Goal: Information Seeking & Learning: Learn about a topic

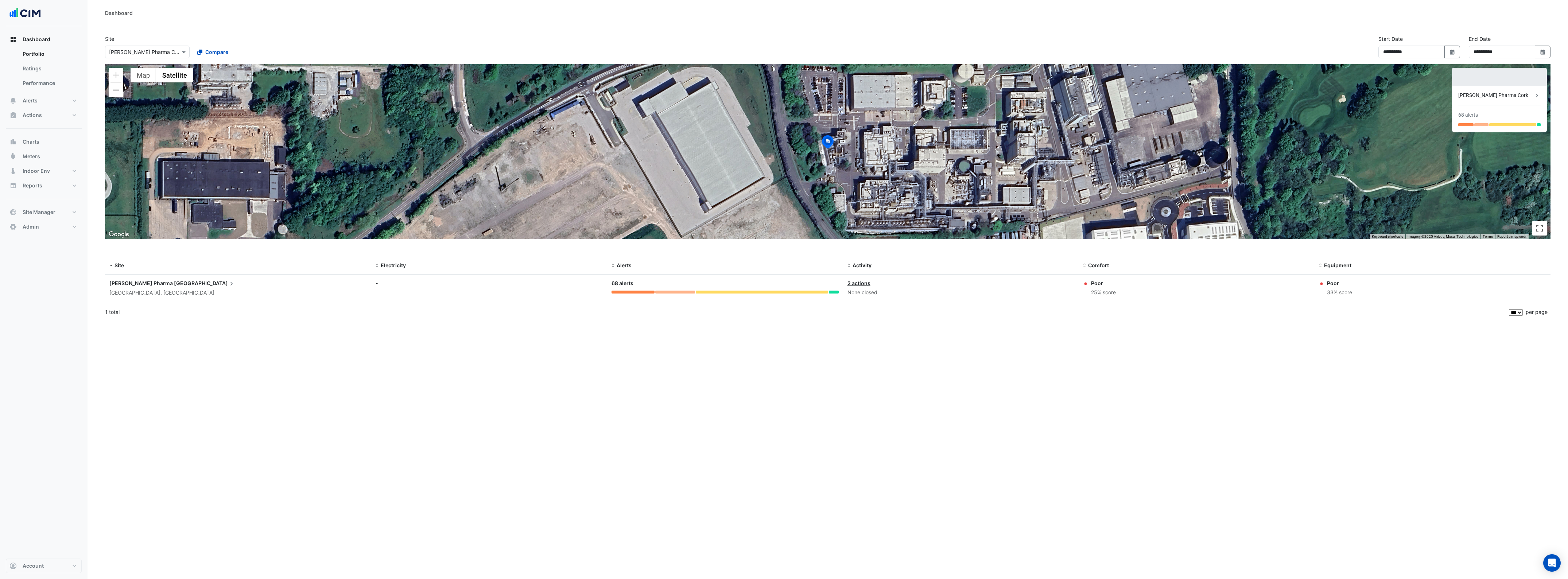
select select "***"
click at [173, 52] on div at bounding box center [147, 52] width 84 height 9
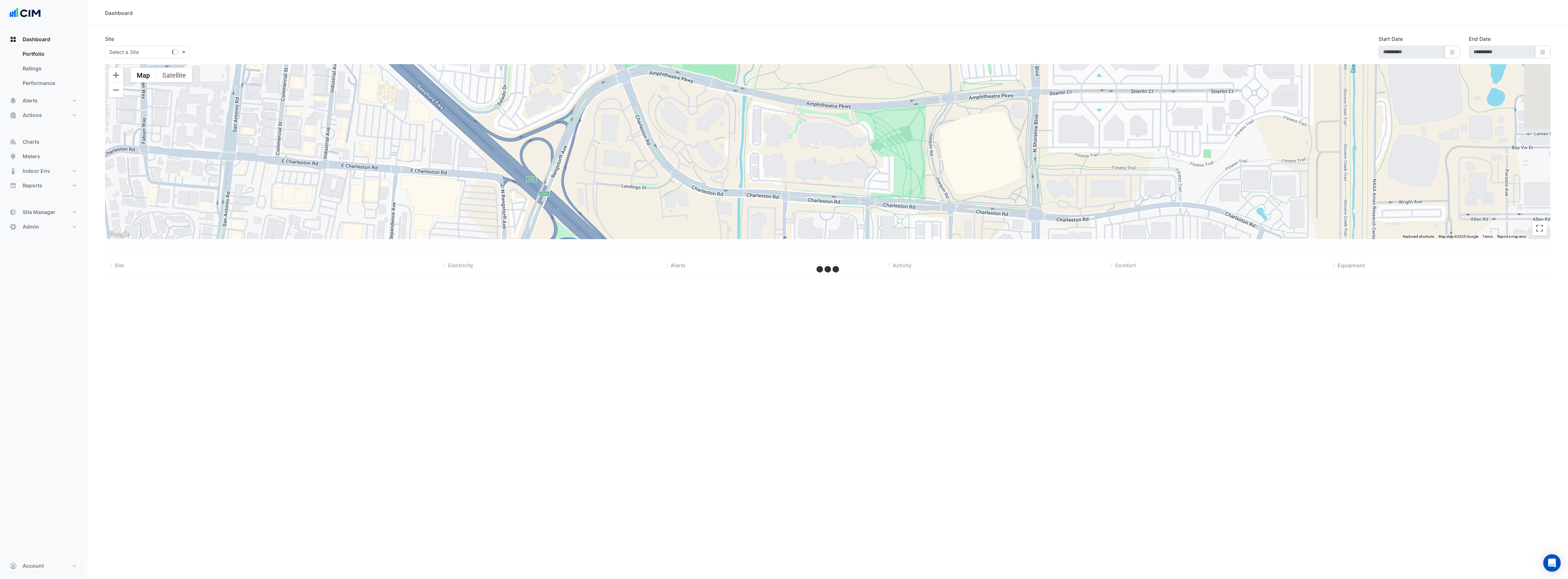
type input "**********"
select select "***"
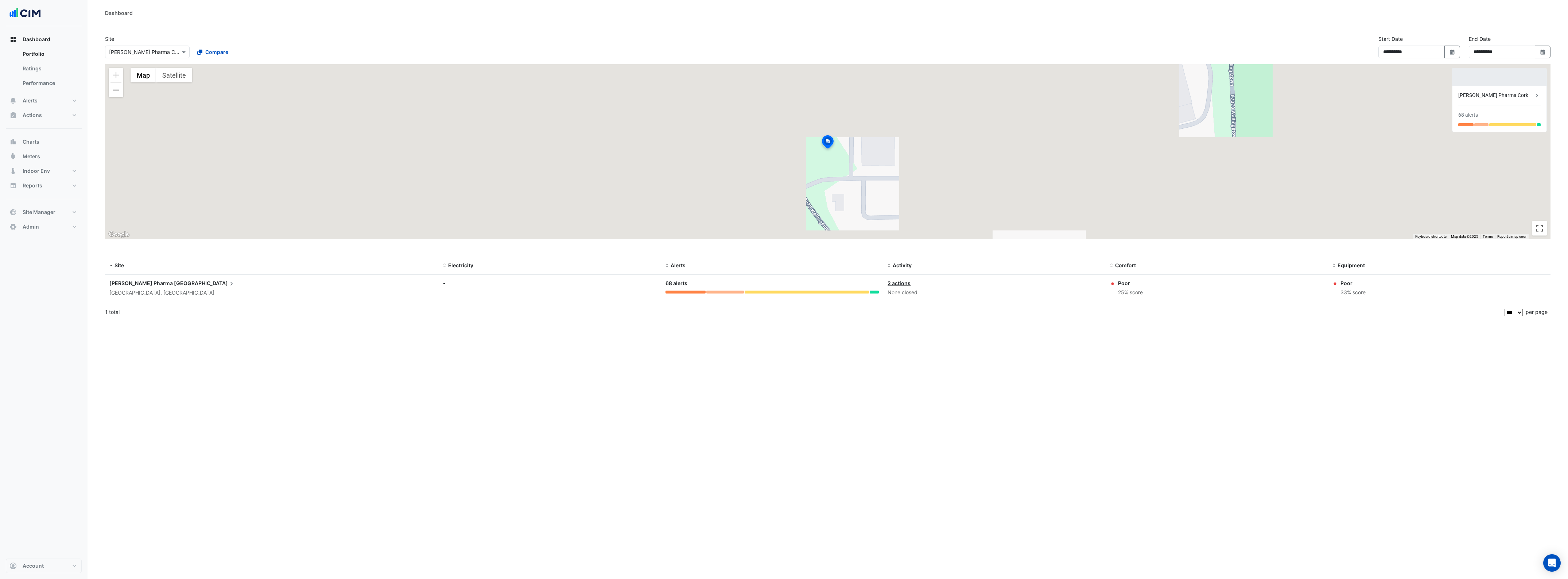
drag, startPoint x: 85, startPoint y: 128, endPoint x: 80, endPoint y: 127, distance: 5.1
click at [81, 128] on nav "Dashboard Portfolio Ratings Performance Alerts Site Rules Templates Actions Sit…" at bounding box center [44, 289] width 88 height 579
click at [148, 55] on div "× Janssen Pharma Cork" at bounding box center [144, 52] width 71 height 8
type input "****"
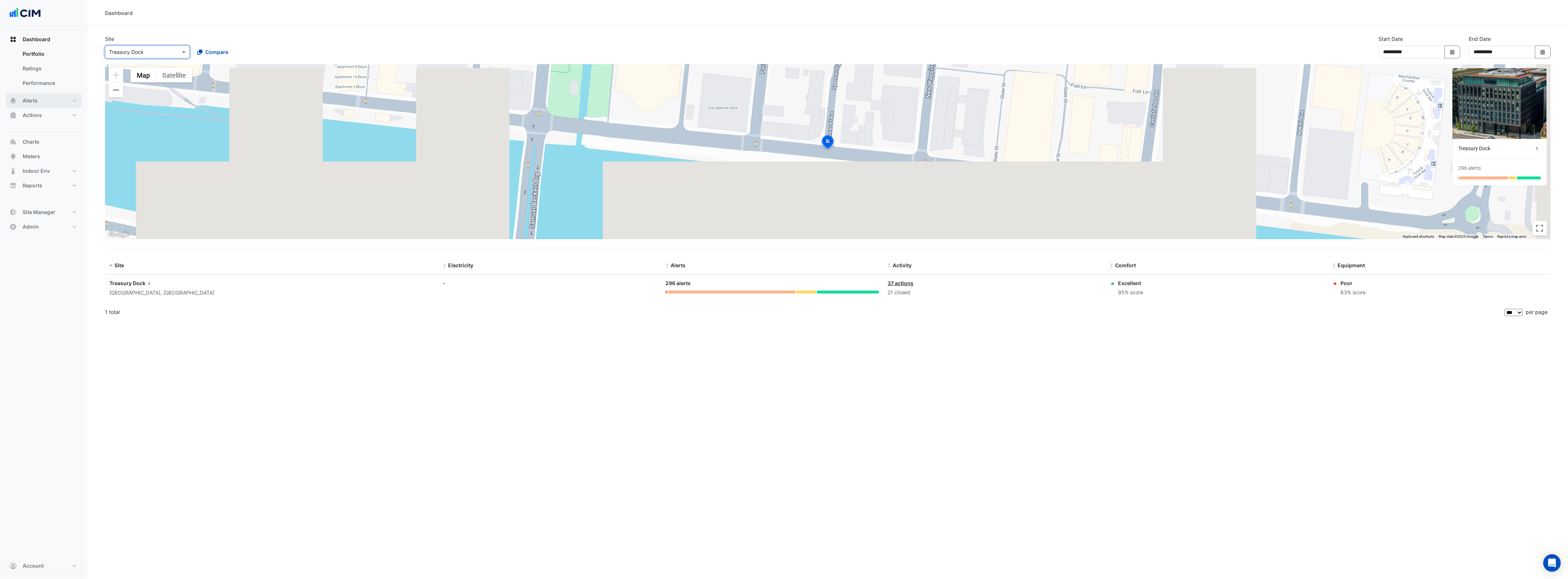
click at [35, 103] on span "Alerts" at bounding box center [30, 100] width 15 height 7
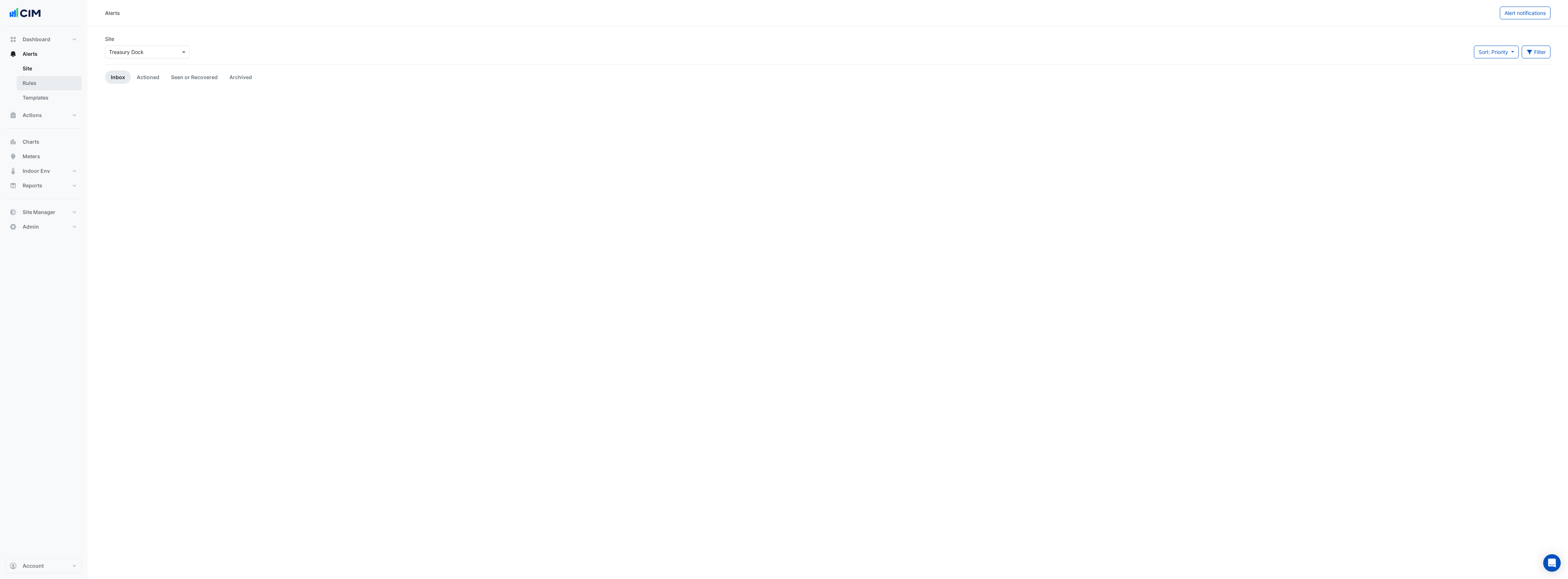
click at [30, 79] on link "Rules" at bounding box center [49, 83] width 65 height 15
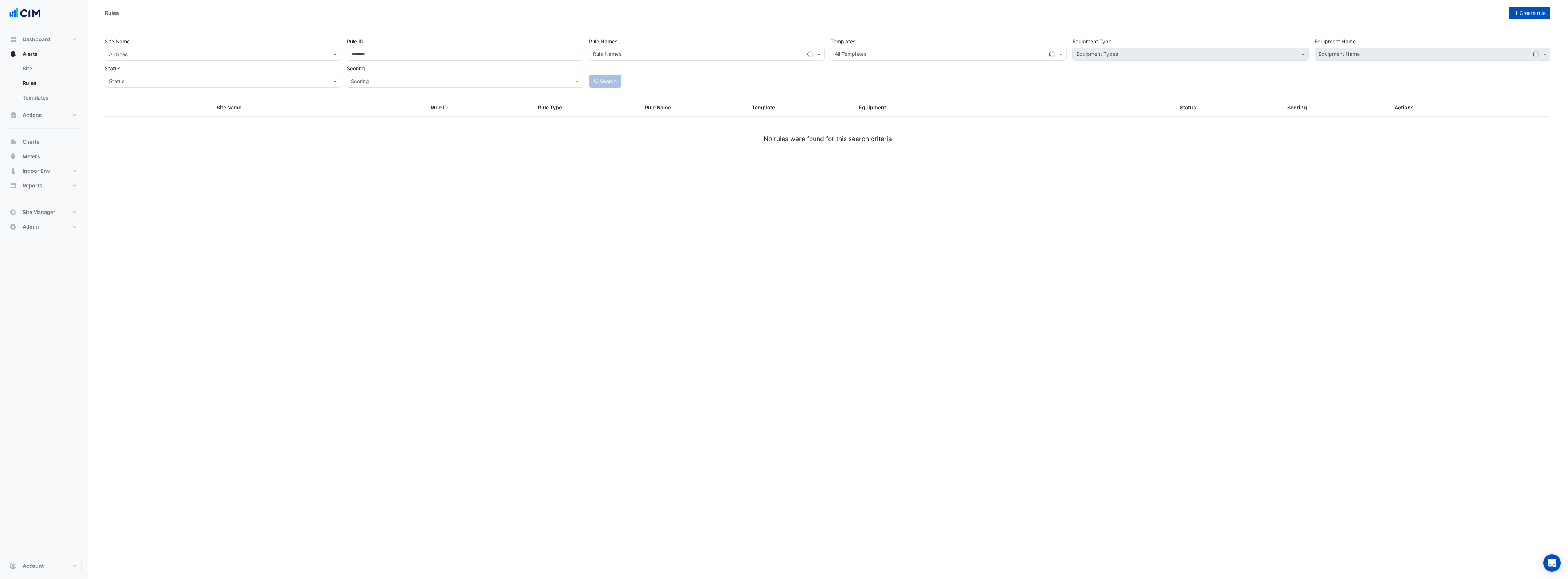
click at [1523, 11] on button "Create rule" at bounding box center [1529, 13] width 42 height 13
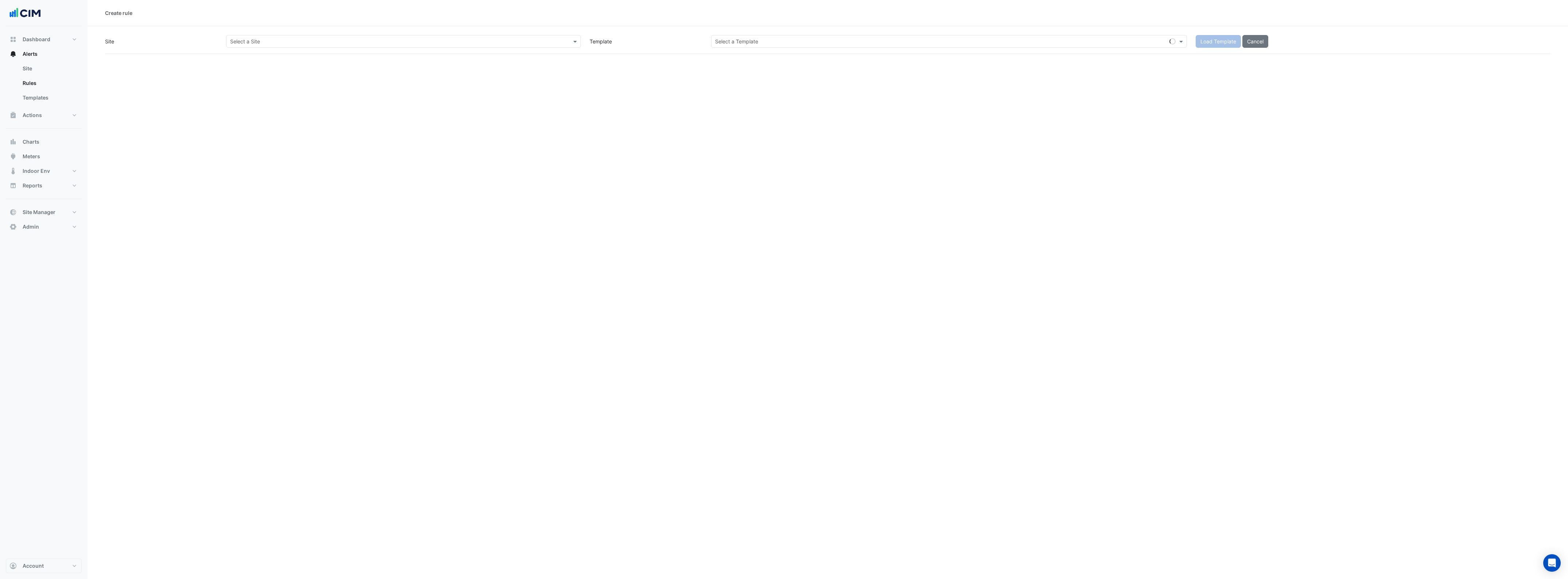
click at [465, 42] on input "text" at bounding box center [396, 41] width 332 height 8
type input "****"
click at [757, 46] on div "Select a Template" at bounding box center [949, 41] width 476 height 13
type input "*****"
click at [748, 57] on small "- Detect Offline Bacer" at bounding box center [771, 57] width 45 height 5
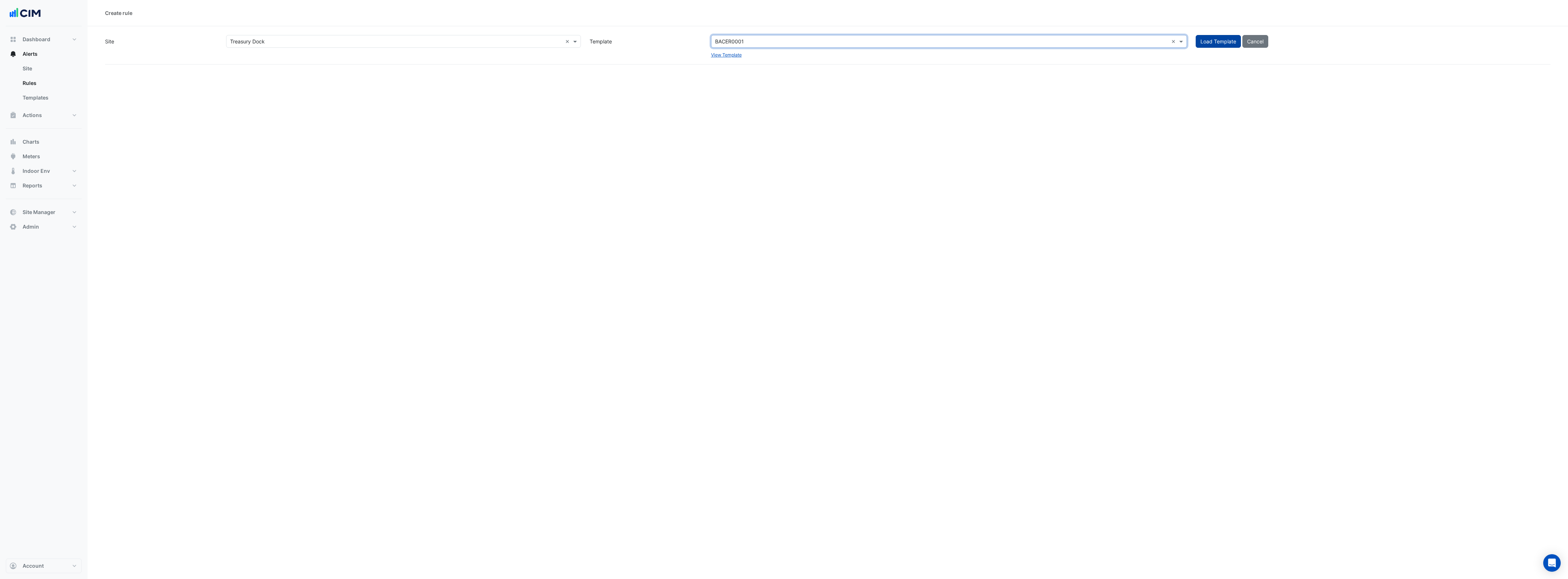
click at [1218, 43] on button "Load Template" at bounding box center [1218, 41] width 45 height 13
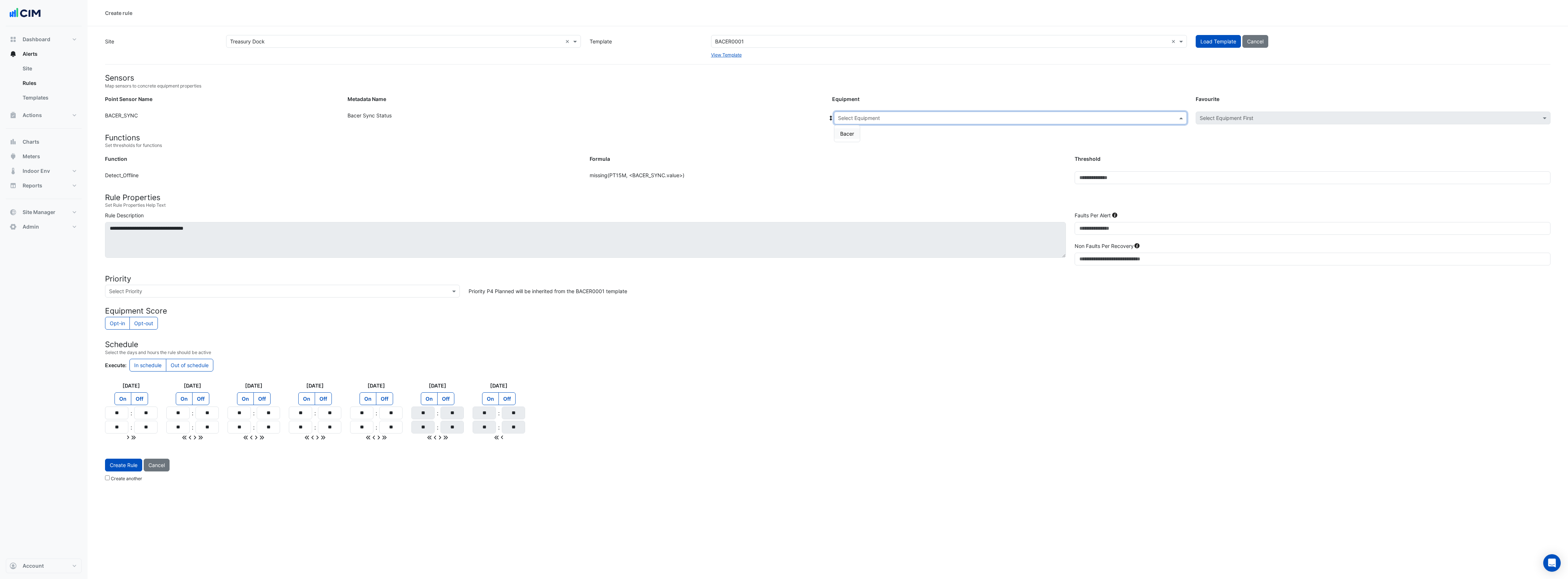
click at [885, 119] on input "text" at bounding box center [1003, 118] width 331 height 8
click at [849, 135] on span "Bacer" at bounding box center [847, 133] width 14 height 6
click at [47, 81] on link "Rules" at bounding box center [49, 83] width 65 height 15
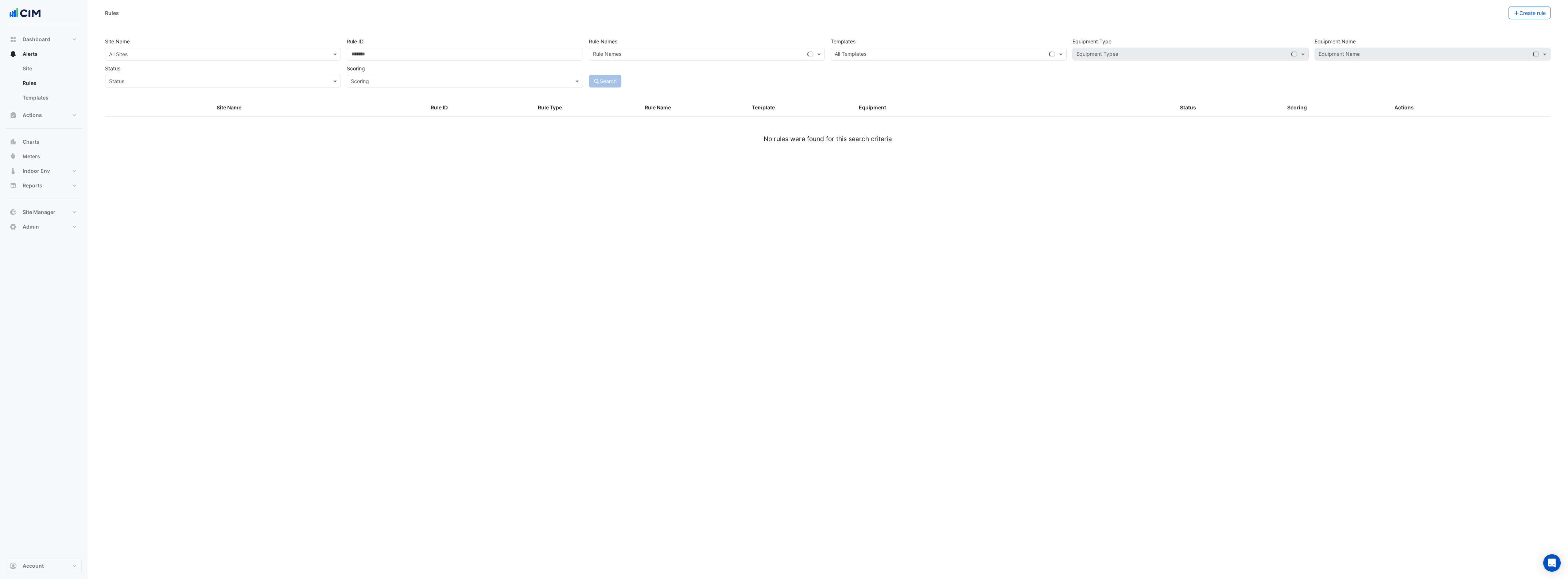
click at [268, 54] on input "text" at bounding box center [215, 54] width 213 height 8
type input "****"
click at [143, 82] on span "Treasury Dock" at bounding box center [134, 80] width 35 height 6
click at [620, 52] on input "text" at bounding box center [698, 55] width 211 height 8
click at [855, 52] on input "text" at bounding box center [940, 55] width 211 height 8
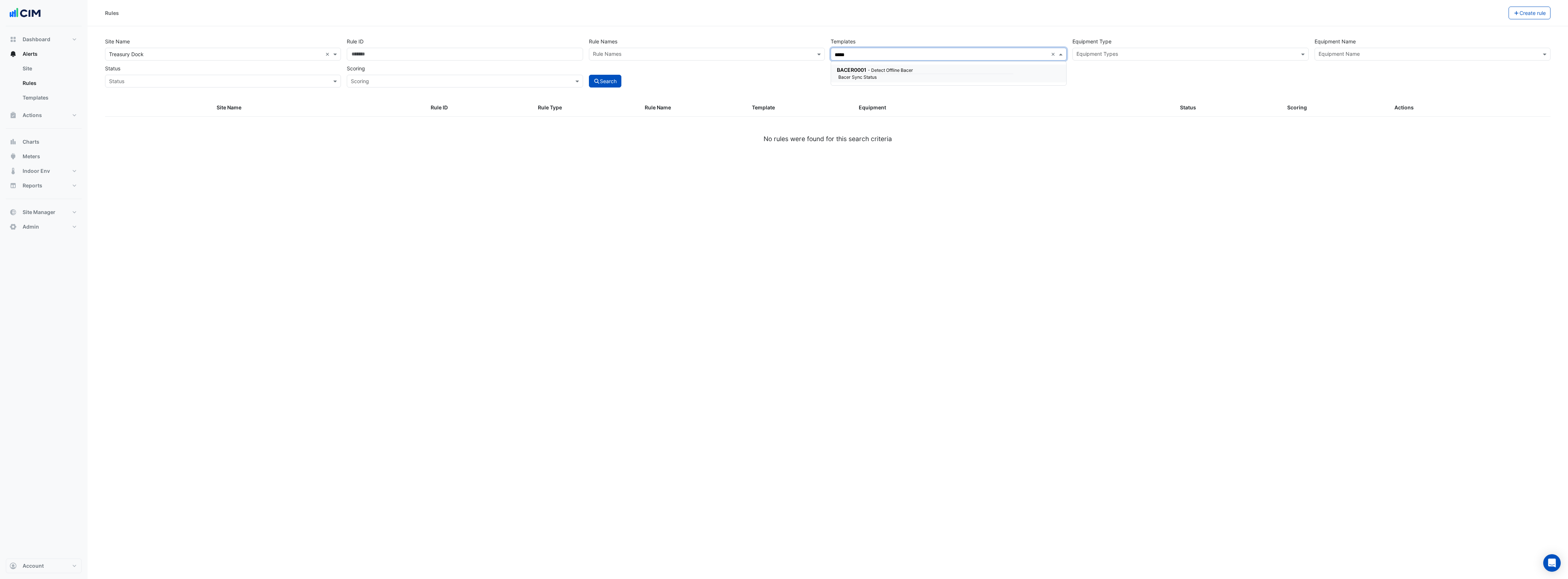
click at [858, 77] on small "Bacer Sync Status" at bounding box center [880, 77] width 92 height 7
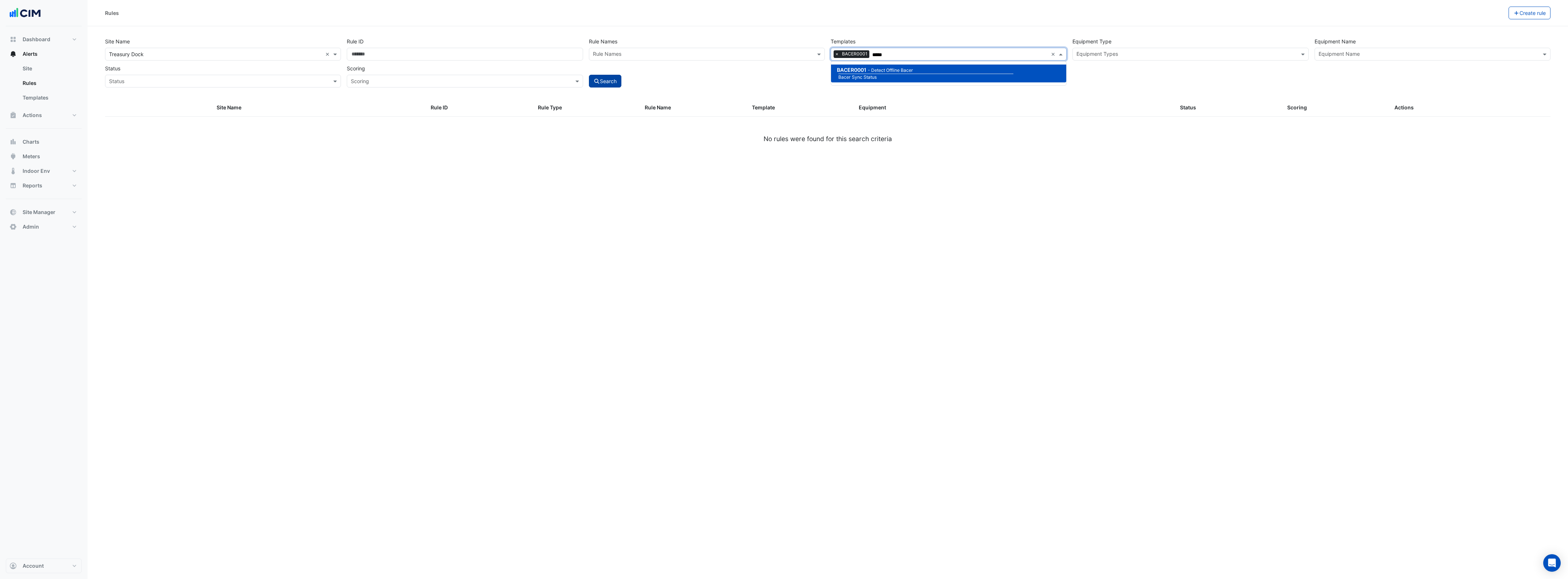
type input "*****"
click at [615, 80] on button "Search" at bounding box center [605, 81] width 33 height 13
click at [289, 55] on input "text" at bounding box center [215, 54] width 213 height 8
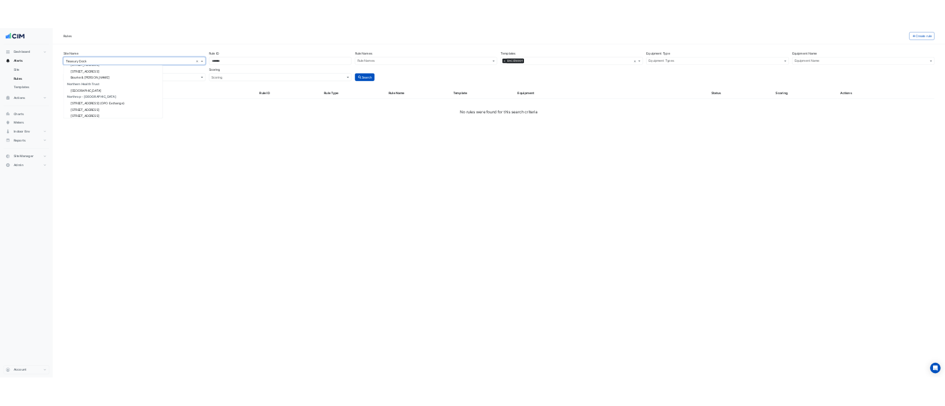
scroll to position [13966, 0]
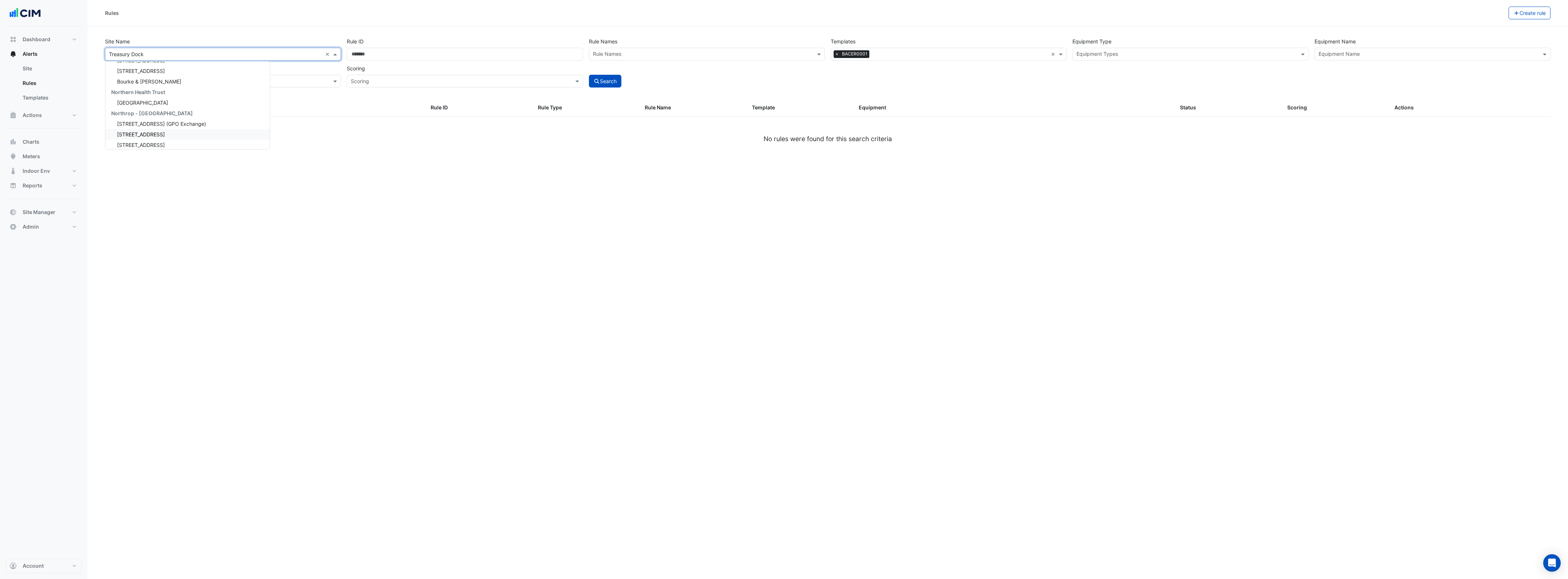
click at [152, 132] on span "150 Lonsdale Street" at bounding box center [141, 135] width 47 height 6
click at [593, 84] on button "Search" at bounding box center [605, 81] width 33 height 13
select select "***"
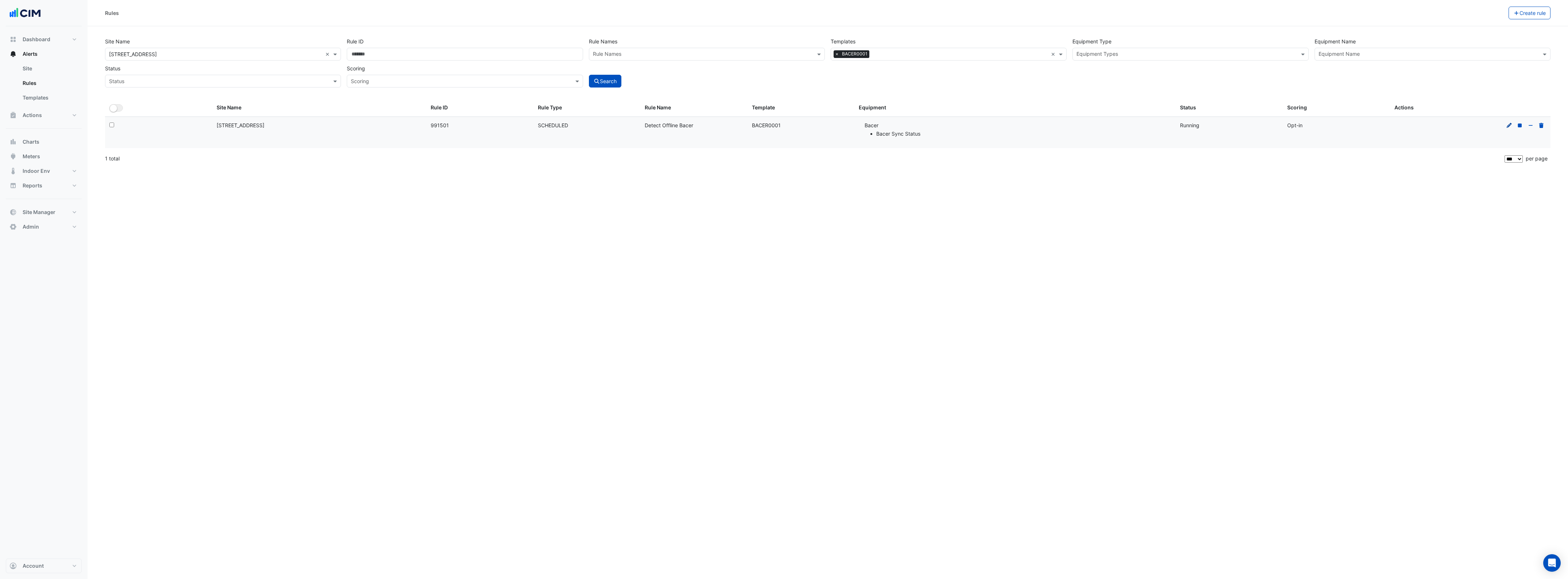
click at [1508, 126] on icon at bounding box center [1509, 125] width 5 height 5
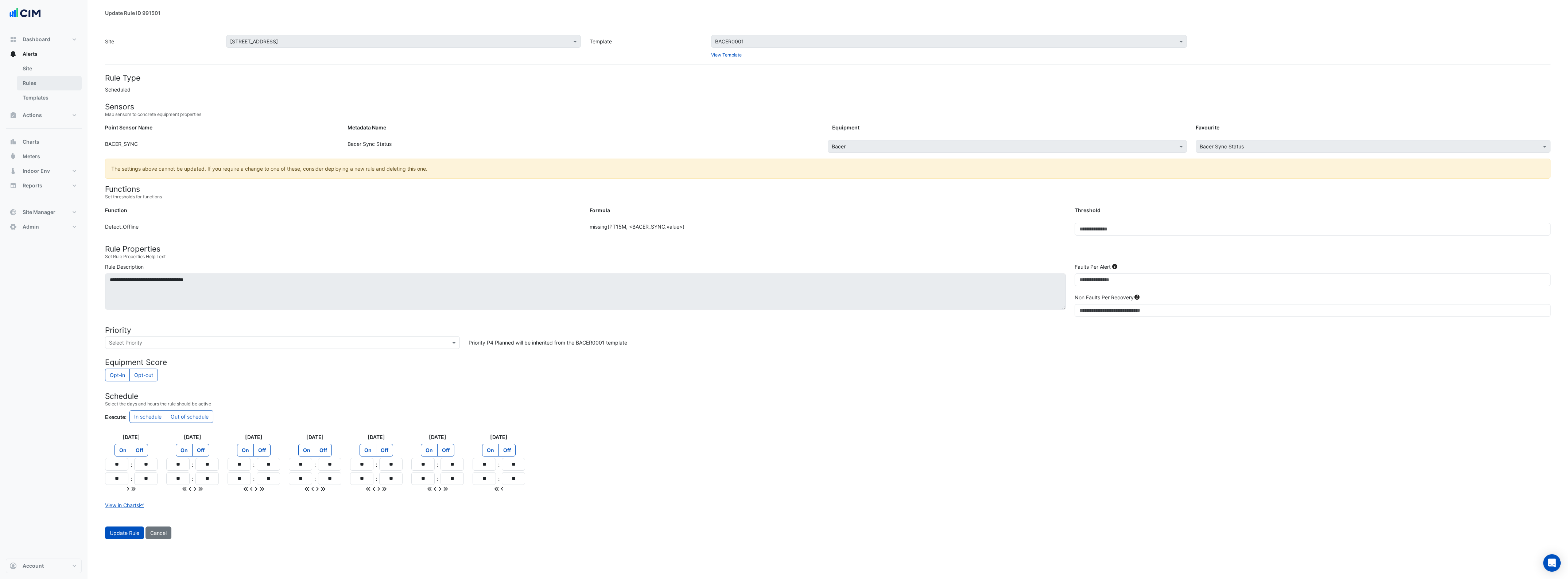
click at [28, 83] on link "Rules" at bounding box center [49, 83] width 65 height 15
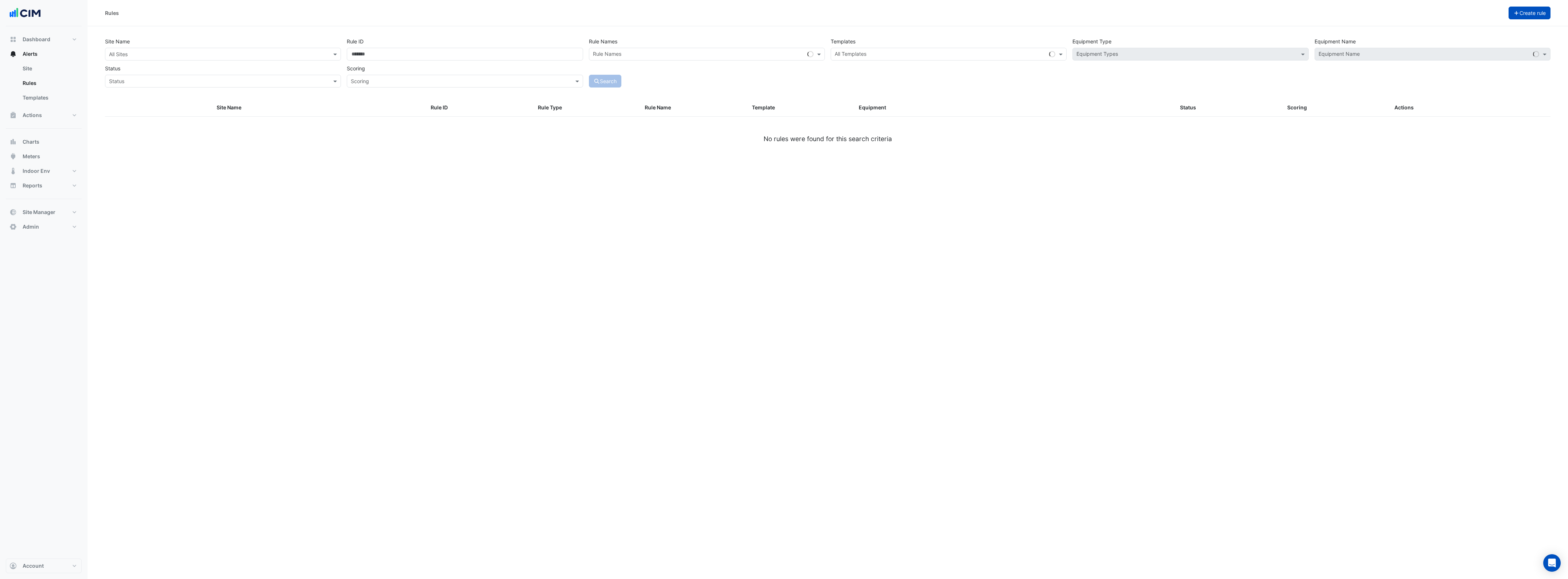
click at [1528, 14] on button "Create rule" at bounding box center [1529, 13] width 42 height 13
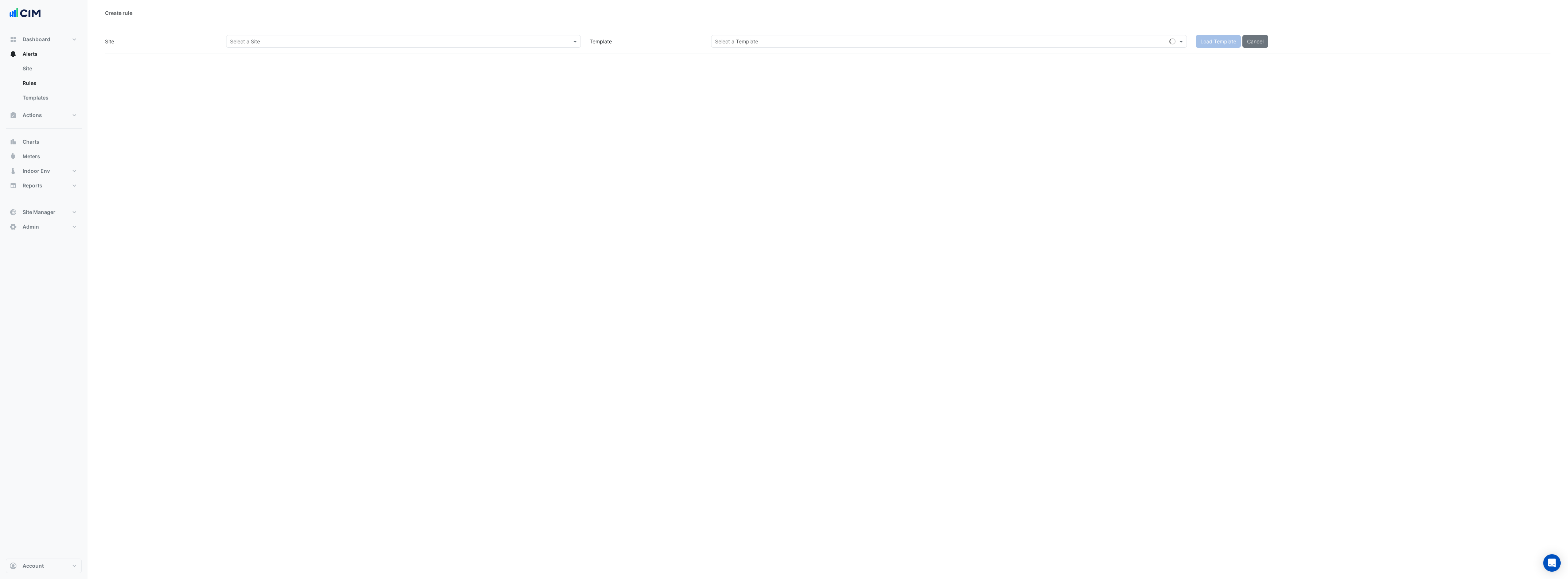
click at [514, 44] on input "text" at bounding box center [396, 41] width 332 height 8
type input "****"
drag, startPoint x: 251, startPoint y: 66, endPoint x: 346, endPoint y: 55, distance: 95.6
click at [252, 66] on span "Treasury Dock" at bounding box center [255, 68] width 35 height 6
click at [746, 42] on input "text" at bounding box center [942, 41] width 453 height 8
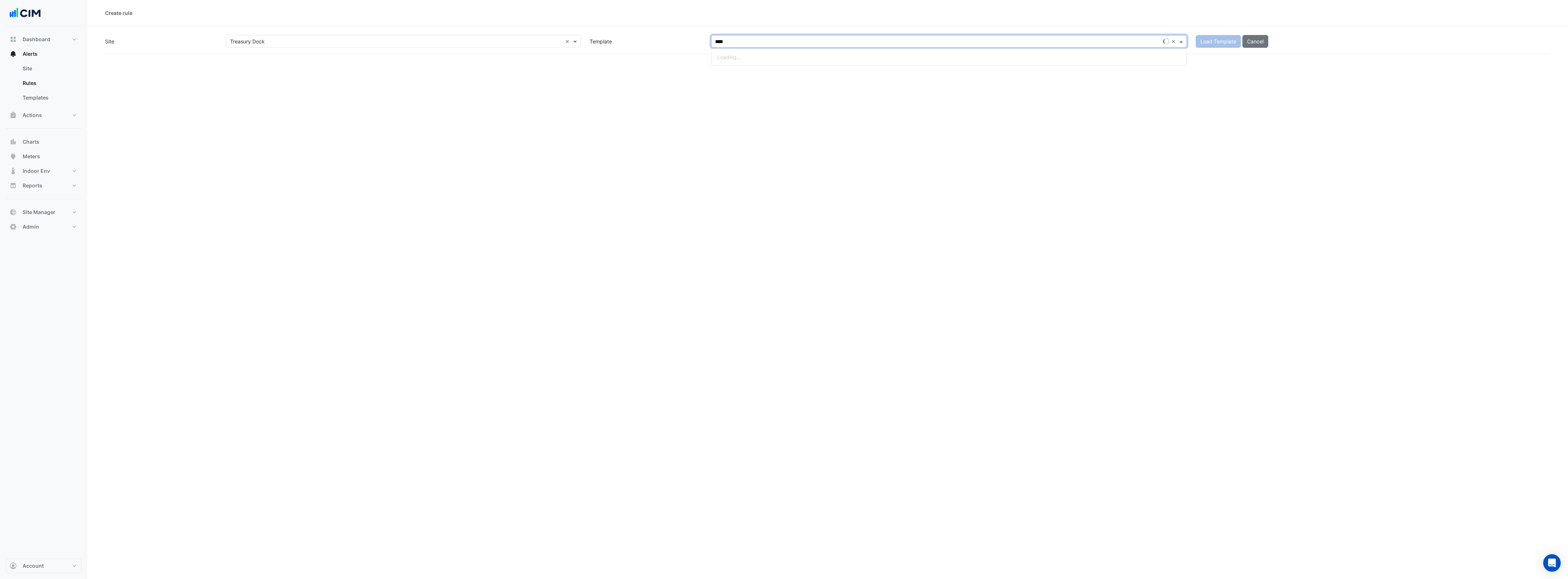
type input "*****"
drag, startPoint x: 749, startPoint y: 57, endPoint x: 796, endPoint y: 64, distance: 47.5
click at [749, 57] on small "- Detect Offline Bacer" at bounding box center [771, 57] width 45 height 5
click at [1210, 42] on button "Load Template" at bounding box center [1218, 41] width 45 height 13
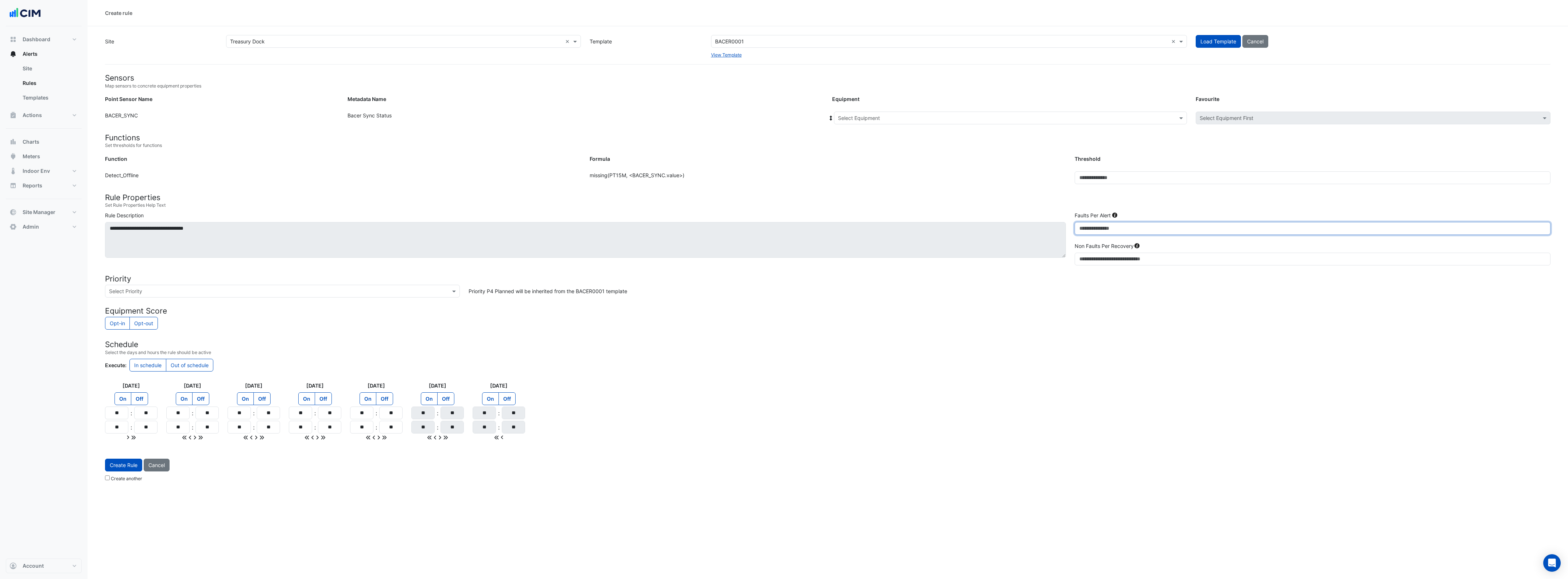
drag, startPoint x: 1064, startPoint y: 232, endPoint x: 1033, endPoint y: 234, distance: 31.1
click at [1031, 233] on div "**********" at bounding box center [827, 239] width 1454 height 57
type input "**"
click at [438, 292] on input "text" at bounding box center [275, 292] width 332 height 8
click at [128, 308] on span "P1 Critical" at bounding box center [123, 307] width 24 height 6
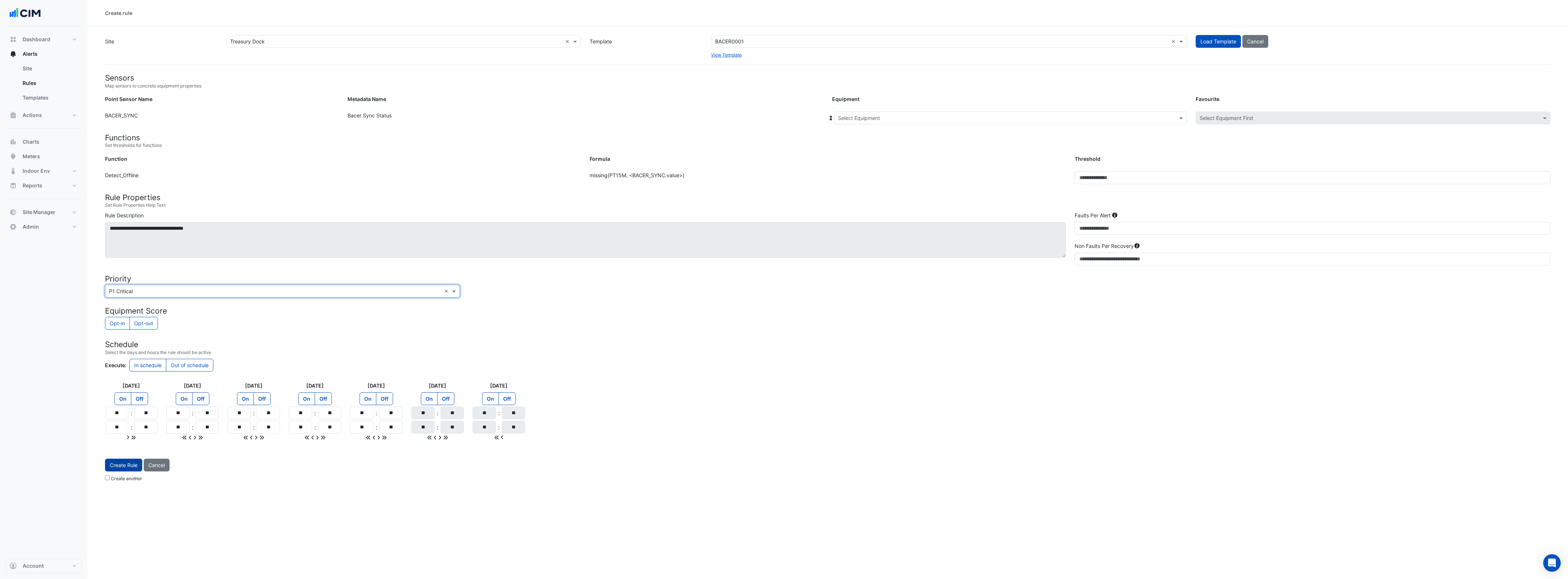
click at [117, 464] on button "Create Rule" at bounding box center [124, 465] width 37 height 13
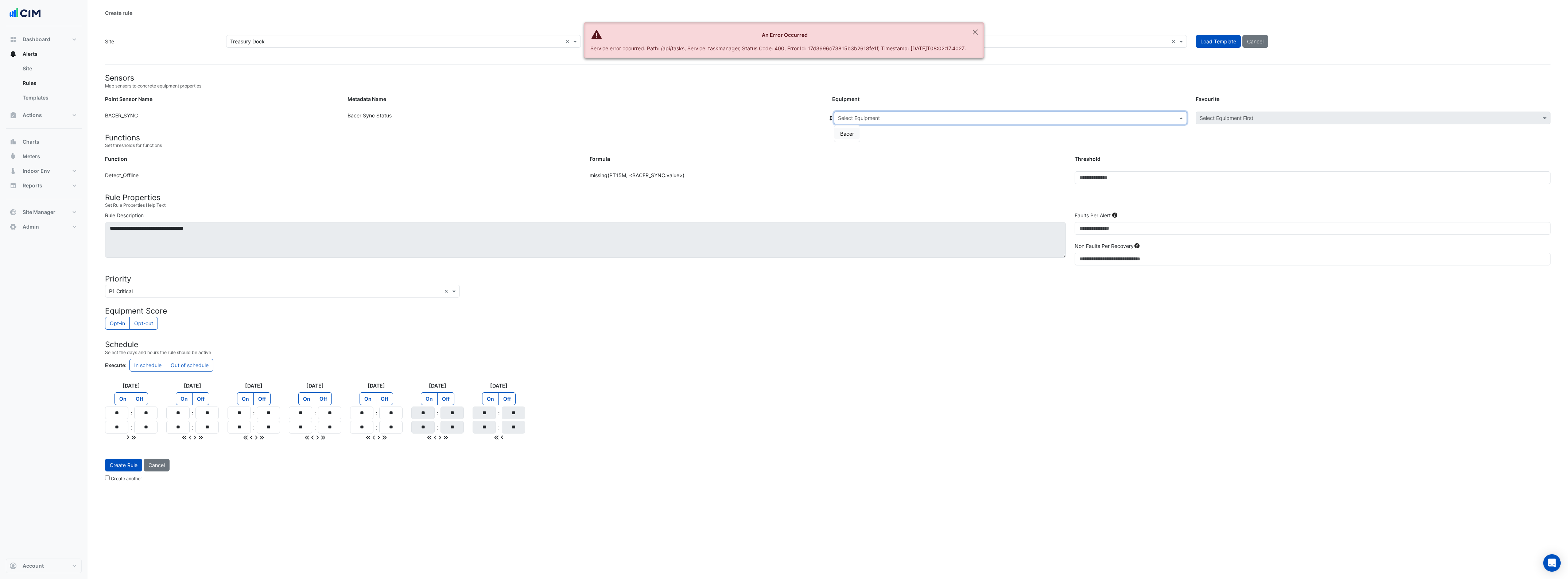
click at [940, 118] on input "text" at bounding box center [1003, 118] width 331 height 8
click at [846, 134] on span "Bacer" at bounding box center [847, 133] width 14 height 6
click at [321, 292] on input "text" at bounding box center [275, 292] width 332 height 8
click at [132, 318] on span "P2 Urgent" at bounding box center [124, 317] width 24 height 6
click at [119, 479] on button "Create Rule" at bounding box center [124, 482] width 37 height 13
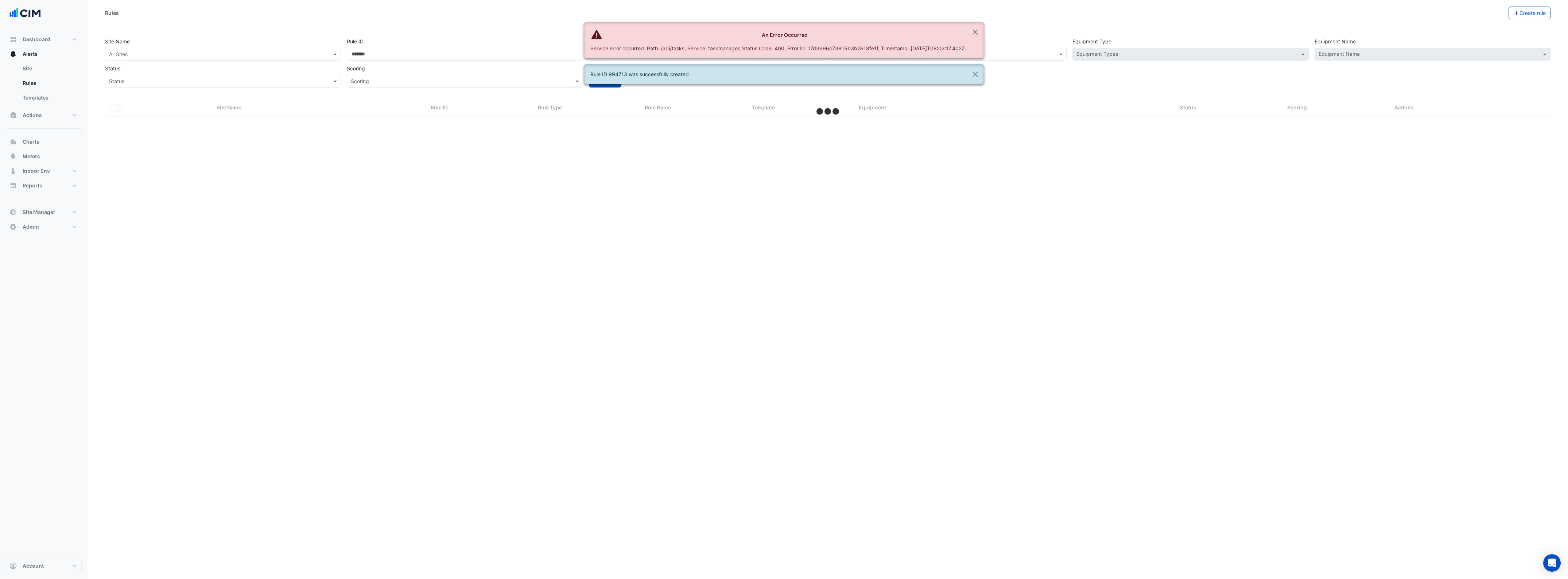
select select "***"
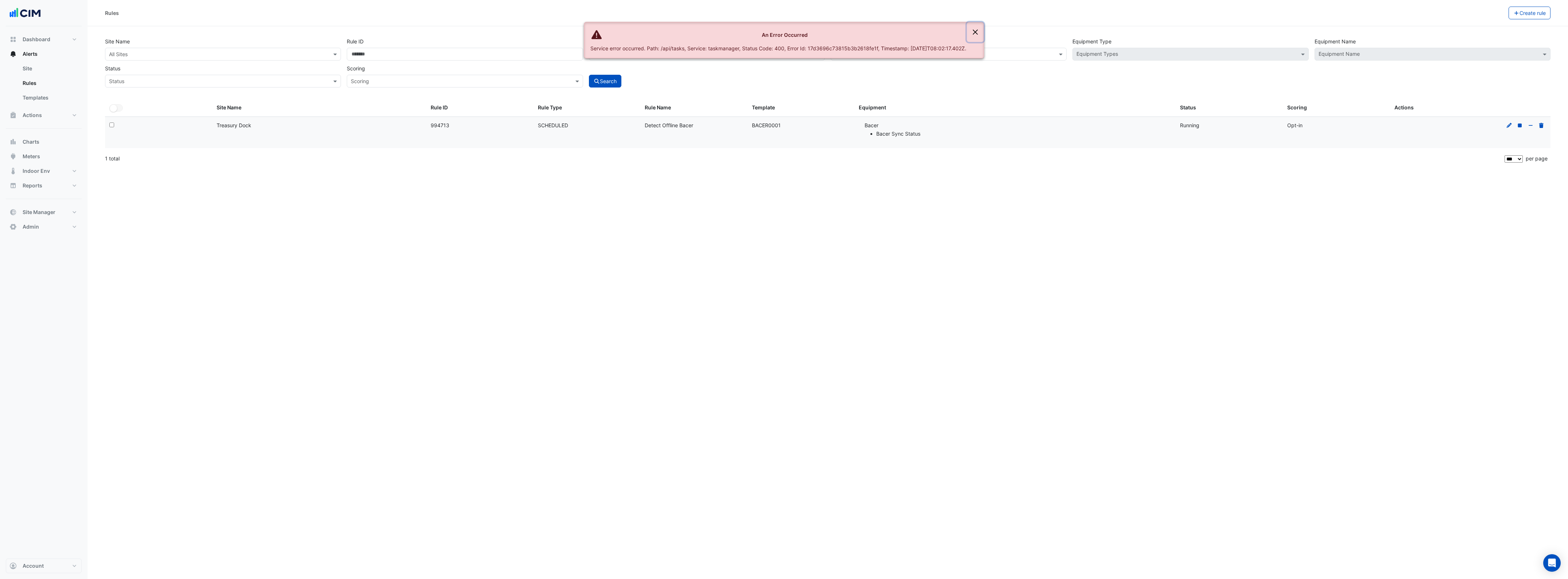
click at [980, 30] on button "Close" at bounding box center [976, 32] width 17 height 19
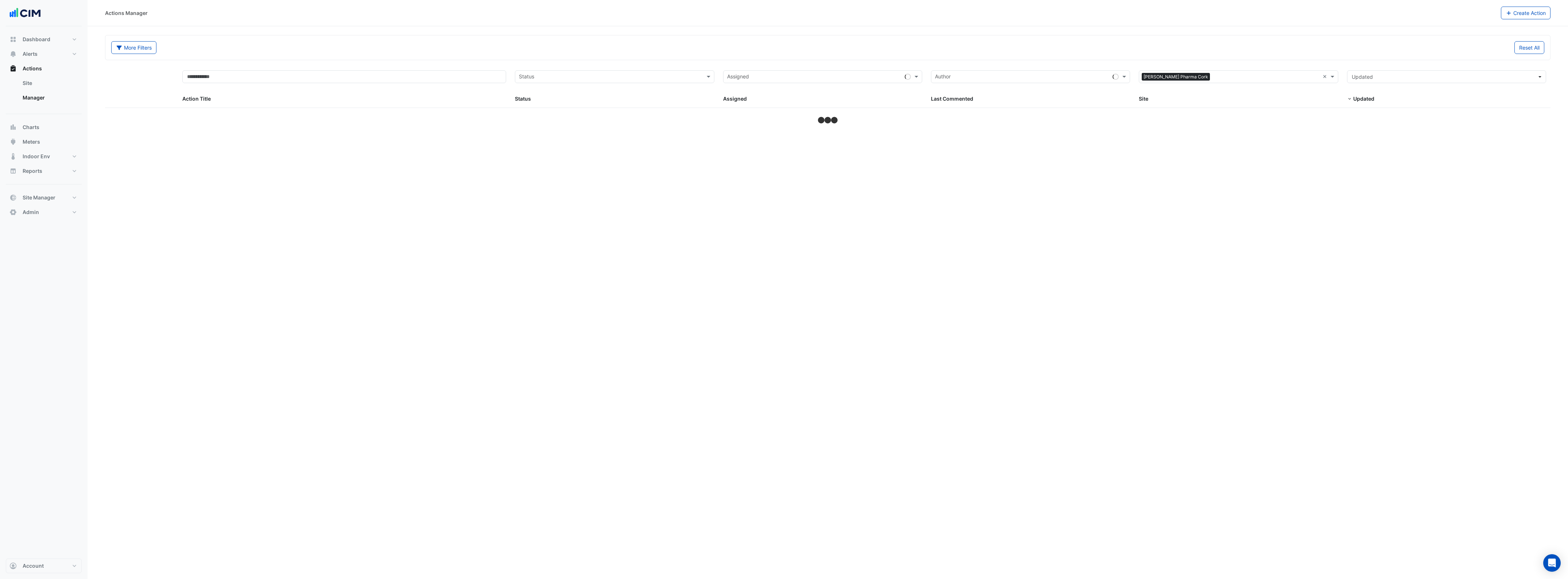
select select "***"
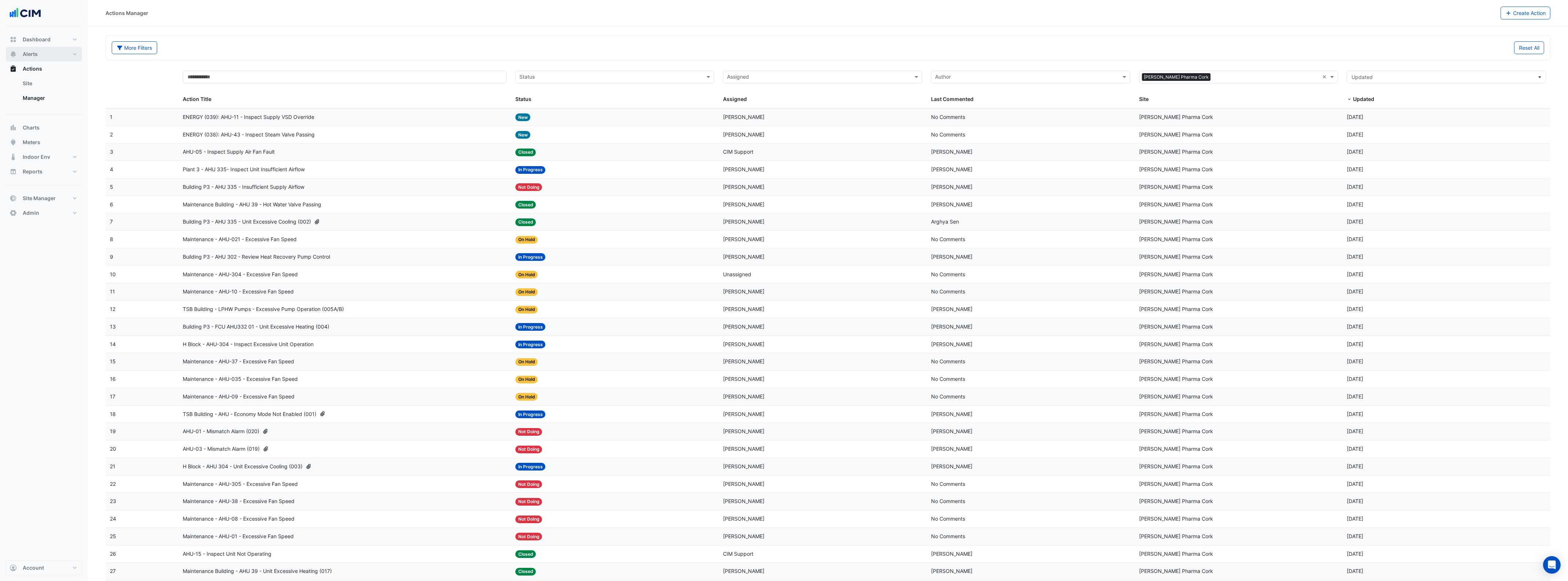
click at [29, 51] on span "Alerts" at bounding box center [30, 54] width 15 height 7
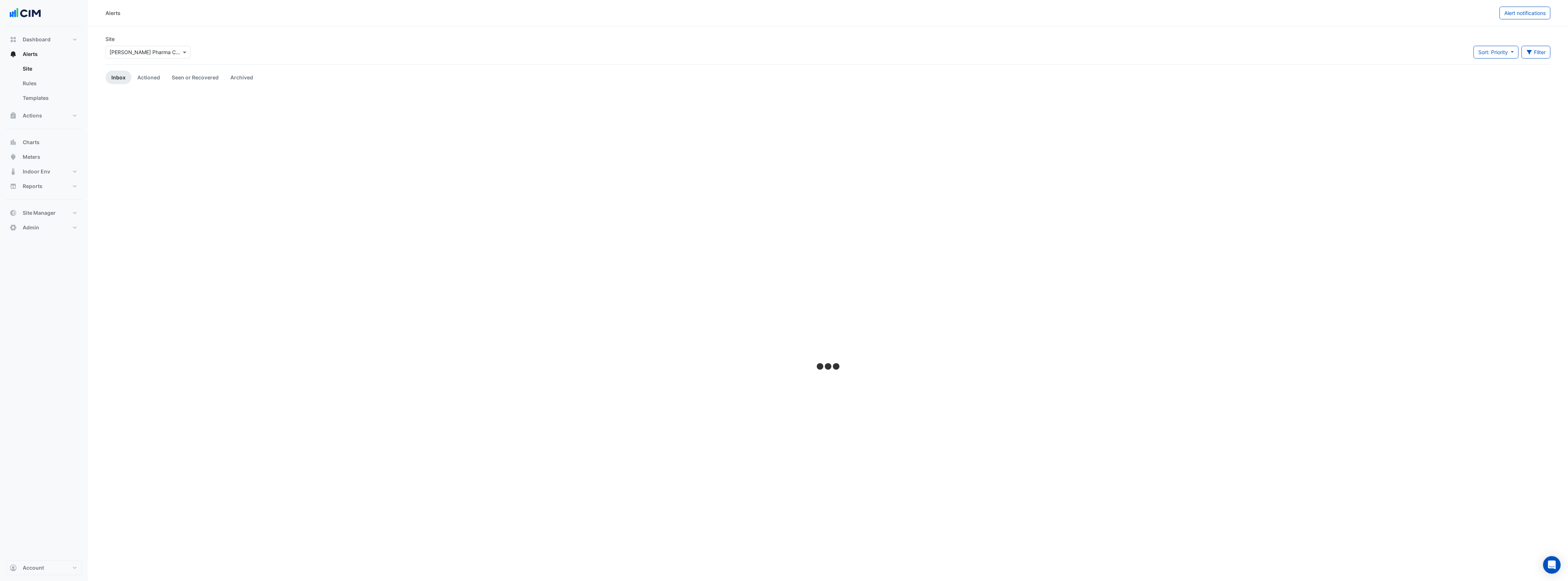
click at [171, 51] on div at bounding box center [148, 52] width 84 height 9
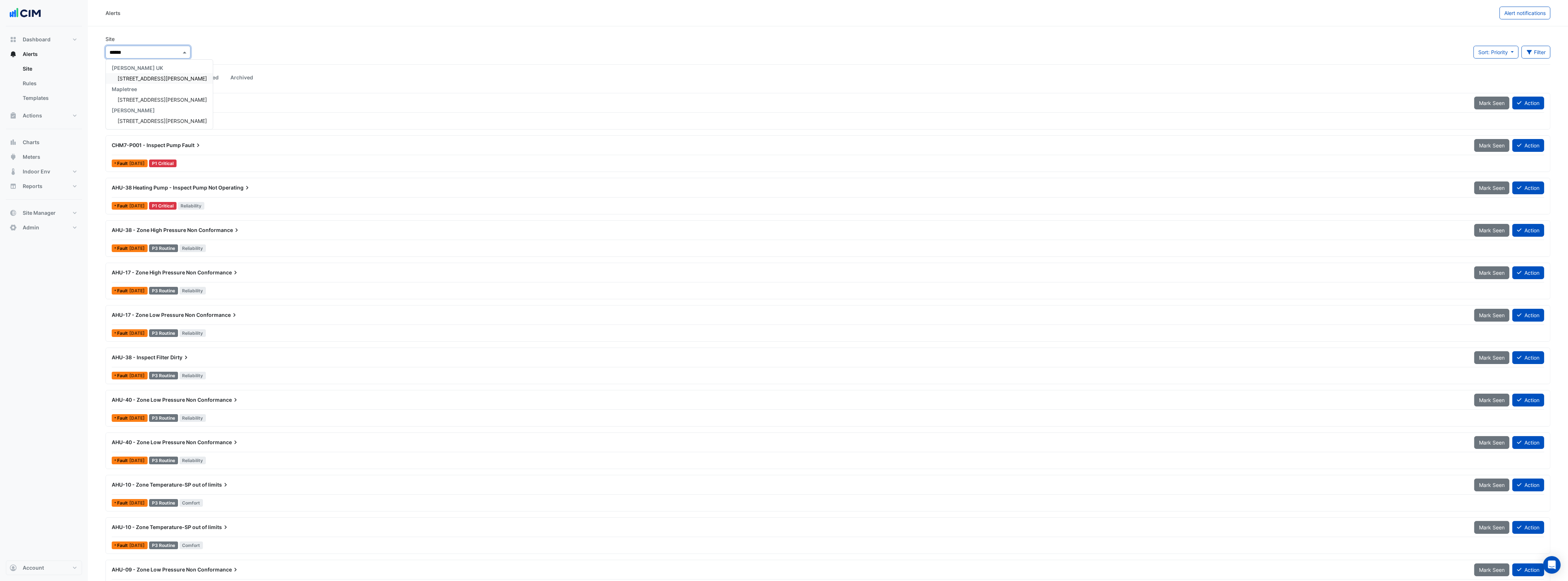
type input "*******"
click at [147, 75] on span "[STREET_ADDRESS][PERSON_NAME]" at bounding box center [162, 78] width 89 height 6
click at [145, 78] on link "Actioned" at bounding box center [149, 78] width 34 height 13
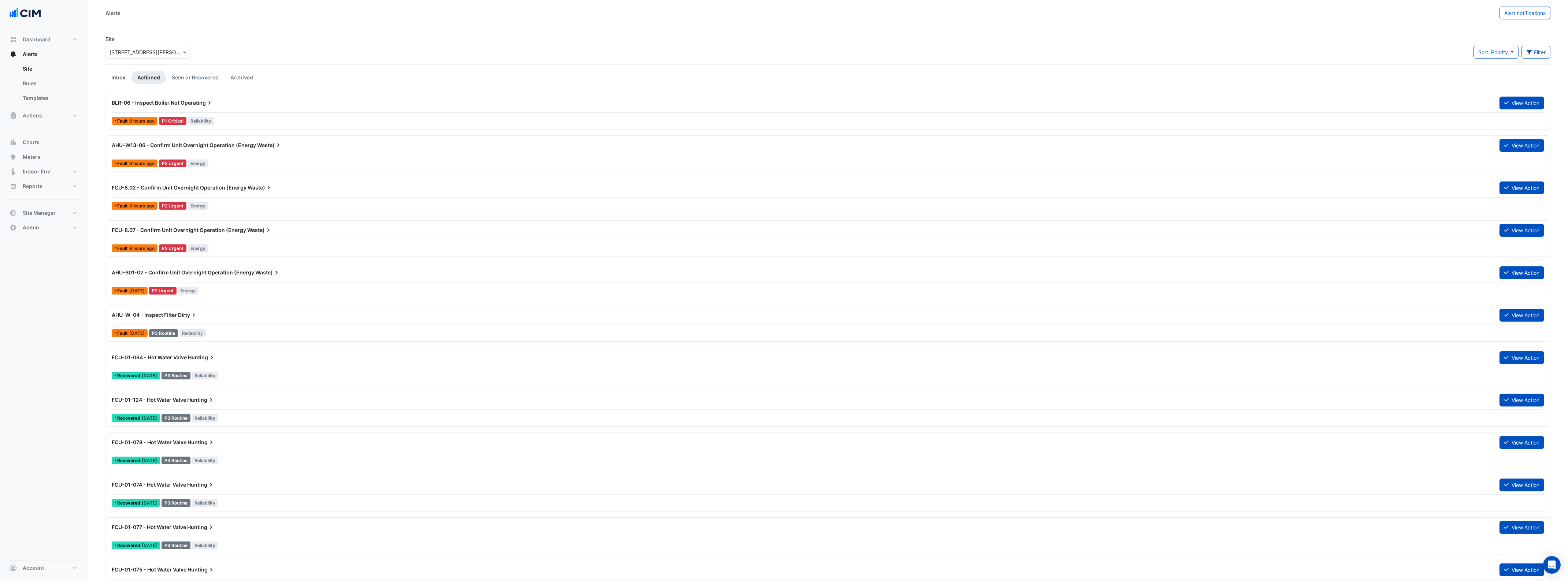
click at [118, 78] on link "Inbox" at bounding box center [119, 78] width 26 height 13
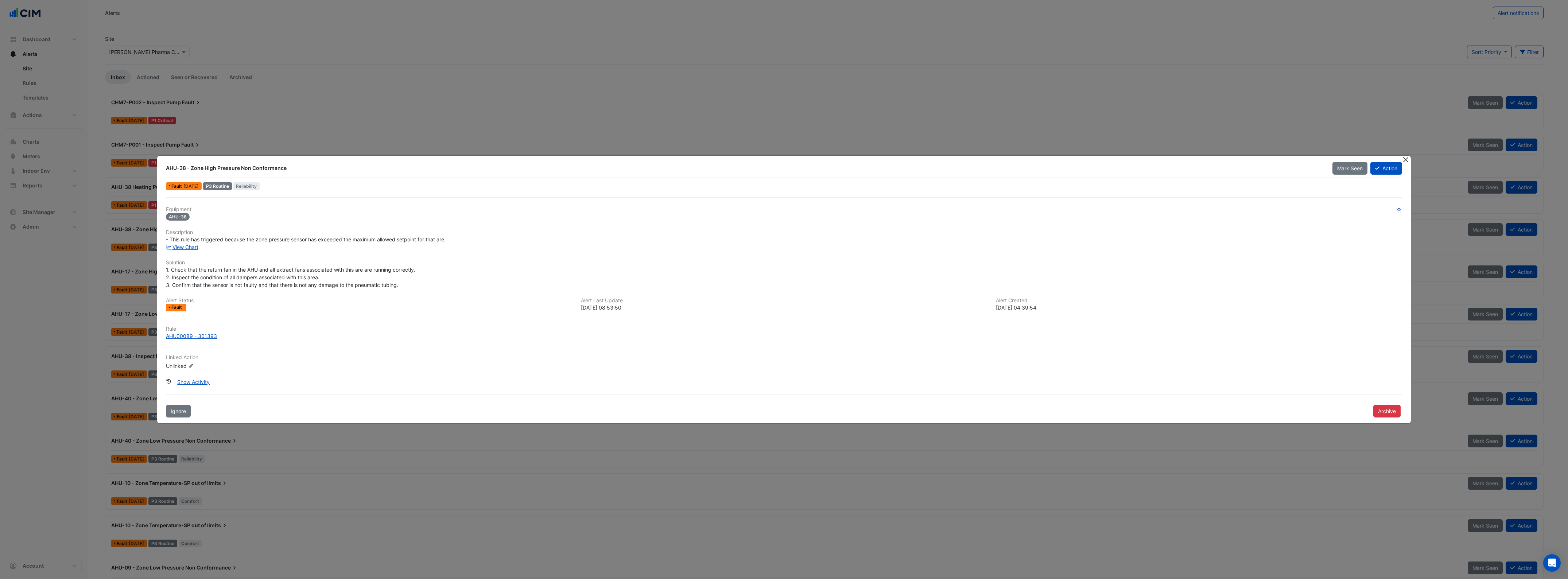
click at [1404, 161] on button "Close" at bounding box center [1405, 160] width 8 height 8
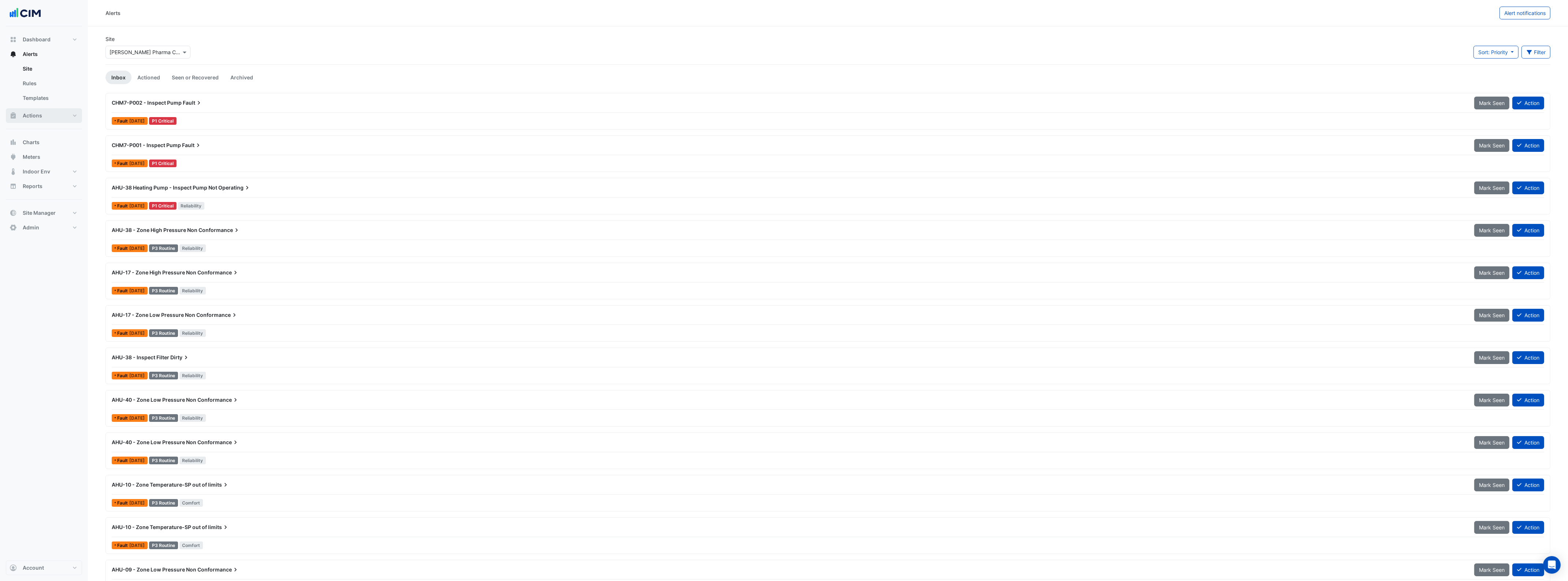
click at [32, 111] on button "Actions" at bounding box center [44, 115] width 76 height 15
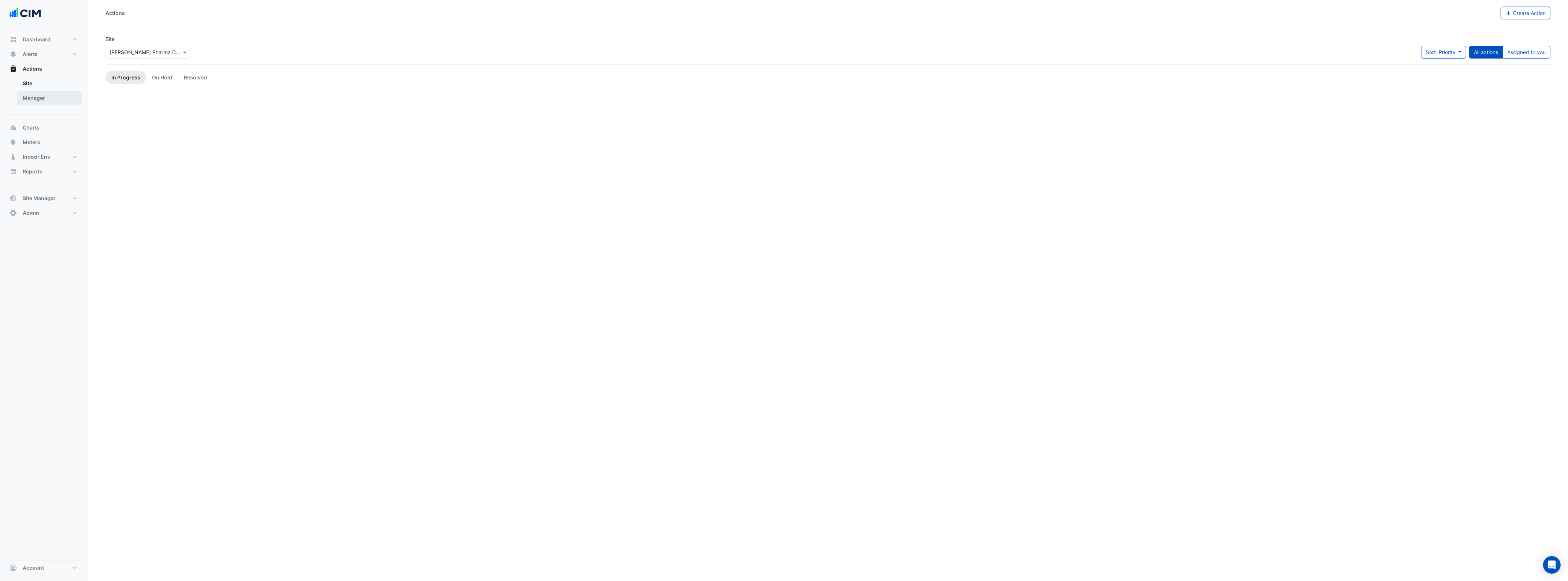
click at [37, 99] on link "Manager" at bounding box center [50, 98] width 65 height 15
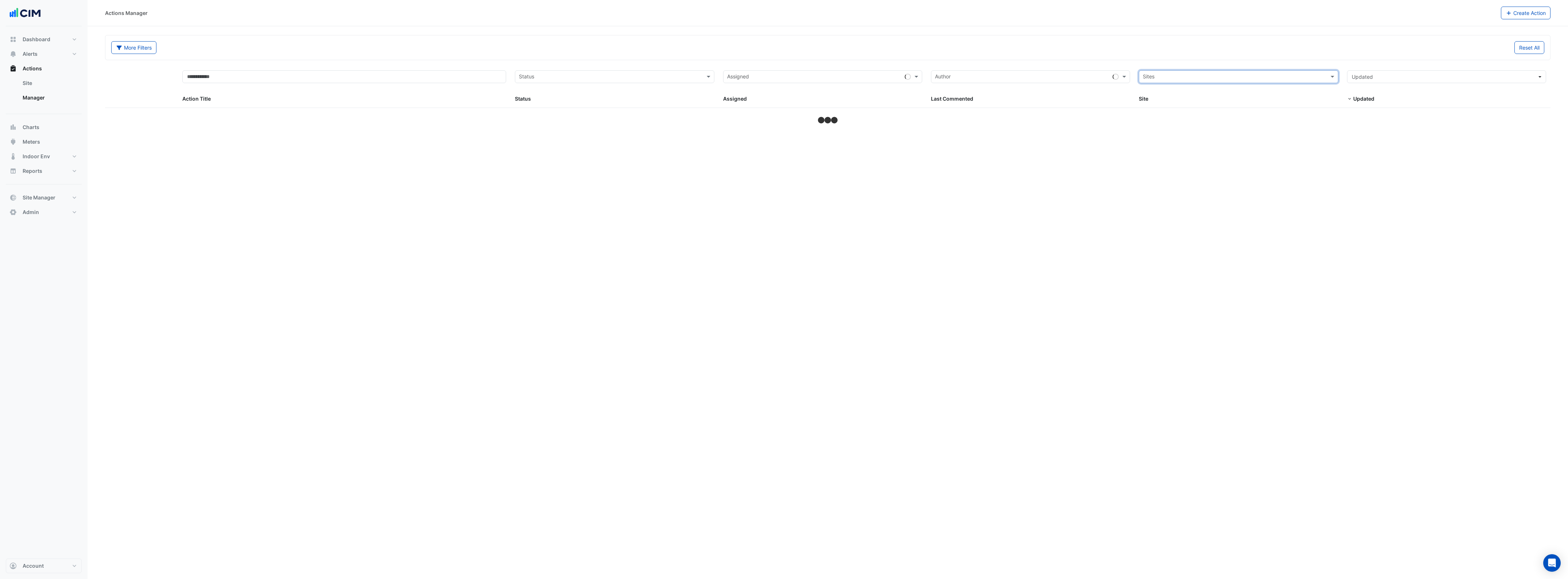
drag, startPoint x: 1253, startPoint y: 75, endPoint x: 1253, endPoint y: 71, distance: 4.0
click at [1253, 72] on div "Sites" at bounding box center [1232, 77] width 186 height 12
type input "*******"
click at [1166, 105] on span "[STREET_ADDRESS][PERSON_NAME]" at bounding box center [1195, 104] width 89 height 6
select select "***"
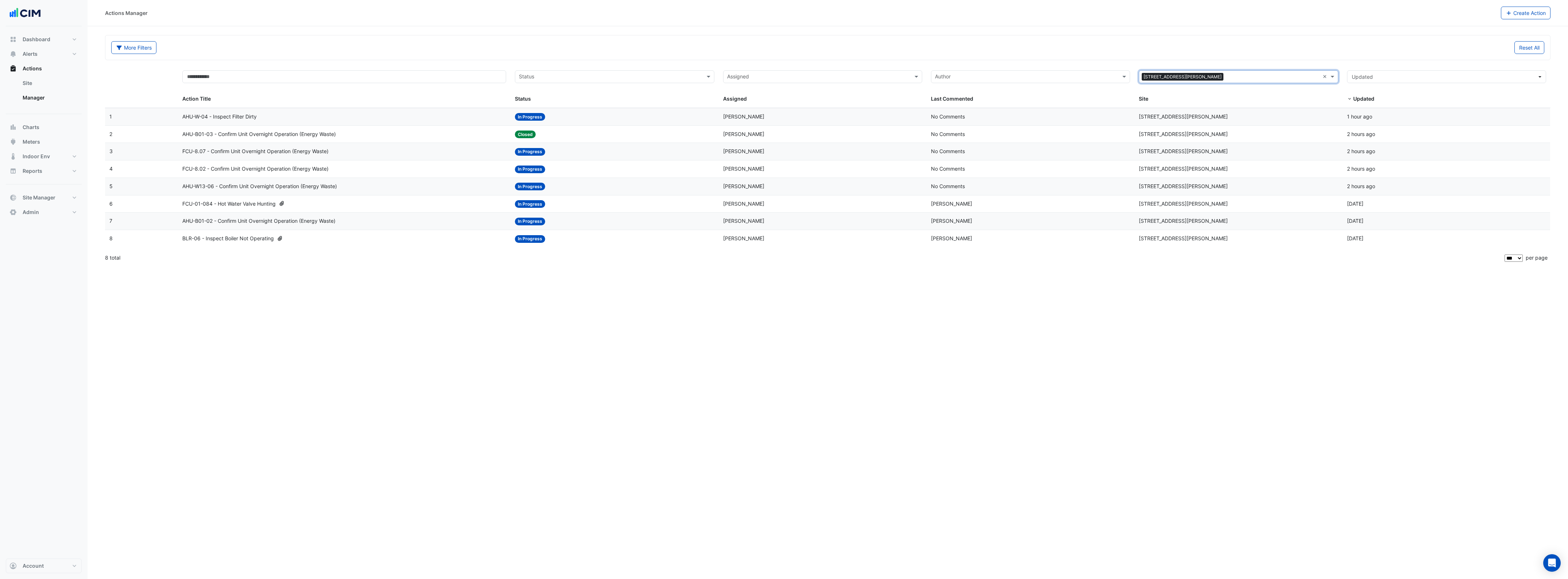
click at [240, 117] on span "AHU-W-04 - Inspect Filter Dirty" at bounding box center [220, 117] width 74 height 9
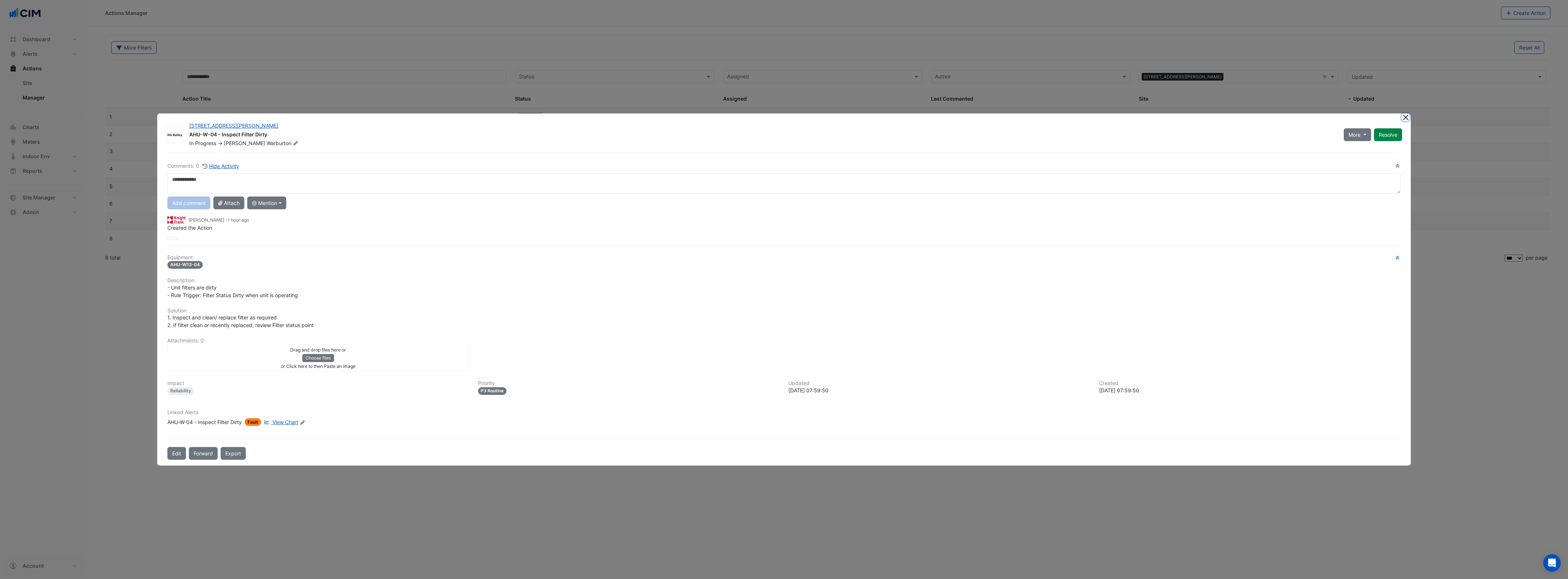
drag, startPoint x: 1406, startPoint y: 117, endPoint x: 1272, endPoint y: 117, distance: 134.0
click at [1406, 117] on button "Close" at bounding box center [1405, 117] width 8 height 8
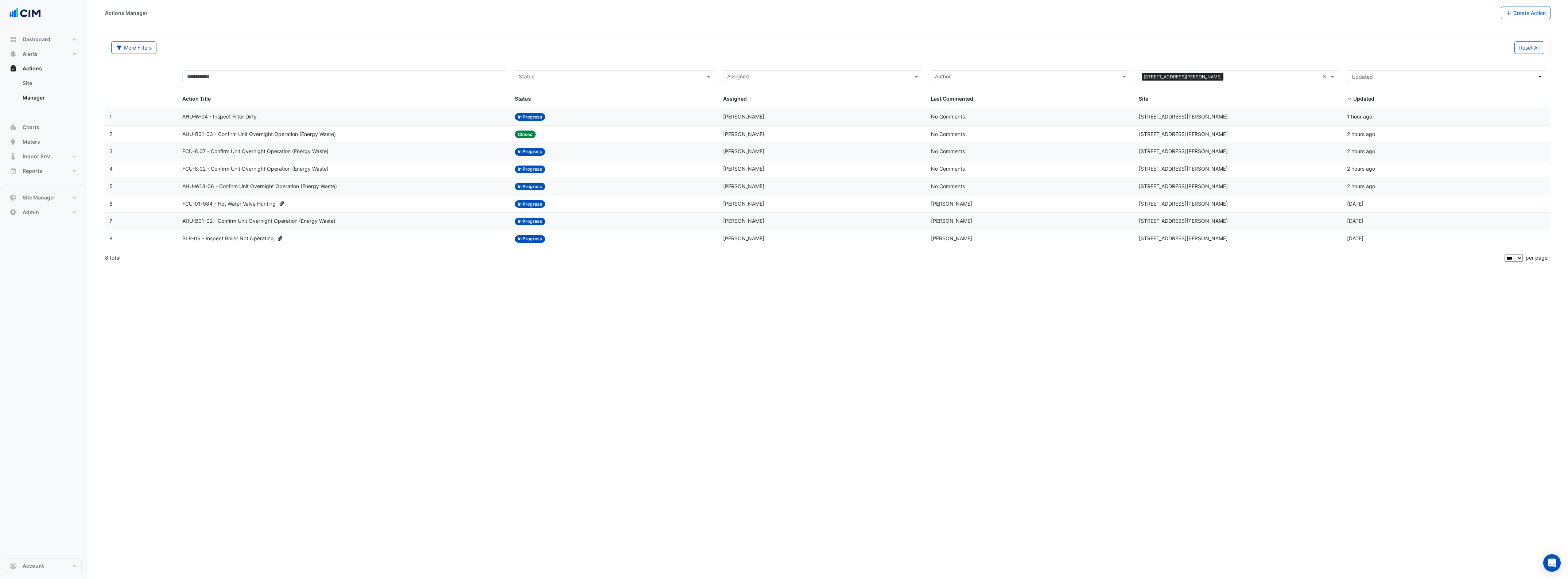
click at [248, 135] on span "AHU-B01-03 - Confirm Unit Overnight Operation (Energy Waste)" at bounding box center [259, 135] width 153 height 9
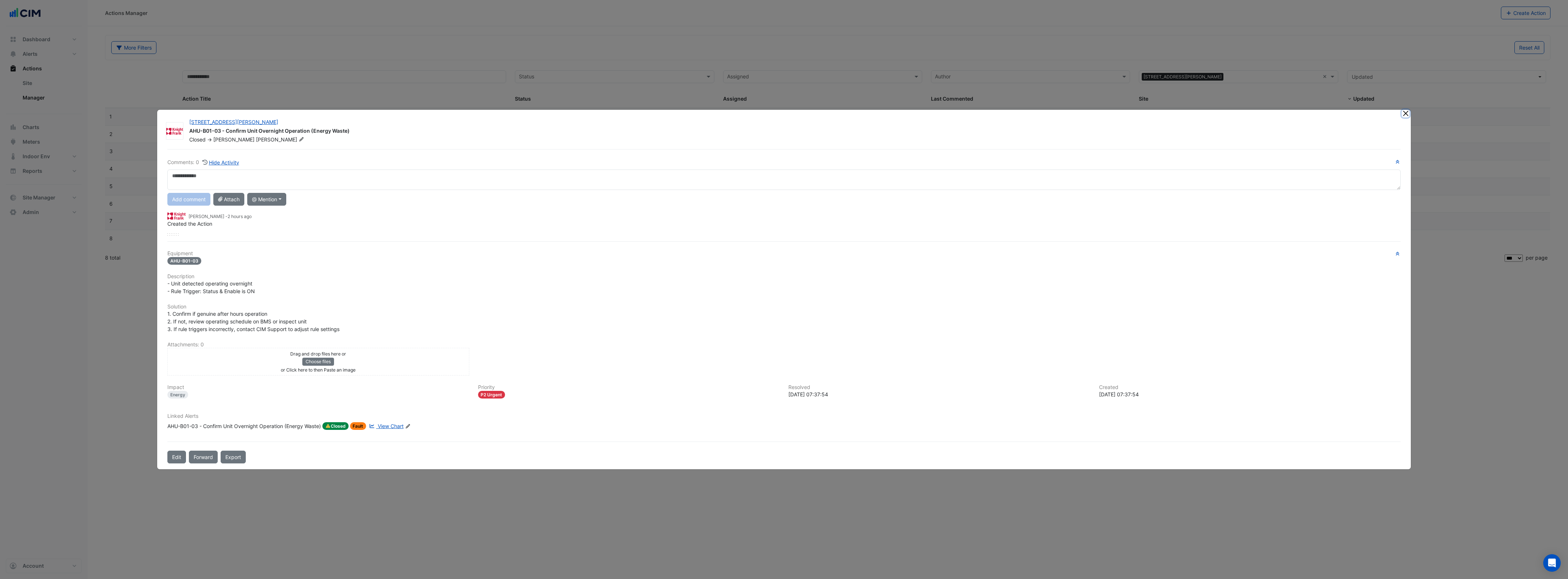
click at [1403, 114] on button "Close" at bounding box center [1405, 113] width 8 height 8
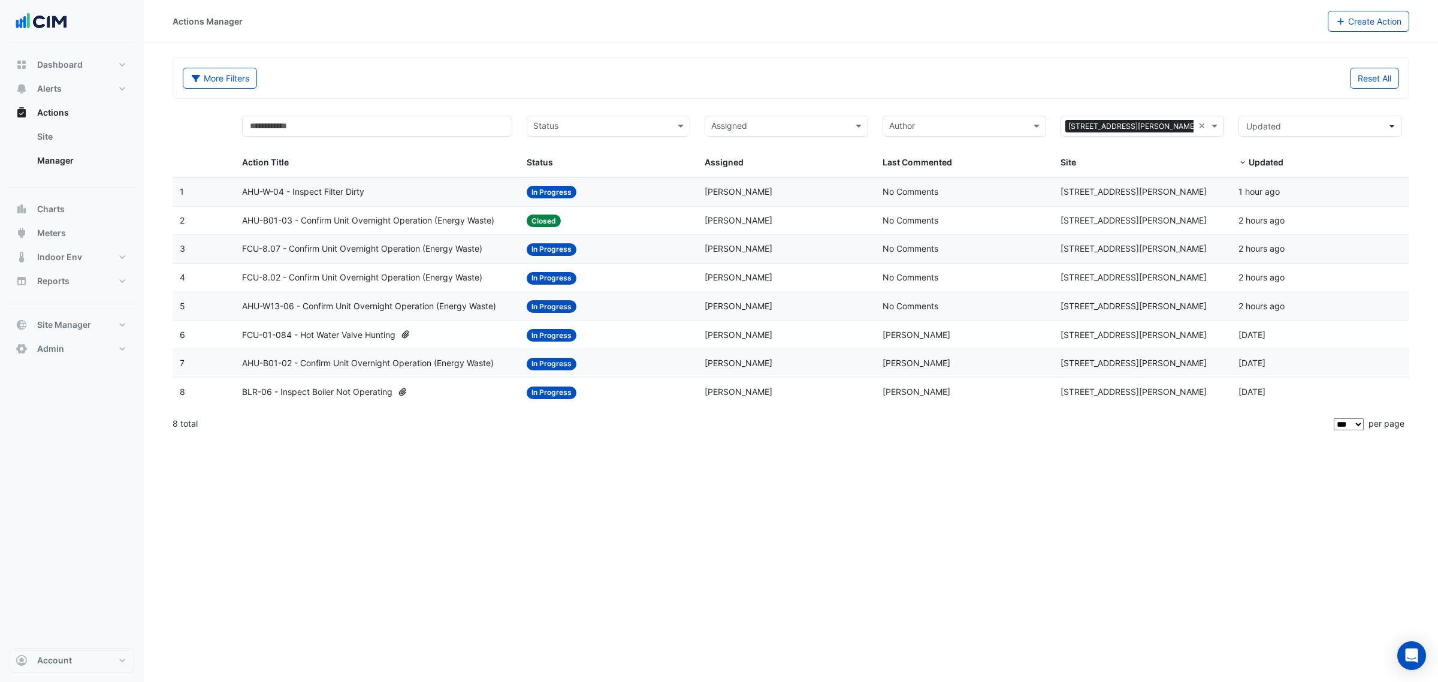
click at [321, 338] on span "FCU-01-084 - Hot Water Valve Hunting" at bounding box center [318, 335] width 153 height 14
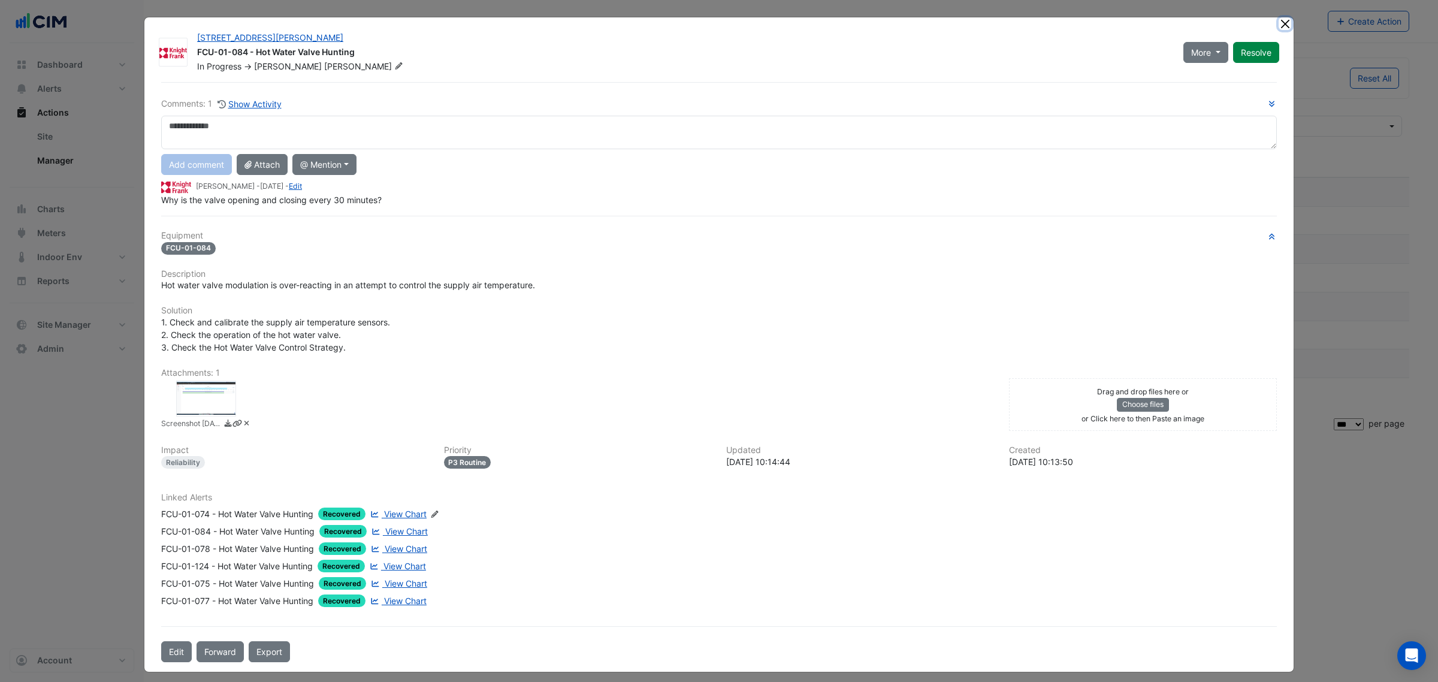
click at [1278, 23] on button "Close" at bounding box center [1284, 23] width 13 height 13
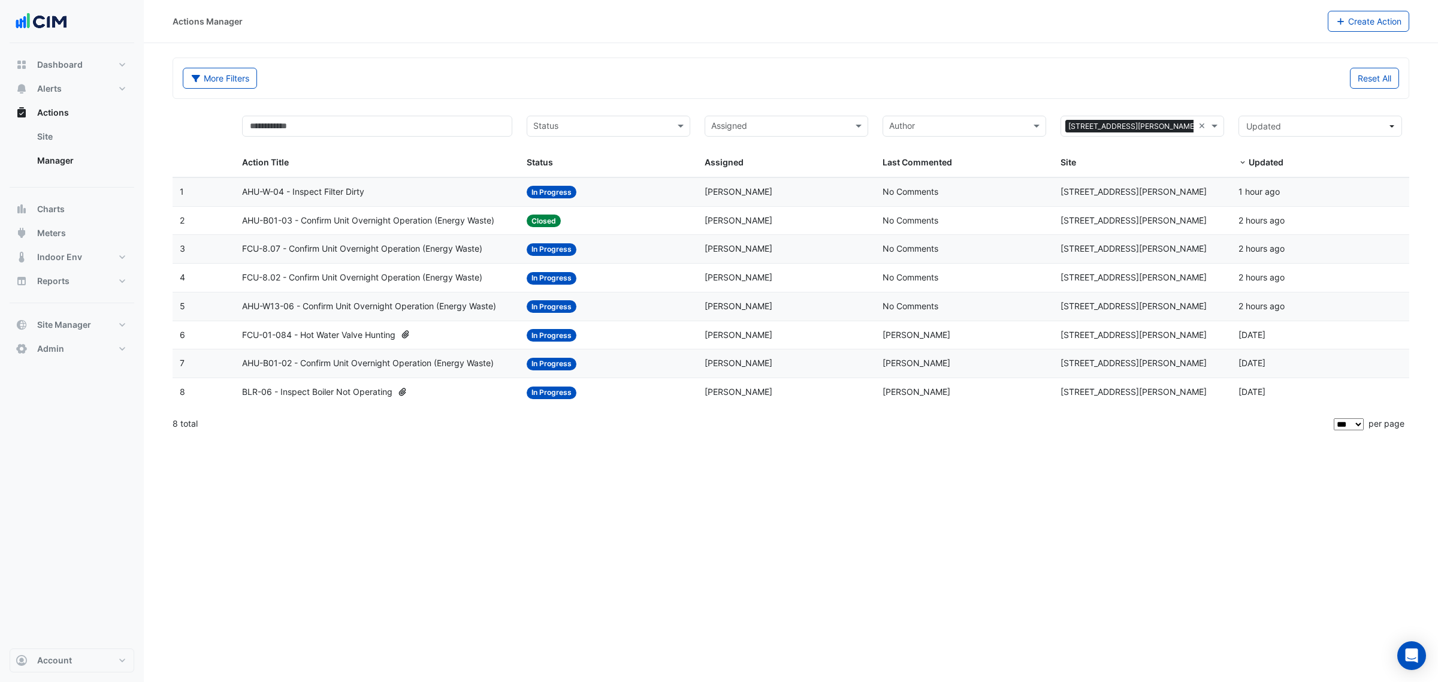
click at [333, 334] on span "FCU-01-084 - Hot Water Valve Hunting" at bounding box center [318, 335] width 153 height 14
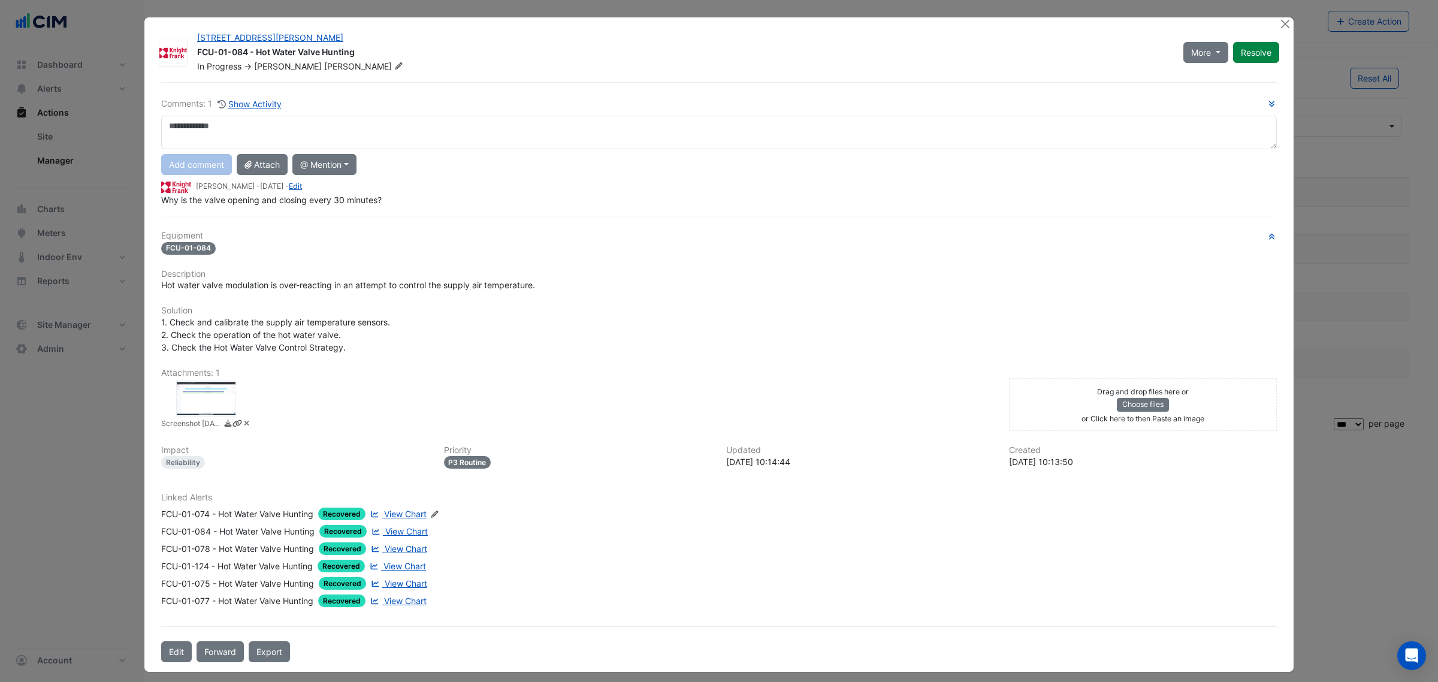
click at [393, 515] on span "View Chart" at bounding box center [405, 514] width 43 height 10
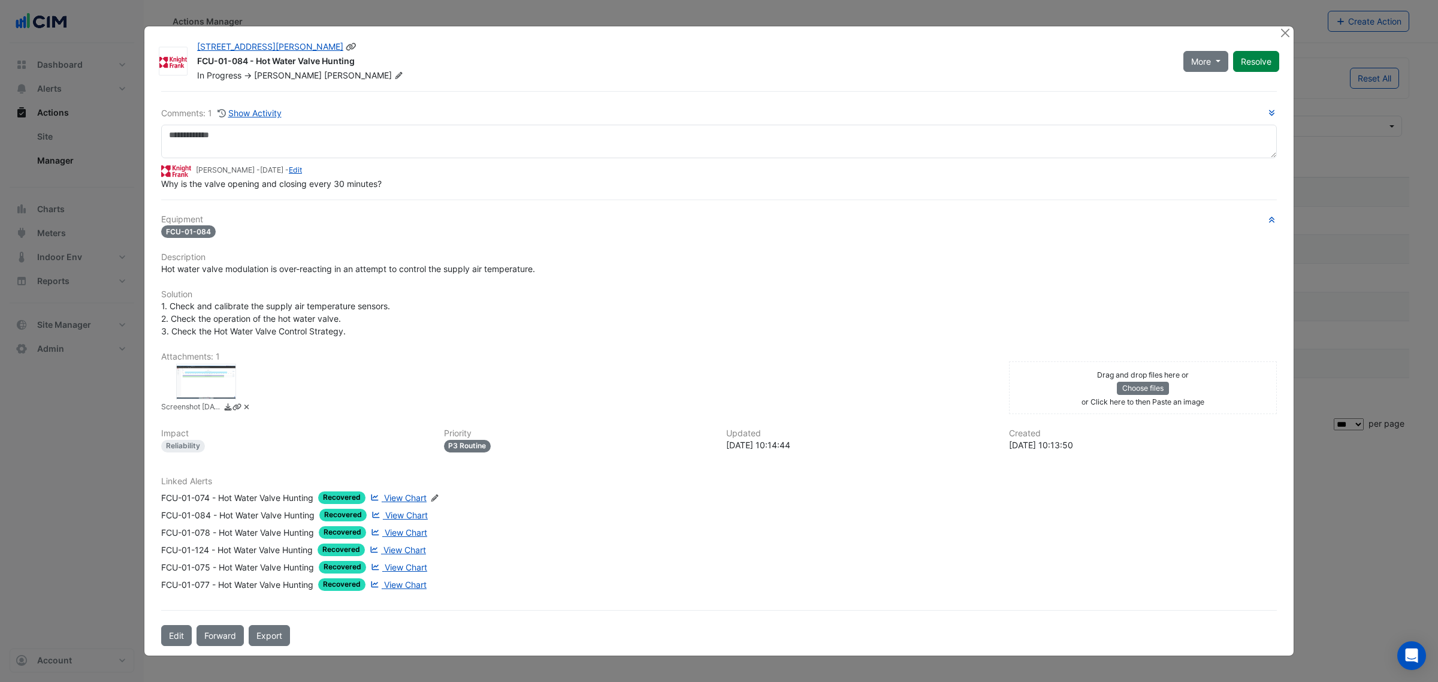
click at [394, 72] on icon at bounding box center [398, 75] width 9 height 7
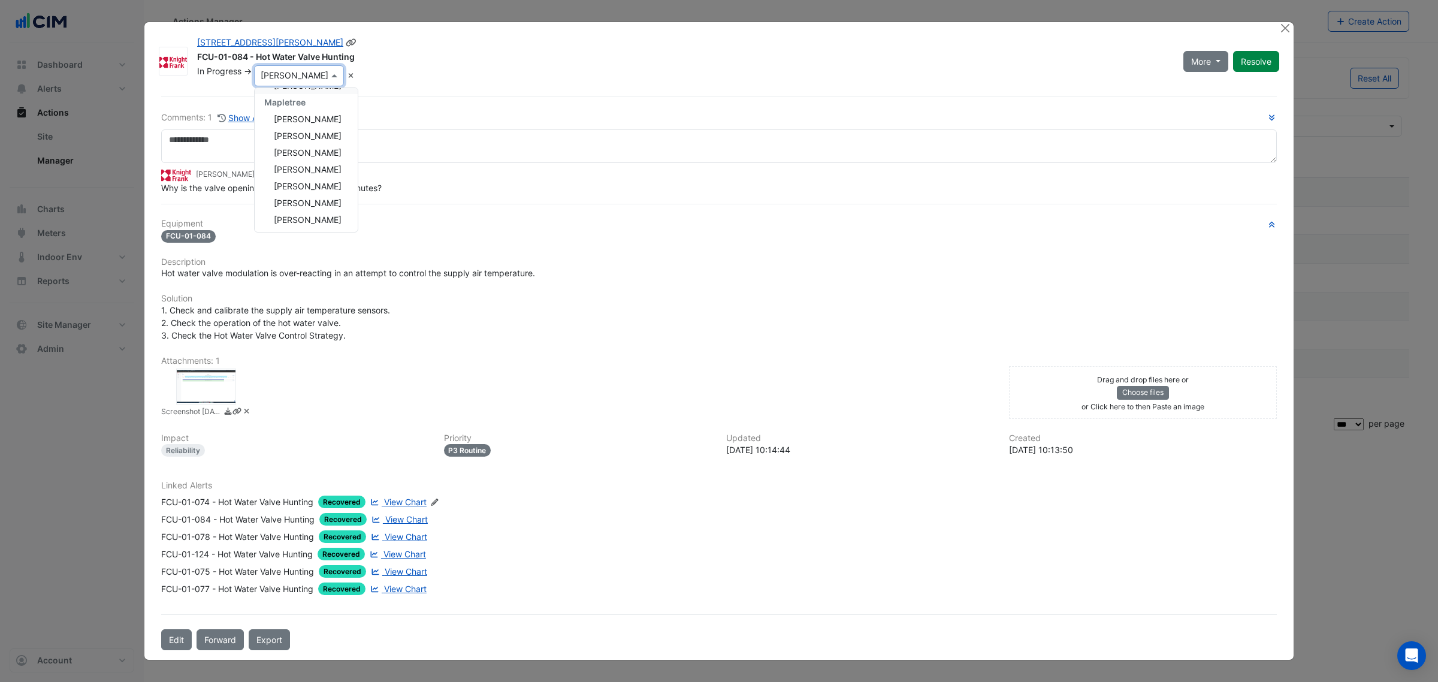
scroll to position [117, 0]
click at [478, 81] on div "In Progress -> × John Hughes Unassigned Knight Frank UK John Hughes Mehrban Yas…" at bounding box center [683, 75] width 974 height 21
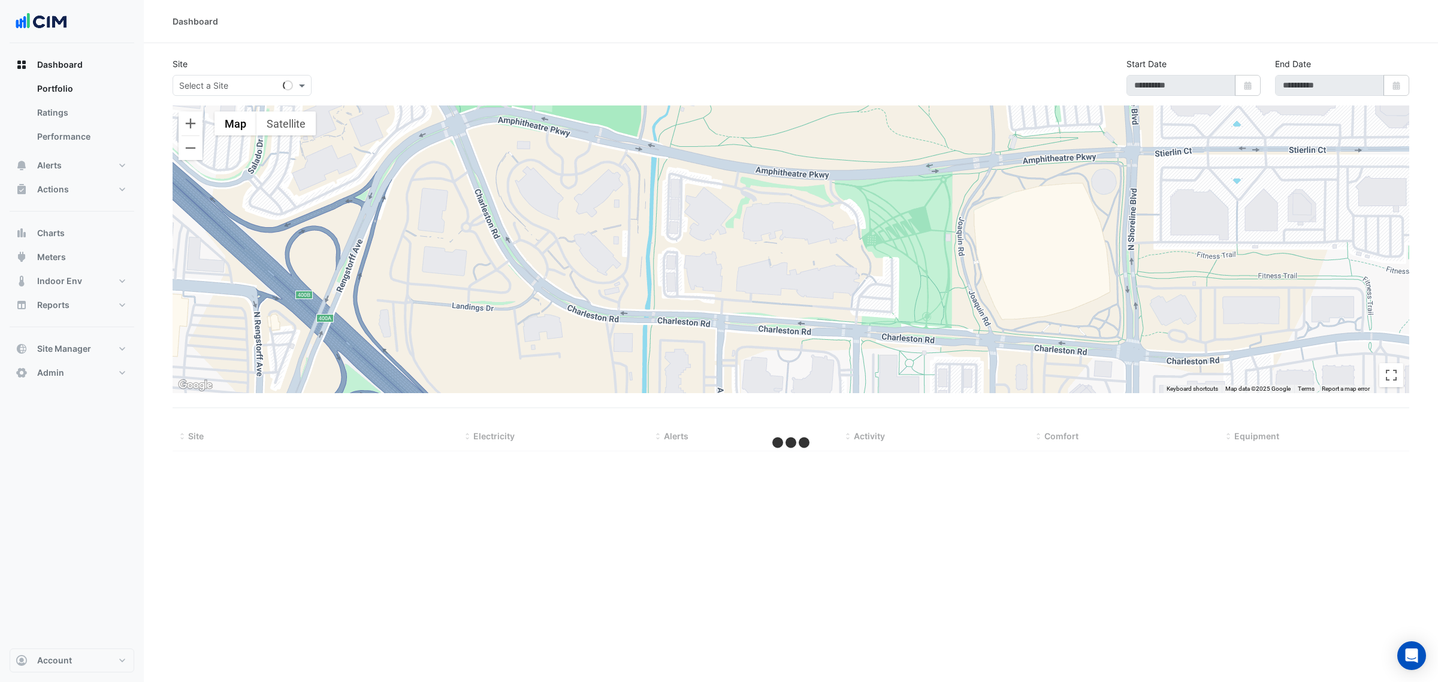
select select "***"
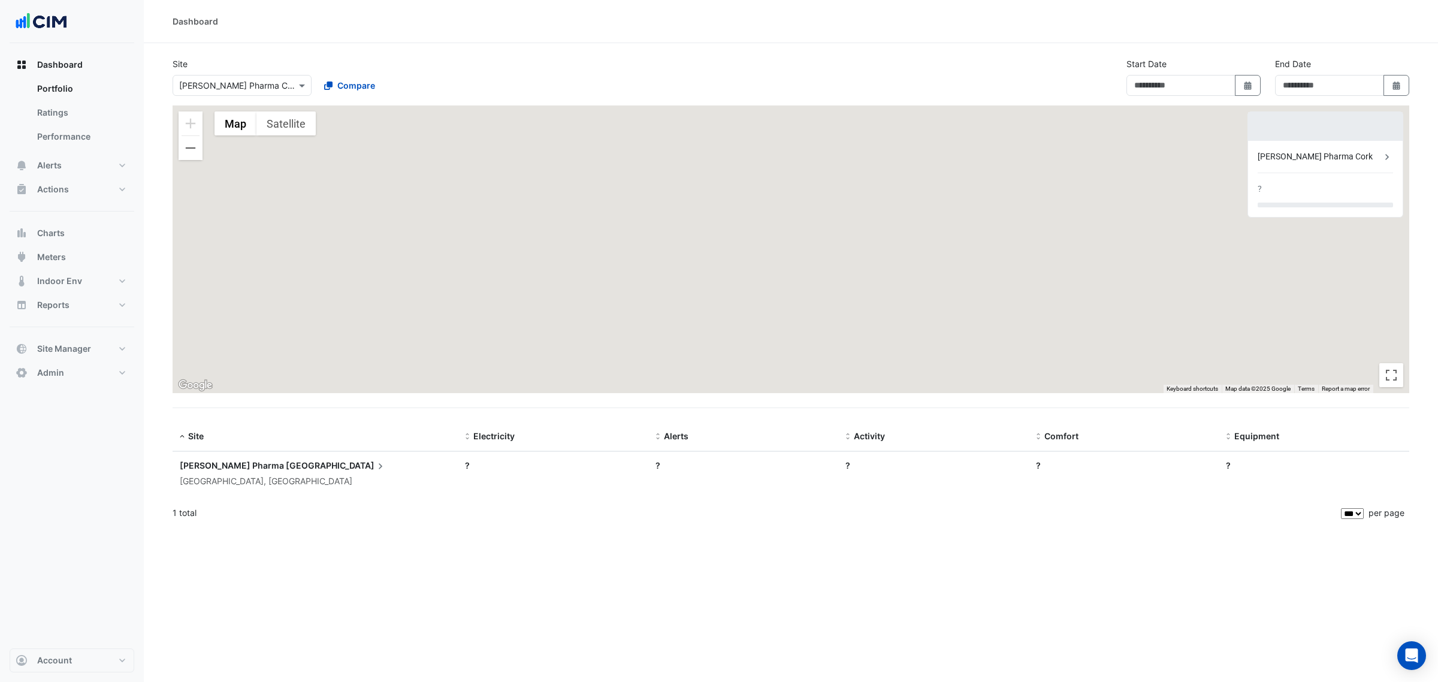
type input "**********"
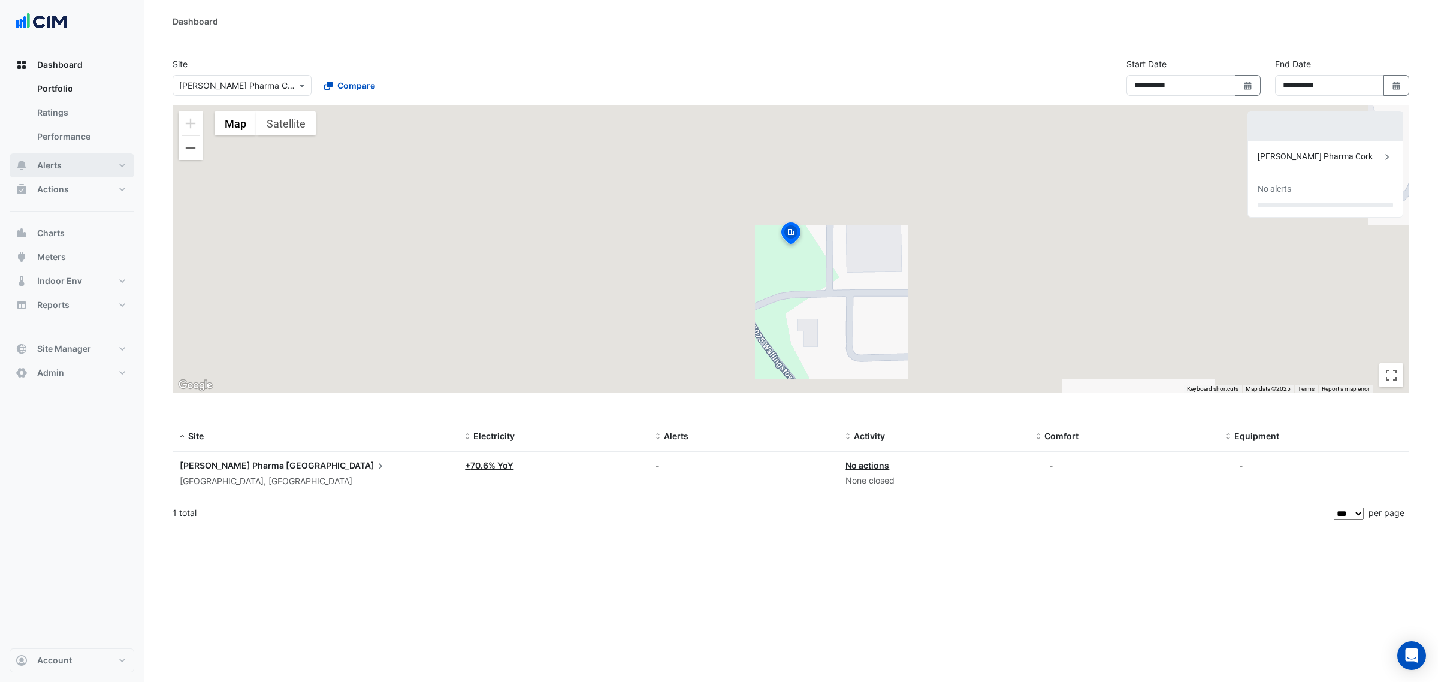
click at [59, 163] on span "Alerts" at bounding box center [49, 165] width 25 height 12
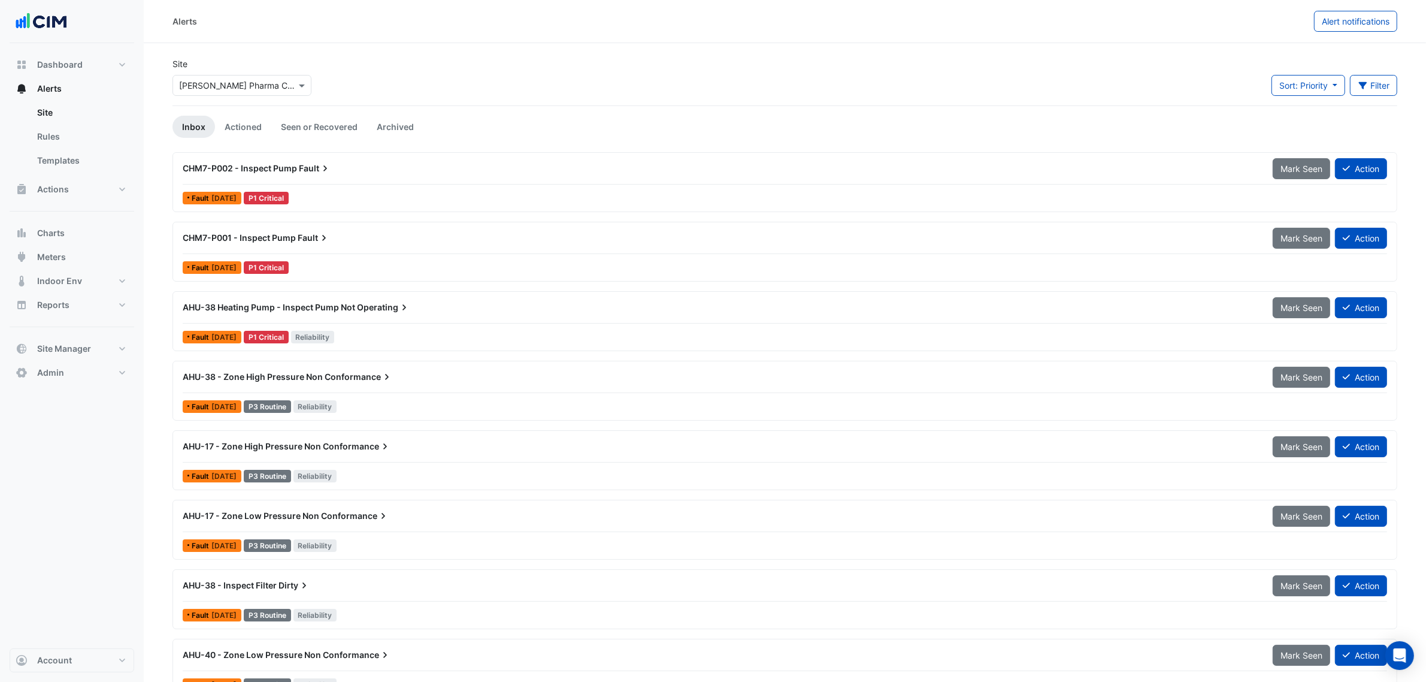
click at [280, 81] on input "text" at bounding box center [230, 86] width 102 height 13
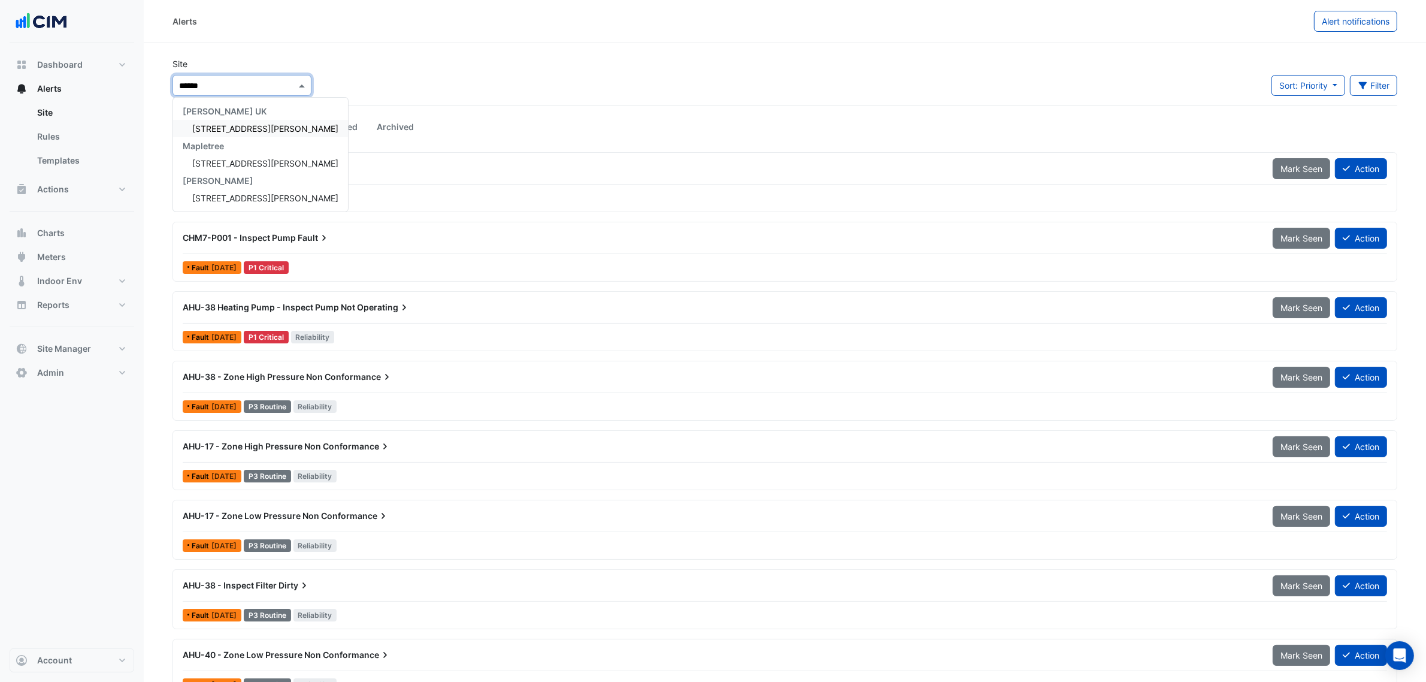
type input "*******"
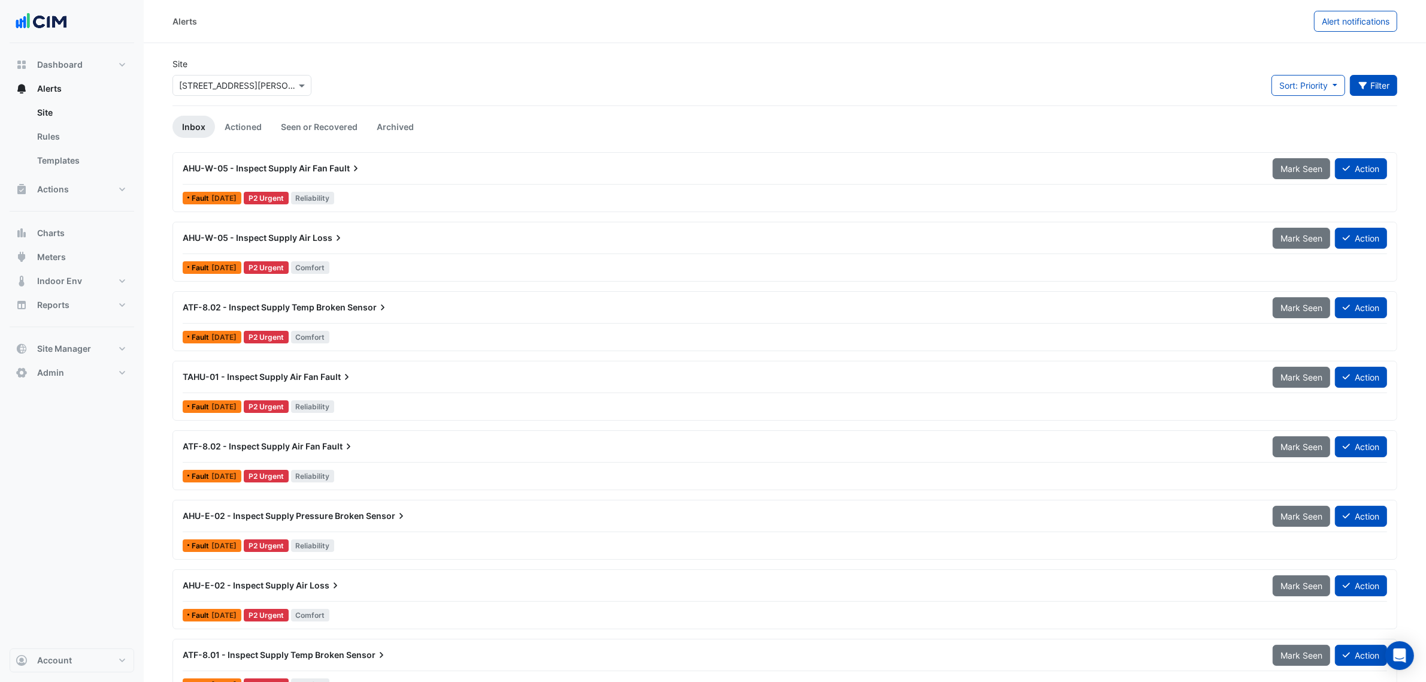
click at [1390, 86] on button "Filter" at bounding box center [1374, 85] width 48 height 21
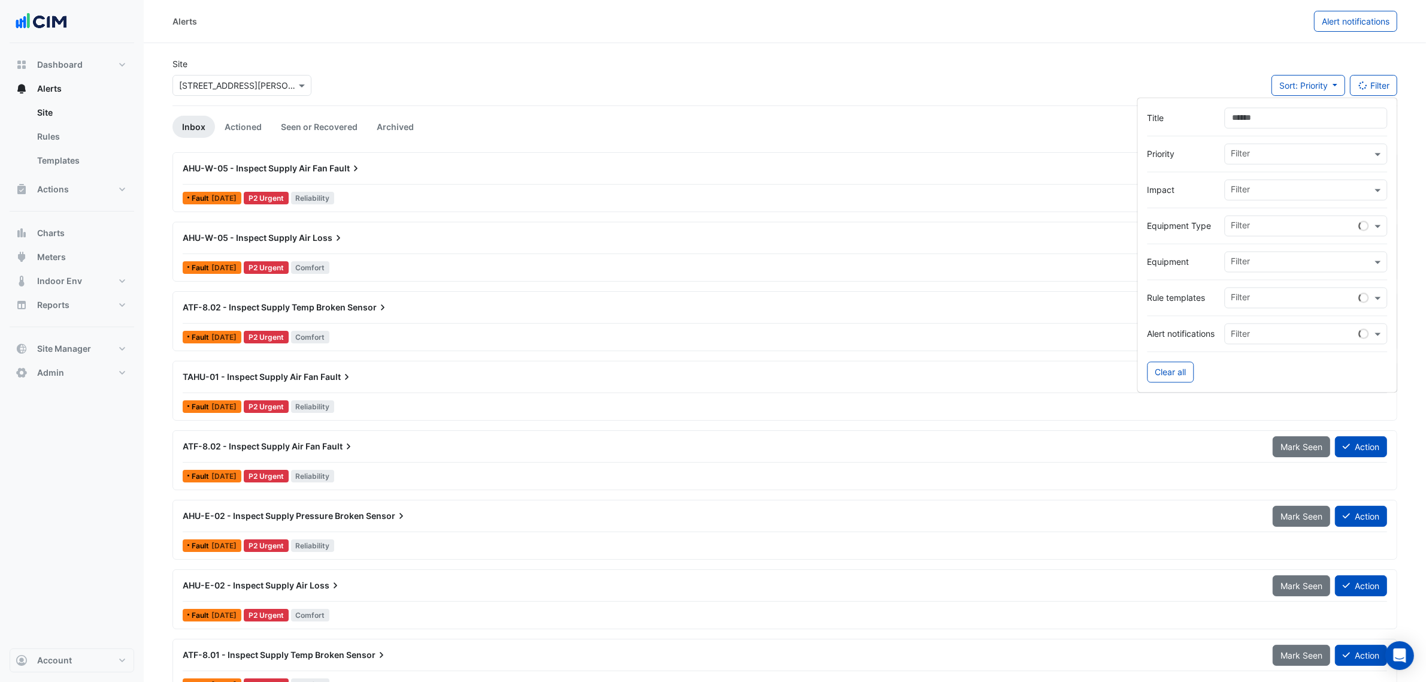
click at [1246, 226] on input "text" at bounding box center [1296, 227] width 128 height 13
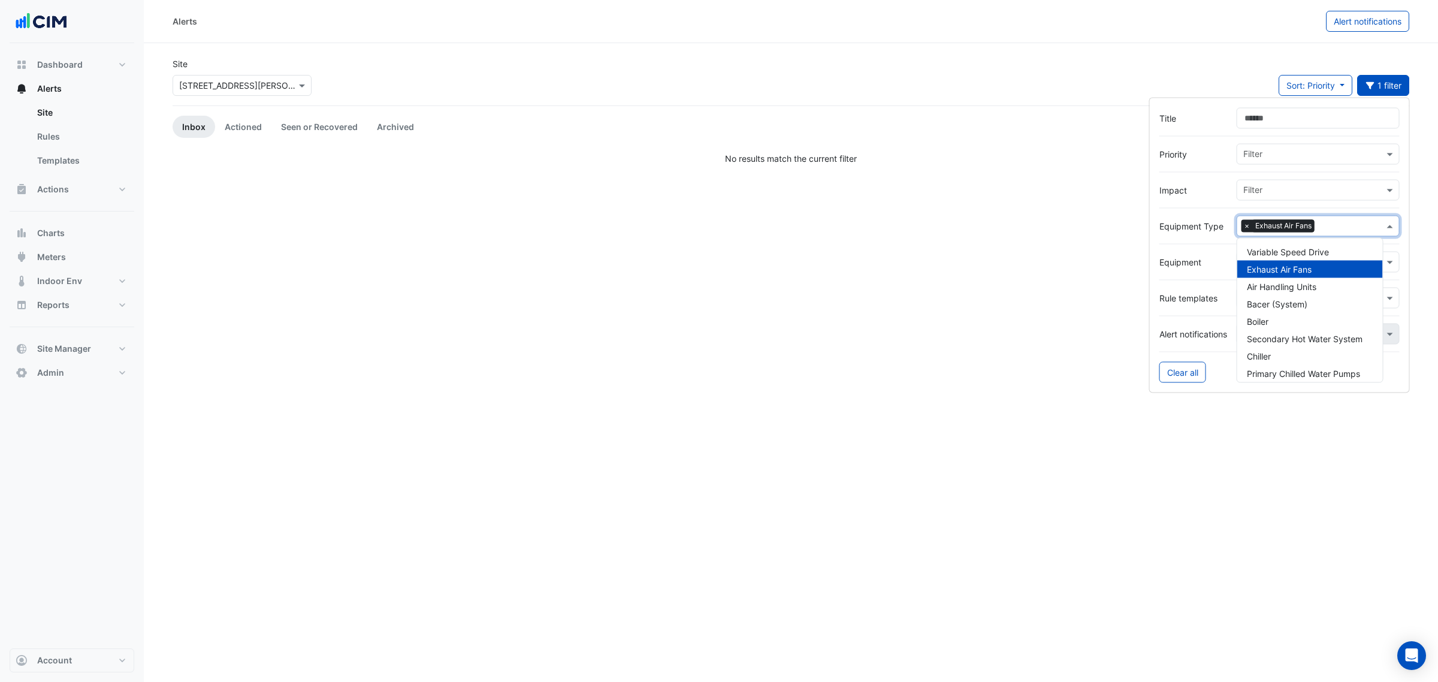
click at [1189, 241] on div at bounding box center [1279, 244] width 240 height 15
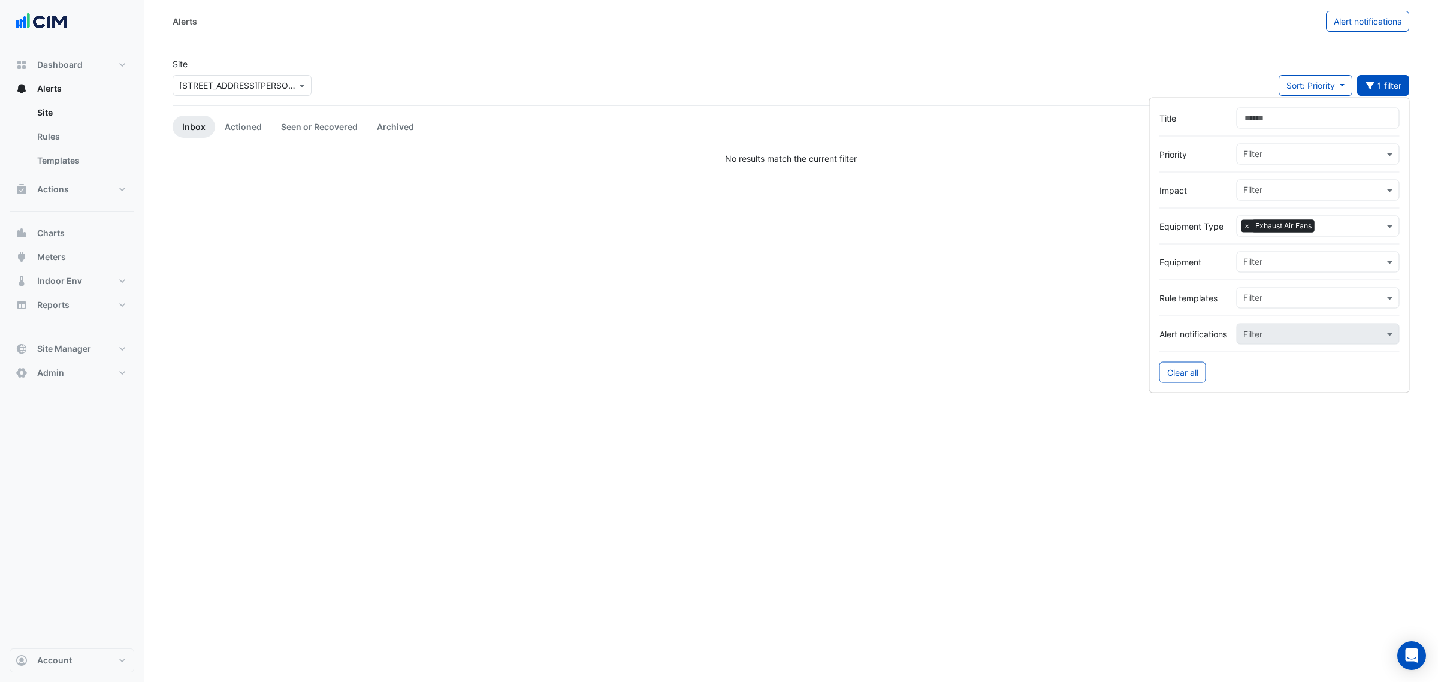
click at [1305, 262] on input "text" at bounding box center [1313, 263] width 141 height 13
drag, startPoint x: 1247, startPoint y: 228, endPoint x: 1246, endPoint y: 234, distance: 6.1
click at [1247, 229] on span "×" at bounding box center [1246, 226] width 11 height 12
click at [1253, 261] on input "text" at bounding box center [1302, 263] width 141 height 13
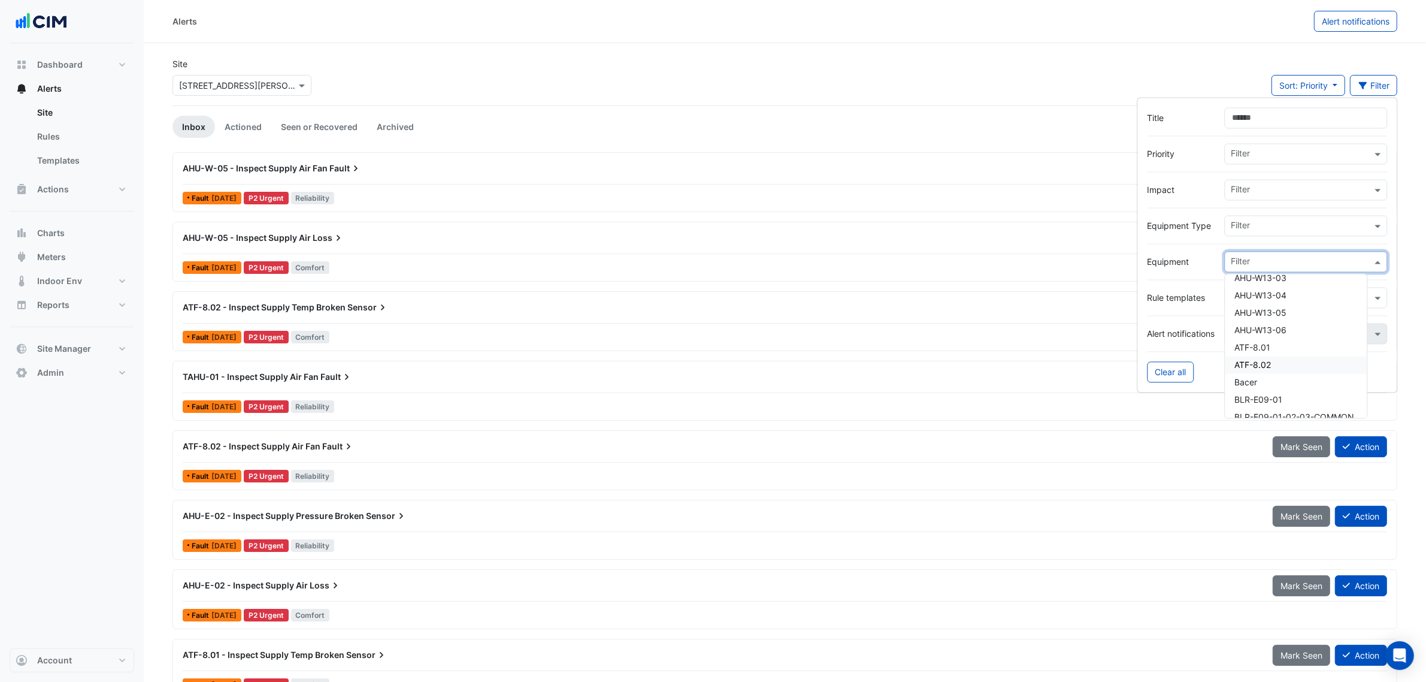
scroll to position [300, 0]
click at [1275, 331] on span "AHU-W13-05" at bounding box center [1261, 336] width 52 height 10
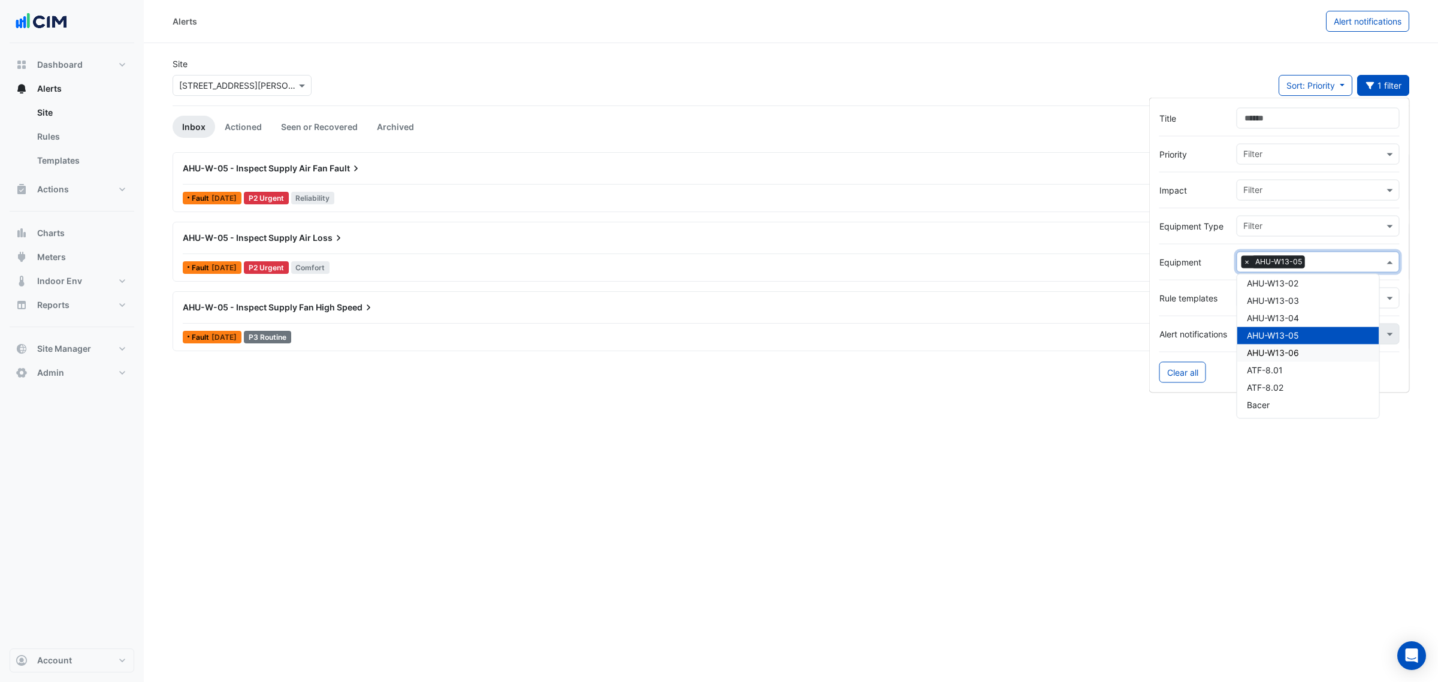
click at [1226, 391] on form "Title Priority Filter Impact Filter Equipment Type Filter Equipment Filter × AH…" at bounding box center [1279, 245] width 261 height 295
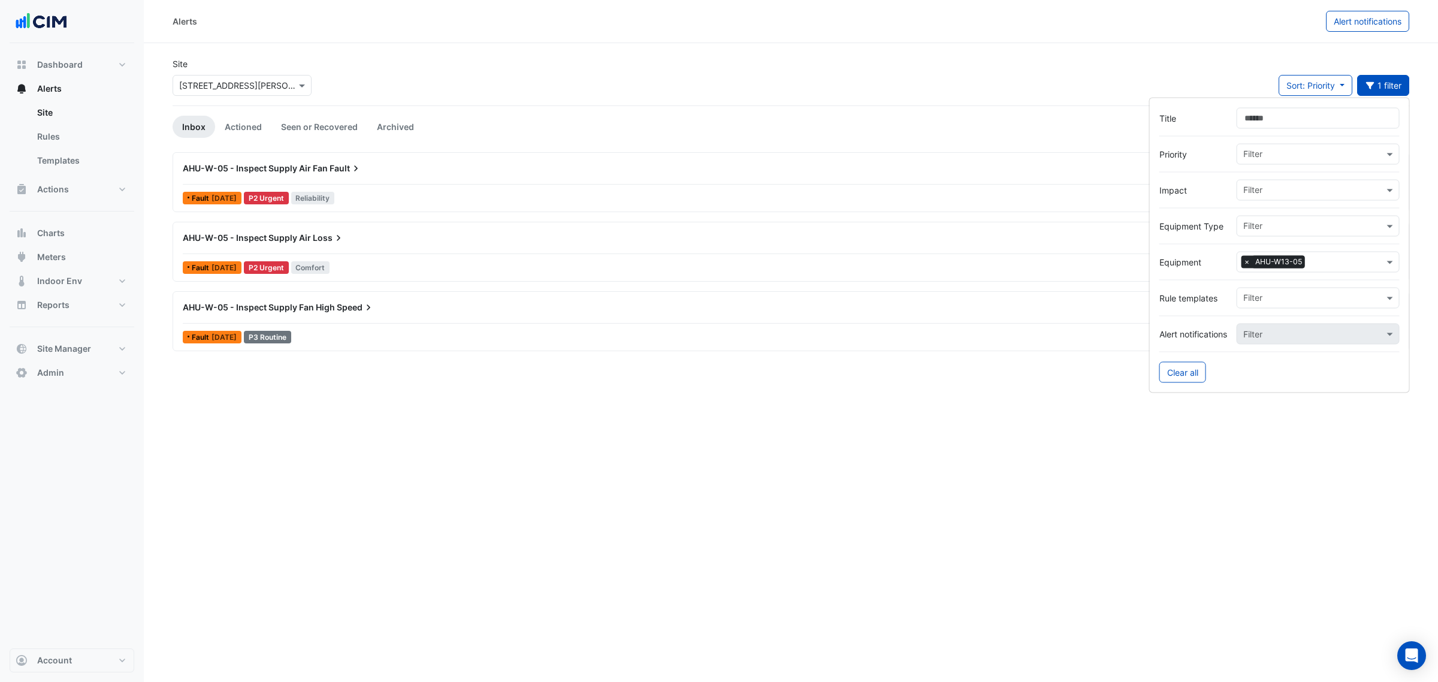
click at [316, 306] on span "AHU-W-05 - Inspect Supply Fan High" at bounding box center [259, 307] width 152 height 10
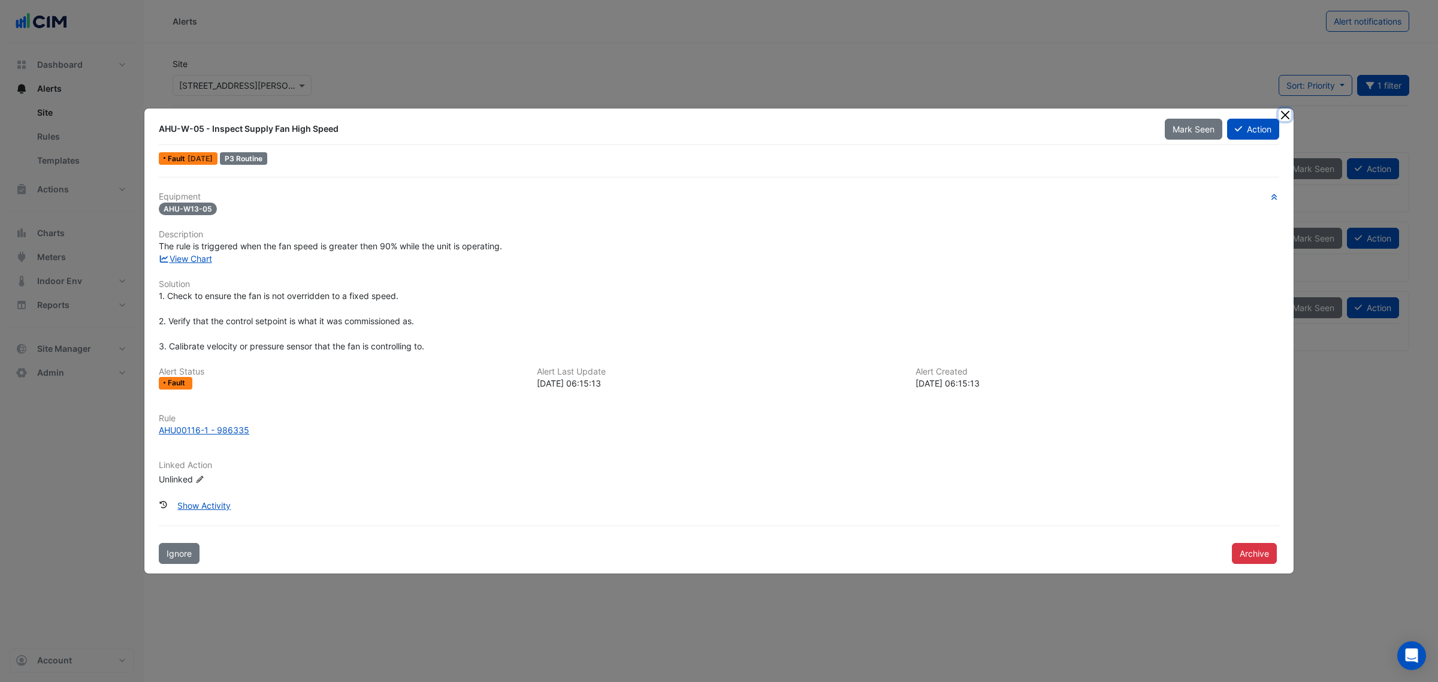
drag, startPoint x: 1283, startPoint y: 118, endPoint x: 763, endPoint y: 114, distance: 520.6
click at [1283, 120] on button "Close" at bounding box center [1284, 114] width 13 height 13
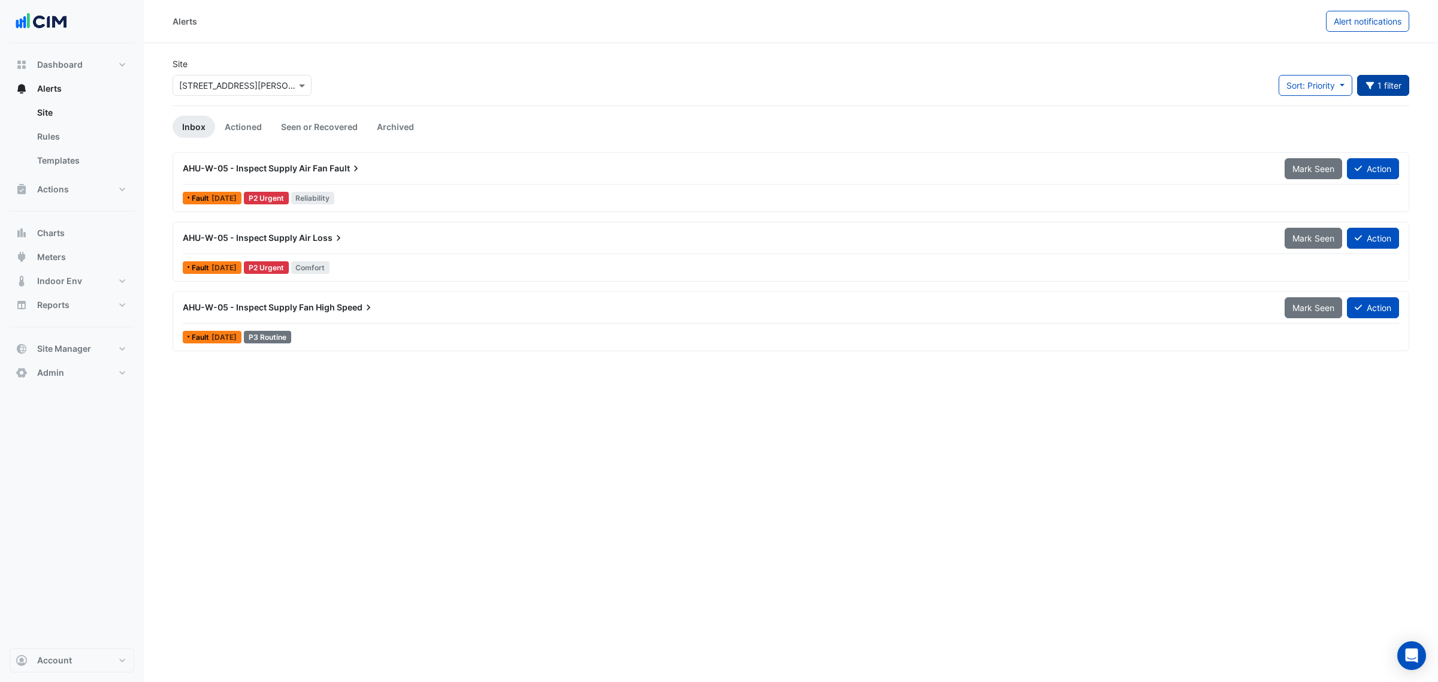
click at [1380, 87] on button "Equipment: AHU-W13-05 1 filter" at bounding box center [1383, 85] width 53 height 21
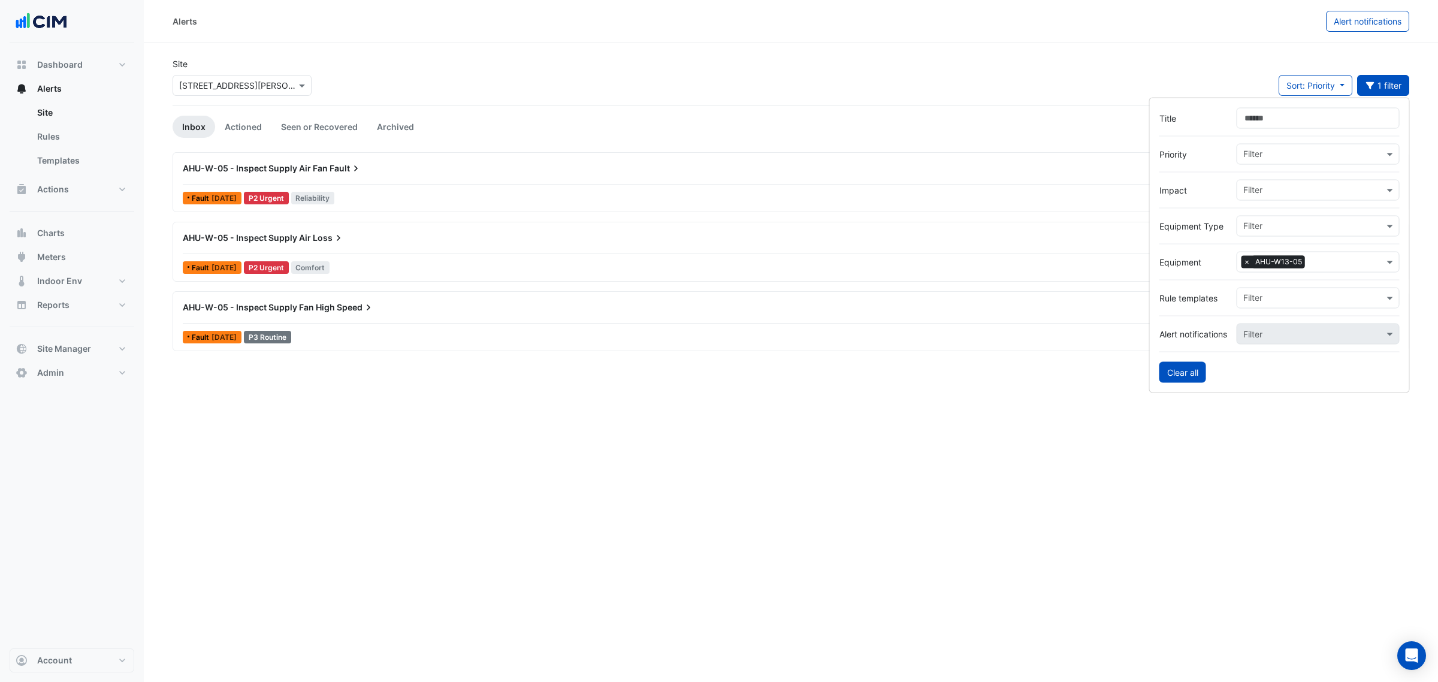
click at [1173, 372] on button "Clear all" at bounding box center [1182, 372] width 47 height 21
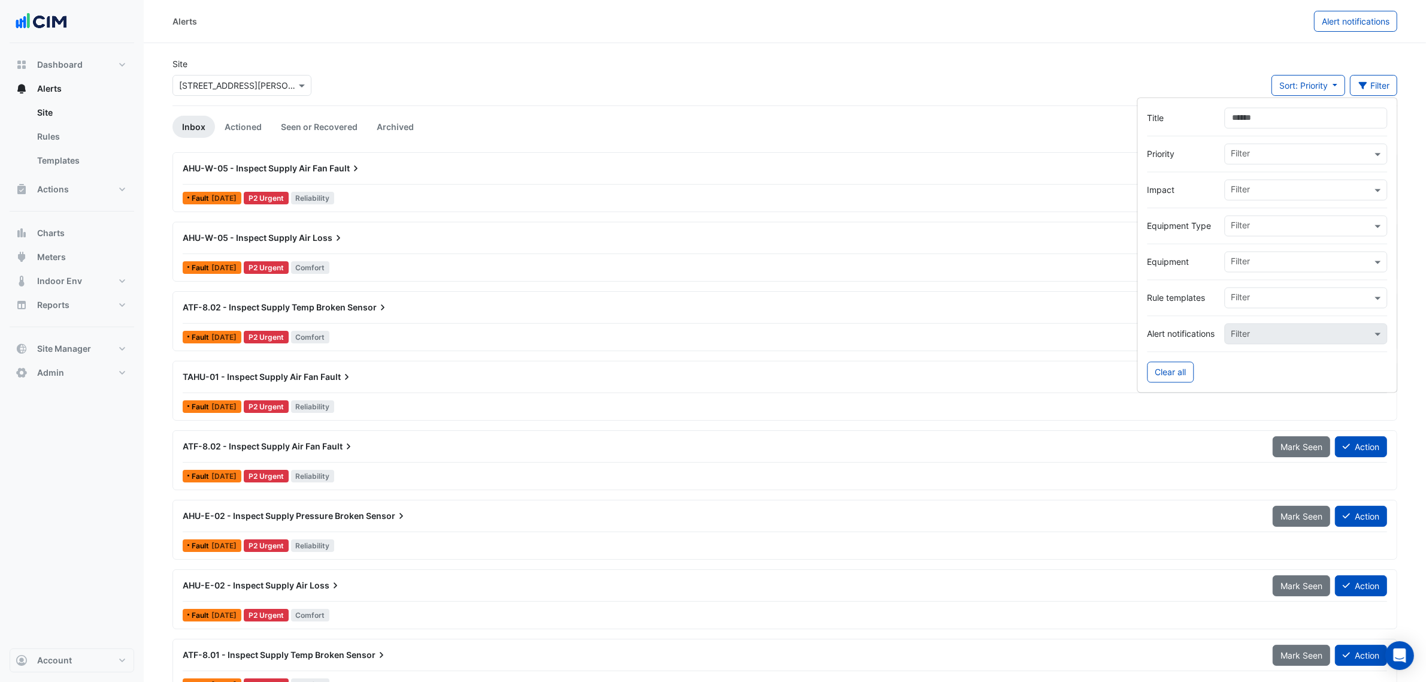
click at [513, 91] on div "Site Select a Site × 3 Hardman Street Sort: Priority Priority Updated Filter" at bounding box center [784, 82] width 1239 height 48
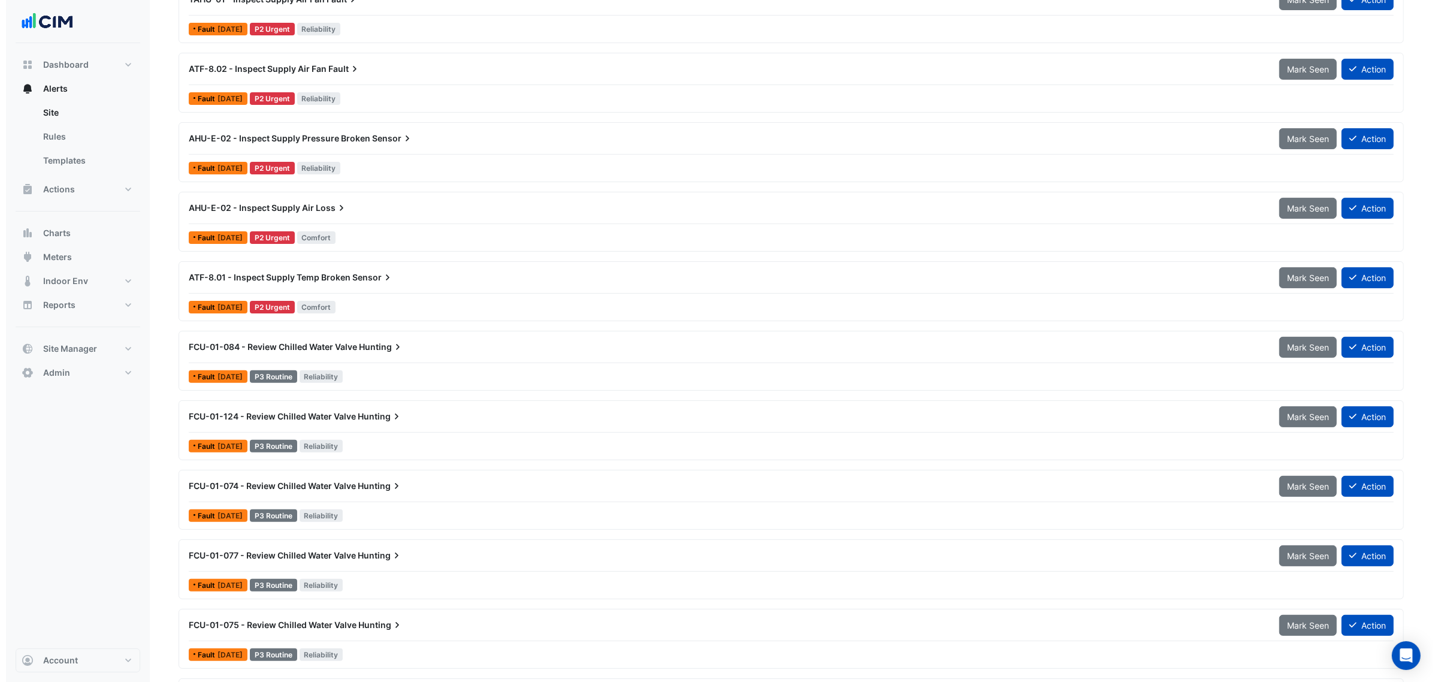
scroll to position [325, 0]
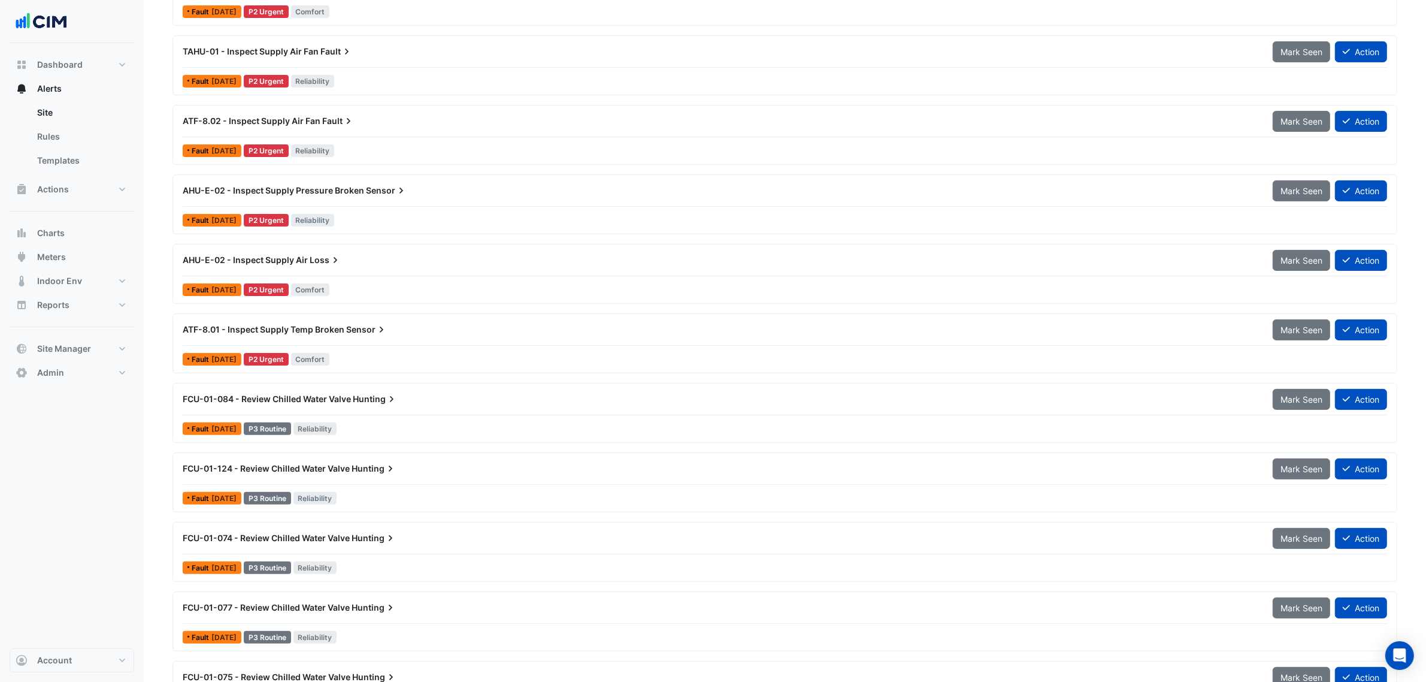
click at [319, 262] on span "Loss" at bounding box center [326, 260] width 32 height 12
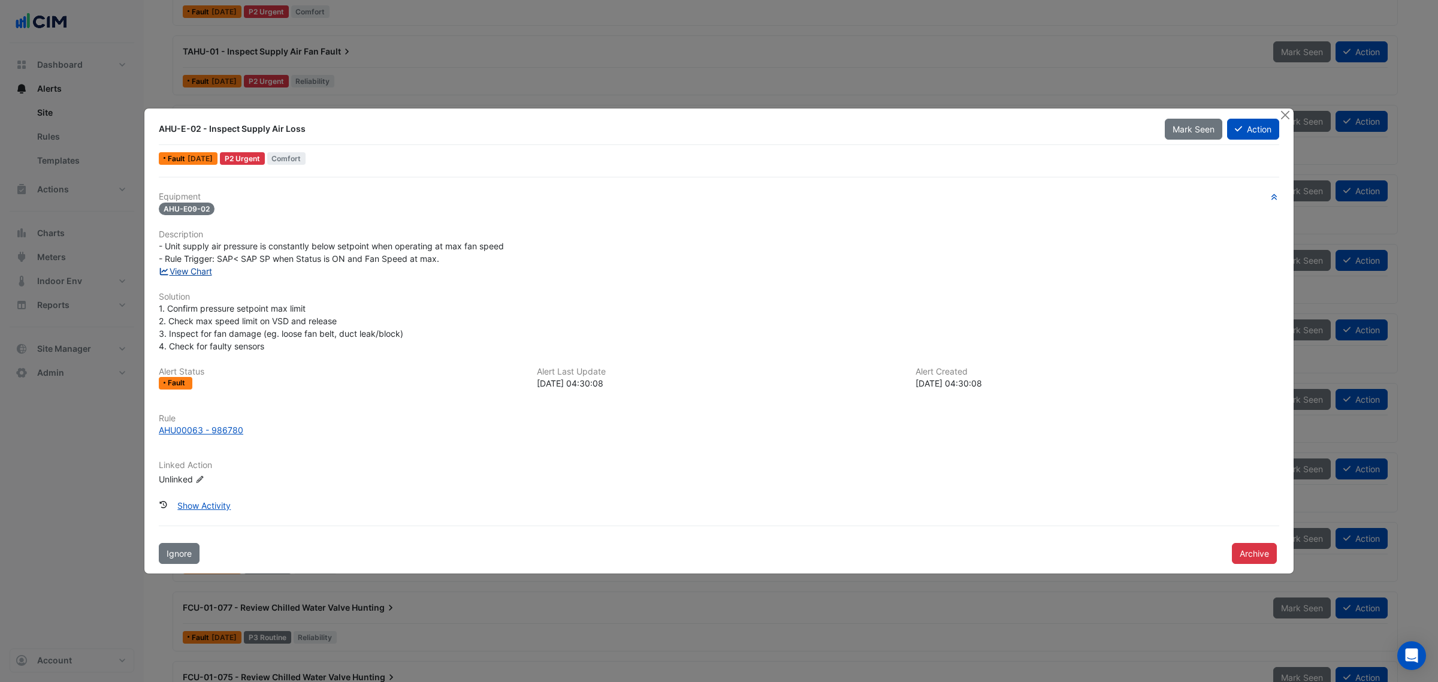
click at [202, 273] on link "View Chart" at bounding box center [185, 271] width 53 height 10
click at [1286, 114] on button "Close" at bounding box center [1284, 114] width 13 height 13
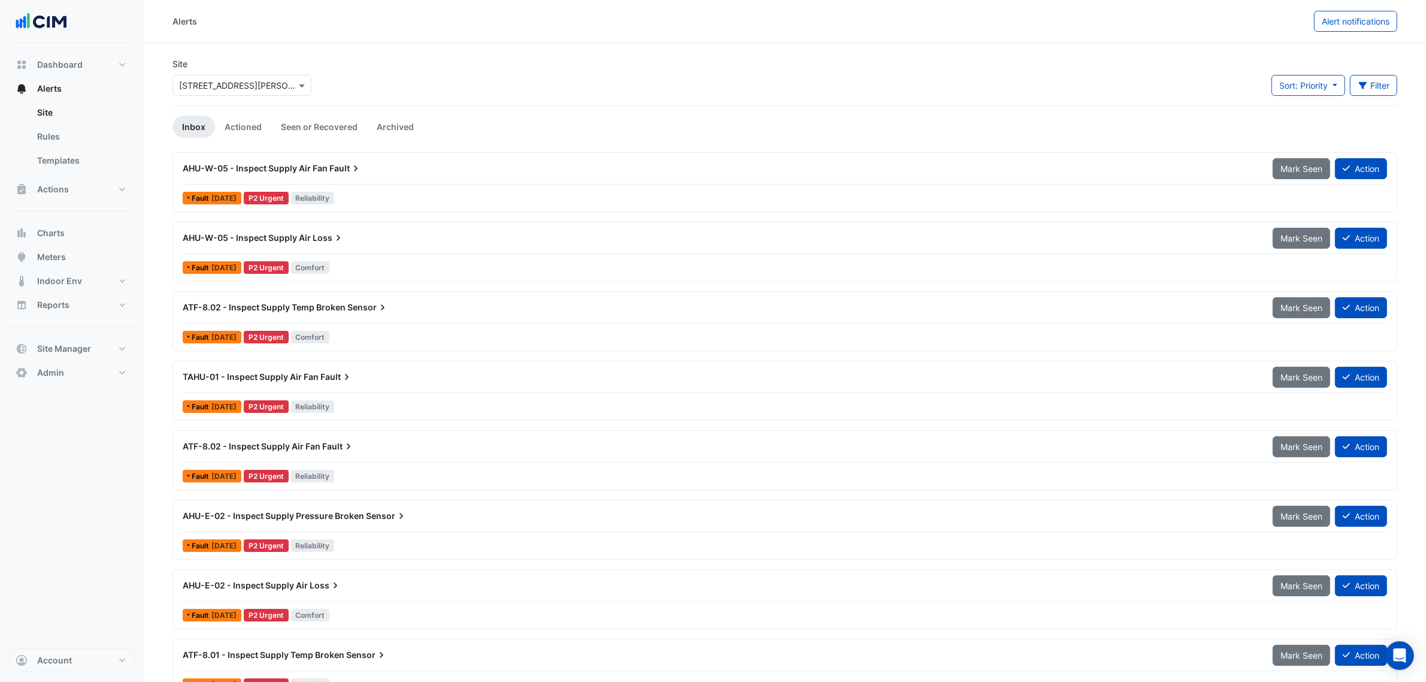
click at [270, 87] on input "text" at bounding box center [230, 86] width 102 height 13
type input "******"
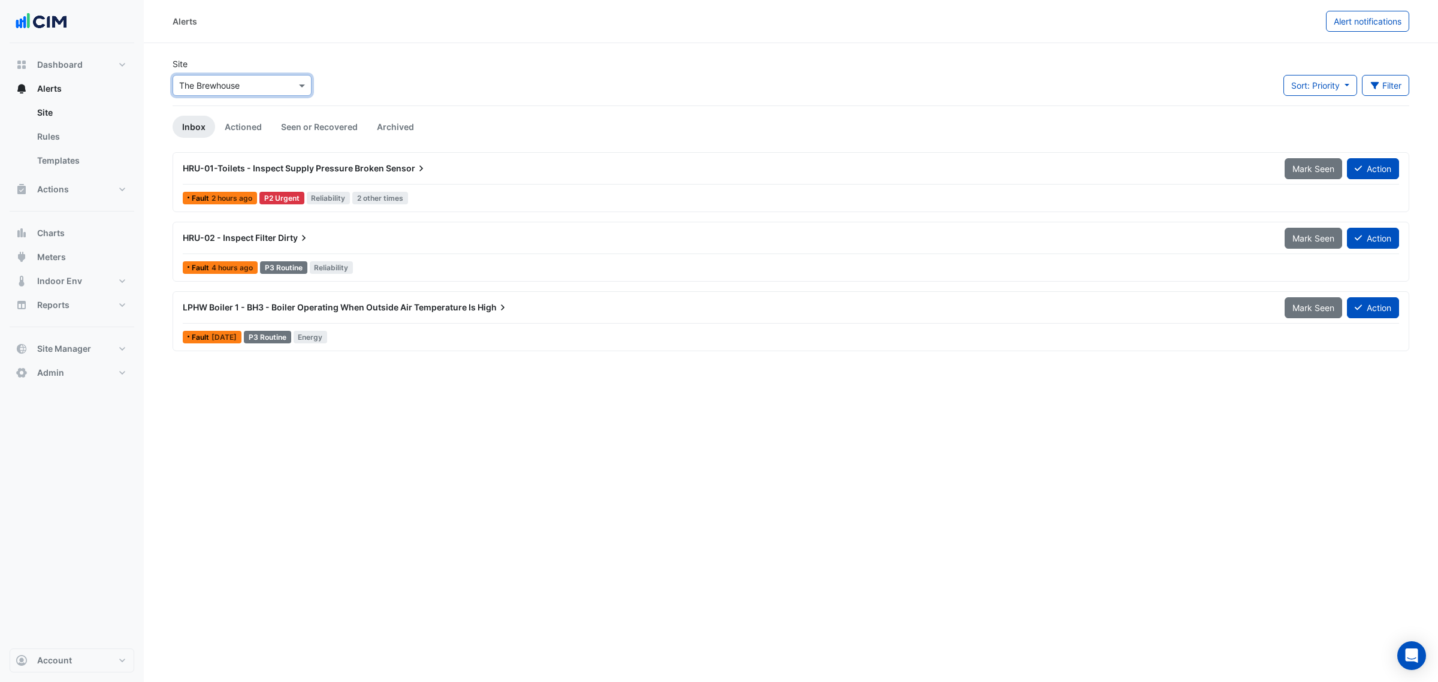
click at [237, 163] on span "HRU-01-Toilets - Inspect Supply Pressure Broken" at bounding box center [283, 168] width 201 height 10
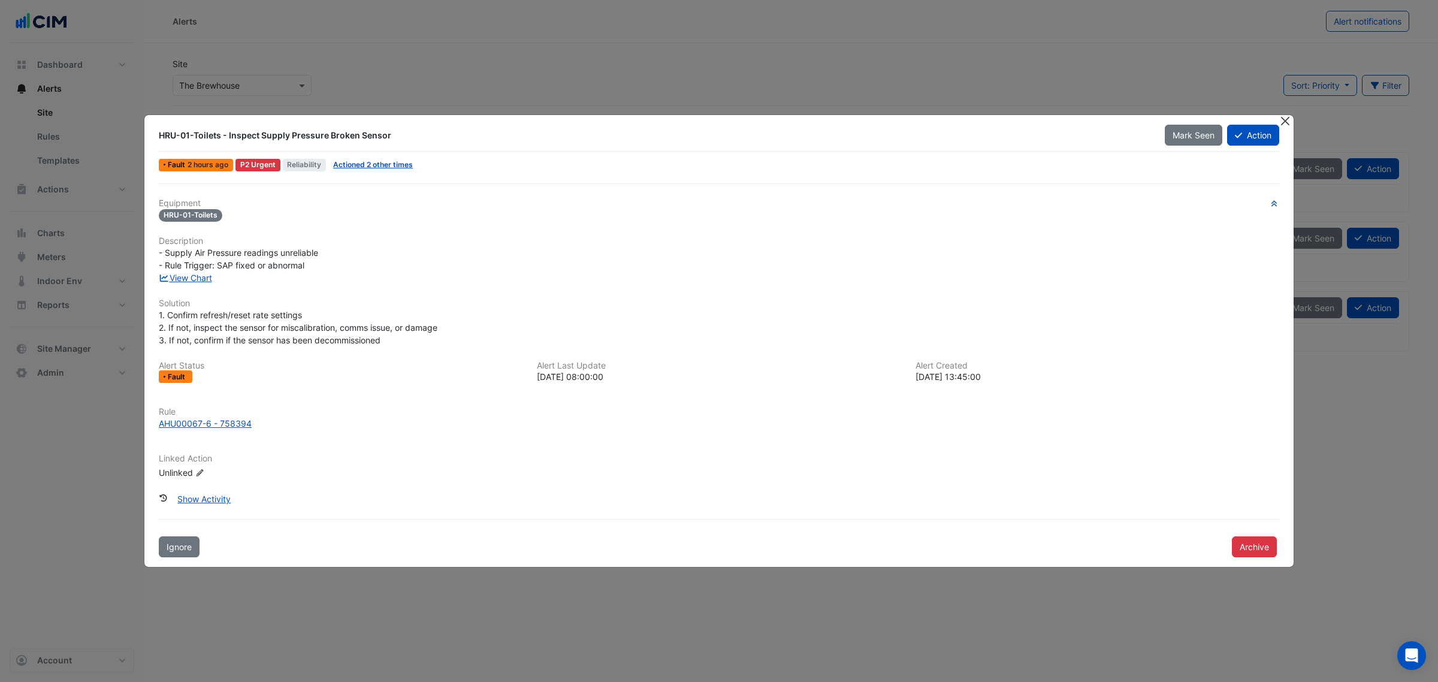
click at [1282, 123] on button "Close" at bounding box center [1284, 121] width 13 height 13
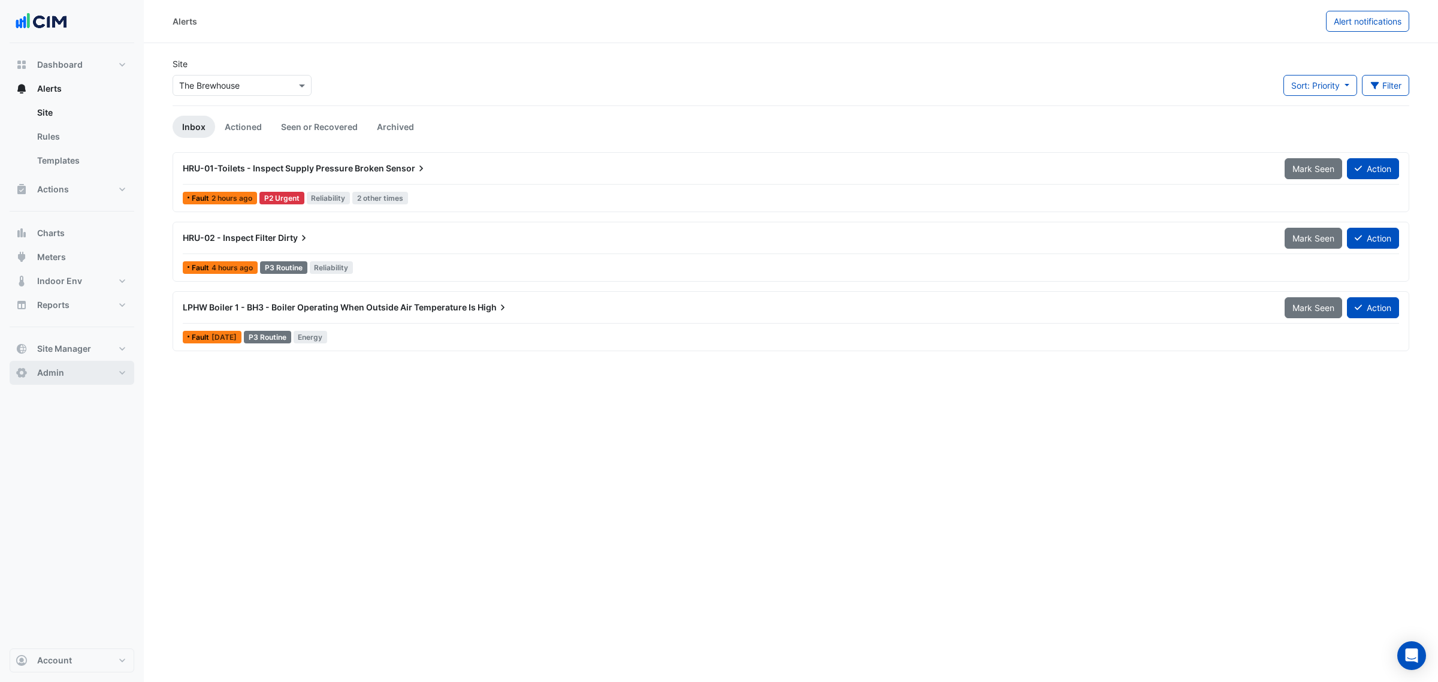
click at [55, 373] on span "Admin" at bounding box center [50, 373] width 27 height 12
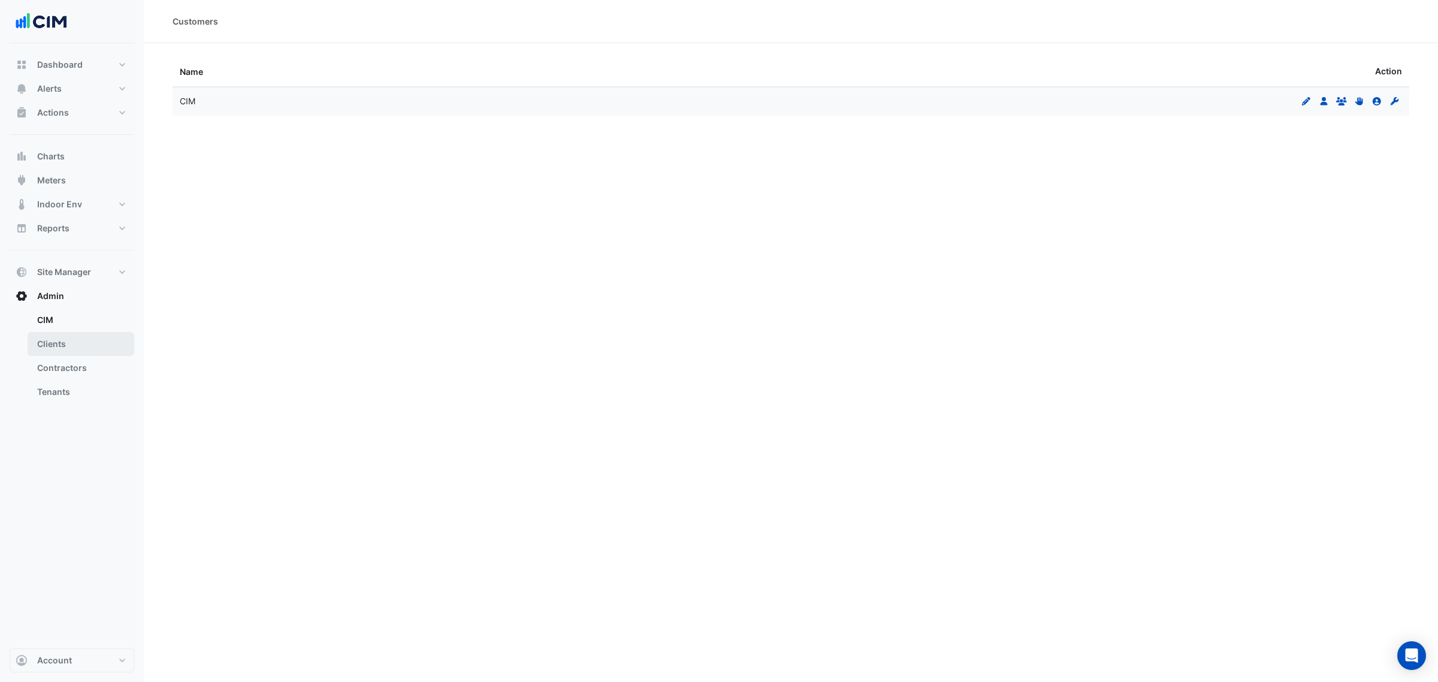
click at [62, 345] on link "Clients" at bounding box center [81, 344] width 107 height 24
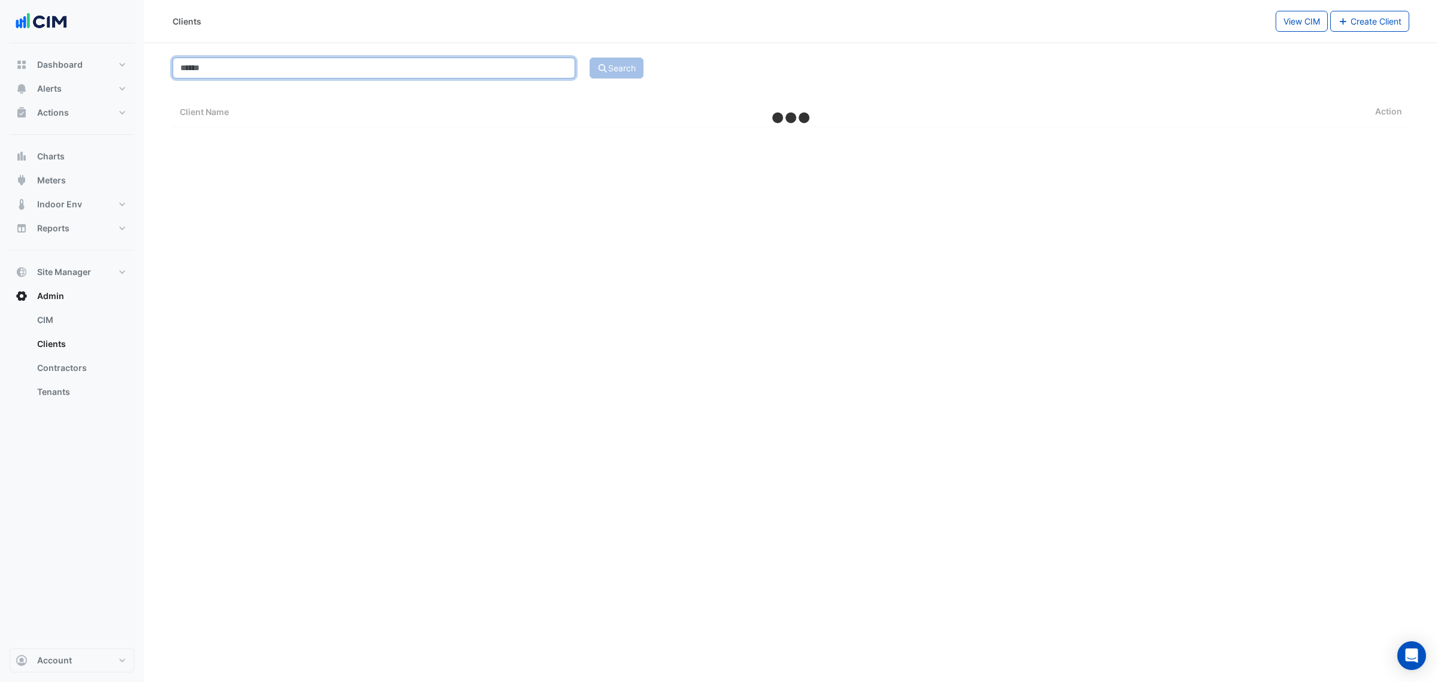
click at [237, 75] on input at bounding box center [374, 68] width 403 height 21
select select "***"
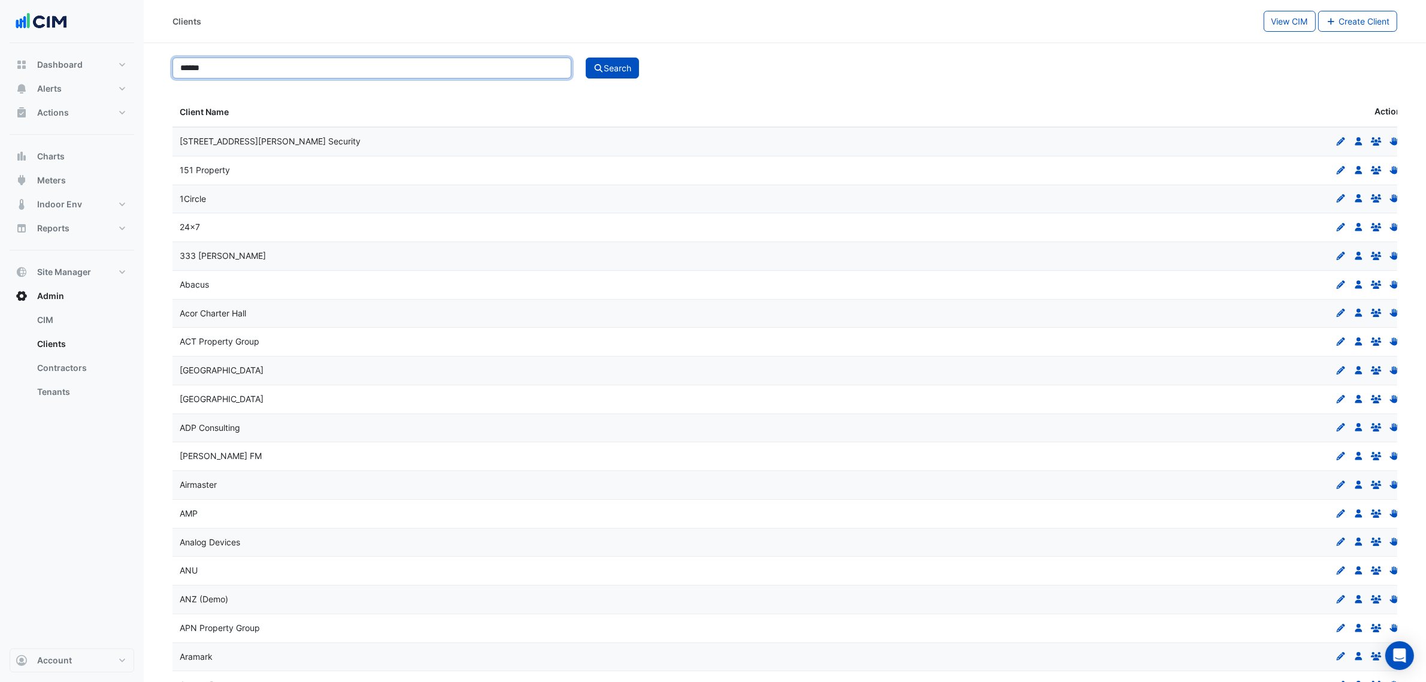
type input "******"
click at [586, 58] on button "Search" at bounding box center [613, 68] width 54 height 21
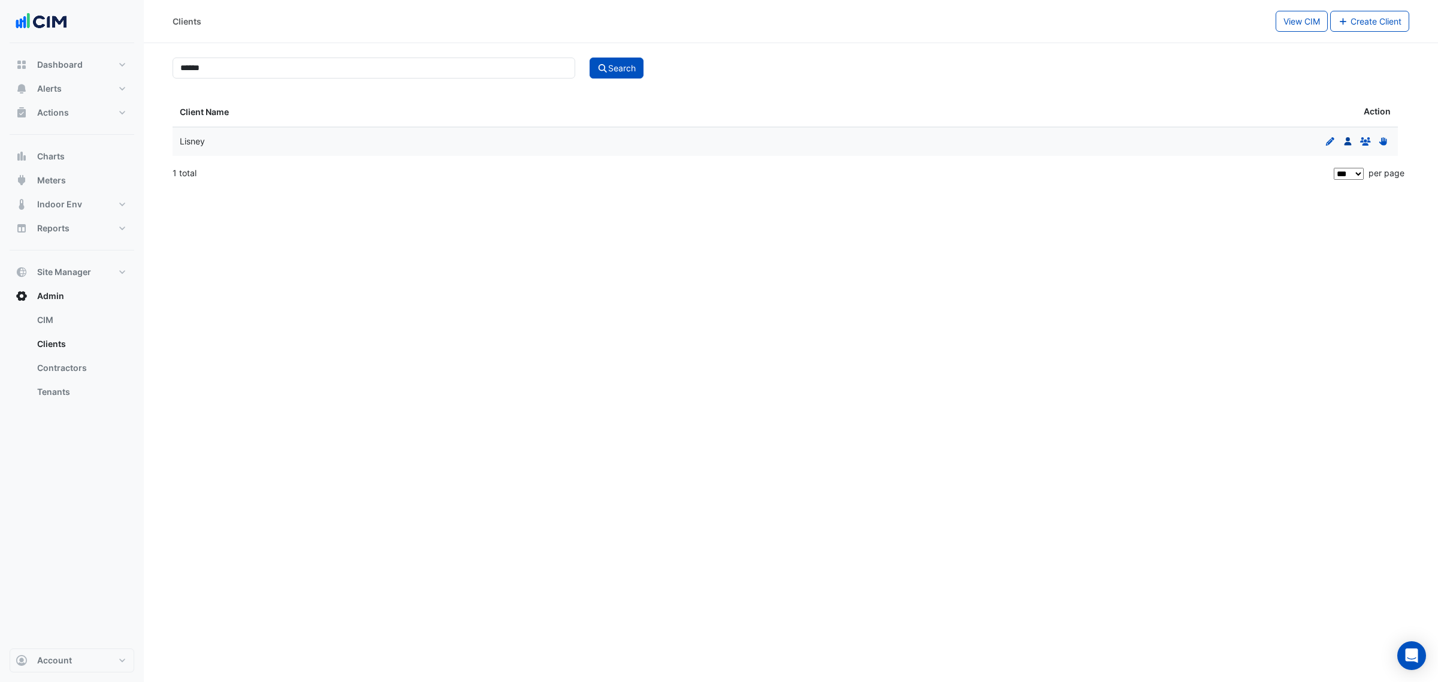
click at [1344, 146] on icon at bounding box center [1347, 141] width 7 height 8
select select "***"
click at [58, 64] on span "Dashboard" at bounding box center [60, 65] width 46 height 12
select select "***"
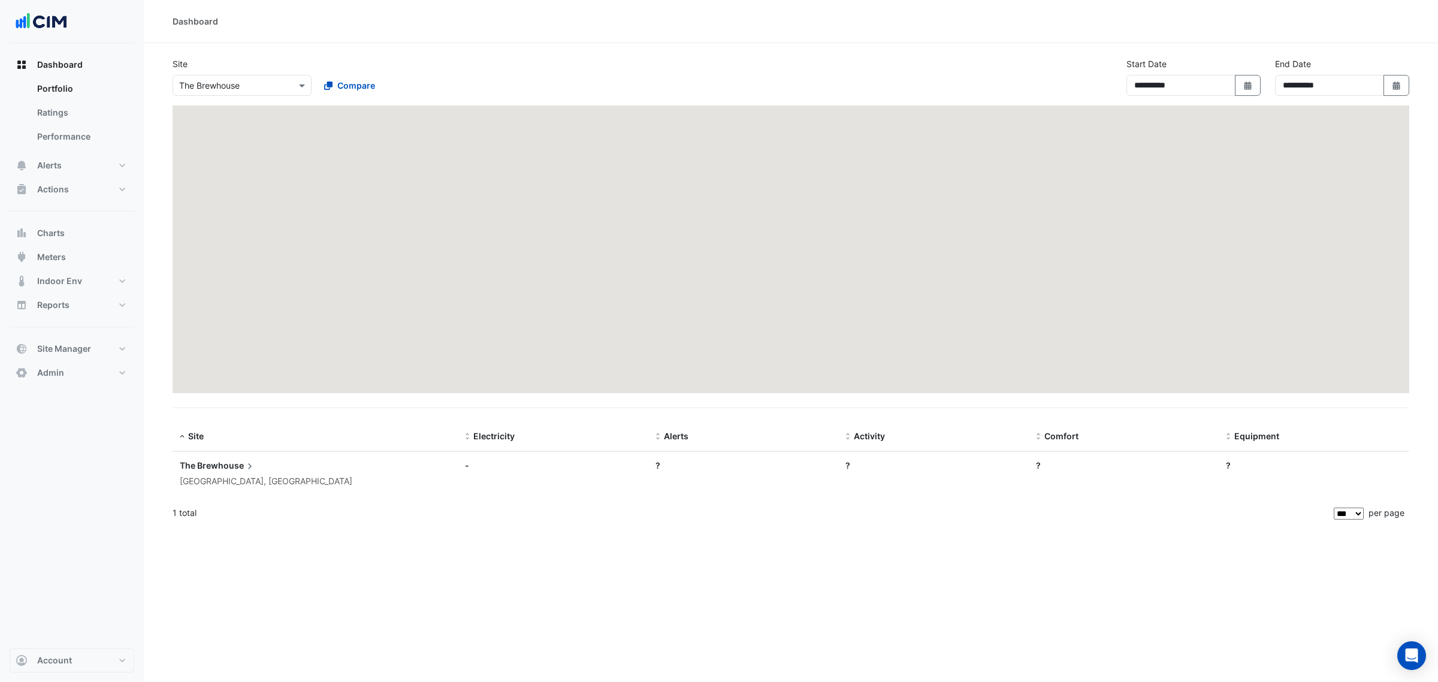
click at [303, 83] on span at bounding box center [303, 85] width 15 height 13
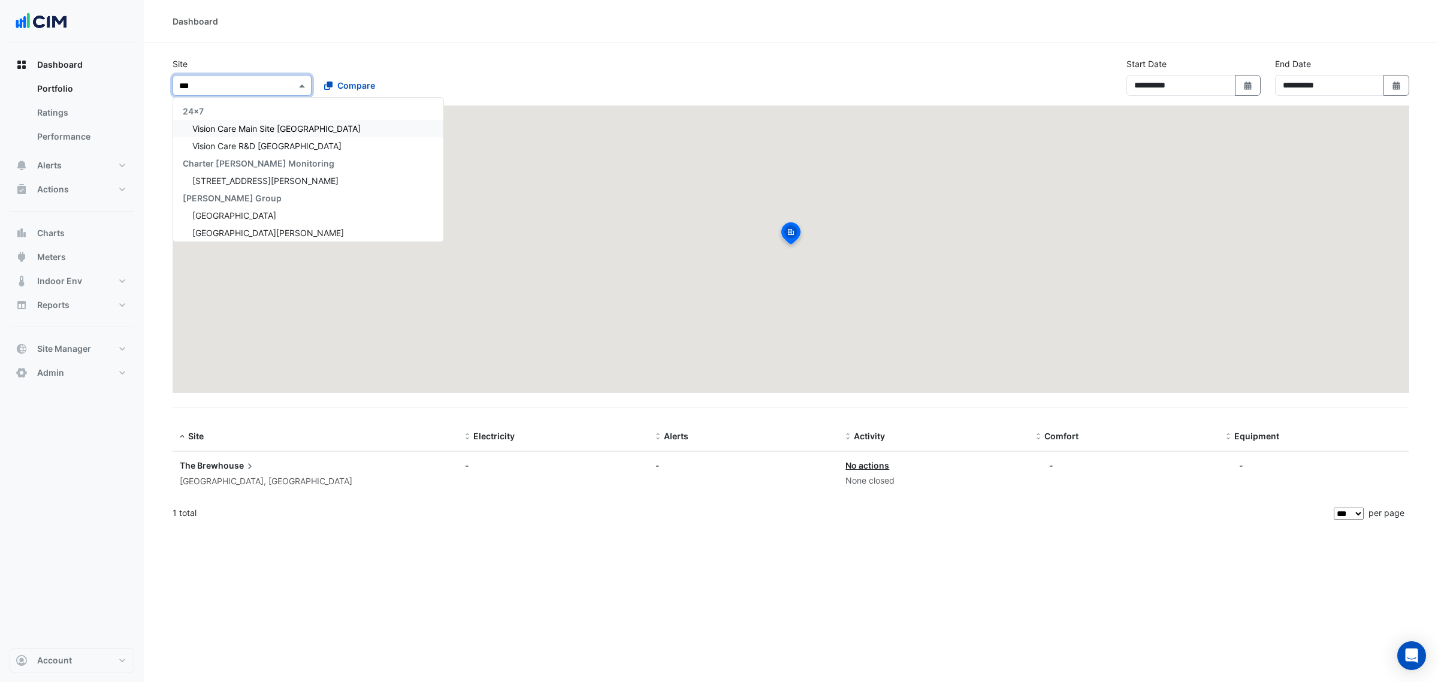
scroll to position [3735, 0]
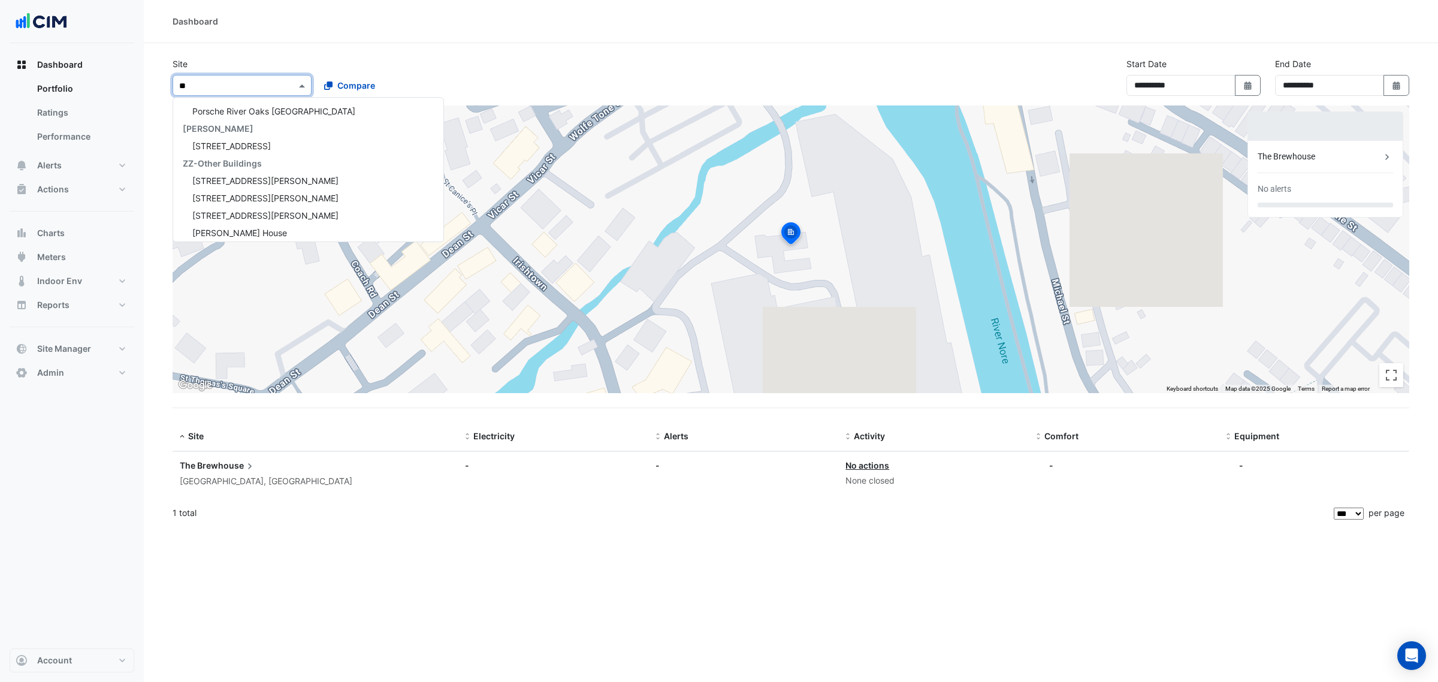
type input "*"
type input "**"
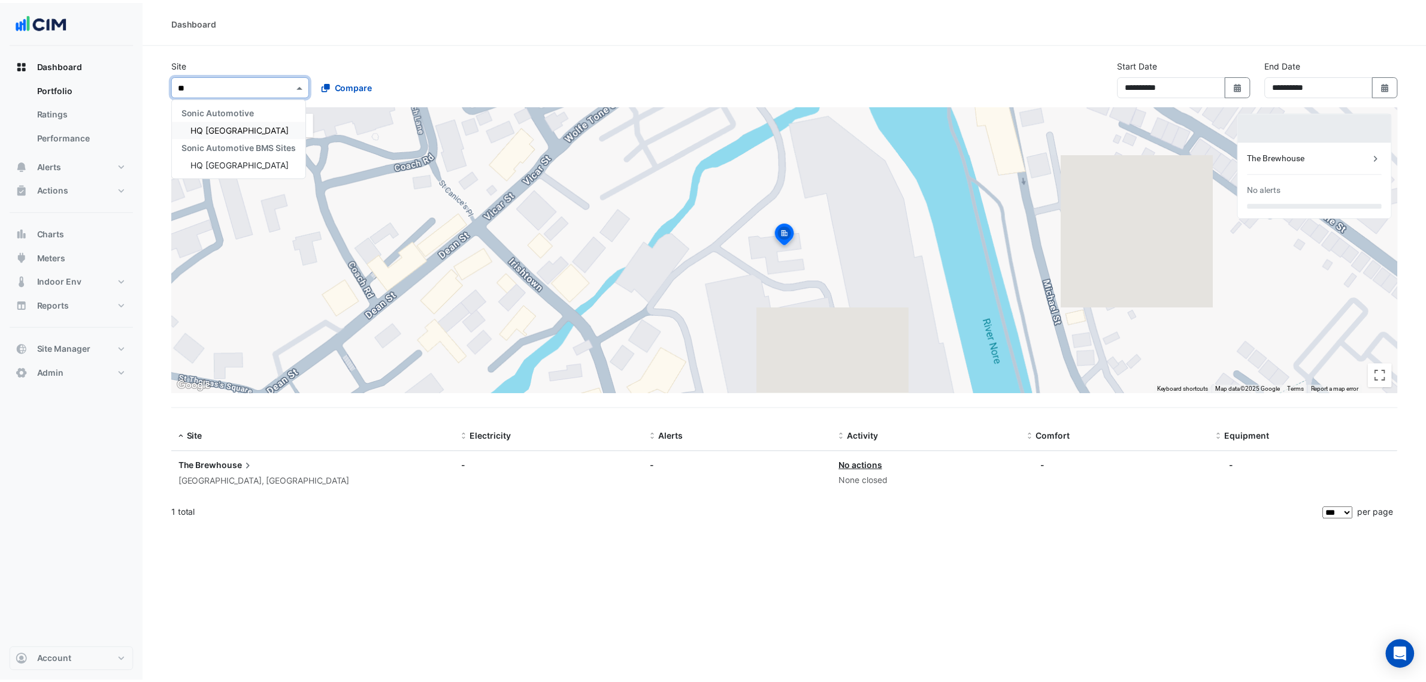
scroll to position [0, 0]
click at [234, 130] on span "HQ [GEOGRAPHIC_DATA]" at bounding box center [241, 128] width 99 height 10
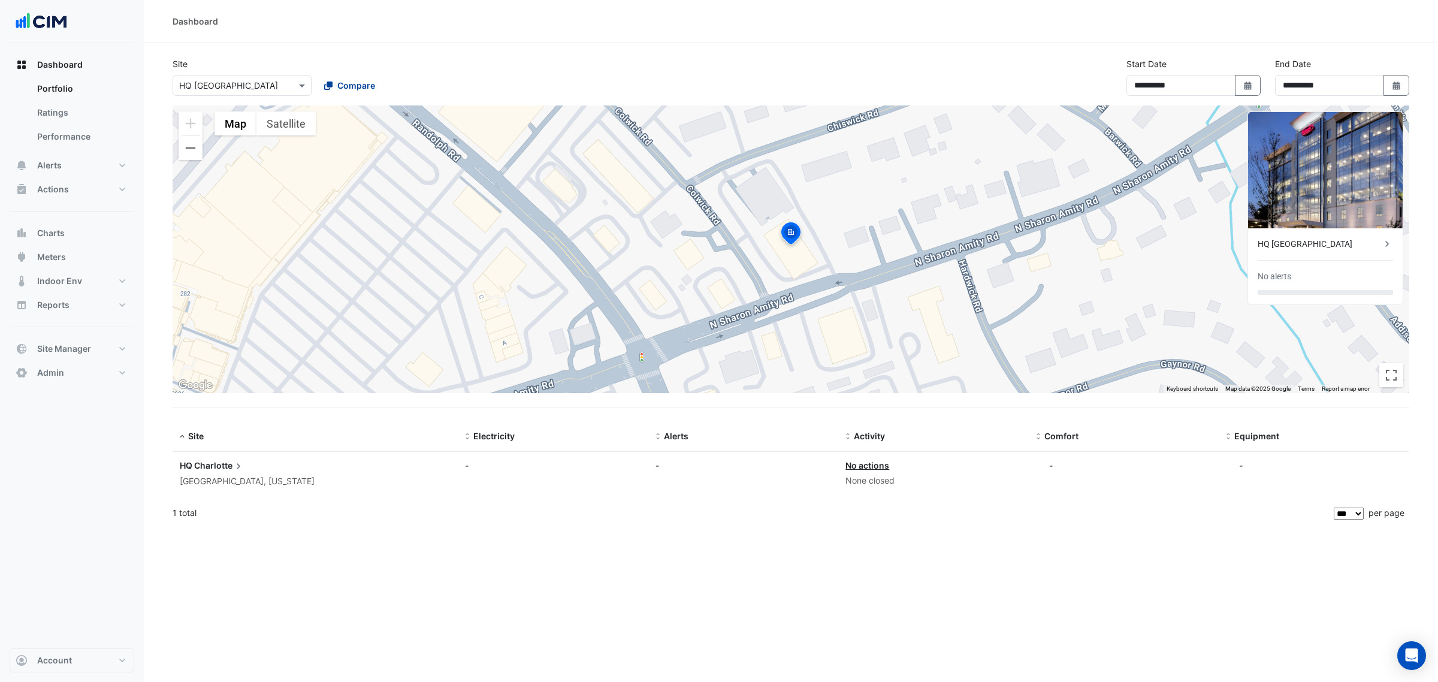
click at [350, 79] on span "Compare" at bounding box center [356, 85] width 38 height 13
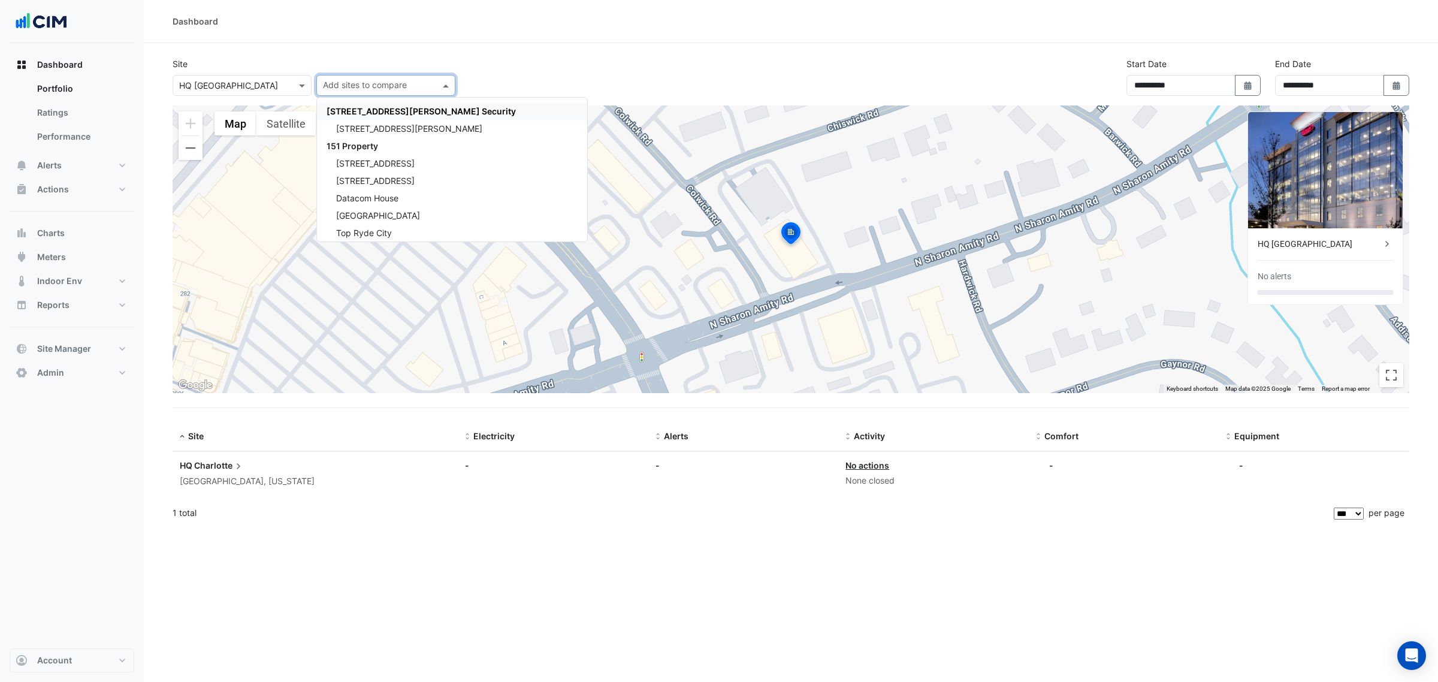
click at [409, 87] on input "text" at bounding box center [379, 86] width 112 height 13
type input "***"
click at [403, 112] on span "Sonic Automotive BMS Sites" at bounding box center [384, 111] width 116 height 10
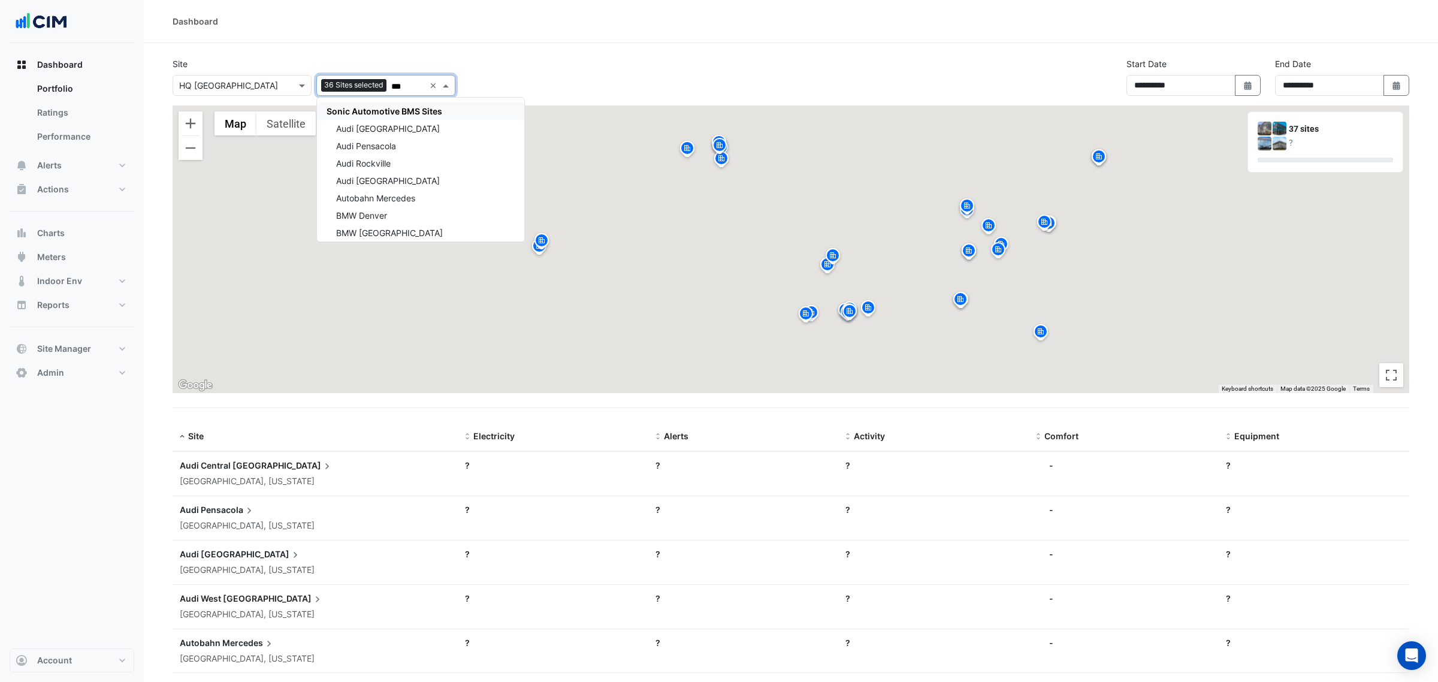
click at [586, 80] on div "**********" at bounding box center [790, 82] width 1251 height 48
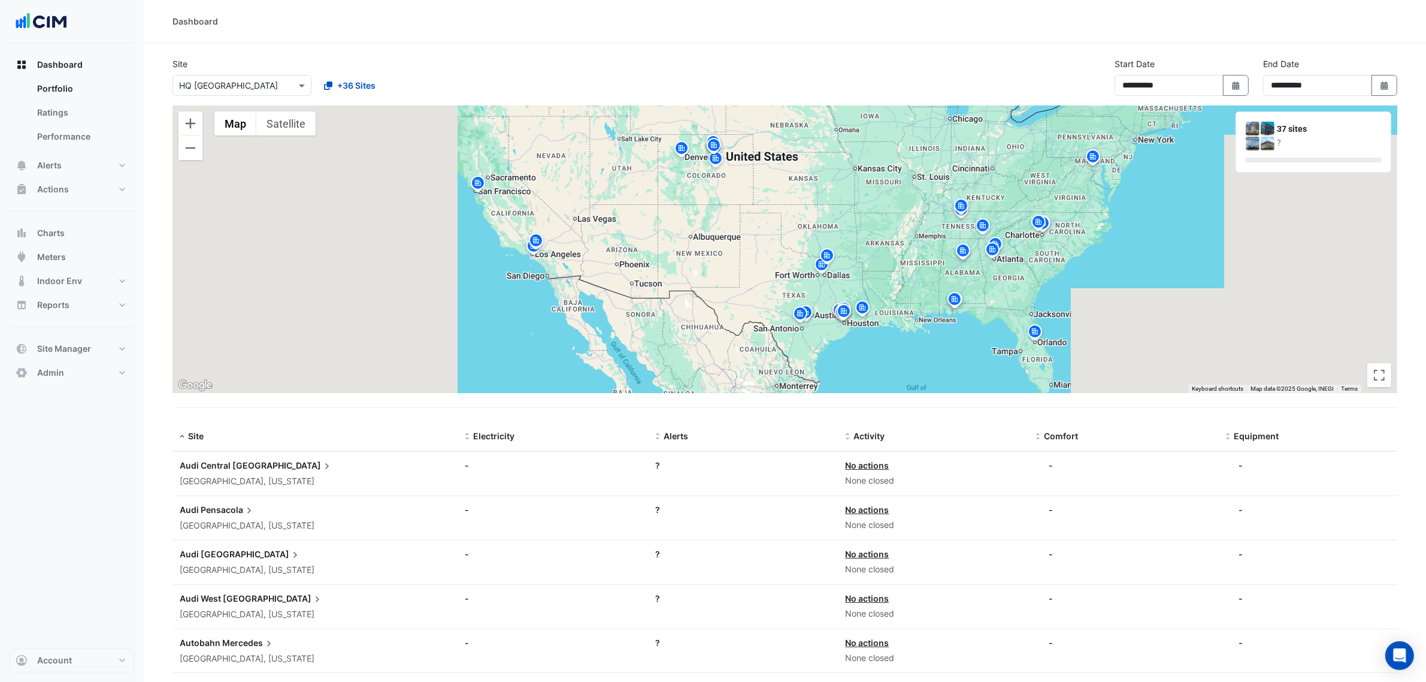
click at [477, 186] on img at bounding box center [477, 184] width 19 height 21
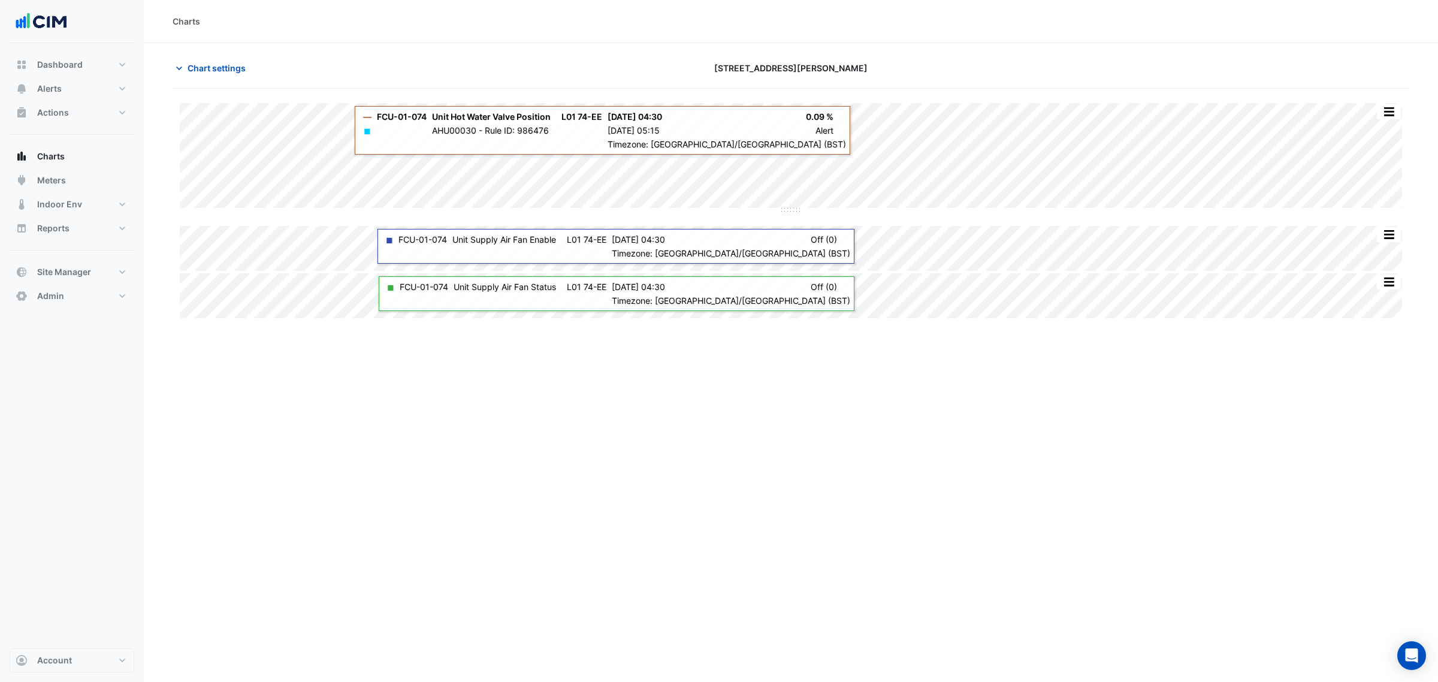
type input "**********"
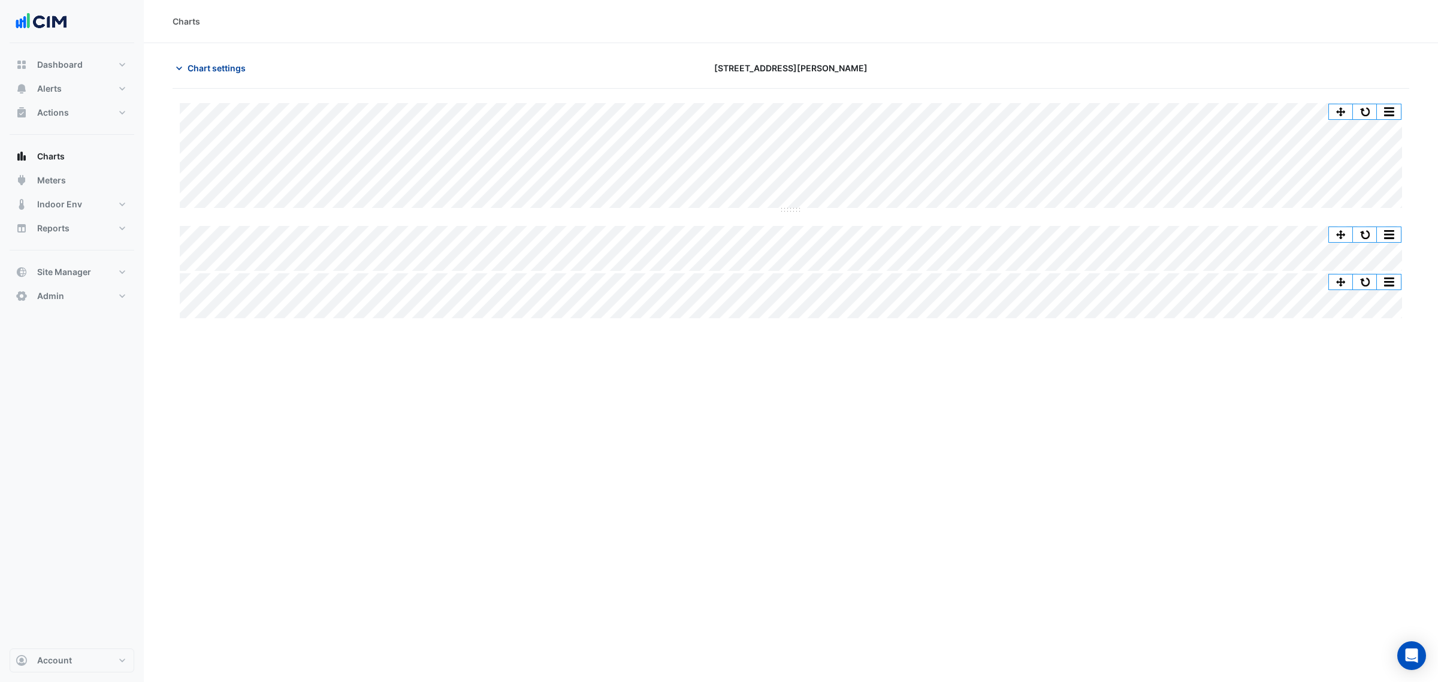
click at [217, 62] on span "Chart settings" at bounding box center [217, 68] width 58 height 13
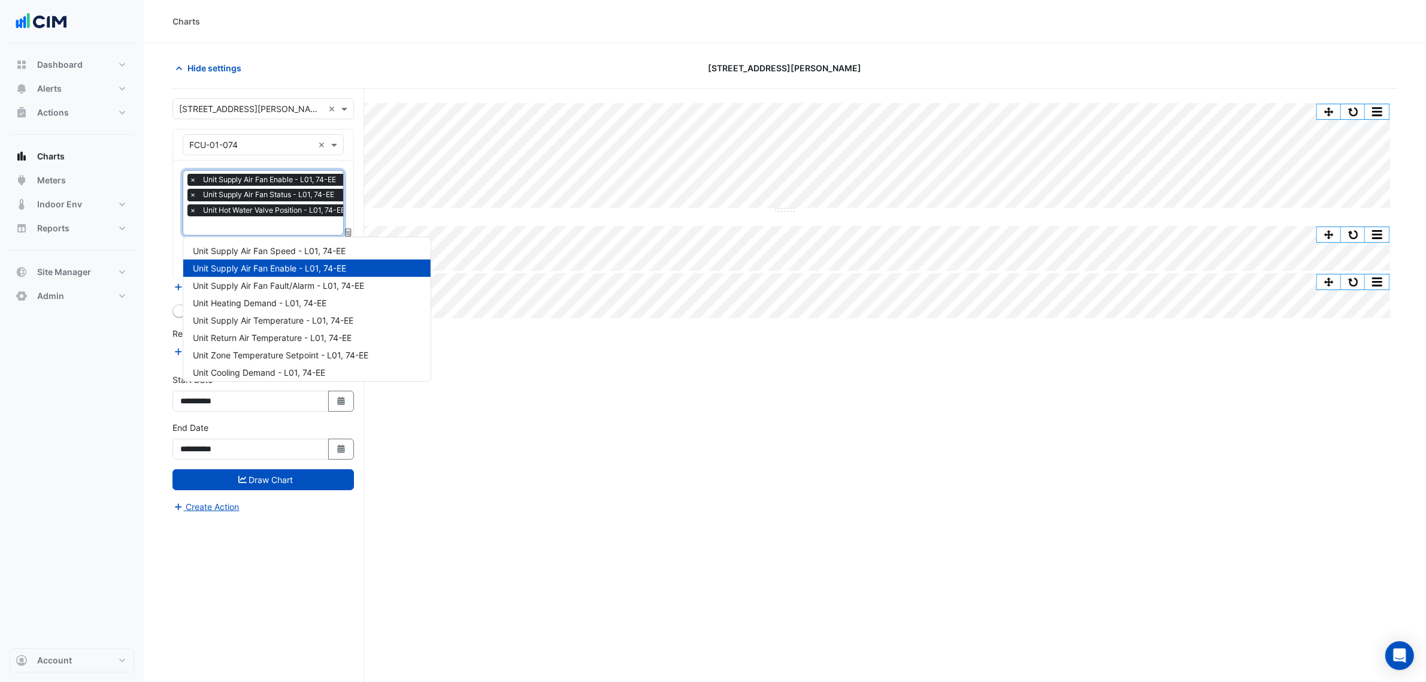
click at [228, 231] on input "text" at bounding box center [270, 226] width 162 height 13
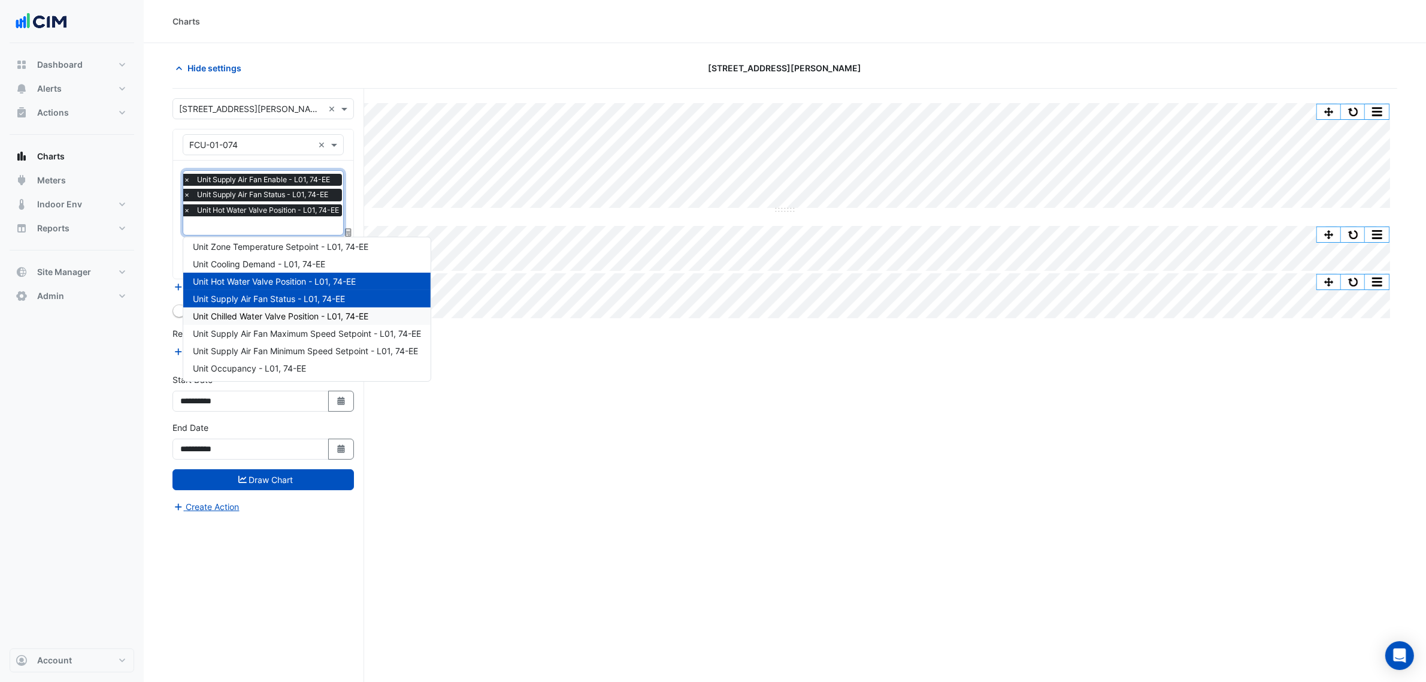
click at [249, 311] on span "Unit Chilled Water Valve Position - L01, 74-EE" at bounding box center [281, 316] width 176 height 10
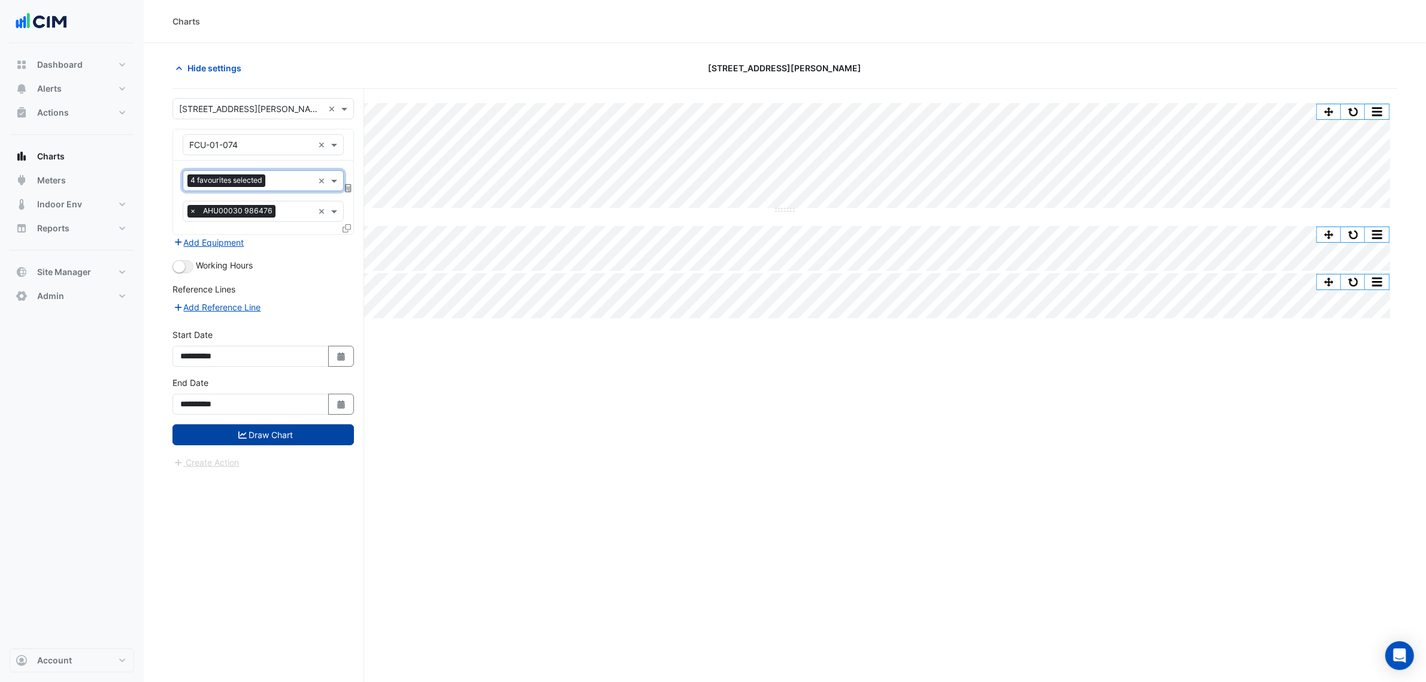
click at [285, 440] on button "Draw Chart" at bounding box center [264, 434] width 182 height 21
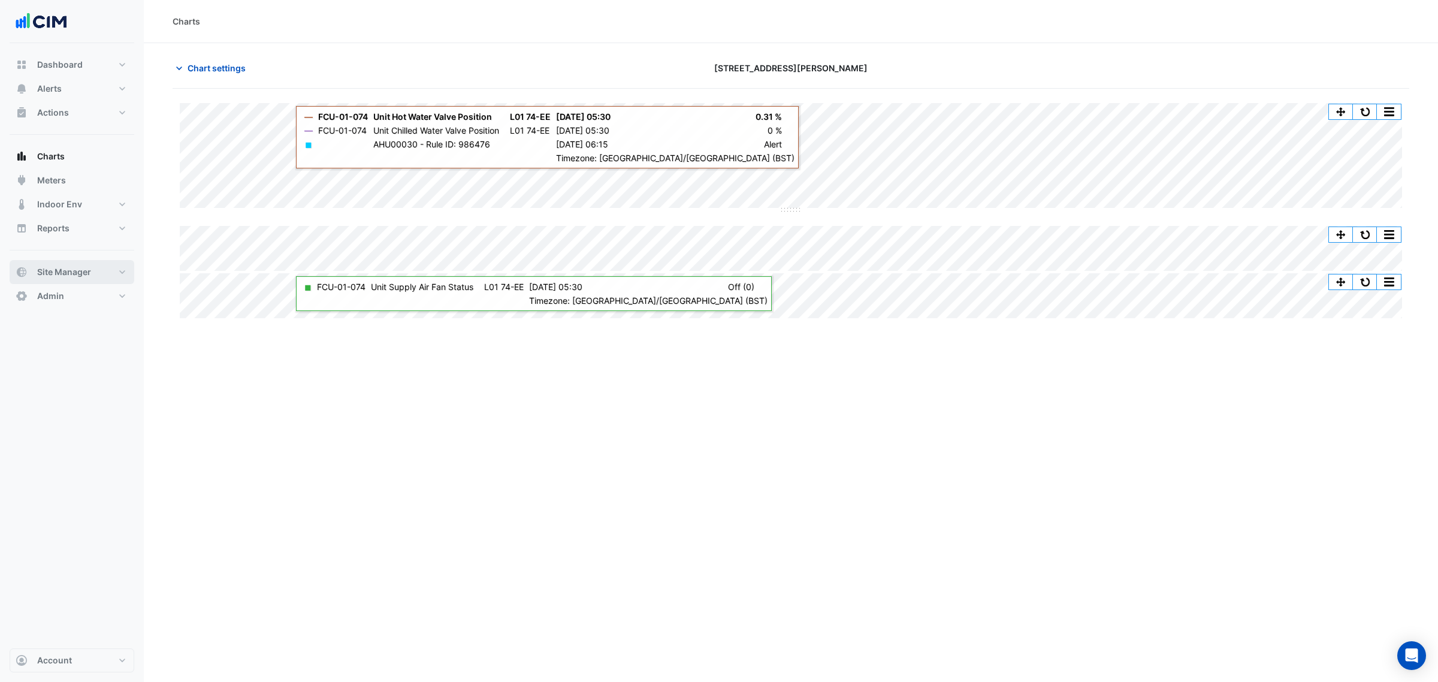
click at [45, 268] on span "Site Manager" at bounding box center [64, 272] width 54 height 12
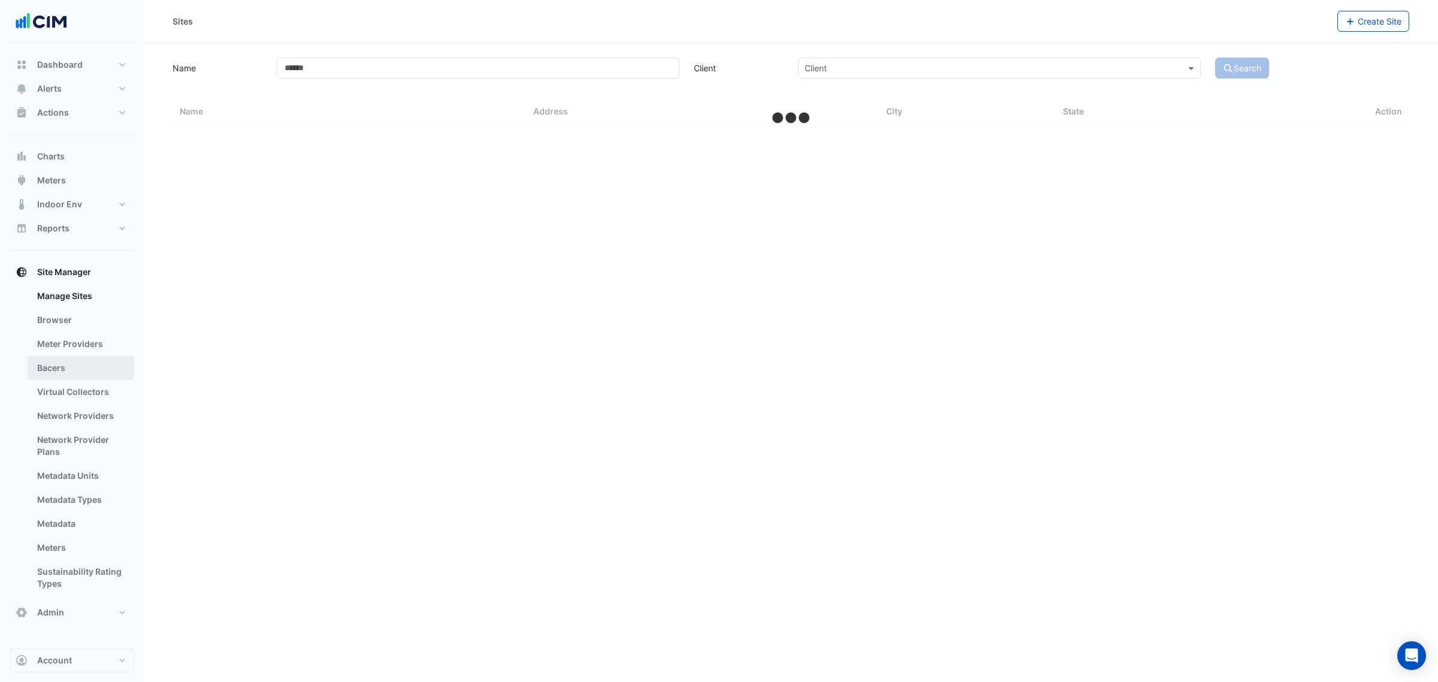
click at [55, 367] on link "Bacers" at bounding box center [81, 368] width 107 height 24
click at [548, 76] on input "text" at bounding box center [778, 78] width 581 height 13
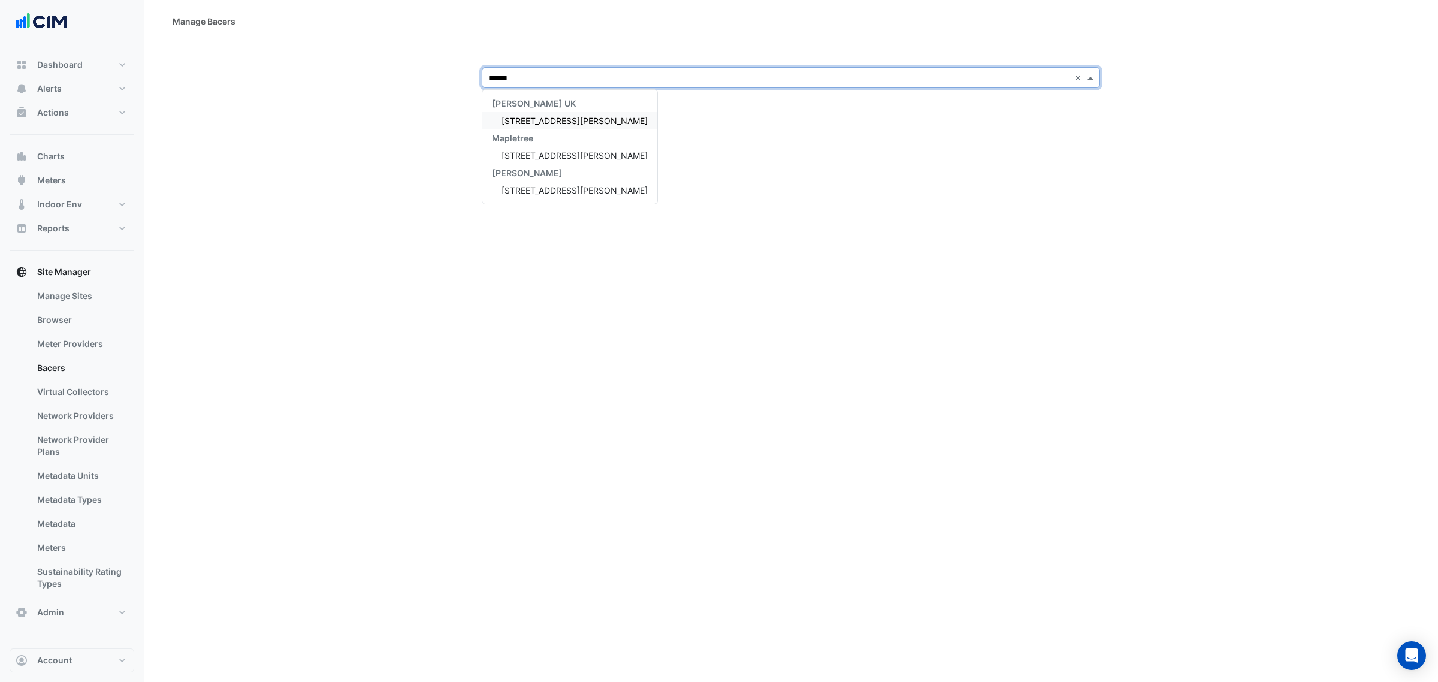
type input "*******"
click at [532, 119] on span "[STREET_ADDRESS][PERSON_NAME]" at bounding box center [574, 121] width 146 height 10
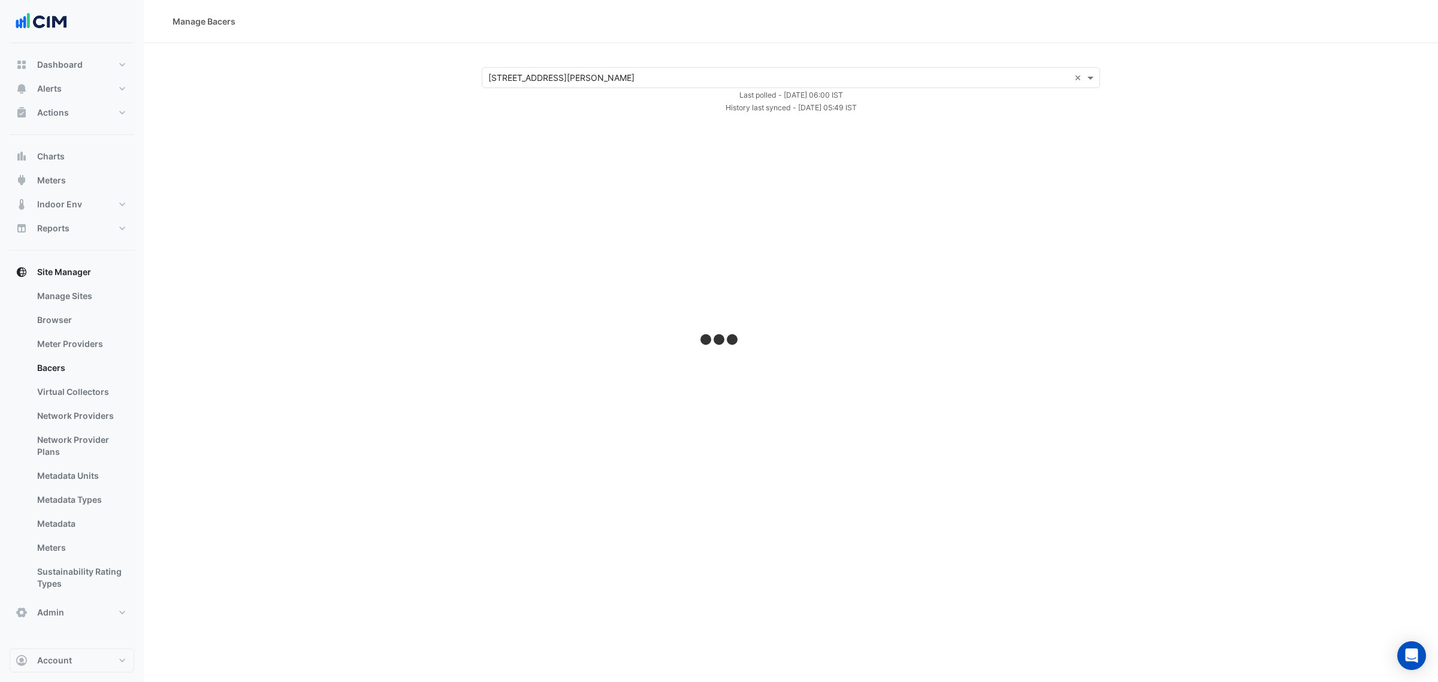
select select "***"
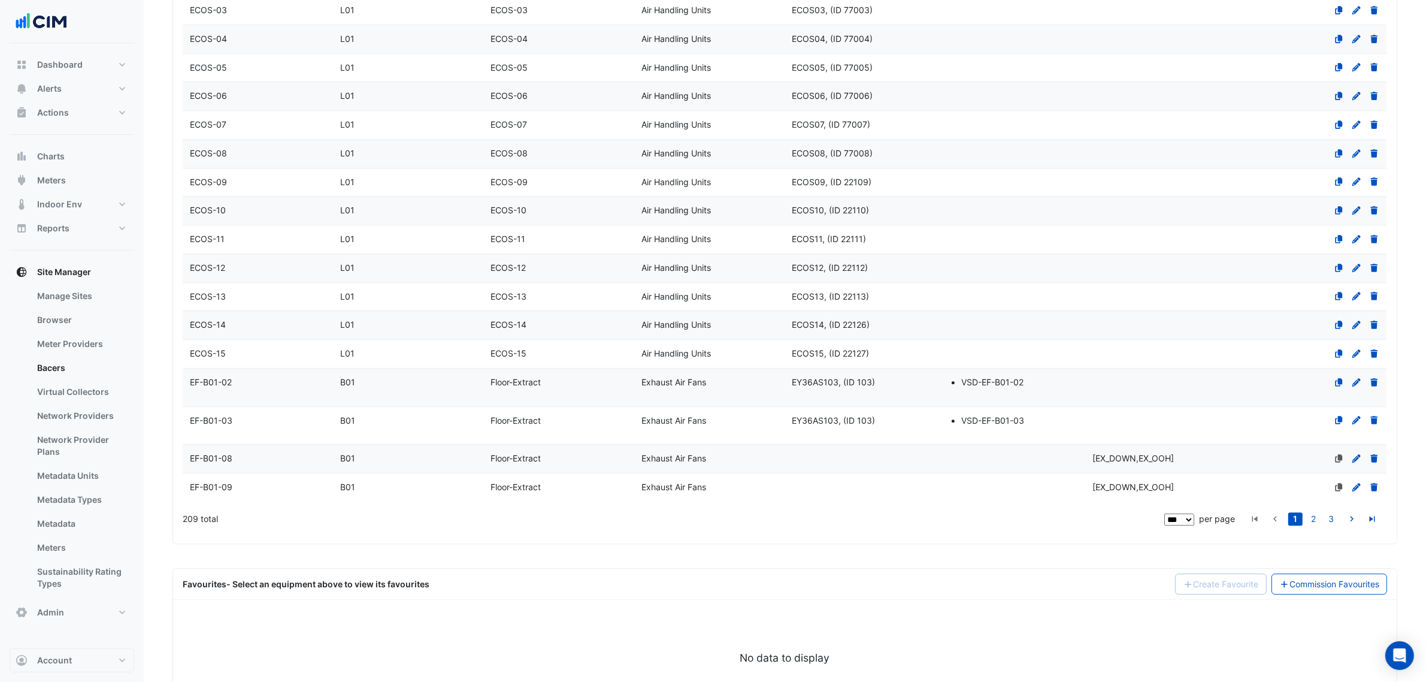
scroll to position [4077, 0]
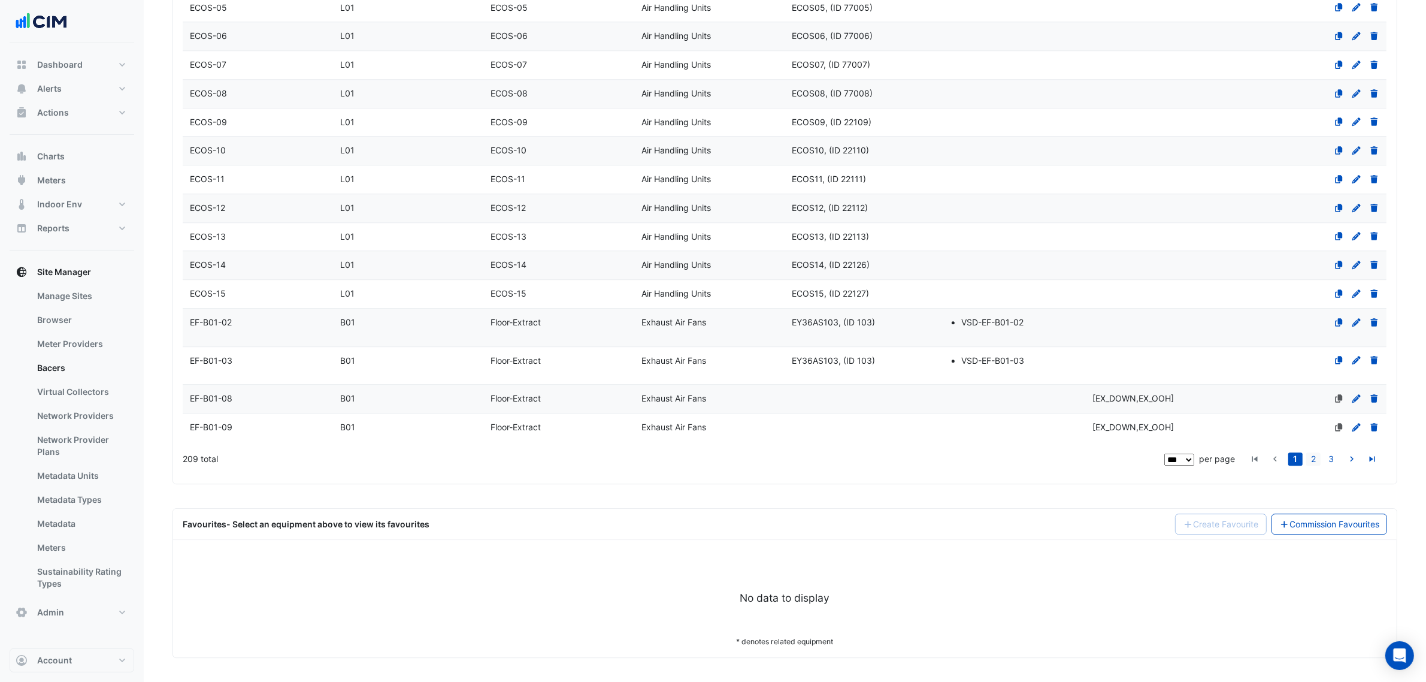
click at [1313, 460] on link "2" at bounding box center [1314, 458] width 14 height 13
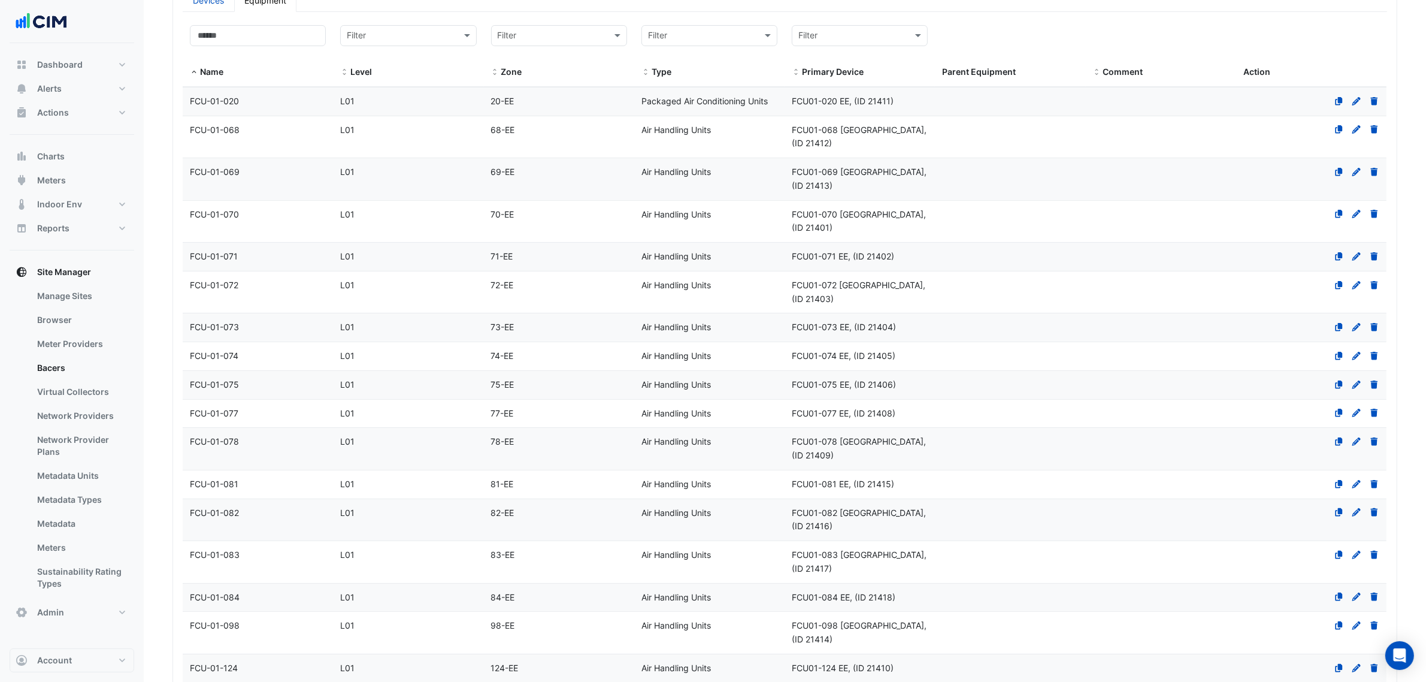
scroll to position [195, 0]
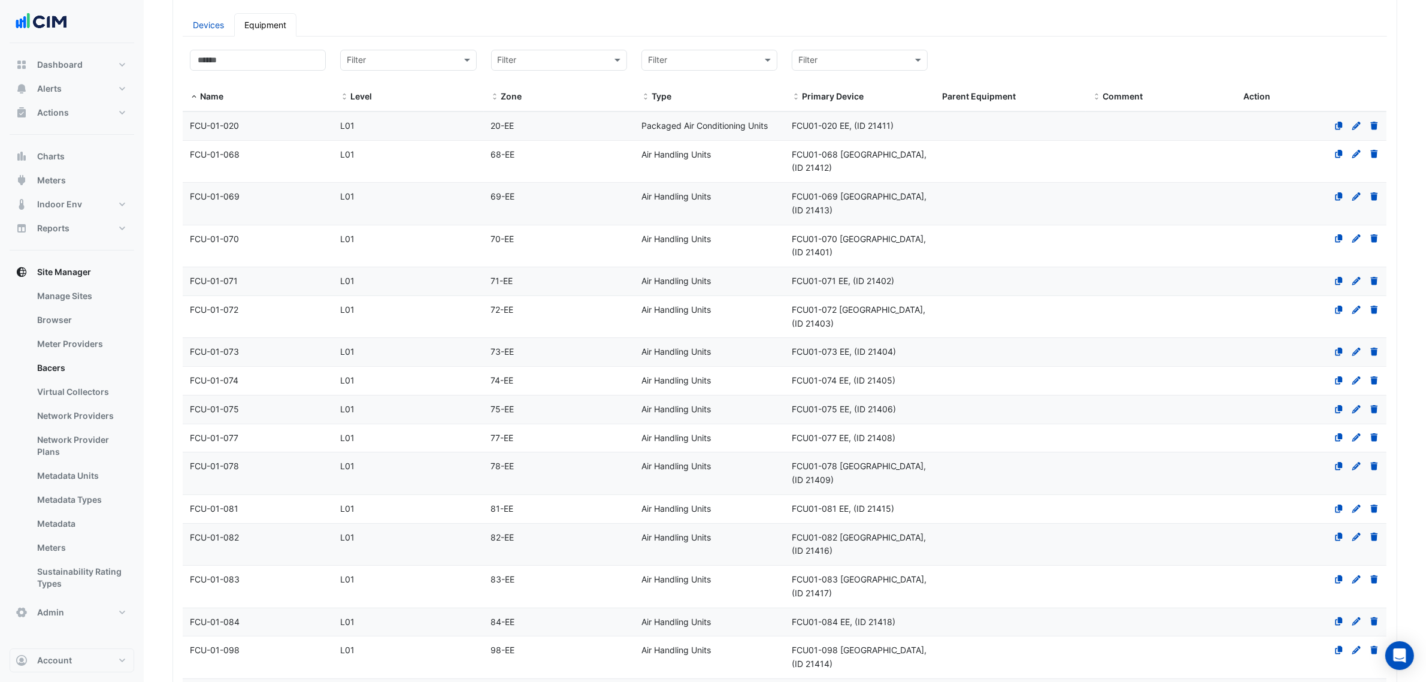
click at [231, 367] on datatable-body-cell "Name FCU-01-074" at bounding box center [258, 381] width 150 height 28
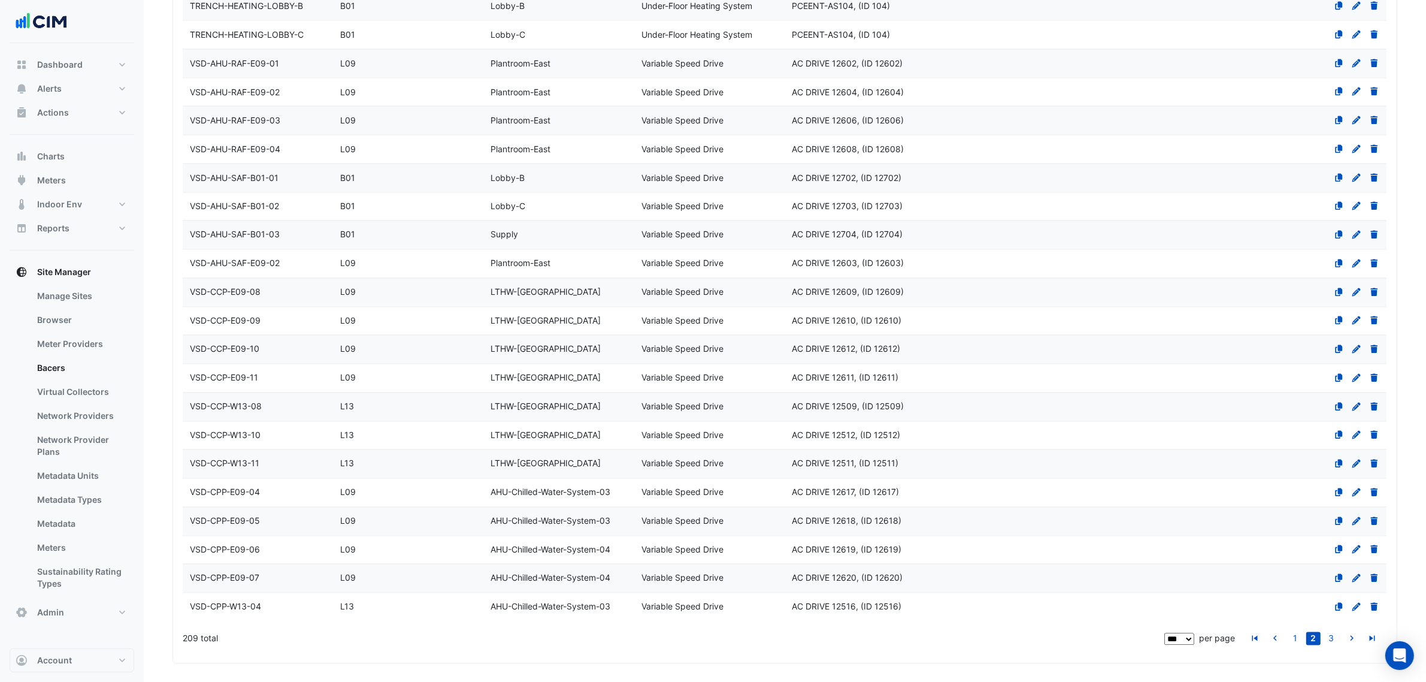
scroll to position [2668, 0]
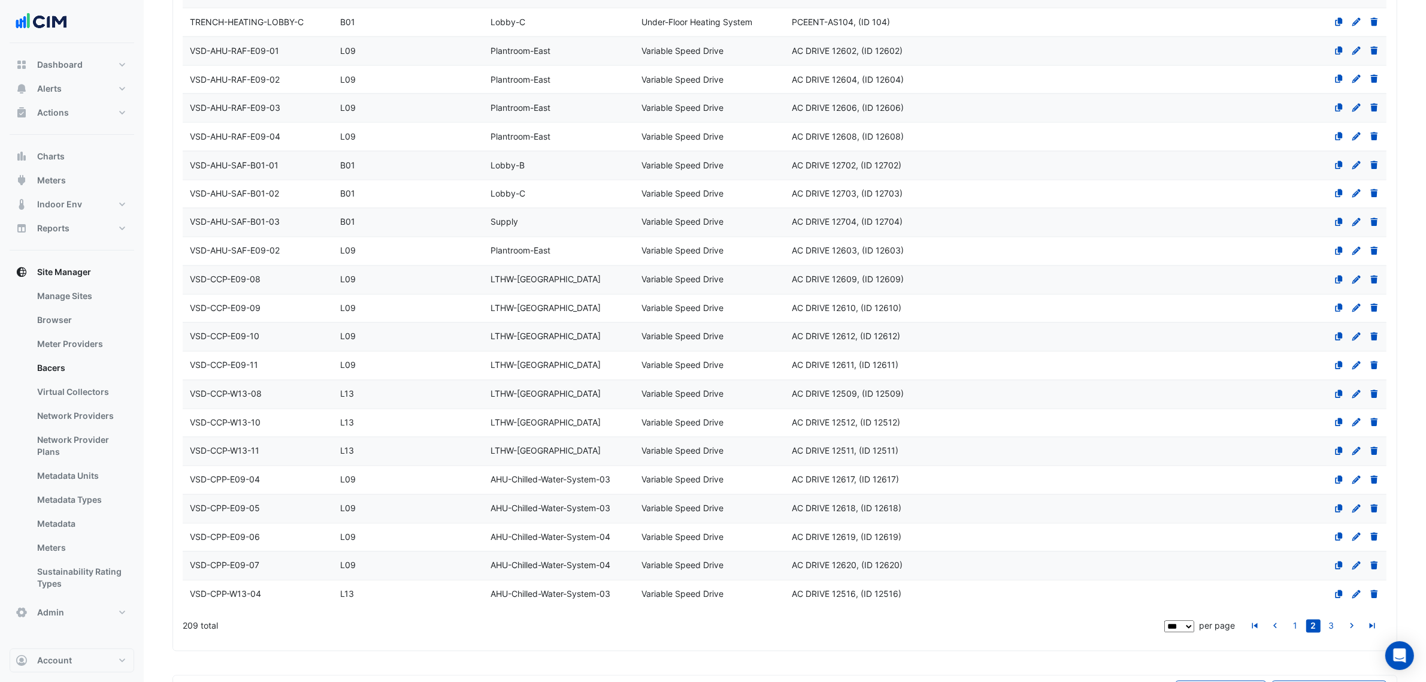
select select "***"
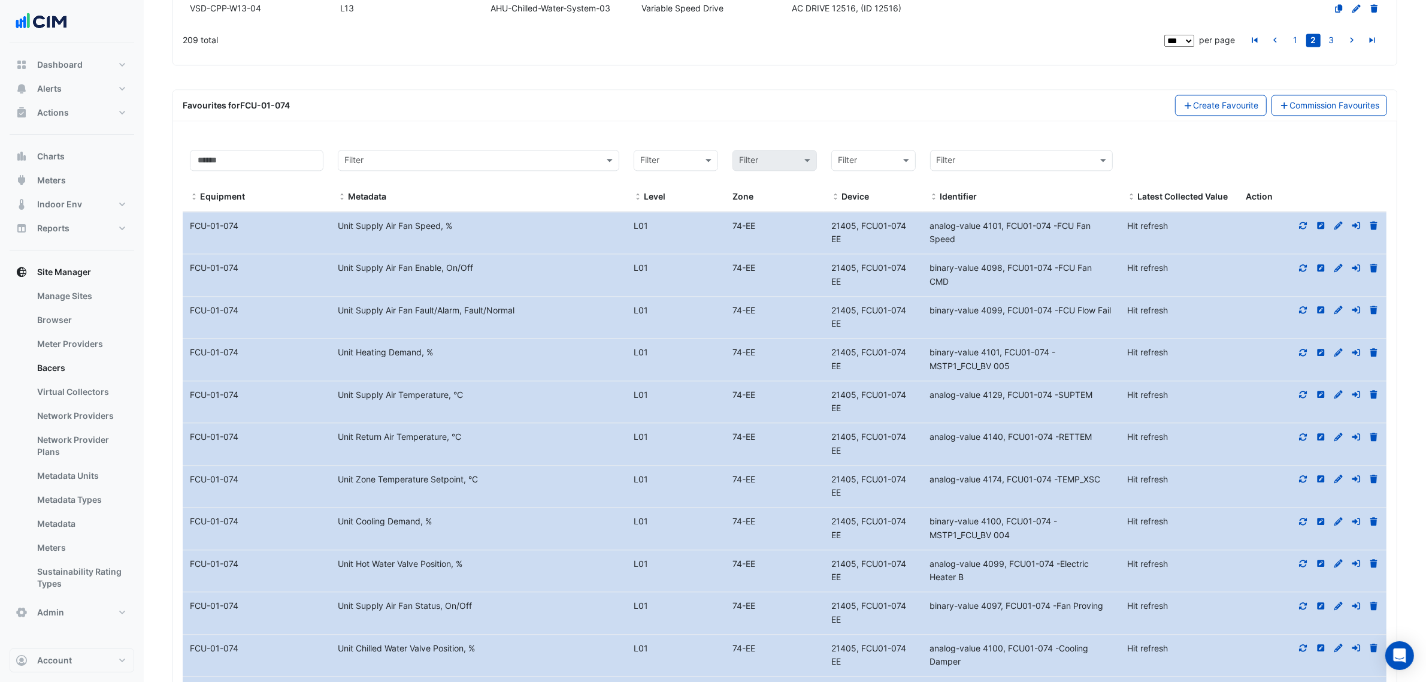
scroll to position [3267, 0]
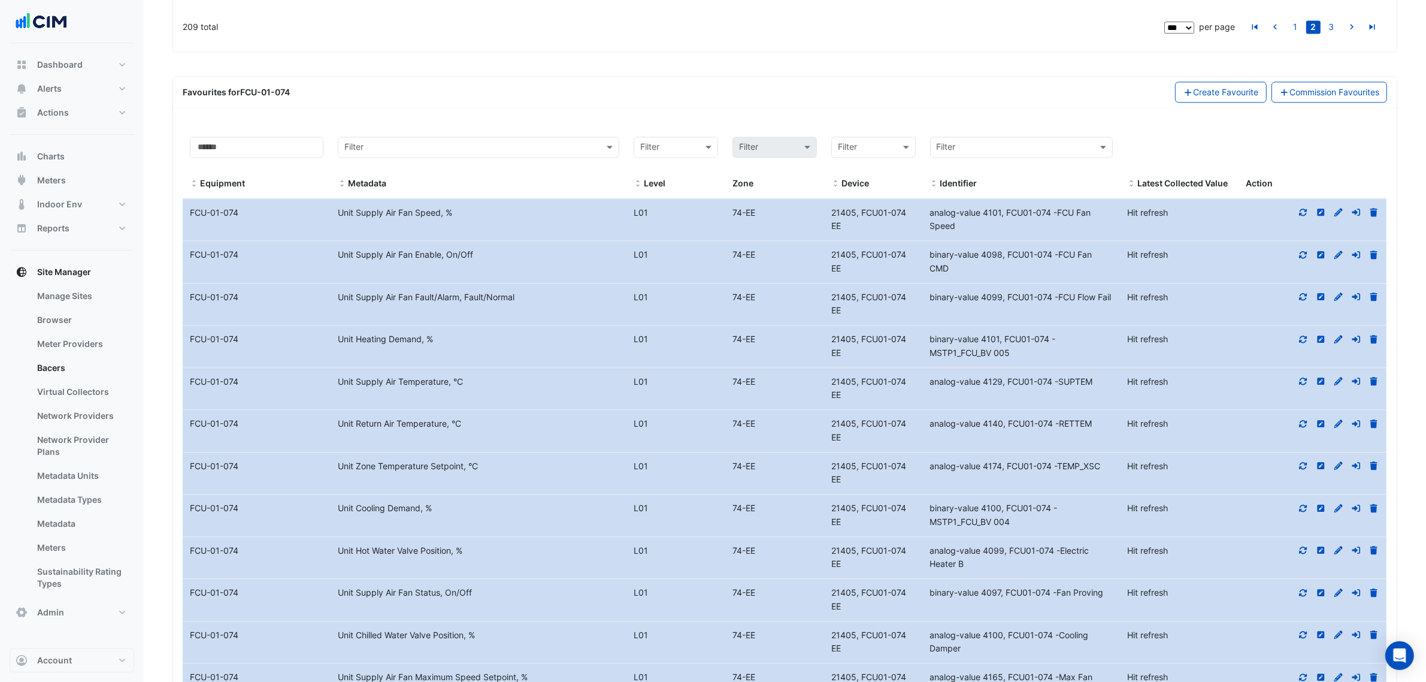
click at [1304, 335] on icon at bounding box center [1303, 339] width 11 height 8
click at [1303, 546] on icon at bounding box center [1303, 550] width 11 height 8
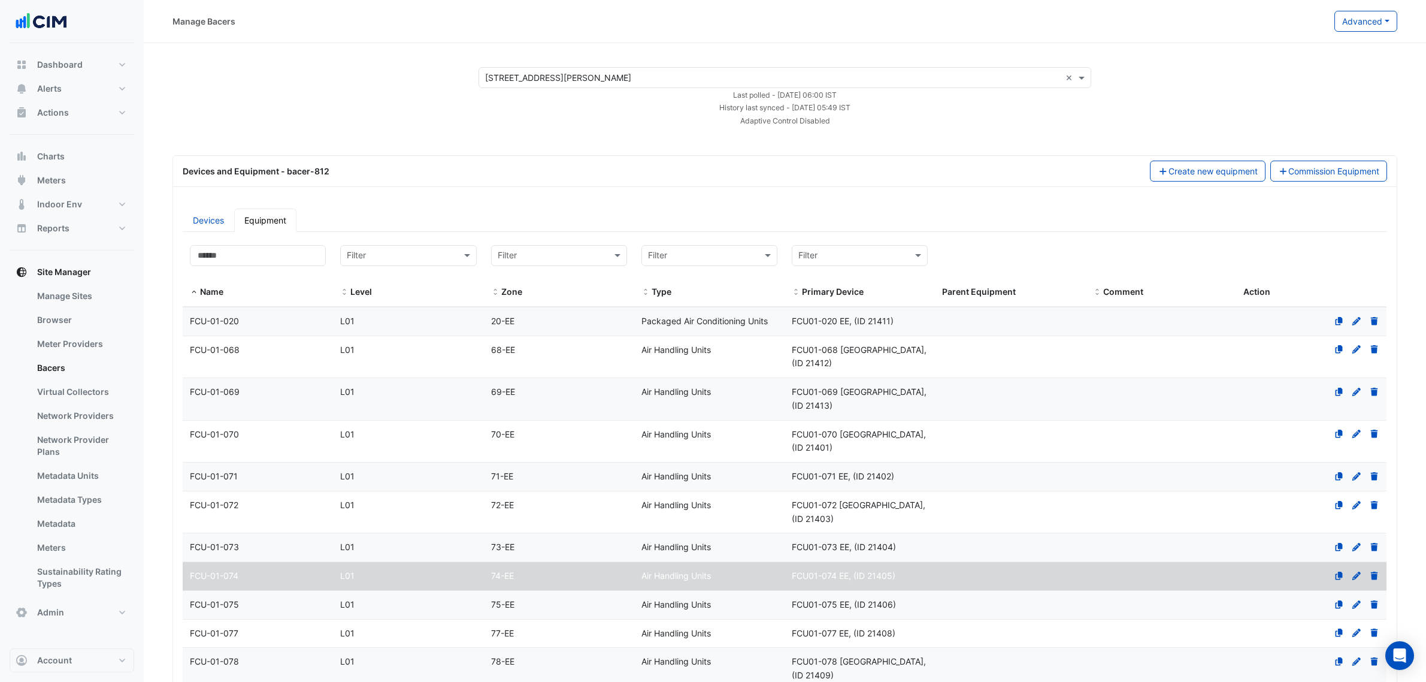
select select "***"
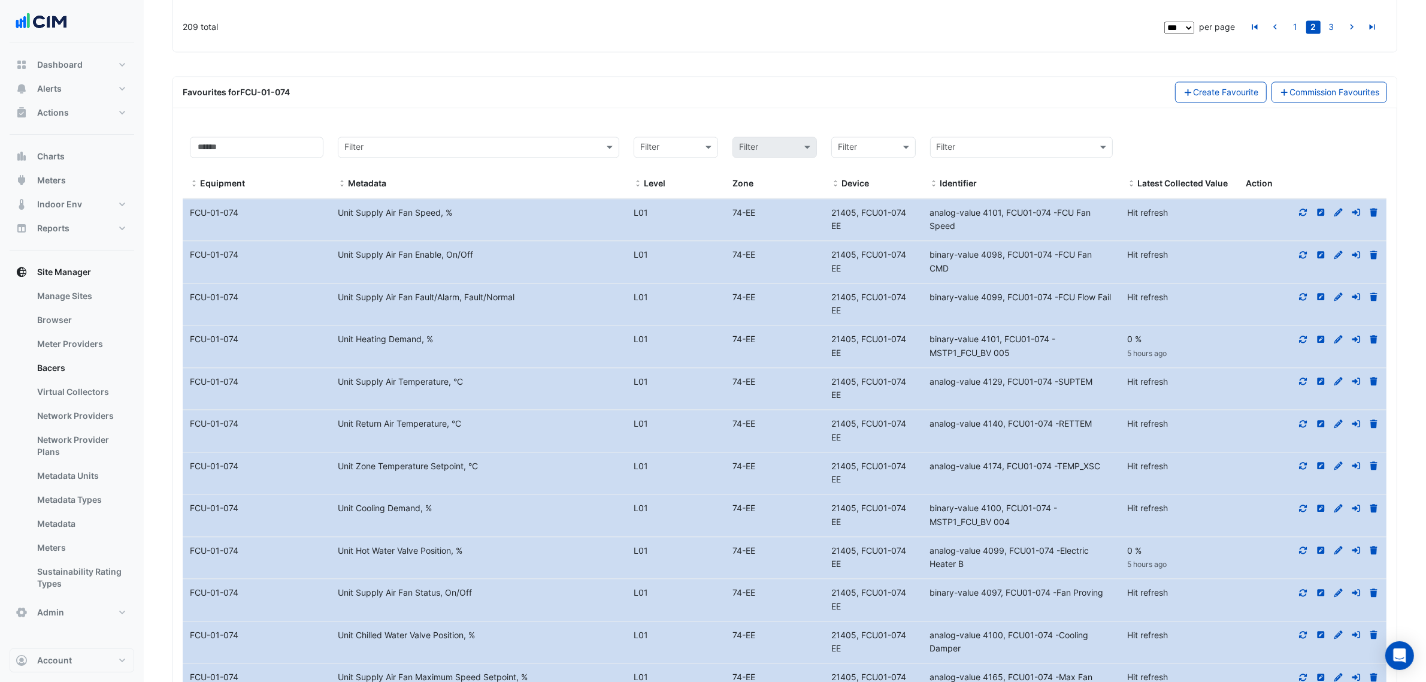
scroll to position [3267, 0]
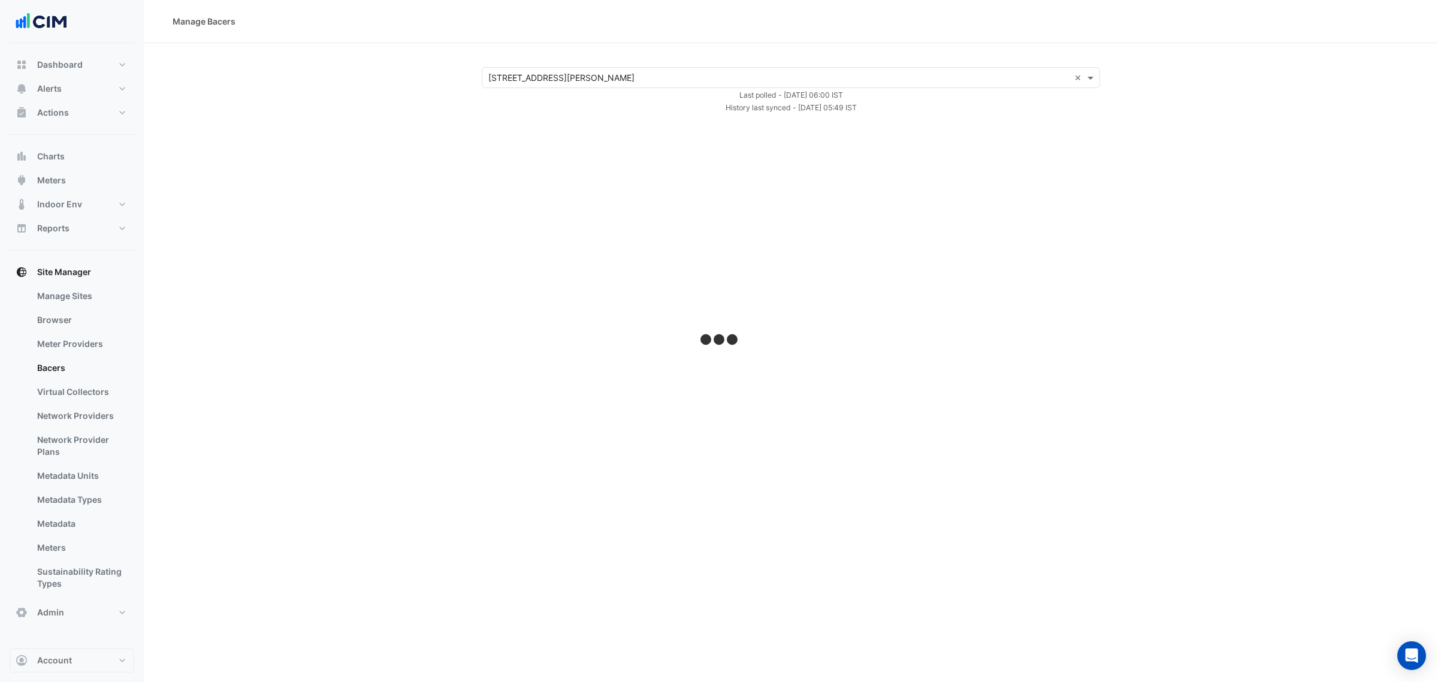
select select "***"
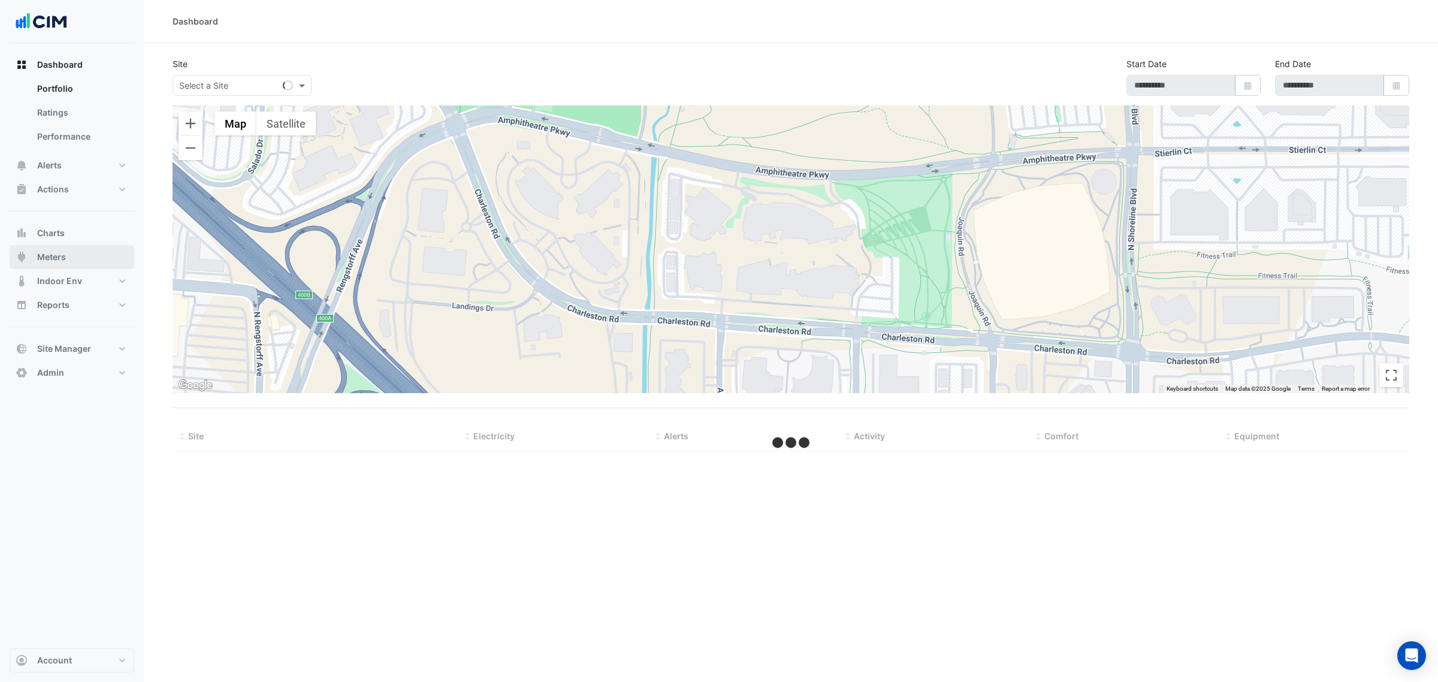
click at [57, 253] on span "Meters" at bounding box center [51, 257] width 29 height 12
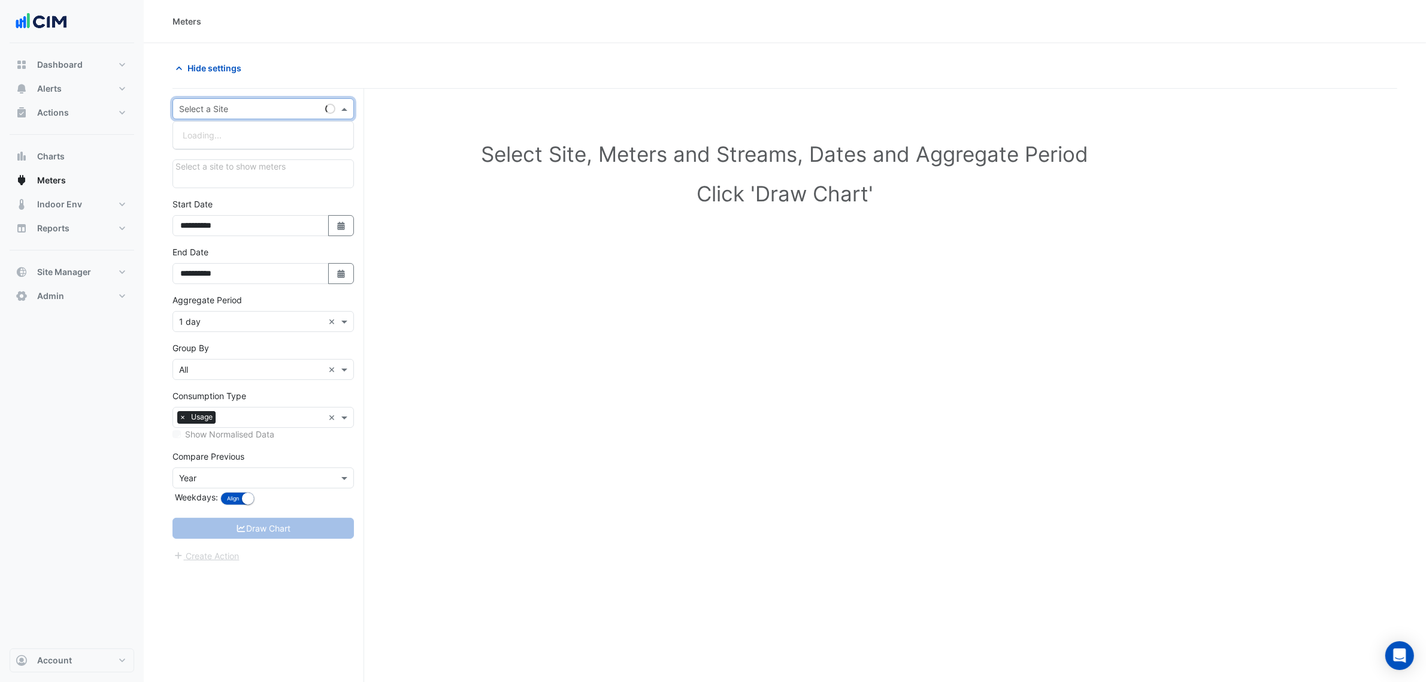
click at [234, 105] on input "text" at bounding box center [251, 109] width 144 height 13
type input "******"
click at [219, 156] on span "[PERSON_NAME]" at bounding box center [226, 152] width 68 height 10
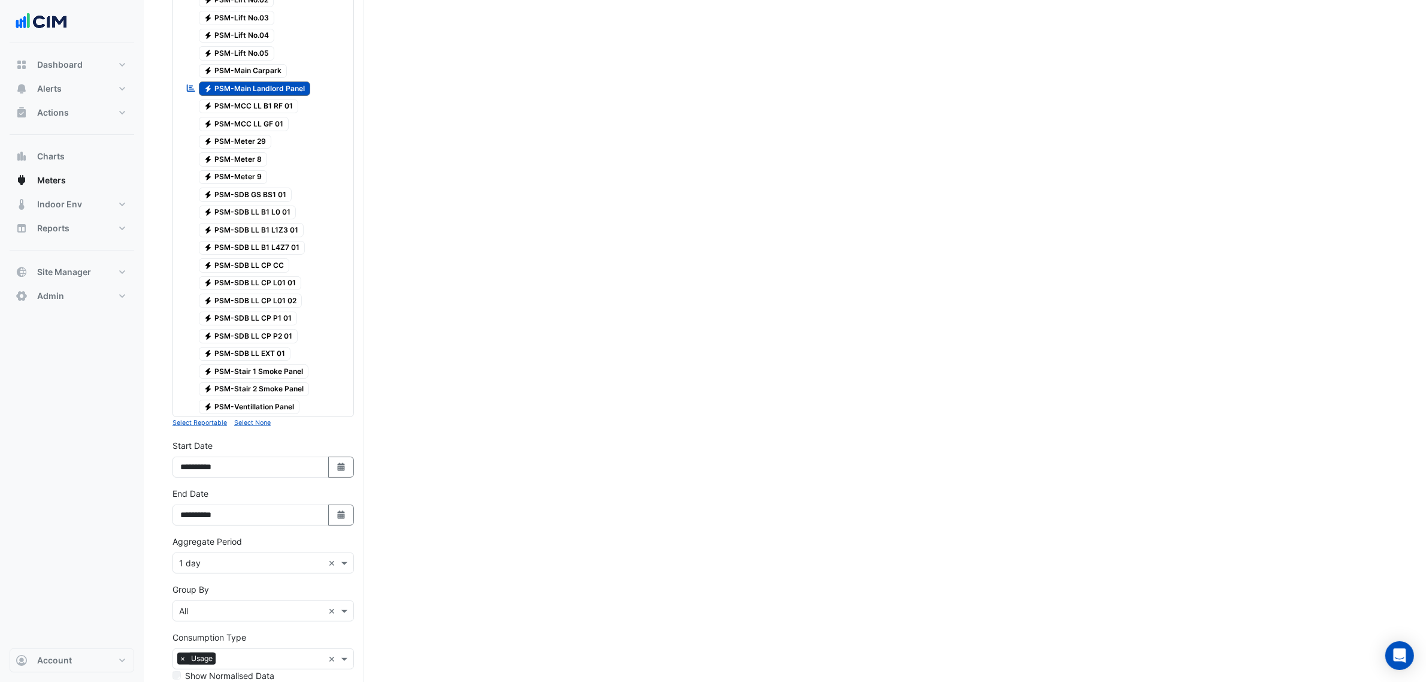
scroll to position [300, 0]
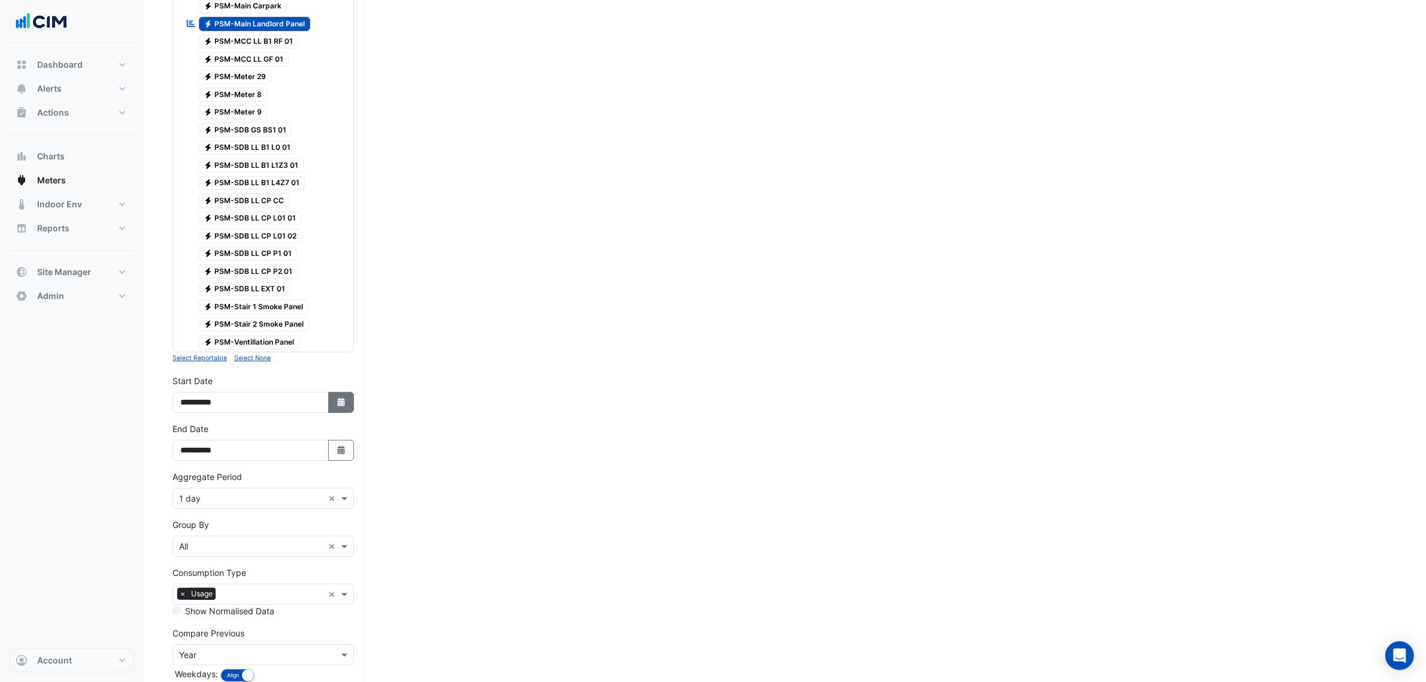
click at [344, 407] on fa-icon "Select Date" at bounding box center [341, 402] width 11 height 10
select select "*"
select select "****"
click at [191, 250] on span "Previous month" at bounding box center [193, 251] width 9 height 9
click at [191, 255] on button "Previous month" at bounding box center [193, 251] width 14 height 19
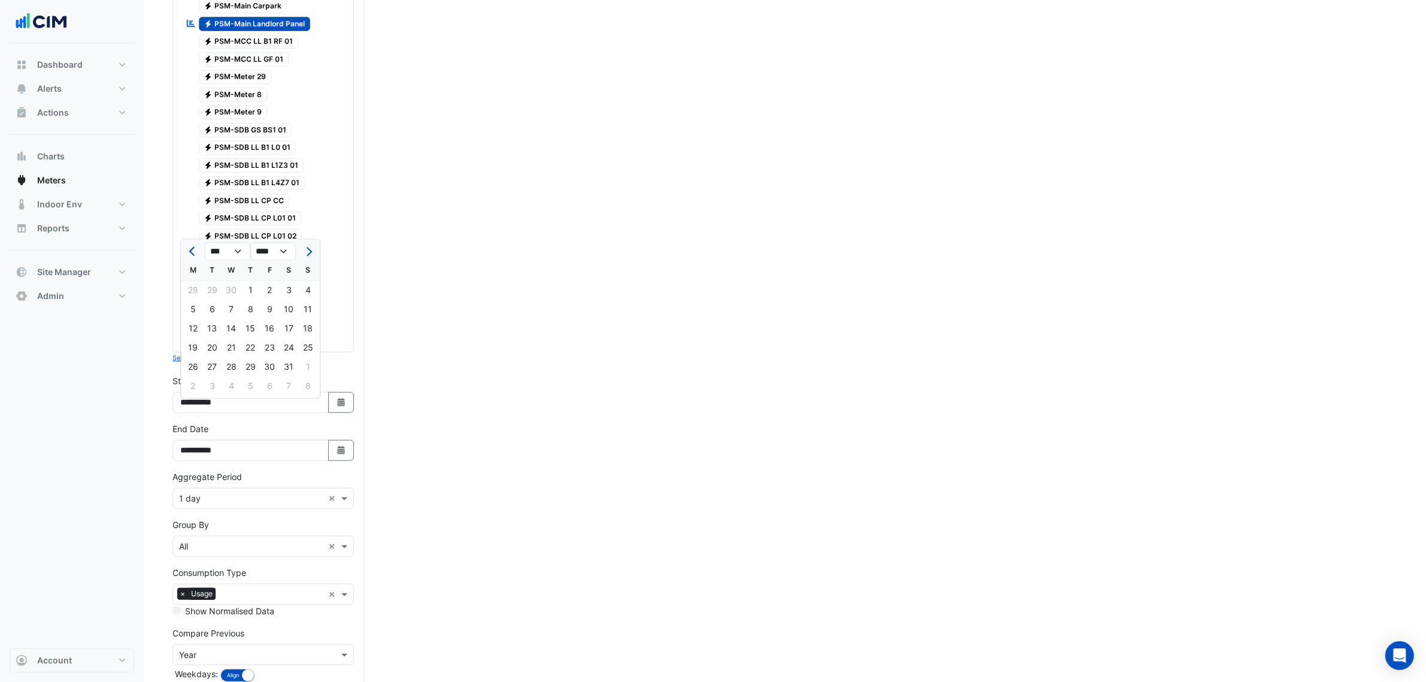
click at [191, 255] on button "Previous month" at bounding box center [193, 251] width 14 height 19
click at [191, 253] on button "Previous month" at bounding box center [193, 251] width 14 height 19
select select "*"
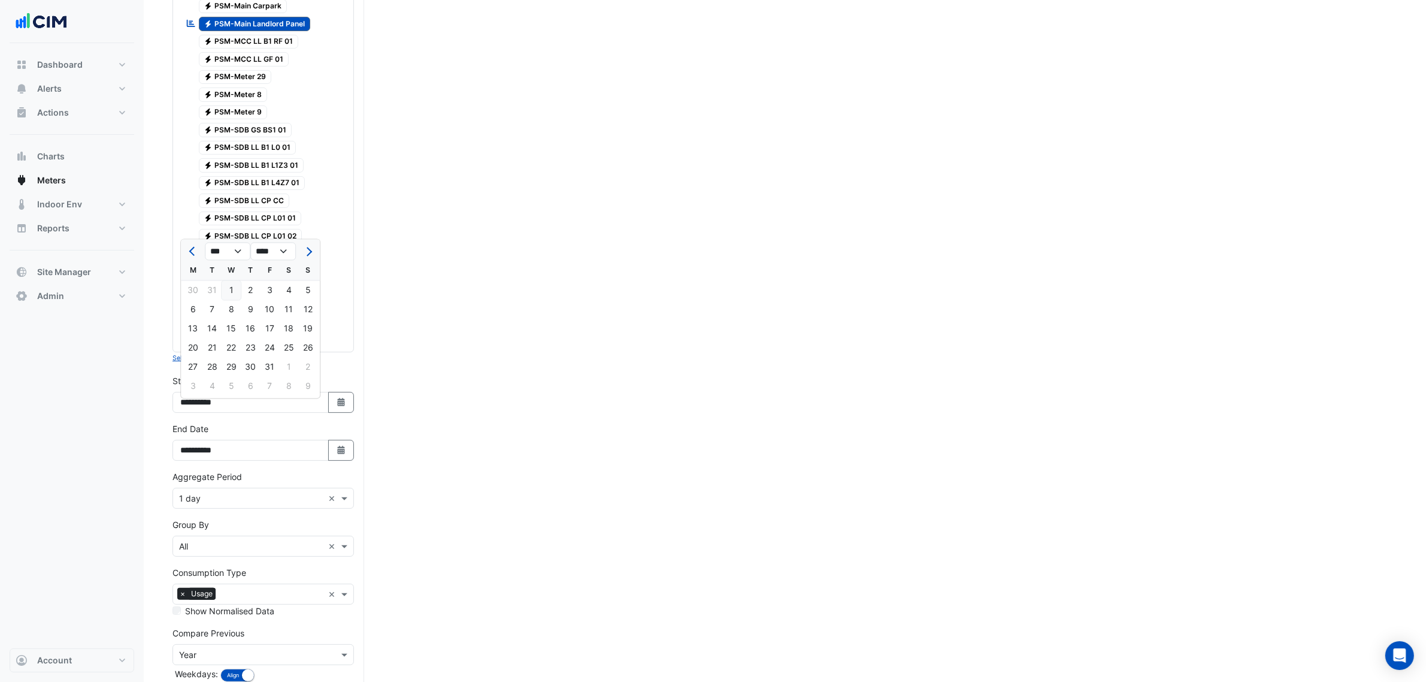
click at [225, 289] on div "1" at bounding box center [231, 290] width 19 height 19
type input "**********"
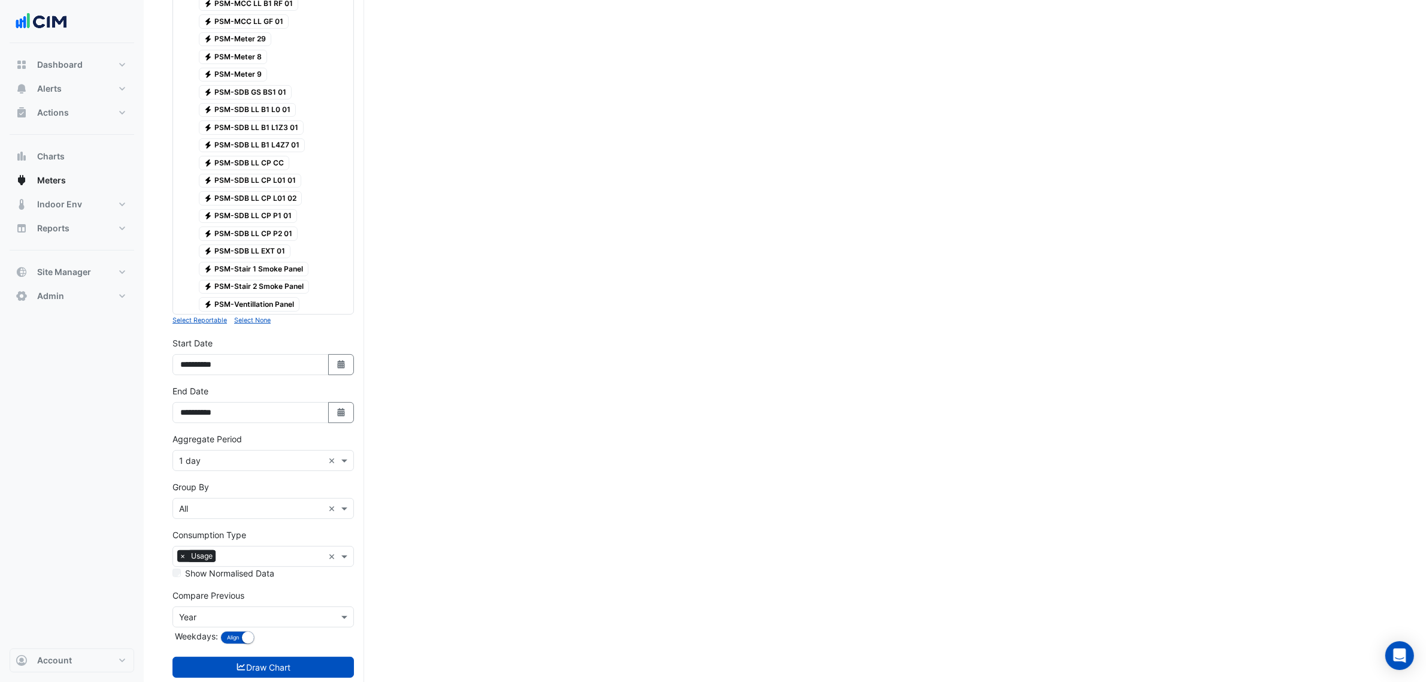
scroll to position [374, 0]
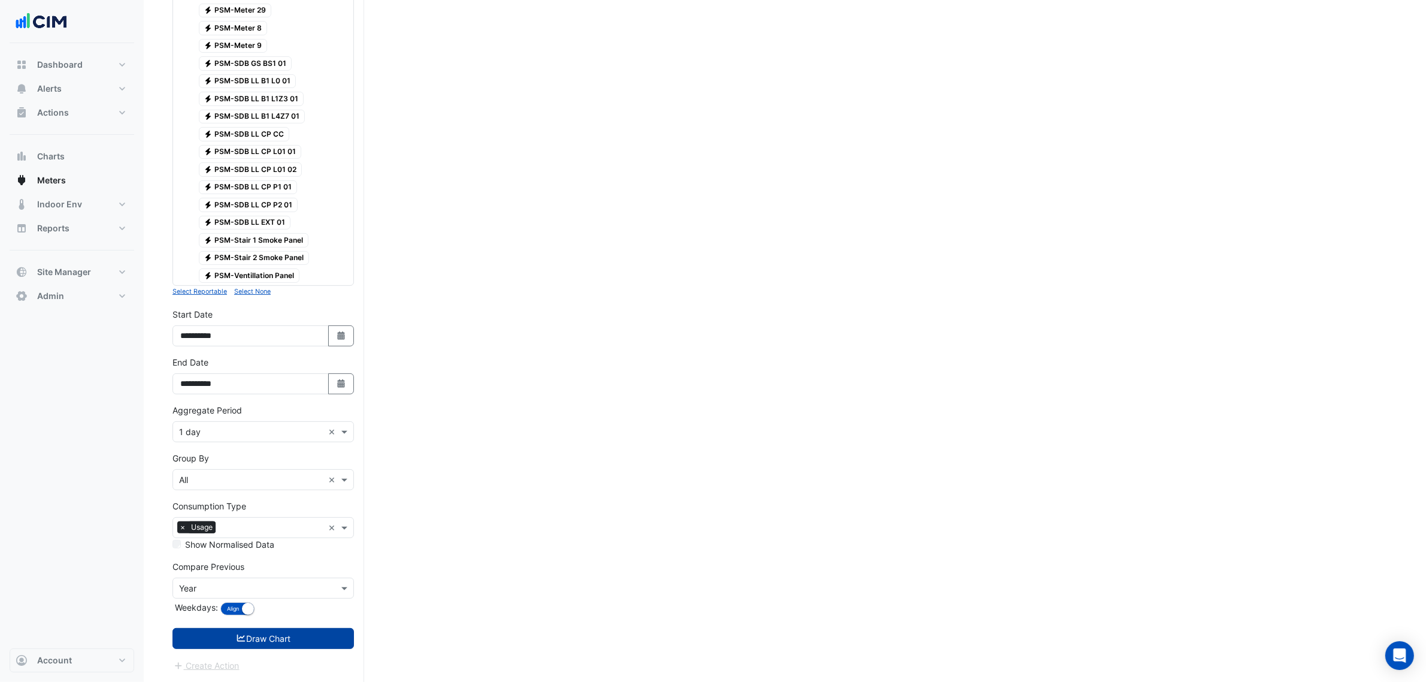
click at [283, 639] on button "Draw Chart" at bounding box center [264, 638] width 182 height 21
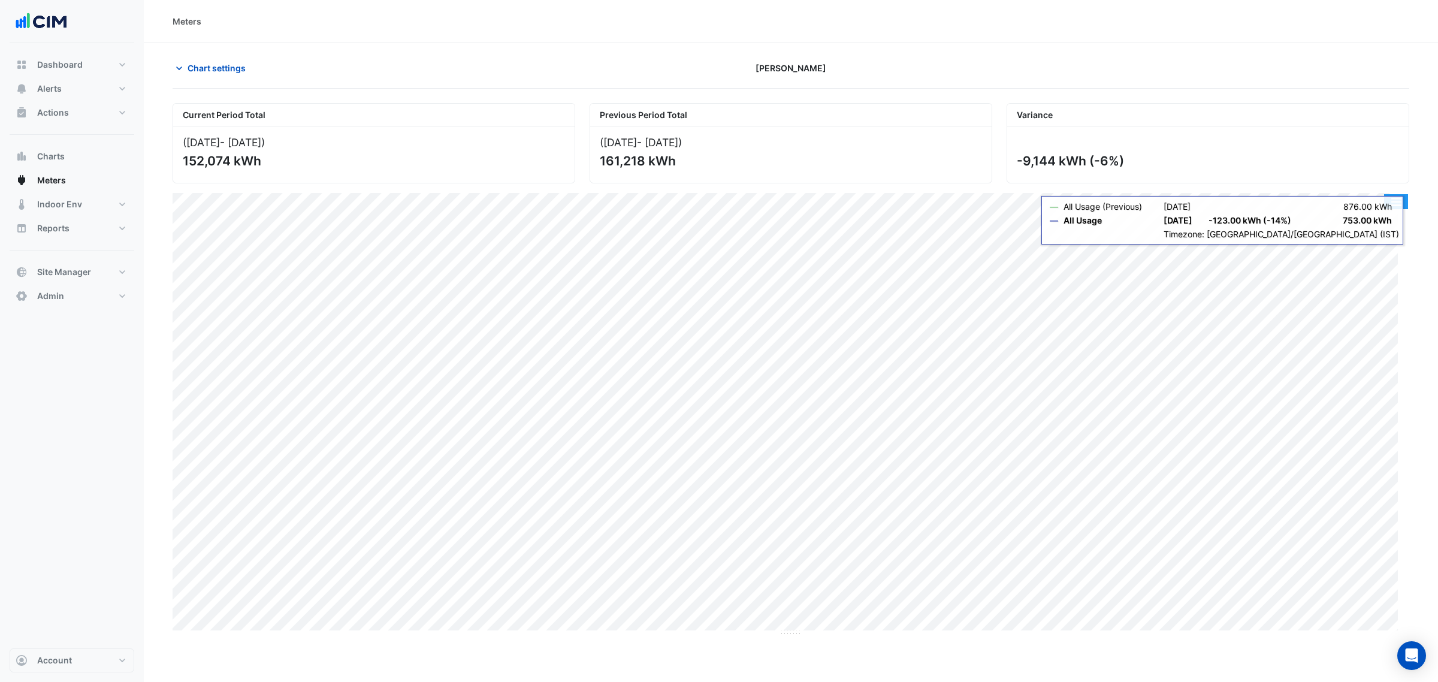
click at [1402, 201] on button "button" at bounding box center [1396, 201] width 24 height 15
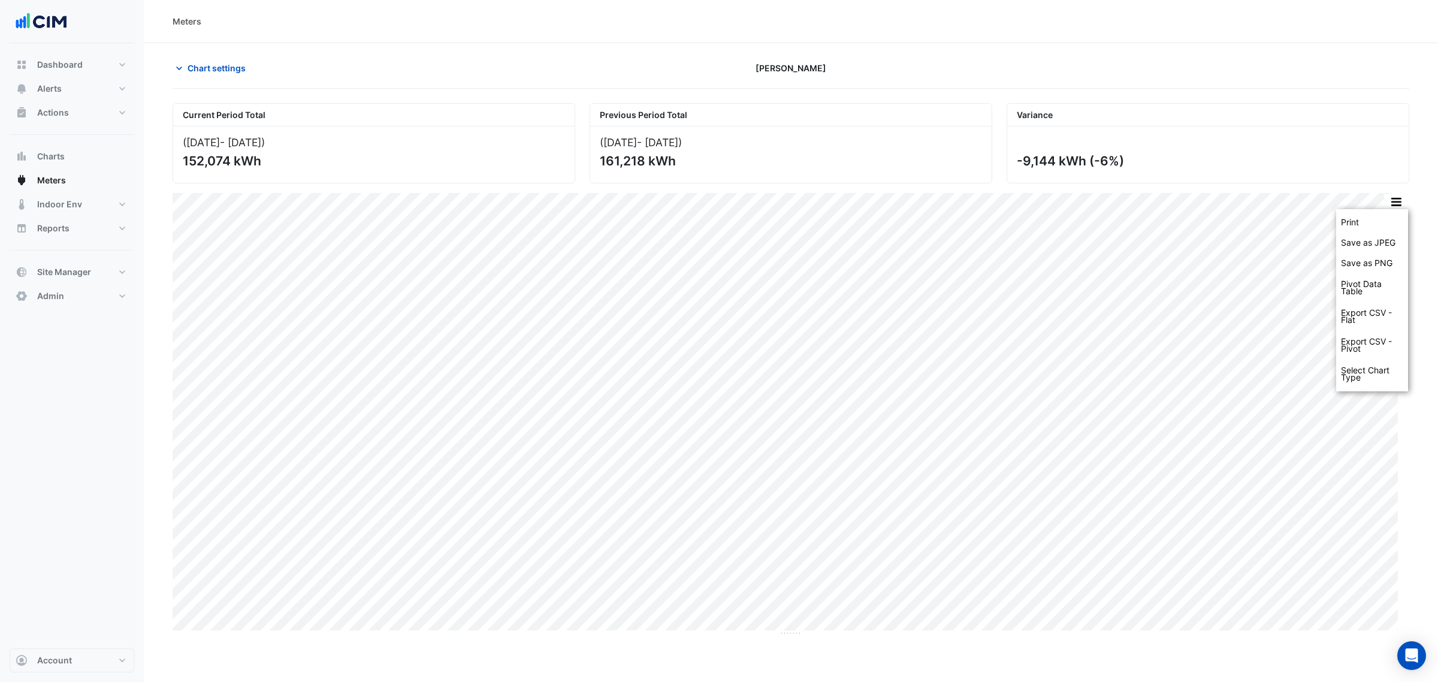
click at [1289, 87] on div "Chart settings Horgan's Quay" at bounding box center [791, 73] width 1236 height 31
click at [1401, 205] on button "button" at bounding box center [1396, 201] width 24 height 15
click at [1371, 352] on div "Export CSV - Pivot" at bounding box center [1372, 345] width 72 height 29
click at [213, 67] on span "Chart settings" at bounding box center [217, 68] width 58 height 13
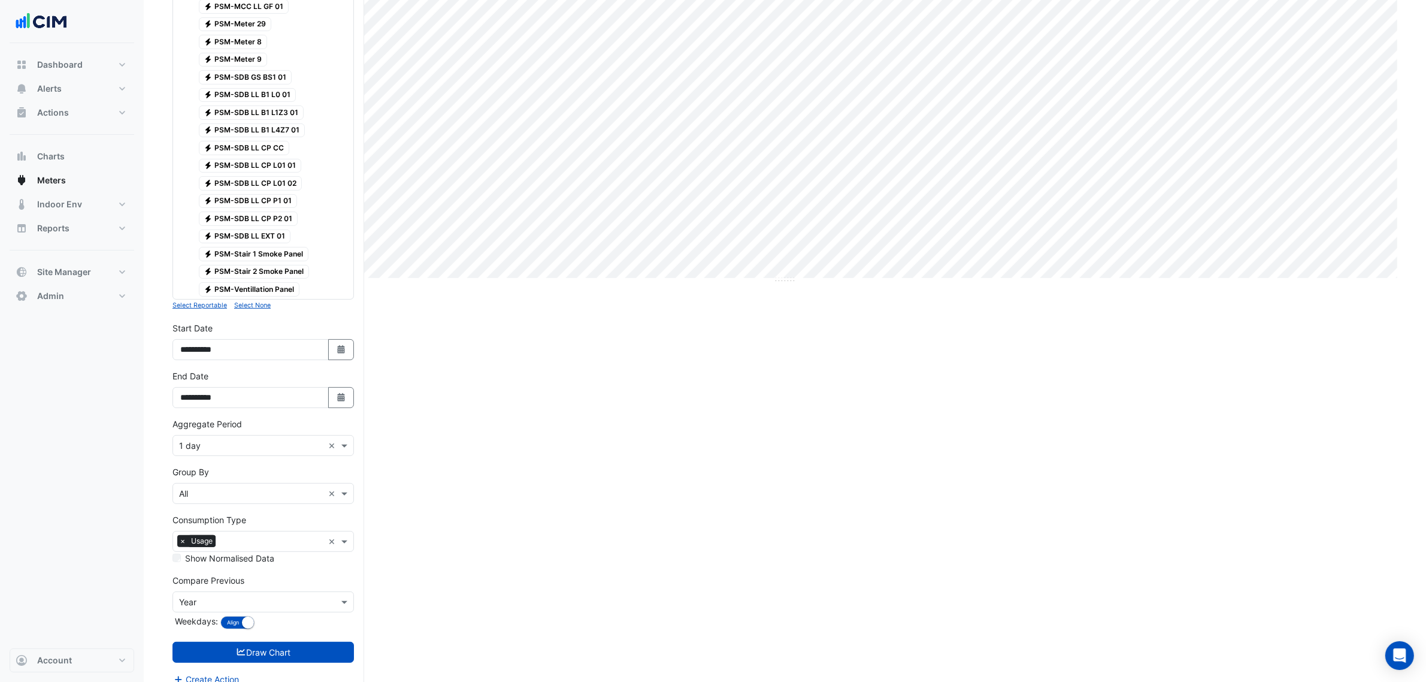
scroll to position [374, 0]
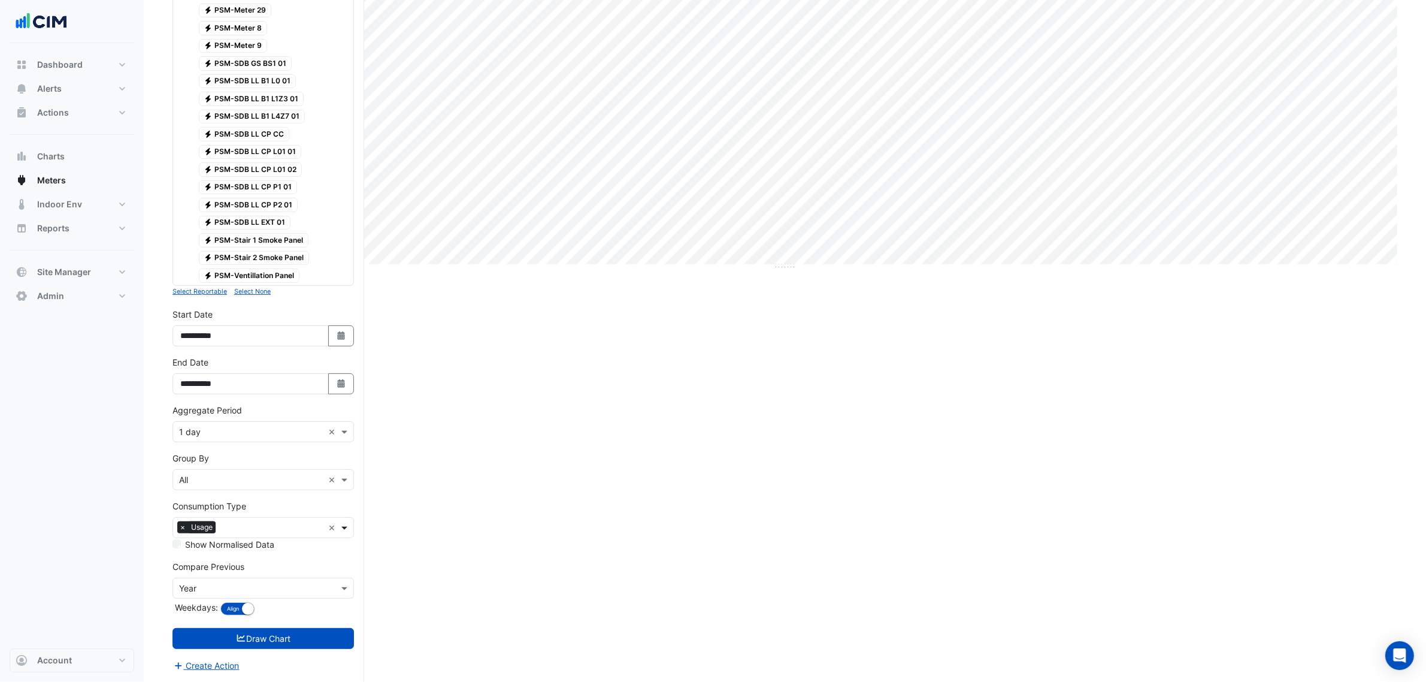
click at [346, 527] on span at bounding box center [345, 527] width 15 height 13
drag, startPoint x: 210, startPoint y: 585, endPoint x: 416, endPoint y: 564, distance: 207.7
click at [211, 591] on span "Emissions" at bounding box center [202, 596] width 38 height 10
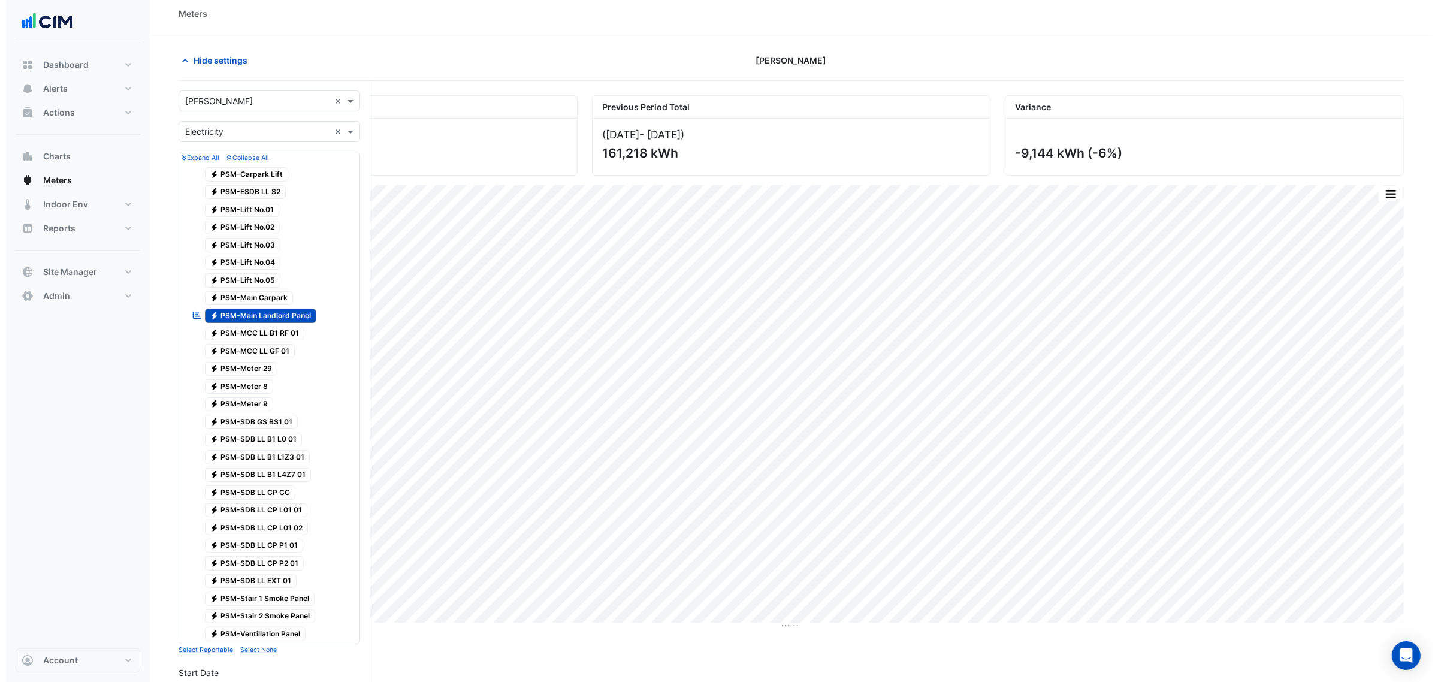
scroll to position [0, 0]
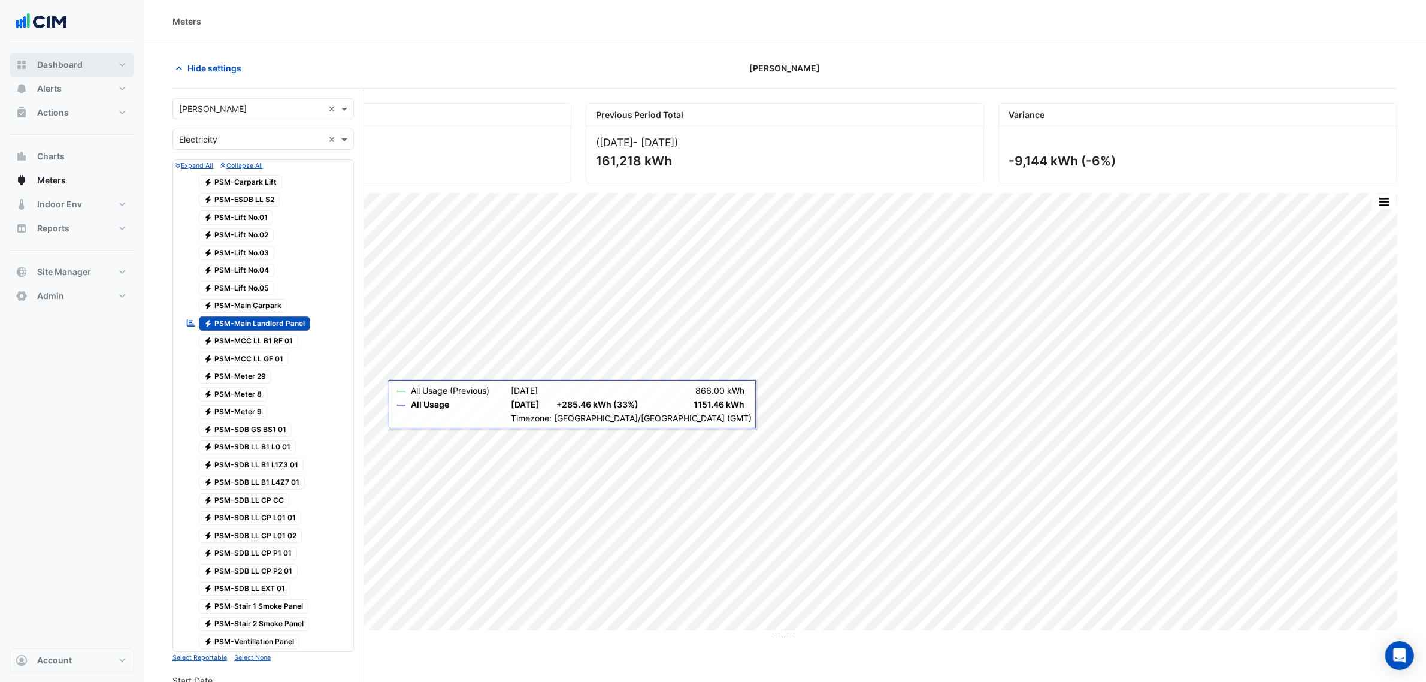
drag, startPoint x: 59, startPoint y: 61, endPoint x: 92, endPoint y: 57, distance: 33.1
click at [59, 60] on span "Dashboard" at bounding box center [60, 65] width 46 height 12
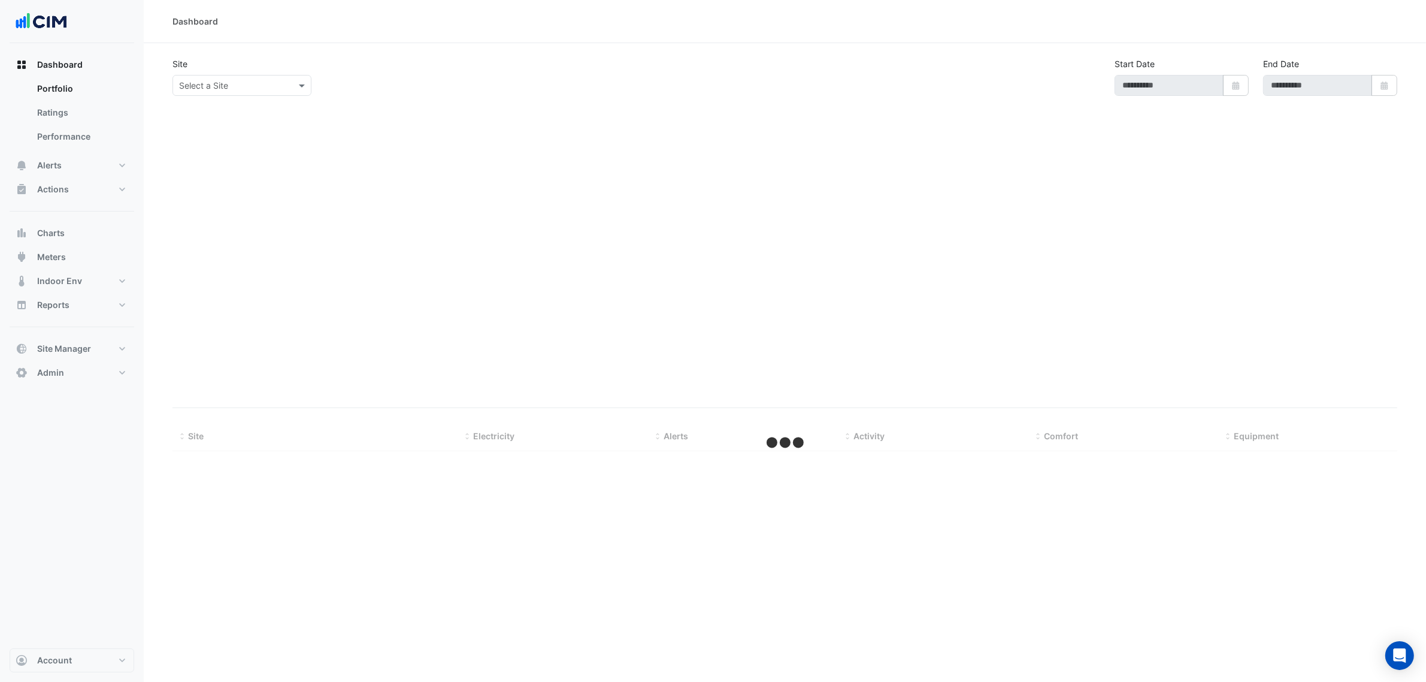
select select "***"
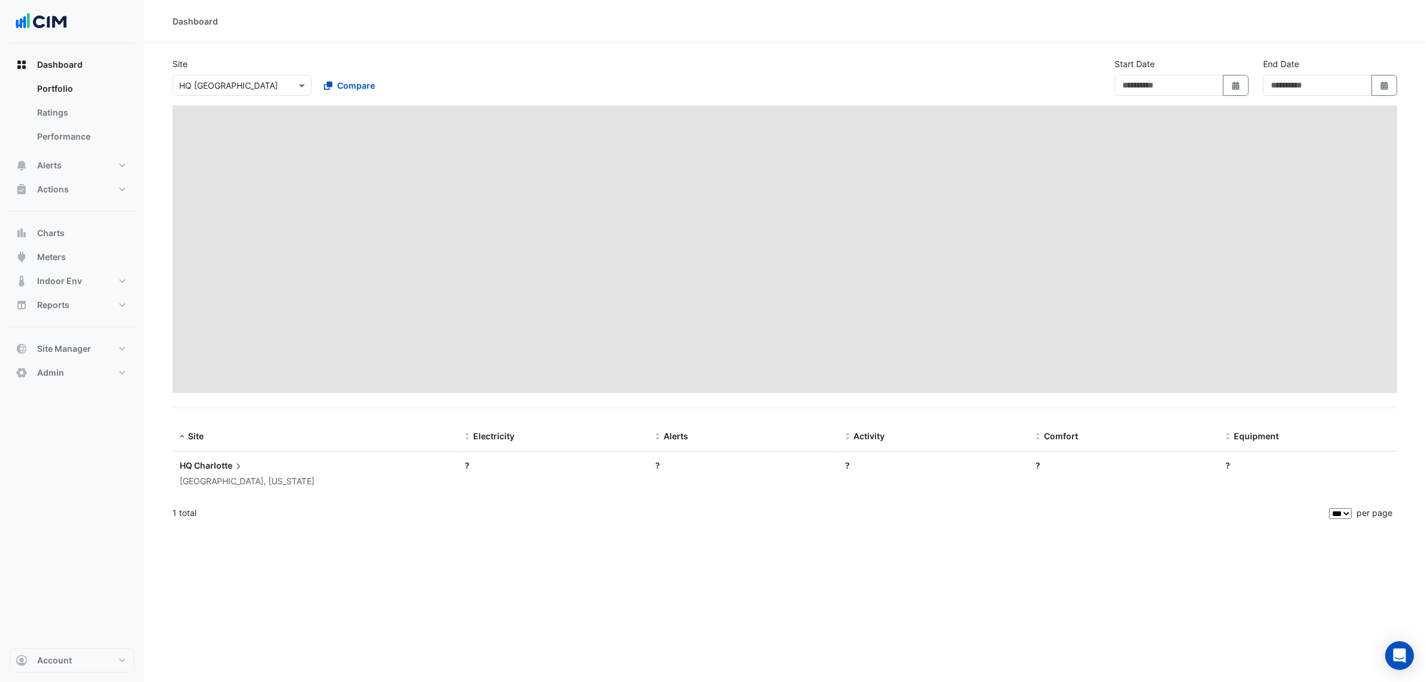
type input "**********"
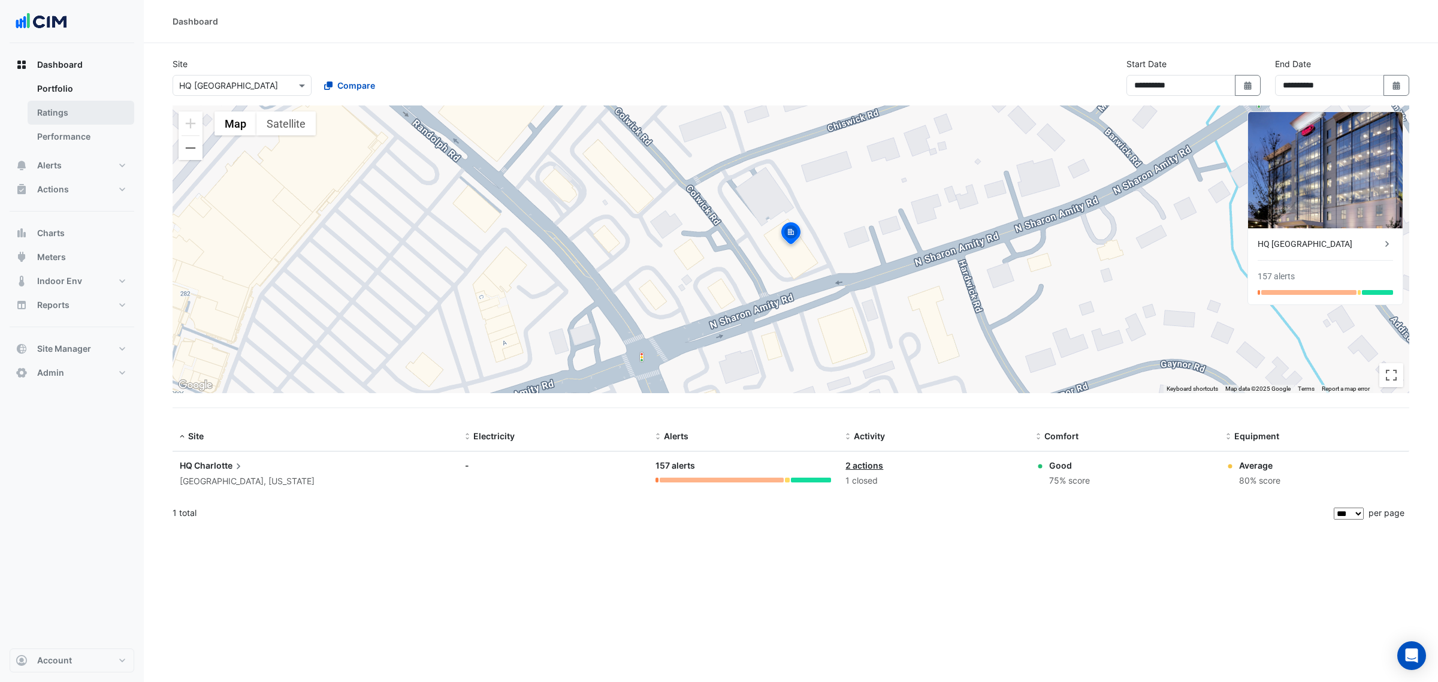
click at [75, 112] on link "Ratings" at bounding box center [81, 113] width 107 height 24
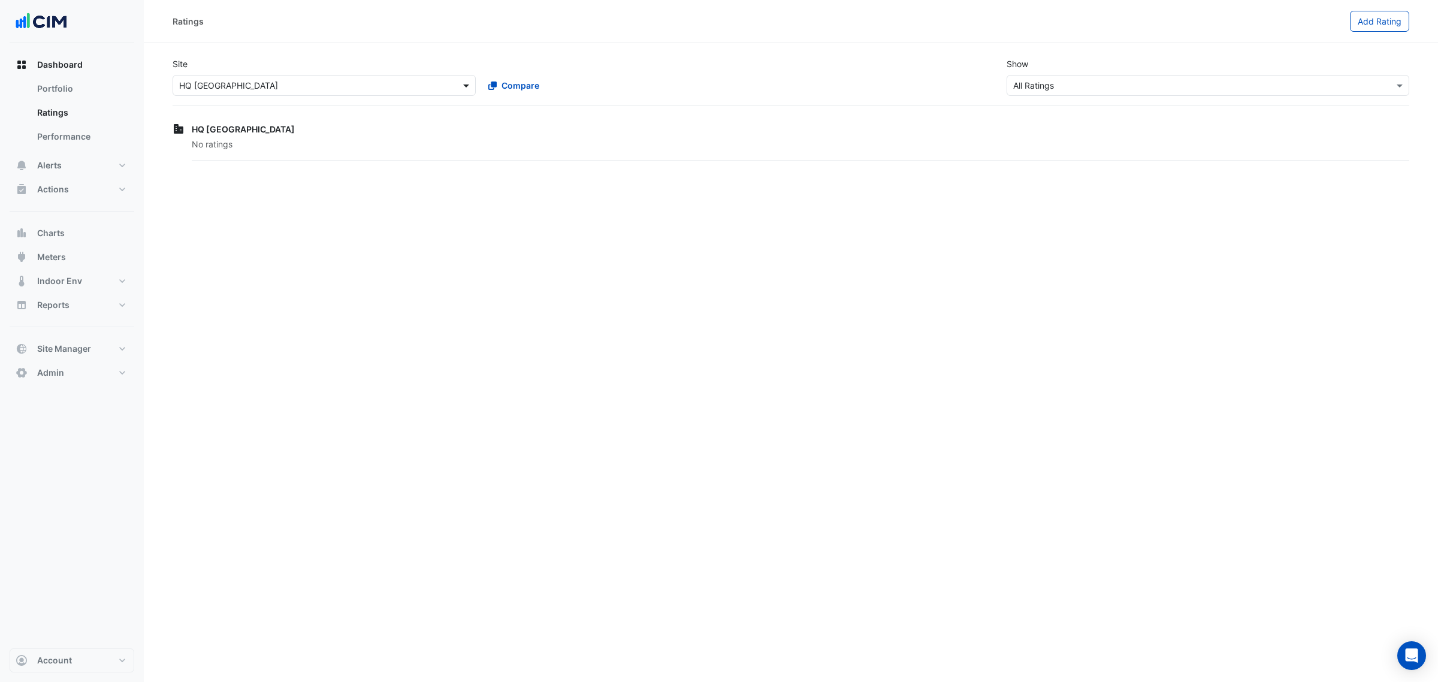
click at [462, 87] on span at bounding box center [467, 85] width 15 height 13
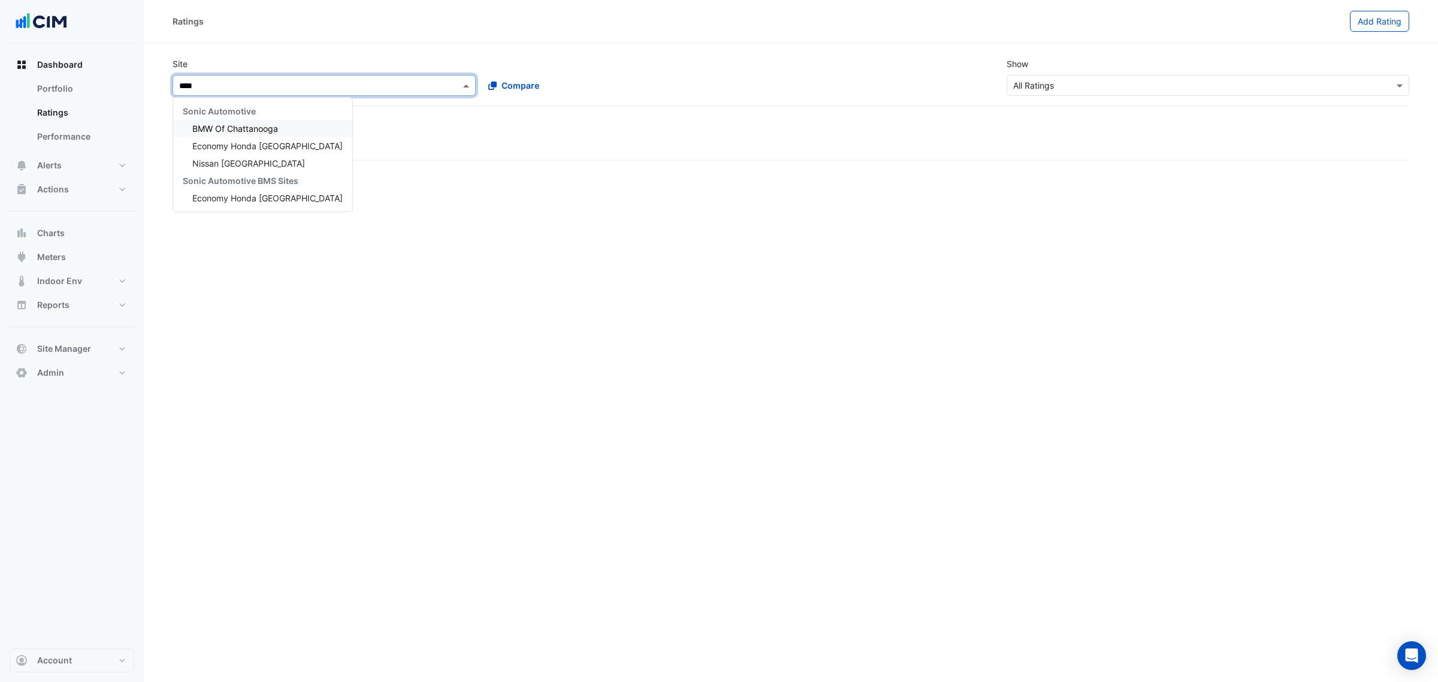
type input "***"
click at [211, 128] on span "Chifley Tower" at bounding box center [234, 128] width 84 height 10
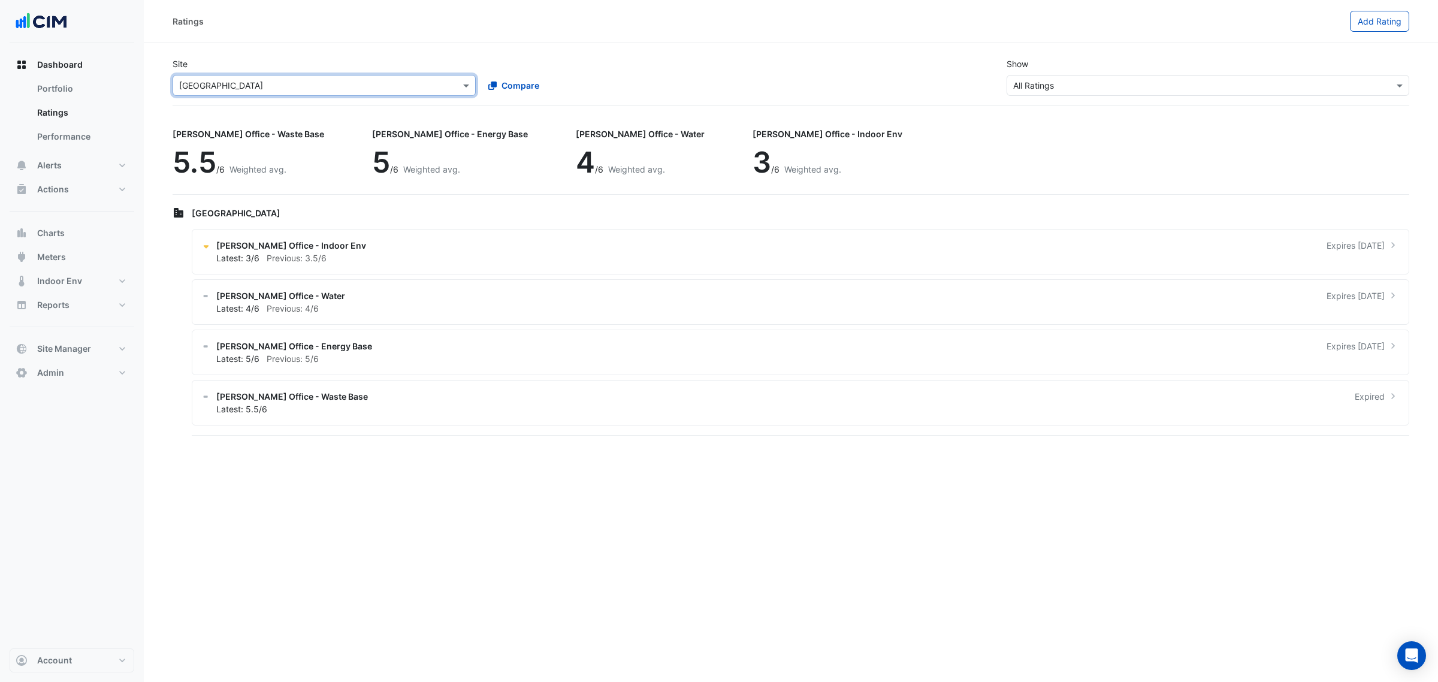
click at [1084, 90] on input "text" at bounding box center [1195, 86] width 365 height 13
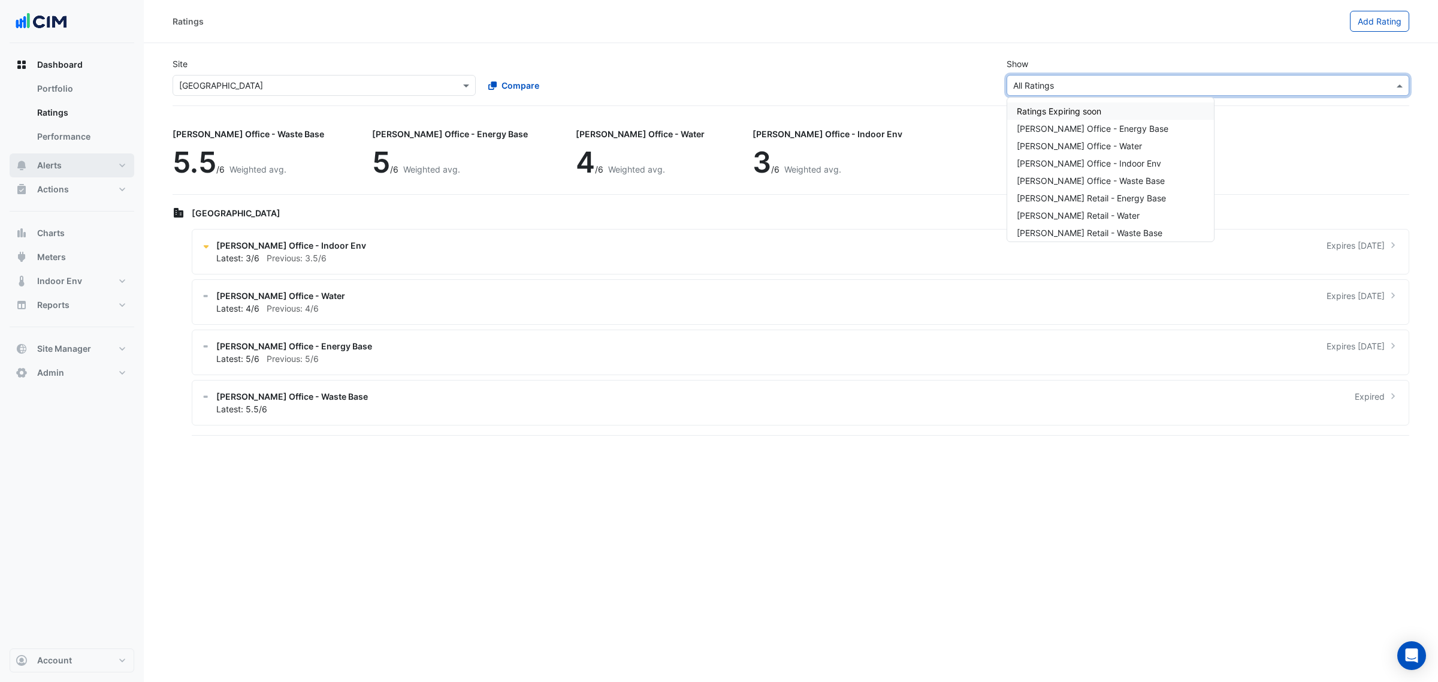
click at [40, 170] on span "Alerts" at bounding box center [49, 165] width 25 height 12
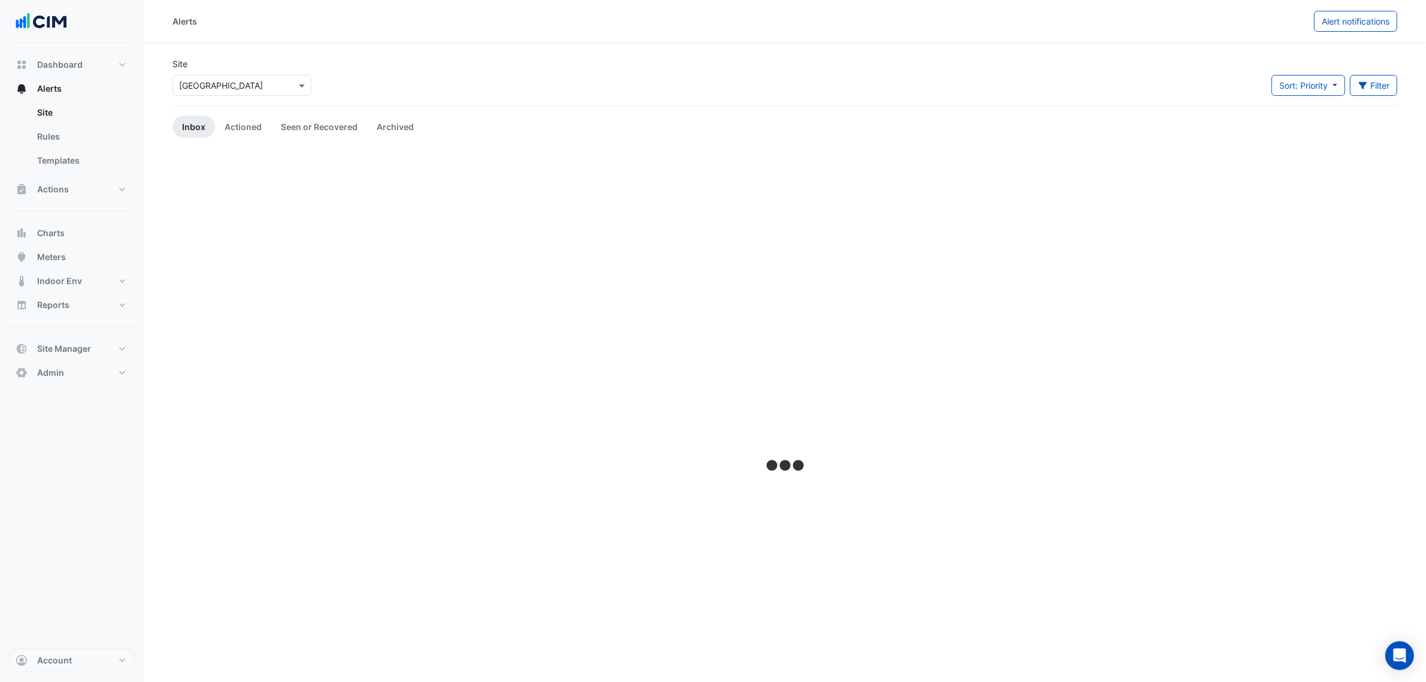
click at [276, 83] on input "text" at bounding box center [230, 86] width 102 height 13
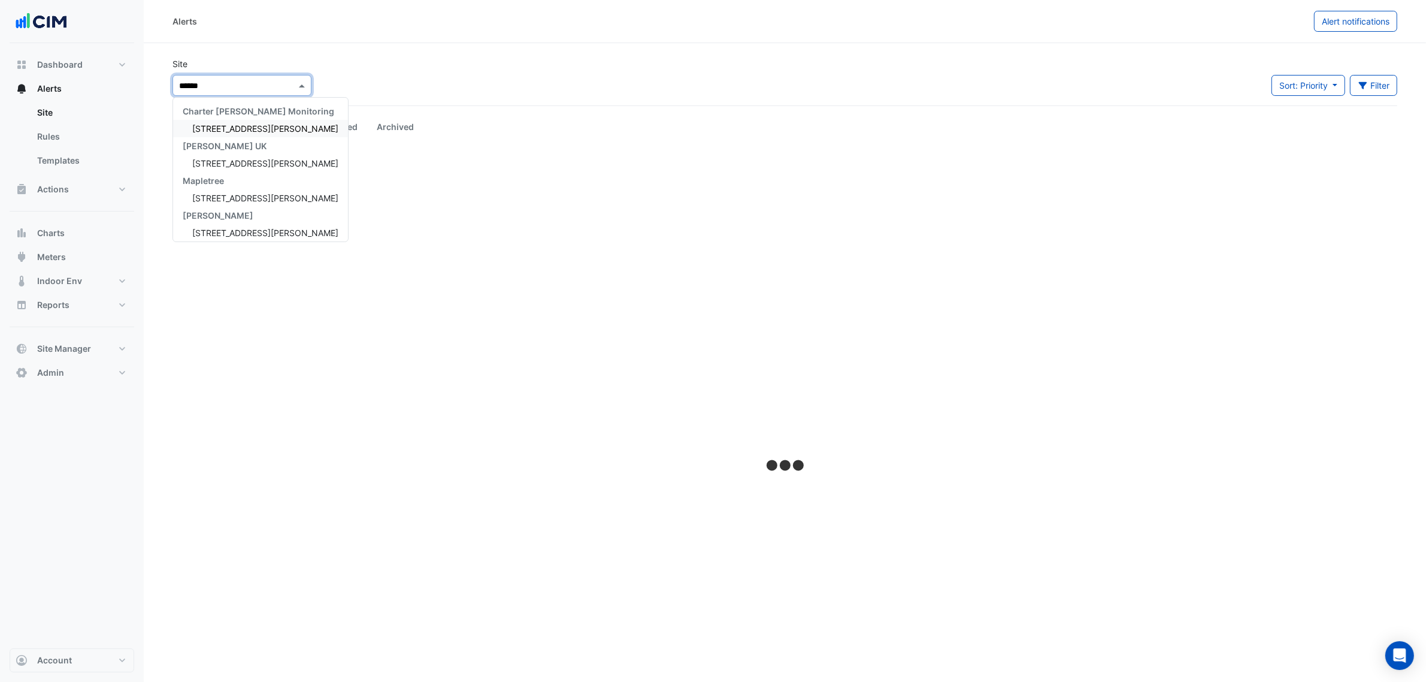
type input "*******"
click at [225, 126] on span "[STREET_ADDRESS][PERSON_NAME]" at bounding box center [265, 128] width 146 height 10
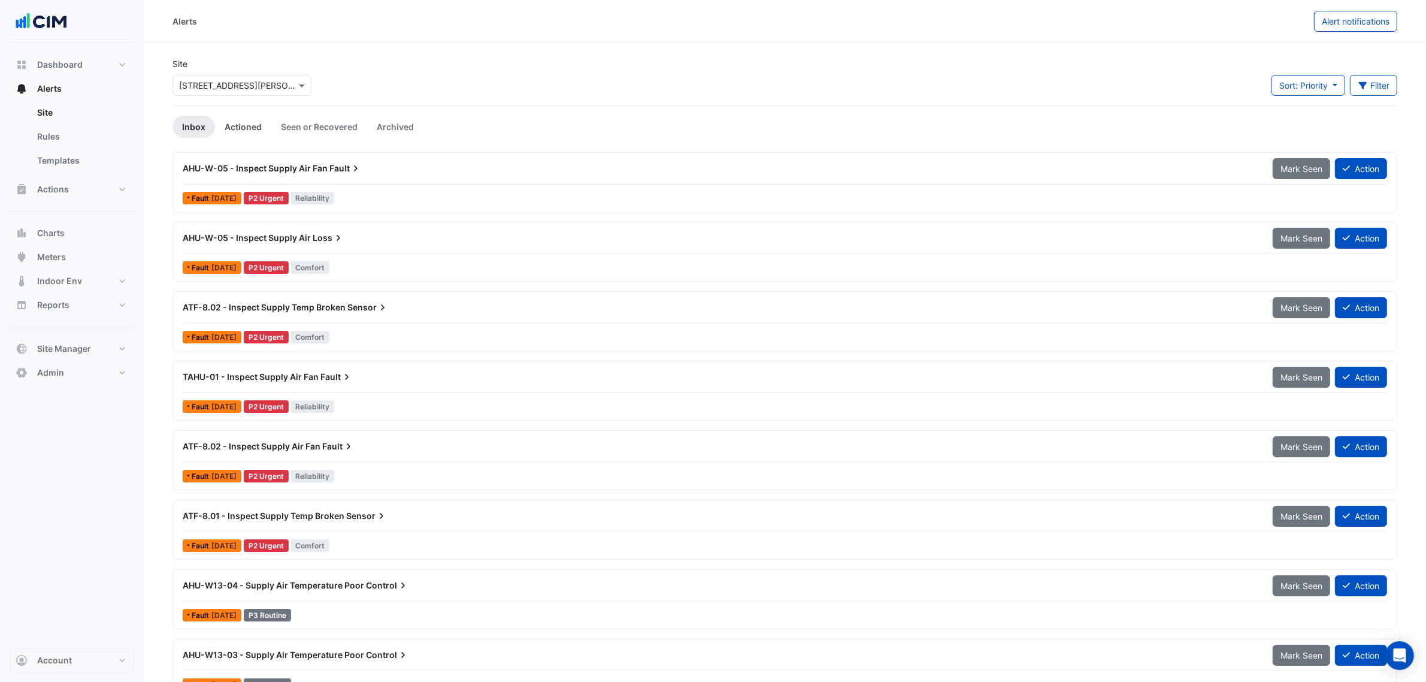
click at [237, 119] on link "Actioned" at bounding box center [243, 127] width 56 height 22
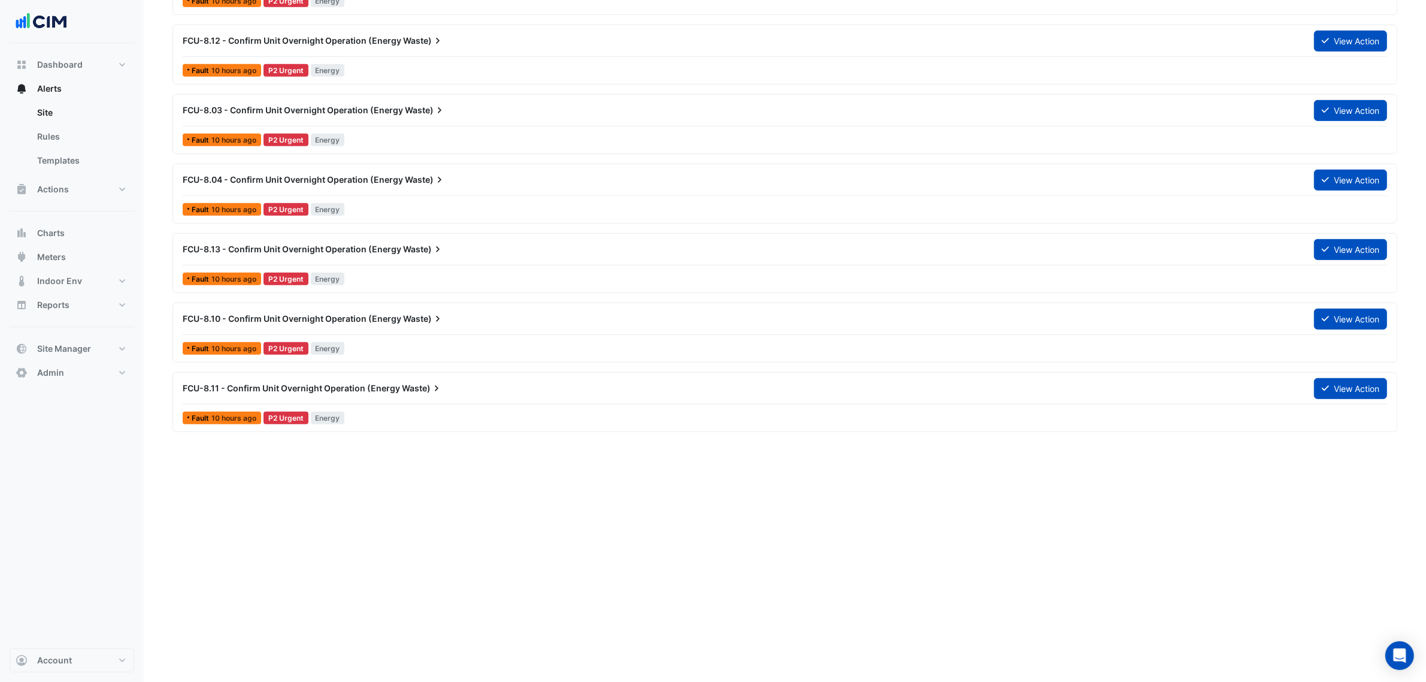
scroll to position [150, 0]
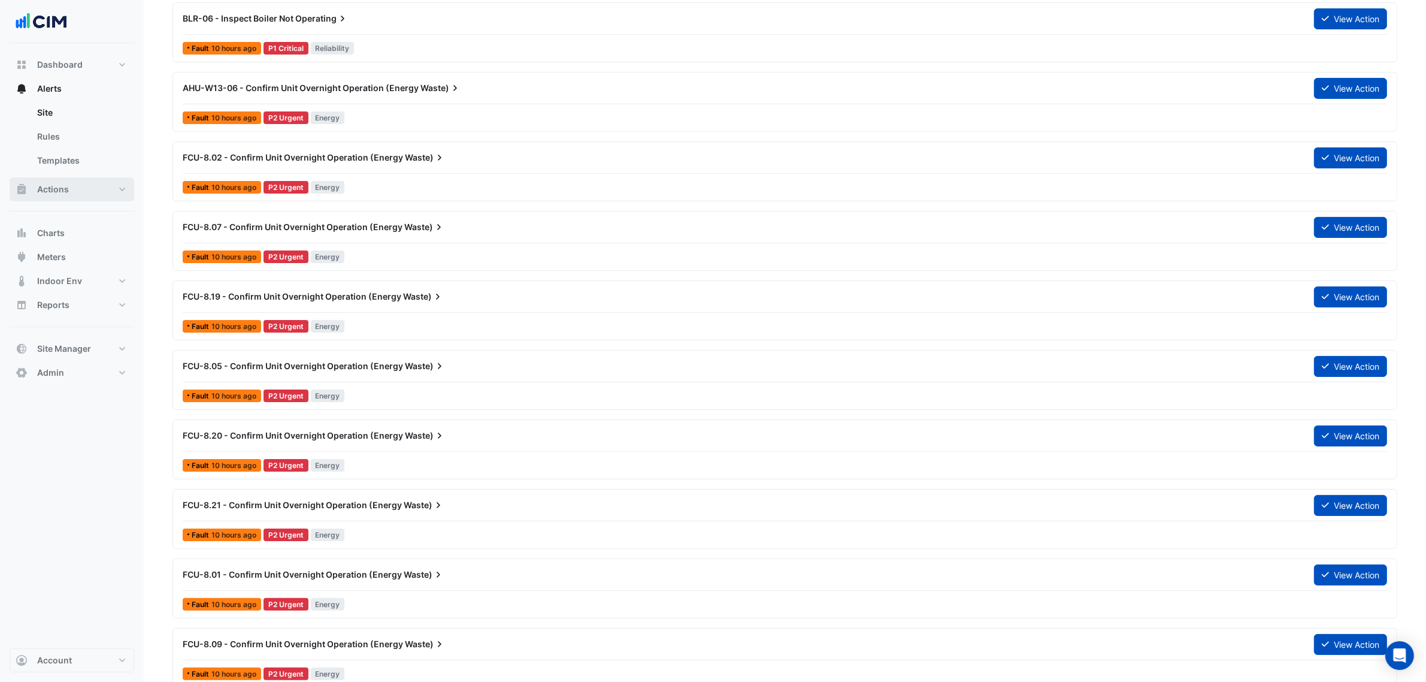
click at [55, 196] on button "Actions" at bounding box center [72, 189] width 125 height 24
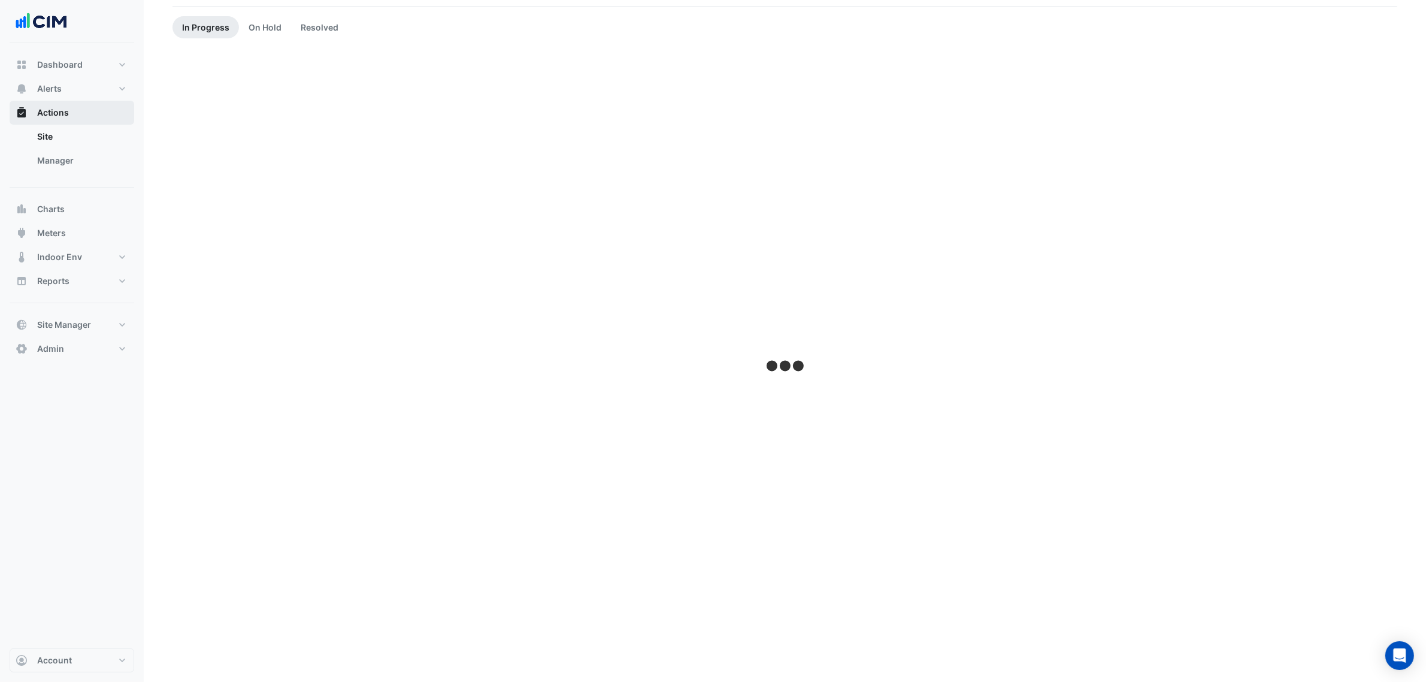
scroll to position [99, 0]
click at [54, 160] on link "Manager" at bounding box center [81, 161] width 107 height 24
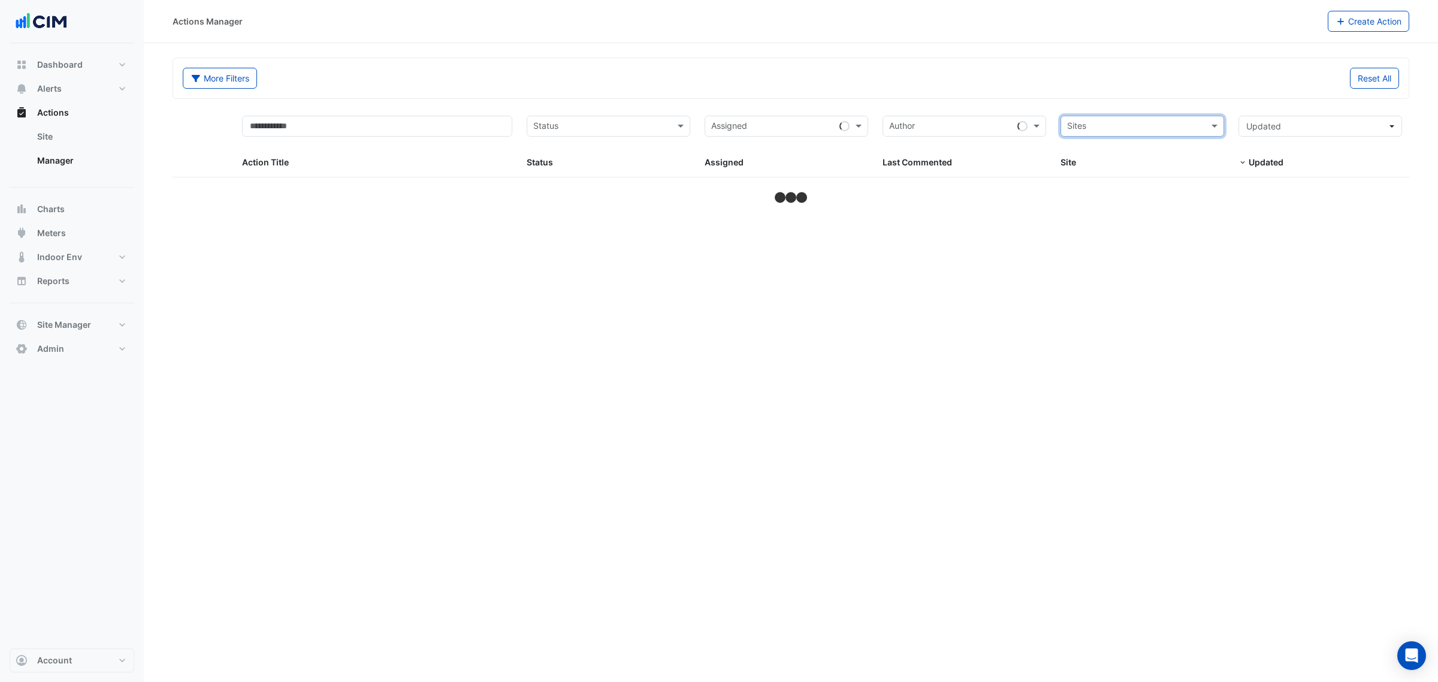
click at [1165, 134] on input "text" at bounding box center [1135, 127] width 137 height 14
type input "*******"
click at [1166, 165] on div "[STREET_ADDRESS][PERSON_NAME]" at bounding box center [1148, 169] width 175 height 17
select select "***"
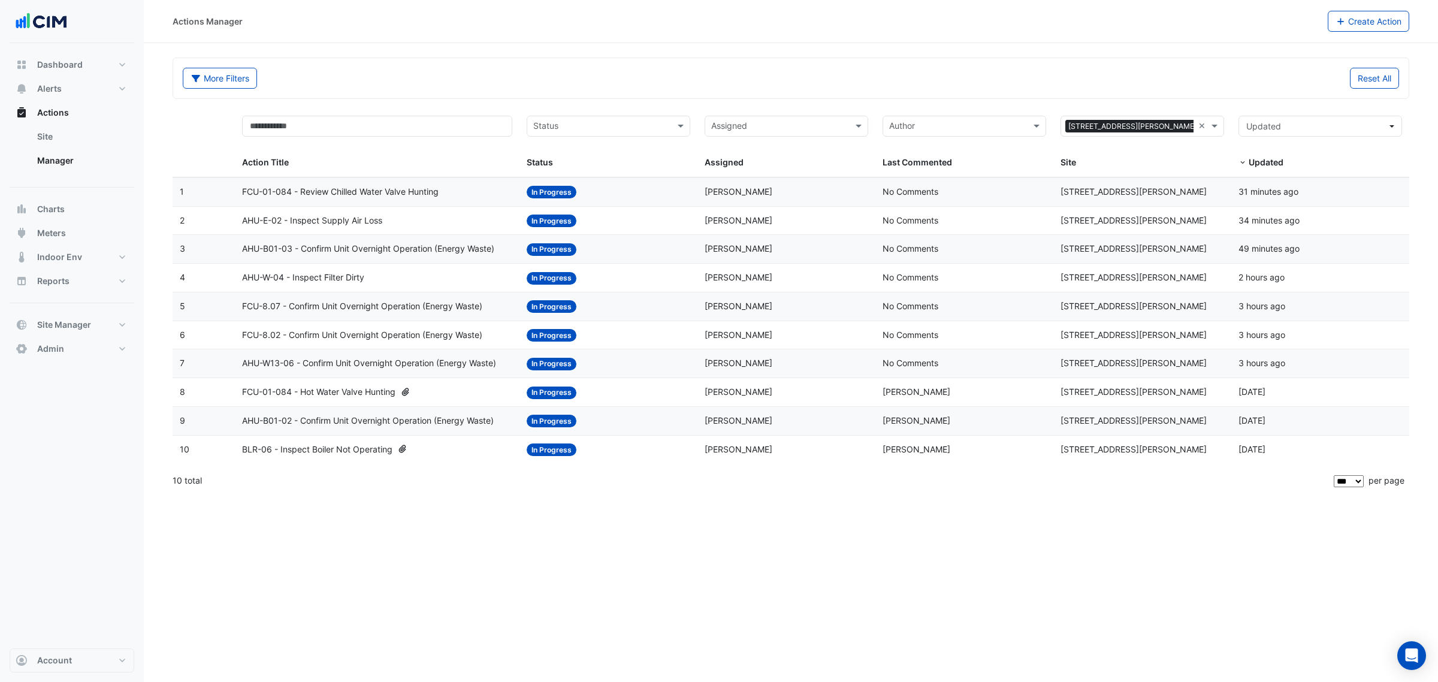
click at [349, 222] on span "AHU-E-02 - Inspect Supply Air Loss" at bounding box center [312, 221] width 140 height 14
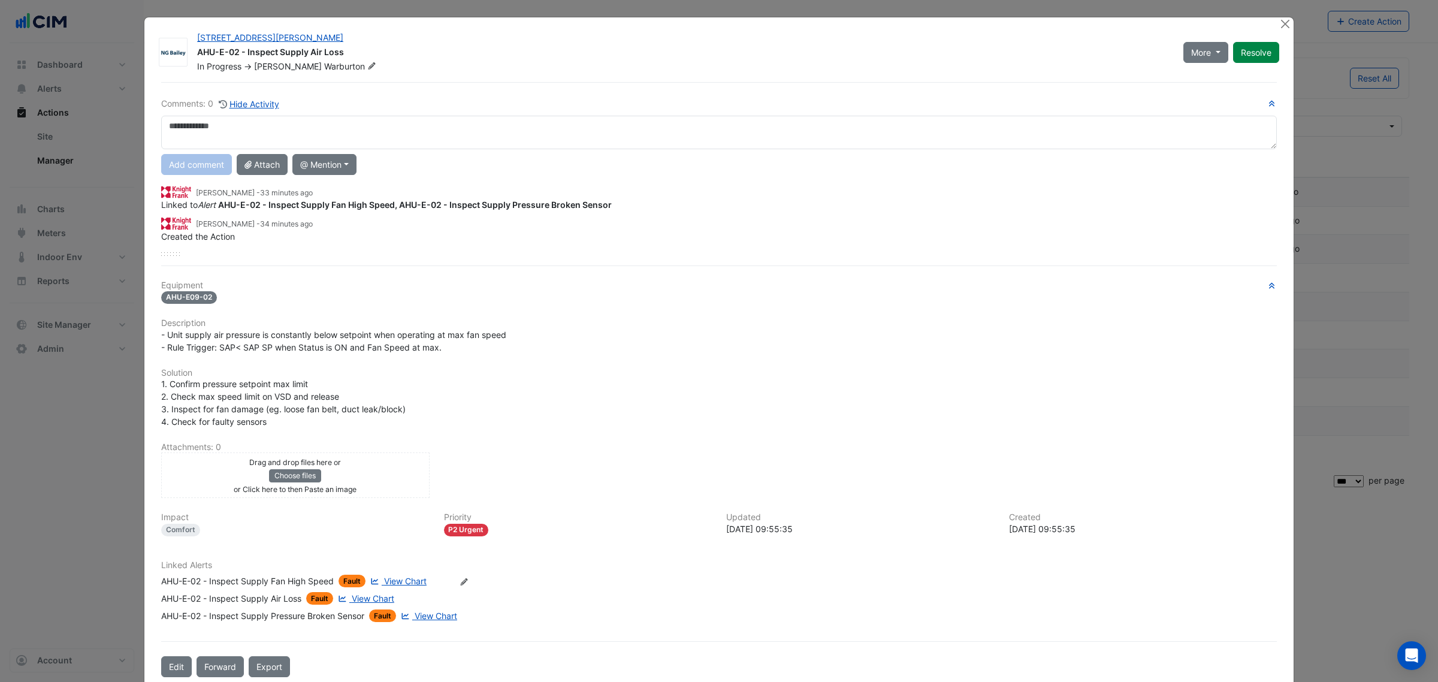
click at [376, 594] on span "View Chart" at bounding box center [373, 598] width 43 height 10
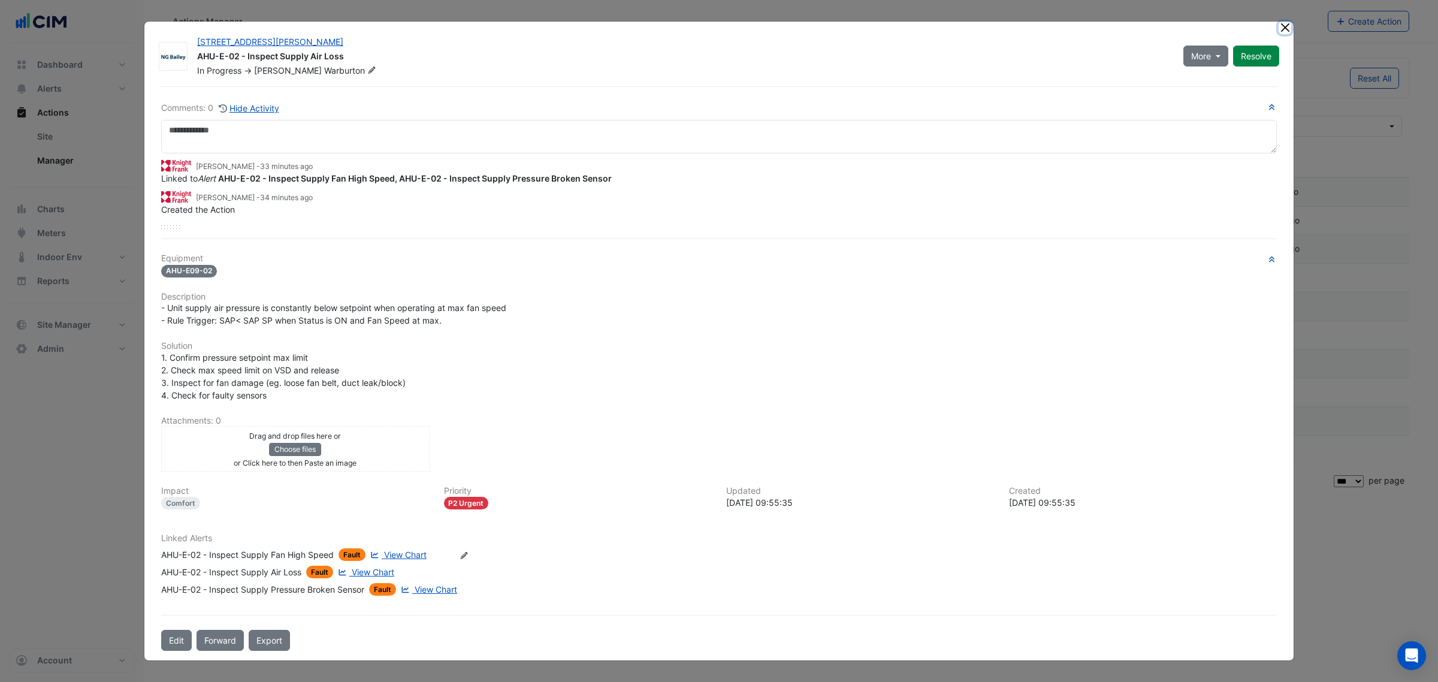
click at [1280, 25] on button "Close" at bounding box center [1284, 28] width 13 height 13
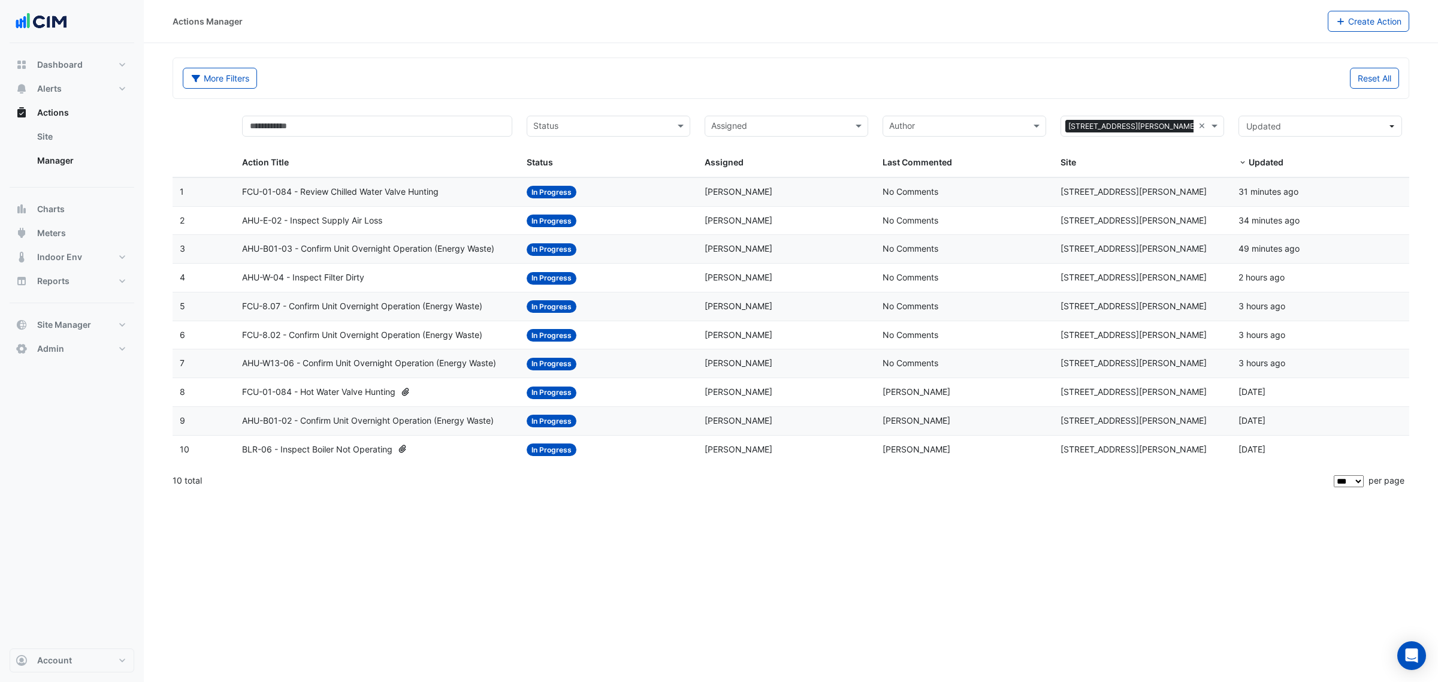
click at [370, 389] on span "FCU-01-084 - Hot Water Valve Hunting" at bounding box center [318, 392] width 153 height 14
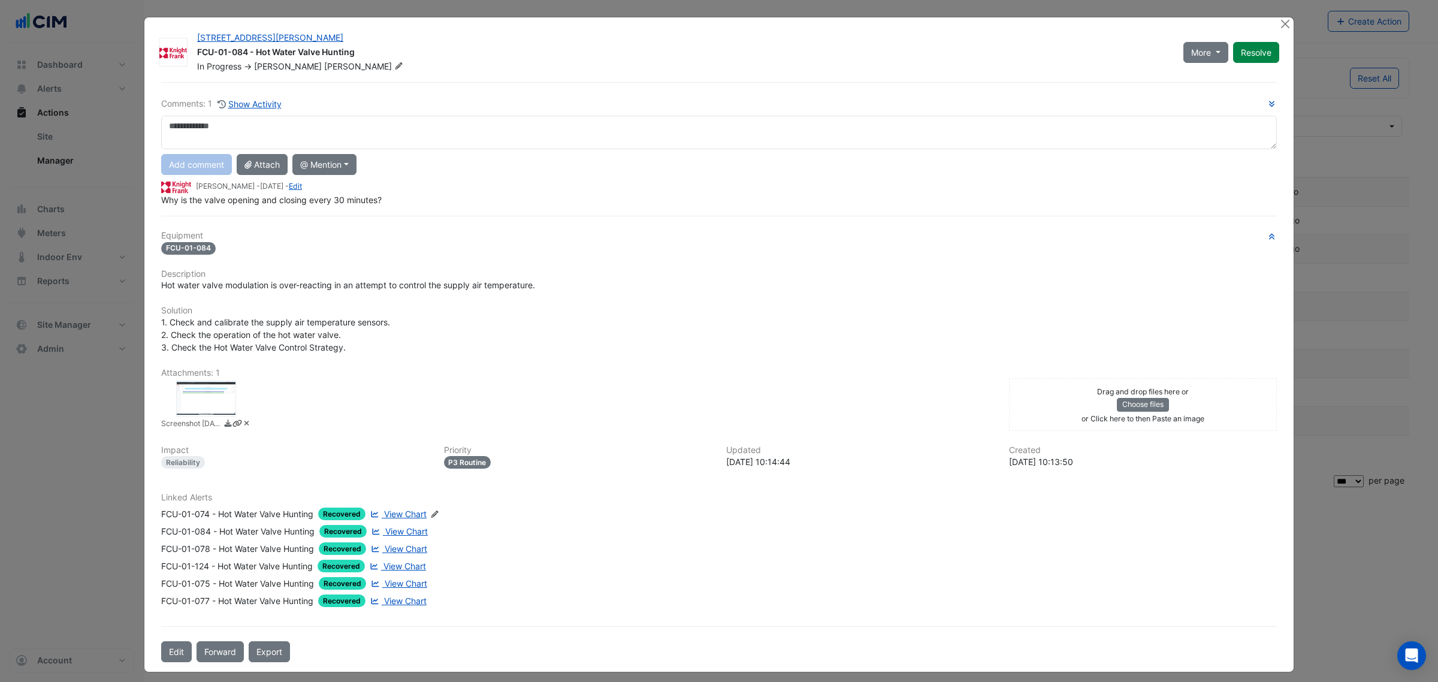
click at [220, 395] on div at bounding box center [206, 398] width 60 height 36
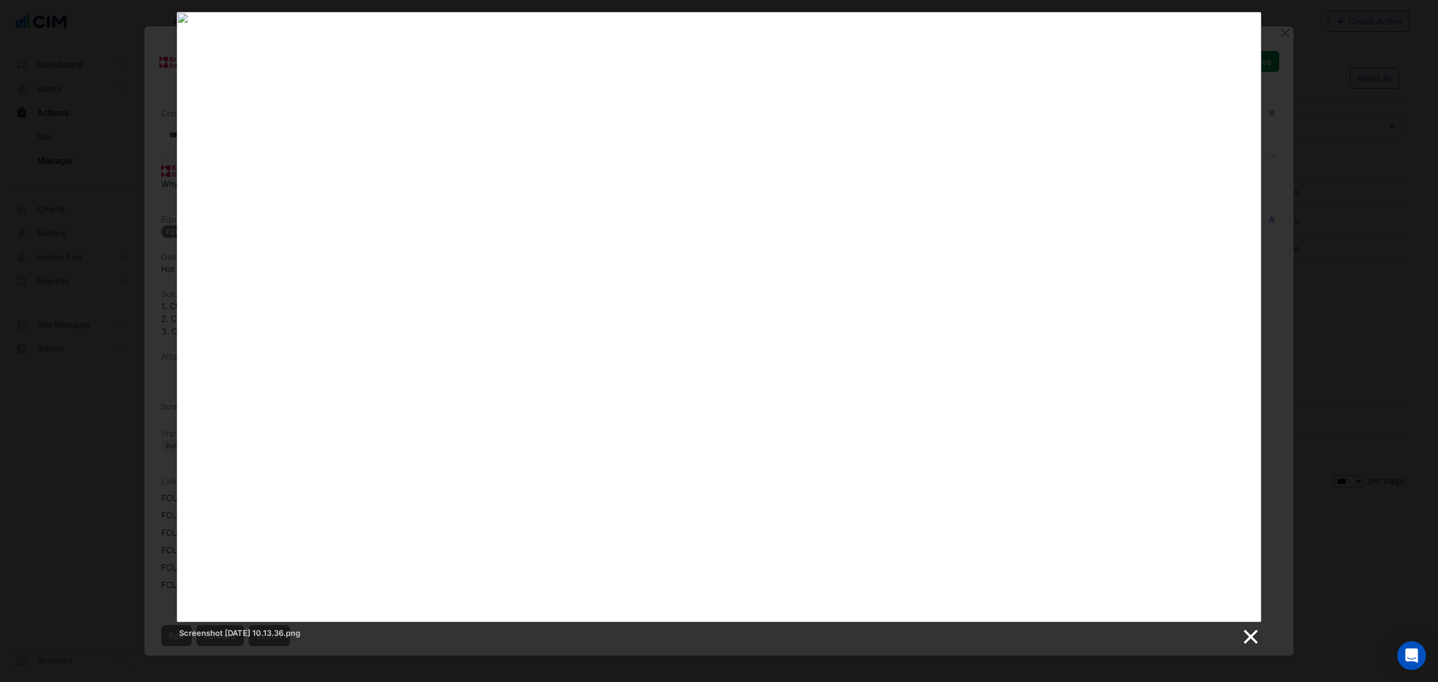
click at [1252, 629] on link at bounding box center [1250, 637] width 18 height 18
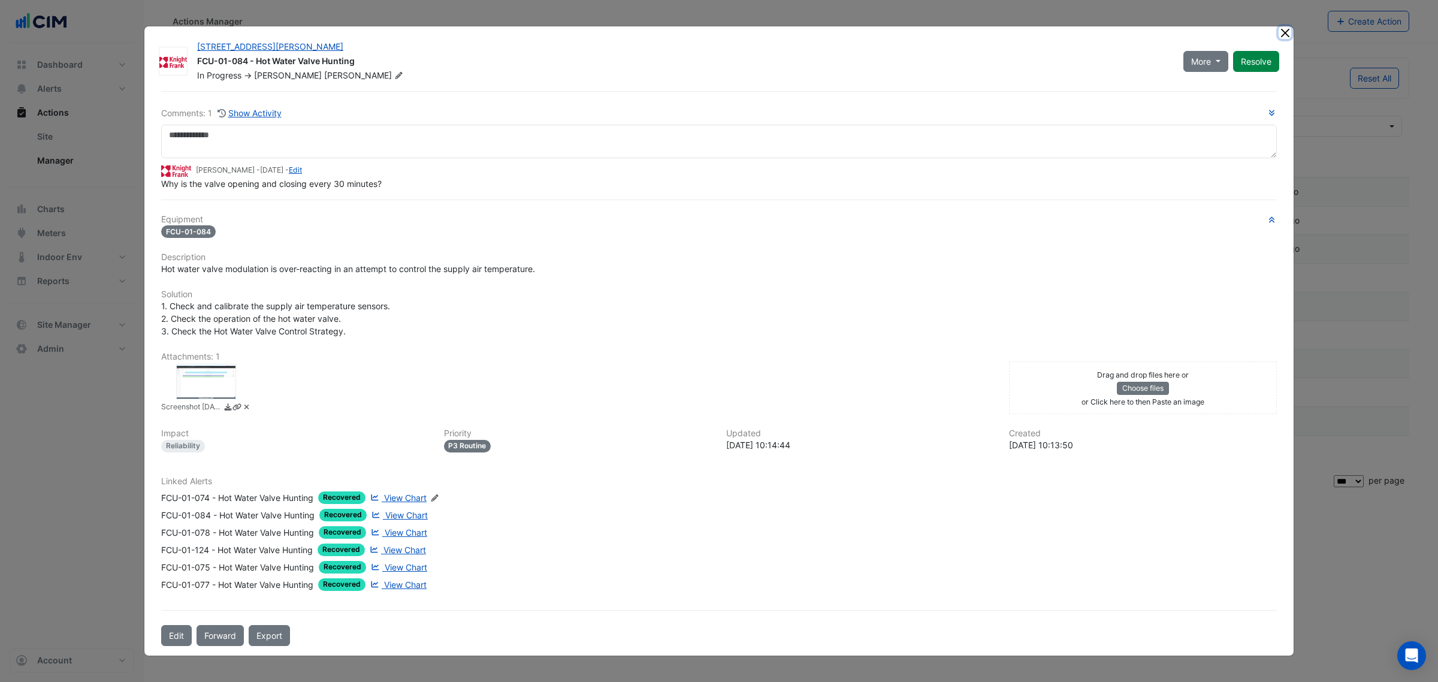
click at [1283, 36] on button "Close" at bounding box center [1284, 32] width 13 height 13
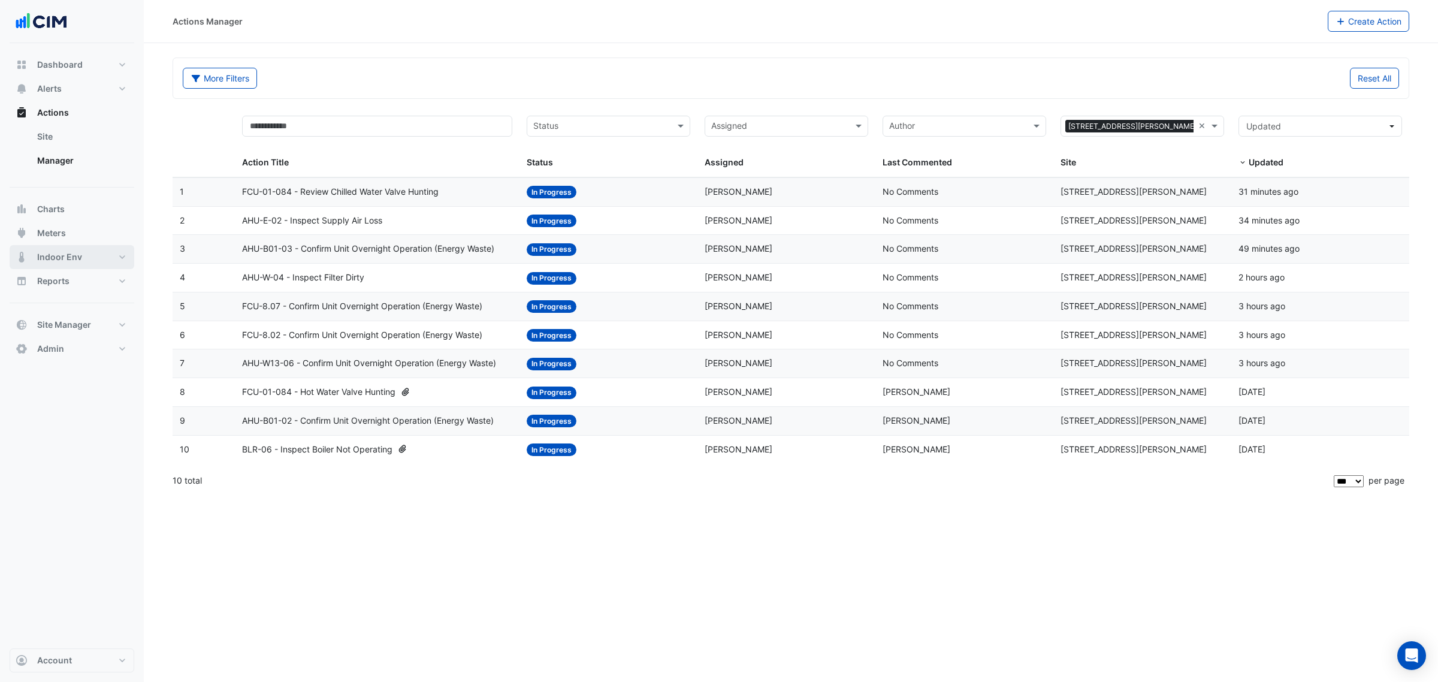
click at [62, 256] on span "Indoor Env" at bounding box center [59, 257] width 45 height 12
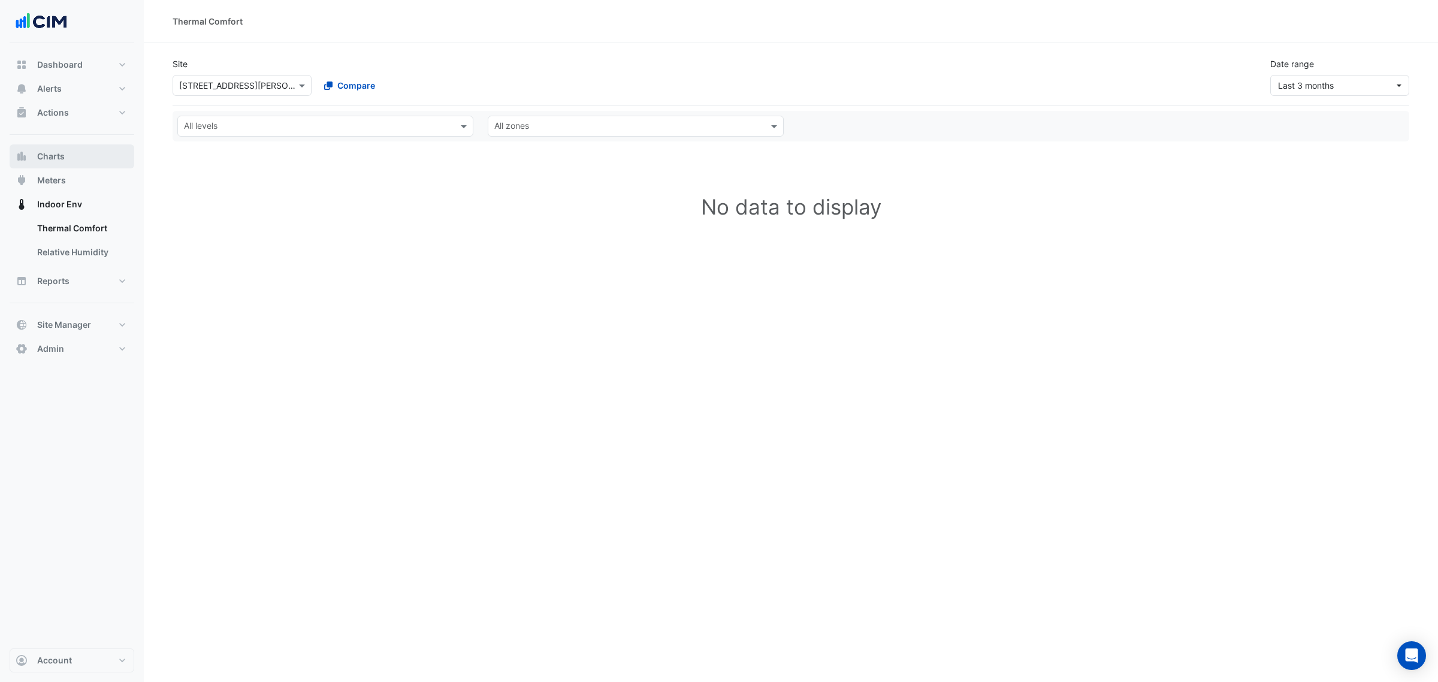
click at [45, 155] on span "Charts" at bounding box center [51, 156] width 28 height 12
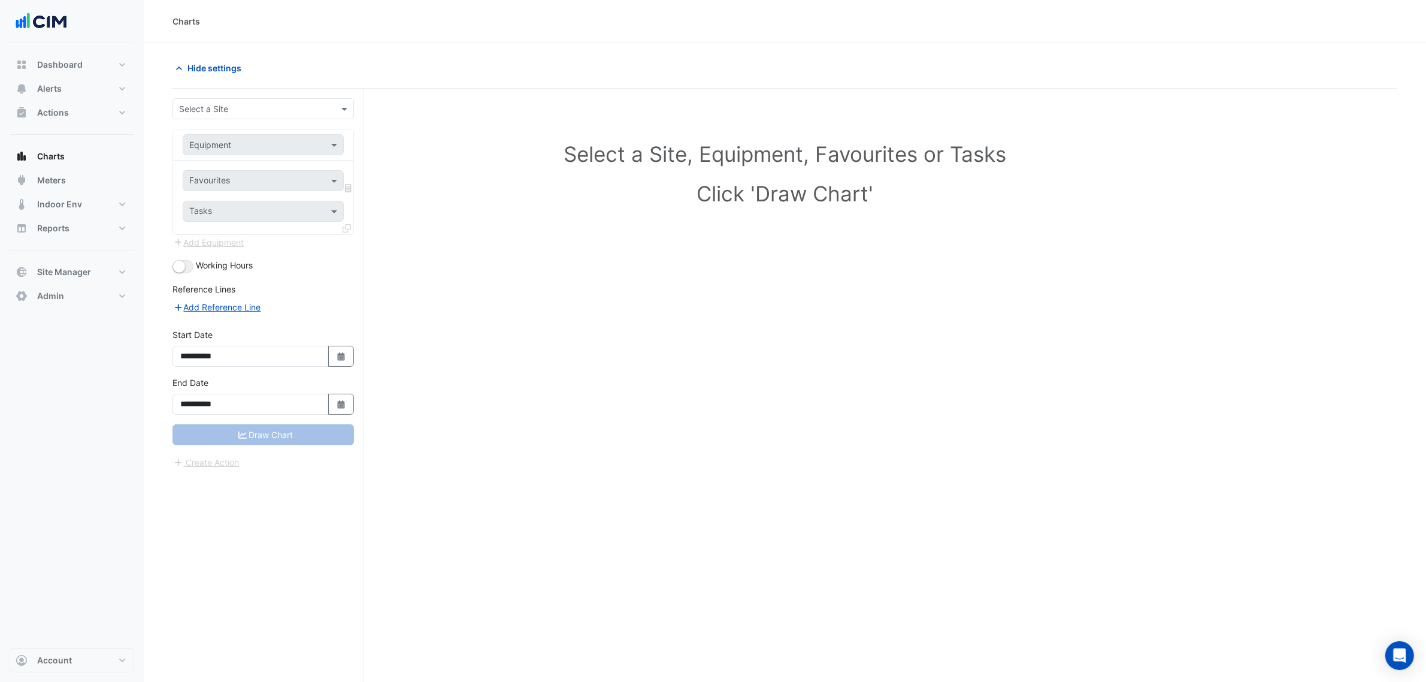
click at [216, 112] on input "text" at bounding box center [251, 109] width 144 height 13
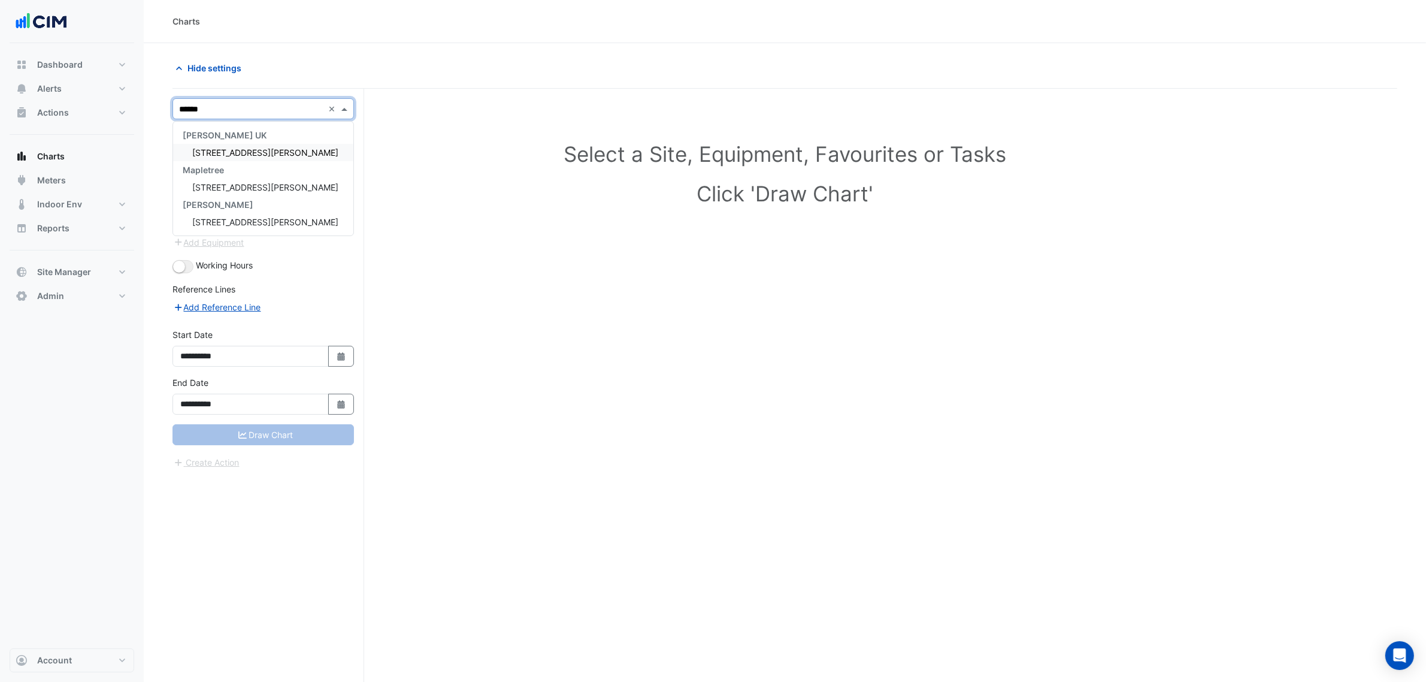
type input "*******"
click at [217, 147] on span "[STREET_ADDRESS][PERSON_NAME]" at bounding box center [265, 152] width 146 height 10
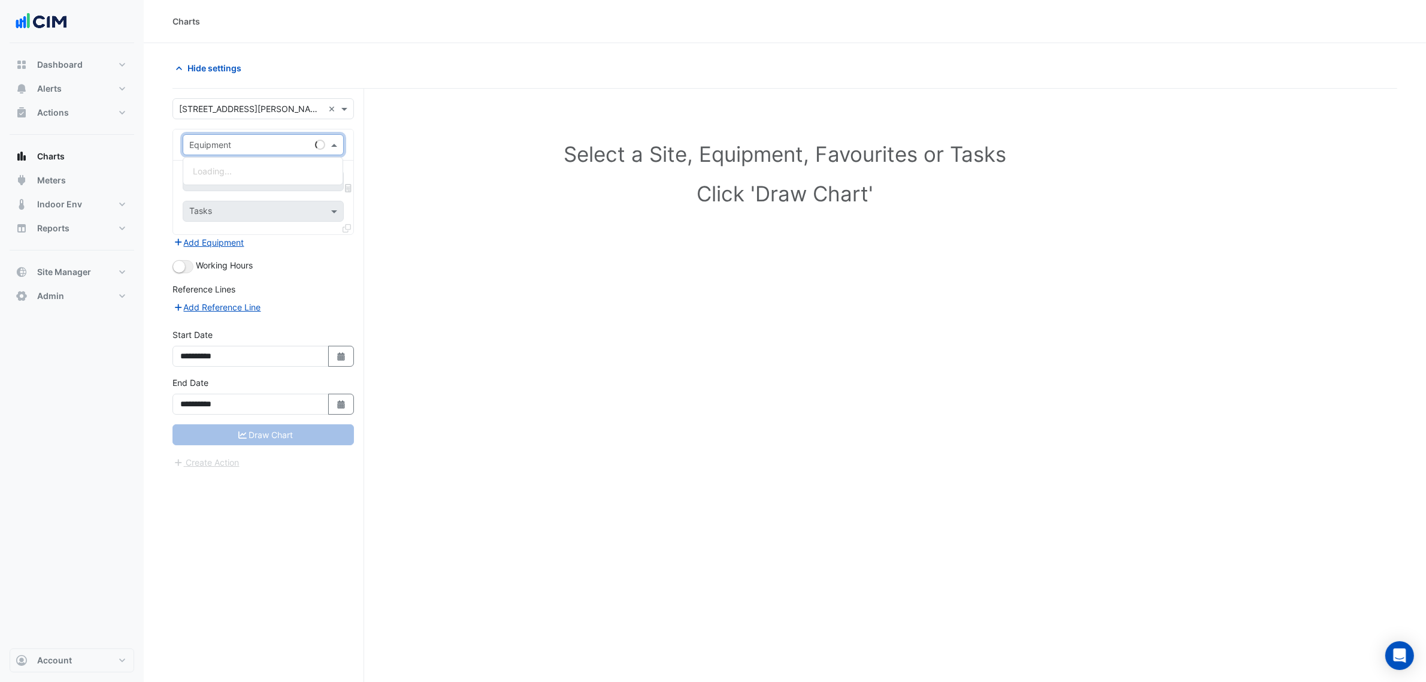
click at [238, 148] on input "text" at bounding box center [251, 145] width 124 height 13
type input "***"
click at [217, 173] on span "AHU-B01-01" at bounding box center [217, 171] width 49 height 10
click at [264, 183] on input "text" at bounding box center [256, 182] width 134 height 13
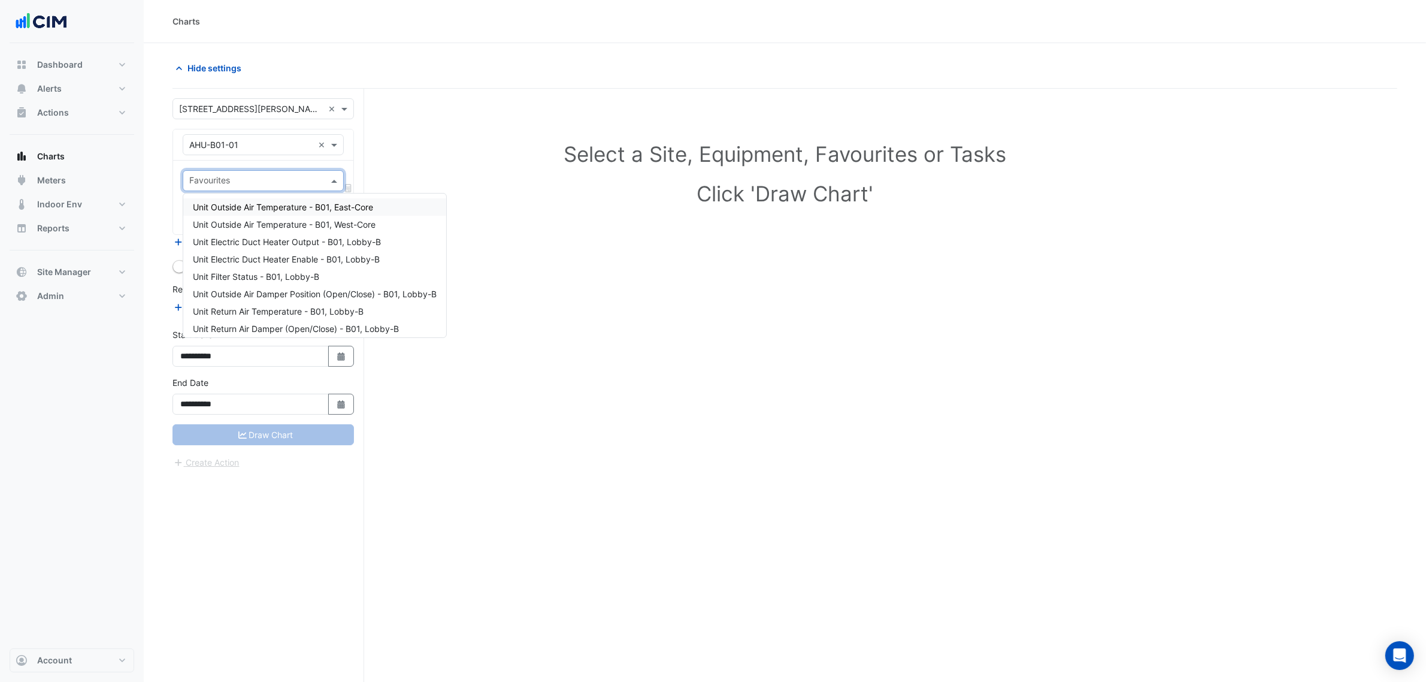
click at [288, 141] on input "text" at bounding box center [251, 145] width 124 height 13
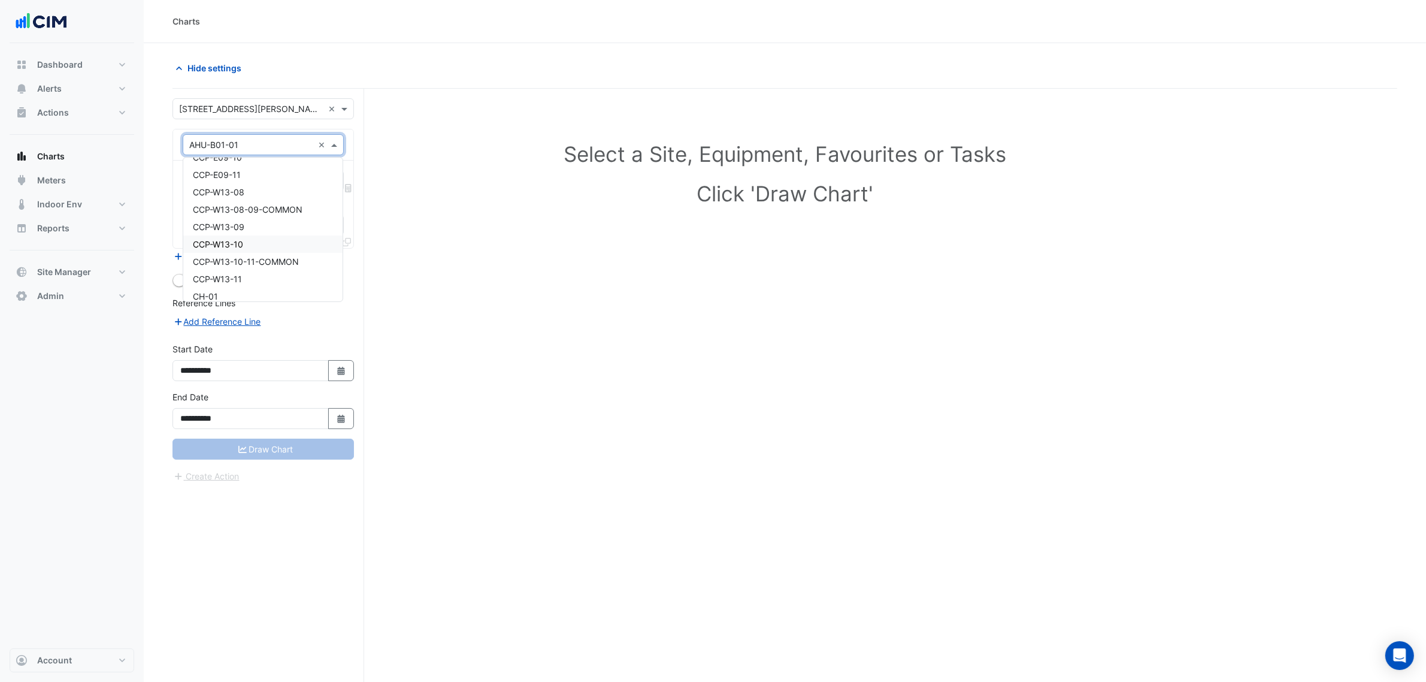
scroll to position [749, 0]
click at [205, 219] on span "CH-01" at bounding box center [205, 221] width 25 height 10
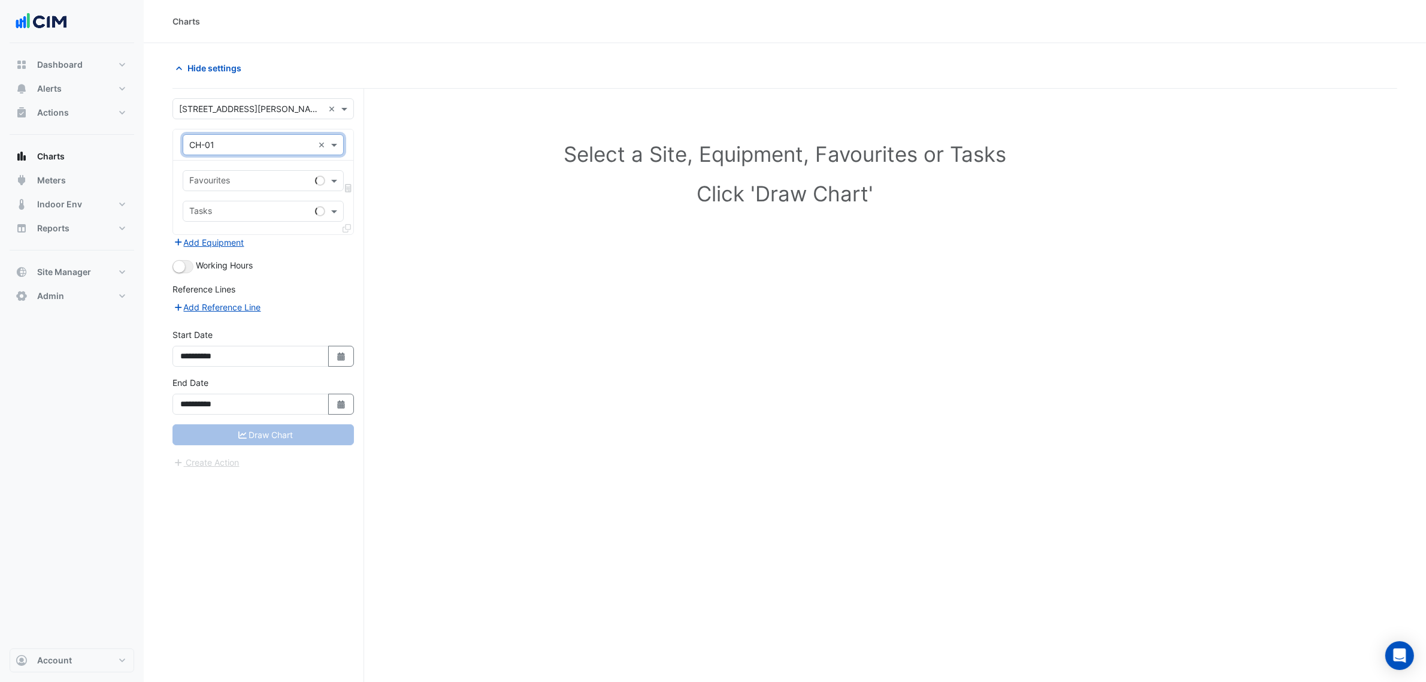
click at [249, 170] on div "Favourites Tasks" at bounding box center [263, 198] width 180 height 74
click at [249, 178] on input "text" at bounding box center [249, 182] width 121 height 13
click at [267, 150] on input "text" at bounding box center [251, 145] width 124 height 13
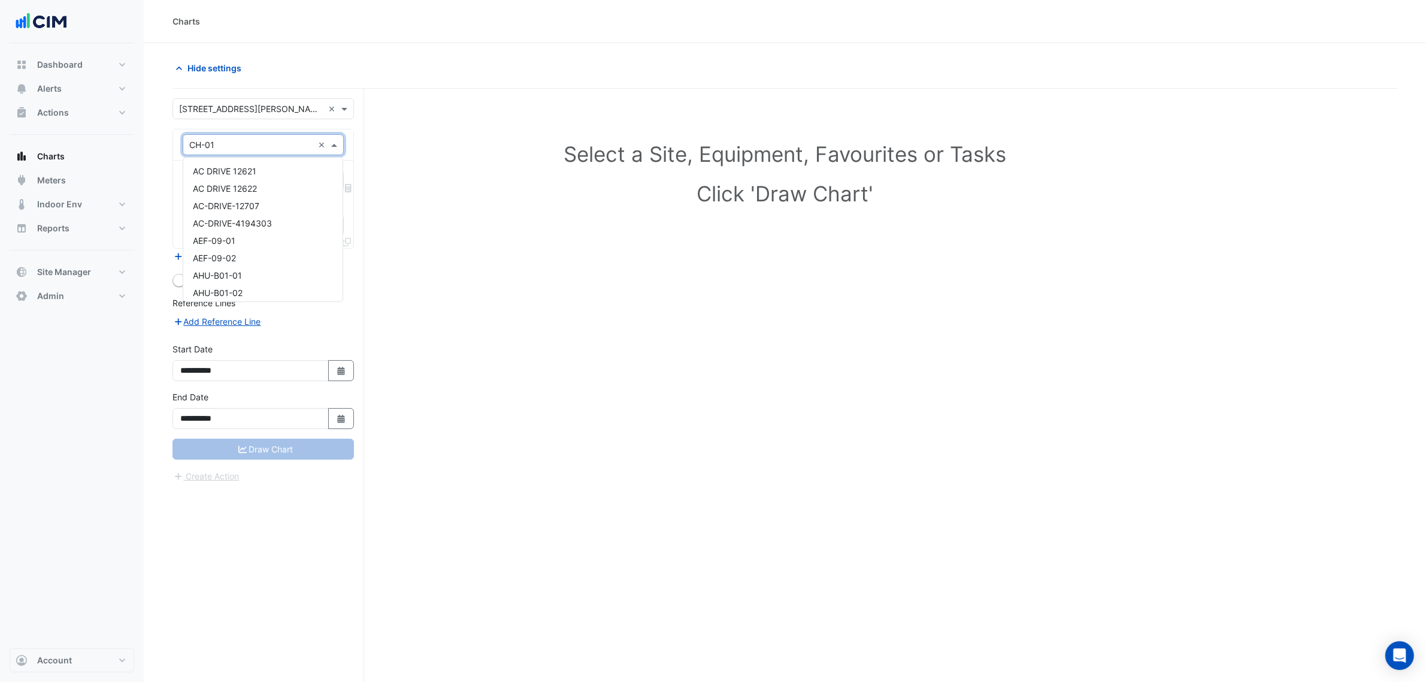
scroll to position [803, 0]
click at [225, 250] on span "CH-E09-01-02-COMMON" at bounding box center [244, 254] width 102 height 10
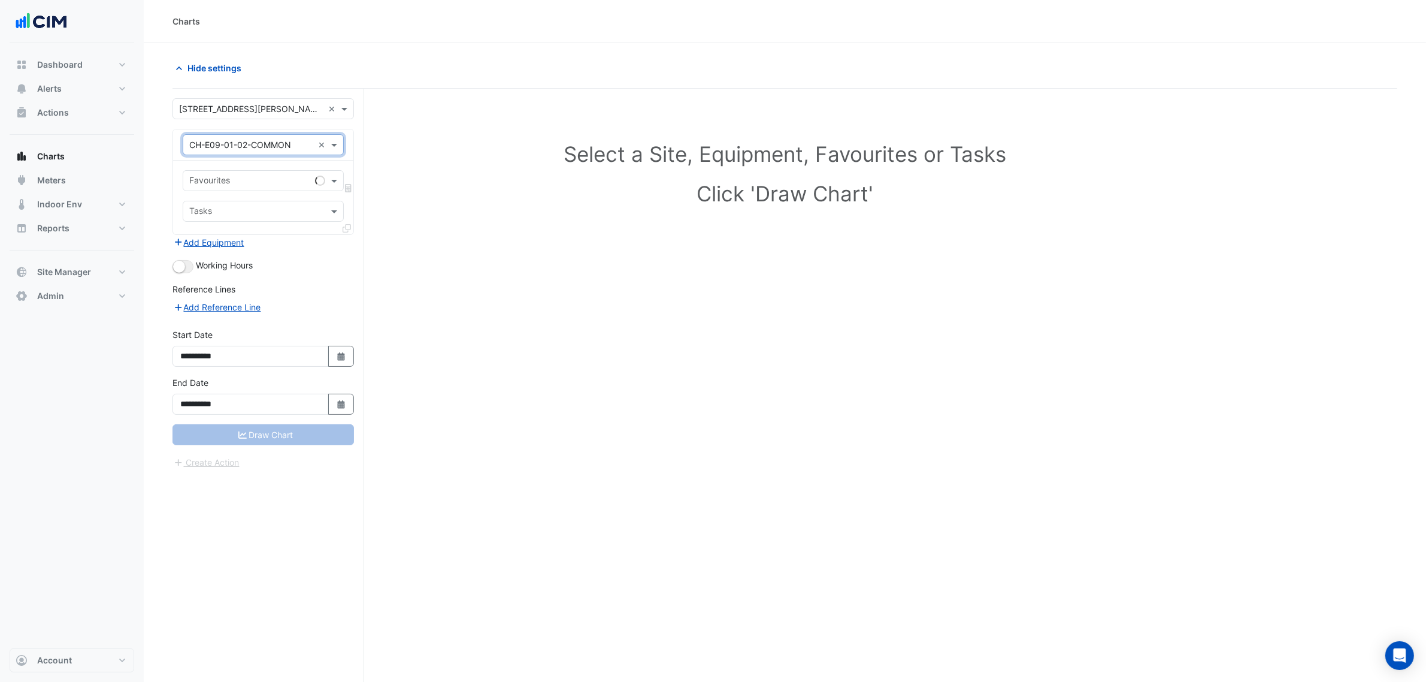
click at [253, 176] on input "text" at bounding box center [249, 182] width 121 height 13
click at [303, 139] on input "text" at bounding box center [251, 145] width 124 height 13
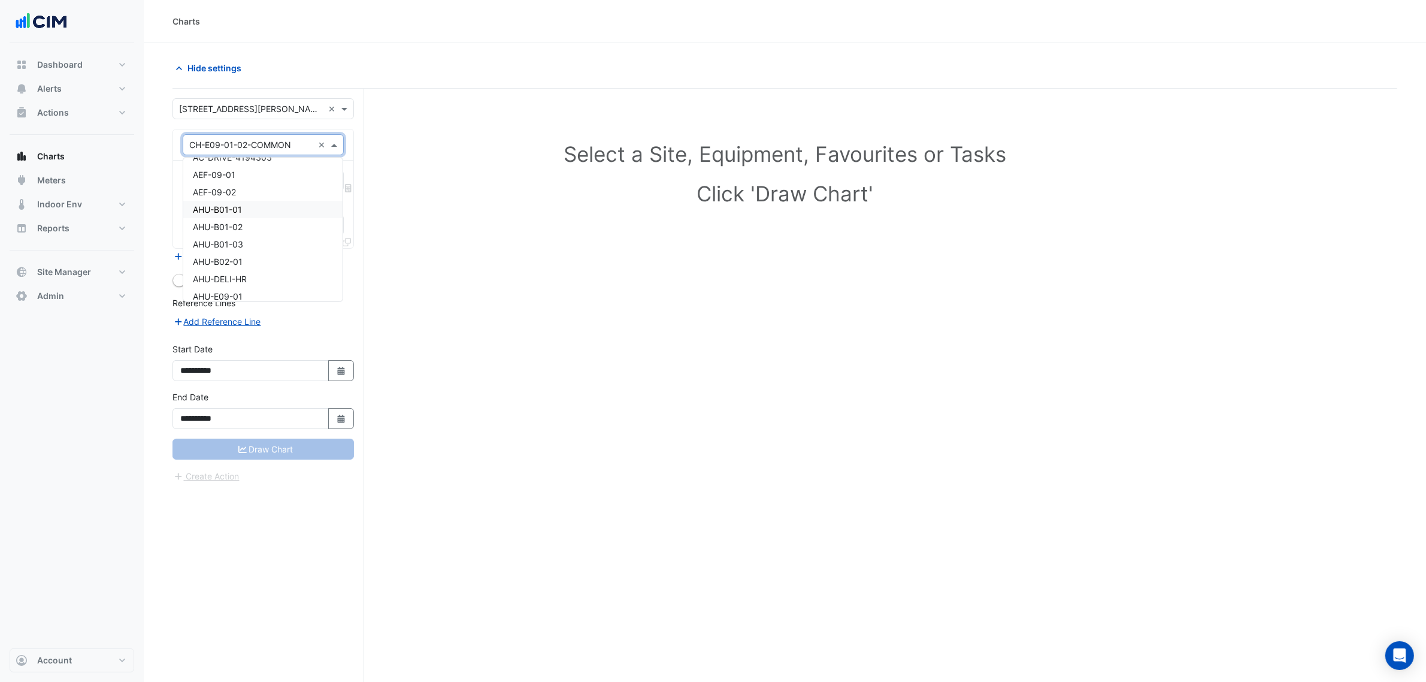
scroll to position [0, 0]
click at [237, 276] on span "AHU-B01-01" at bounding box center [217, 275] width 49 height 10
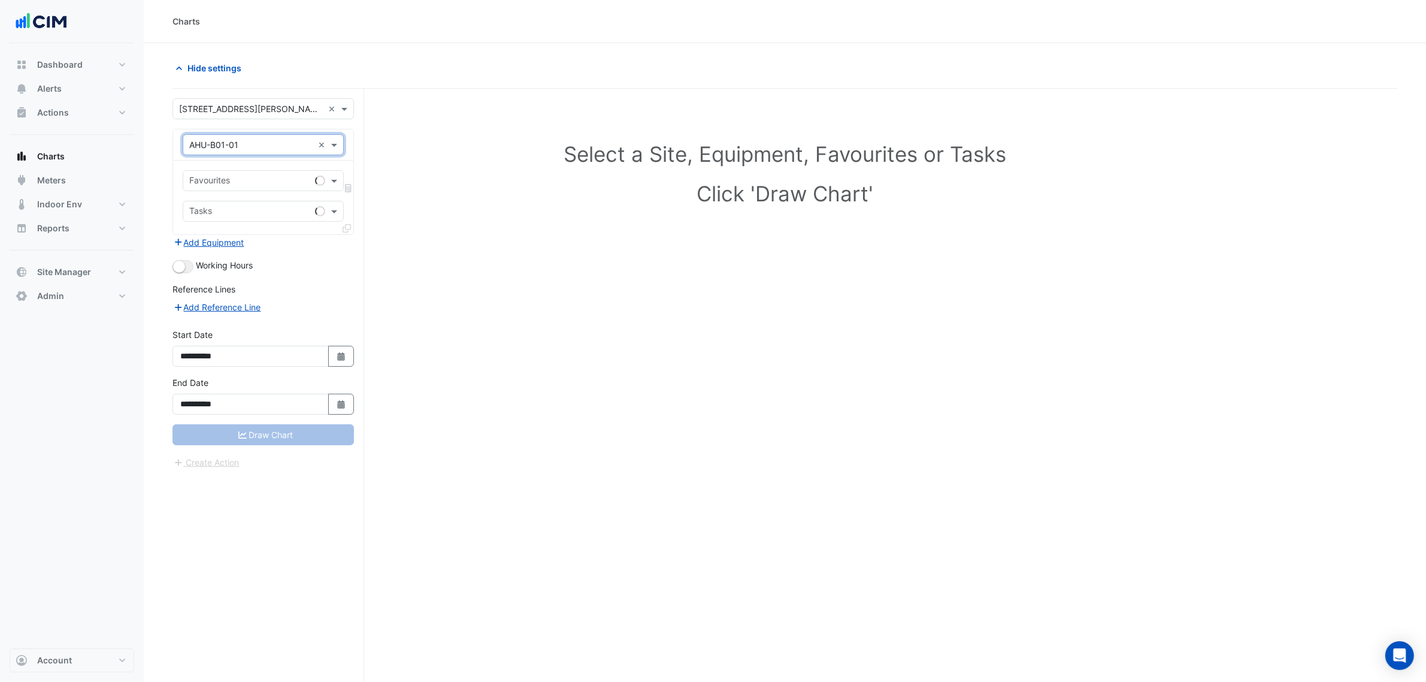
click at [258, 178] on input "text" at bounding box center [249, 182] width 121 height 13
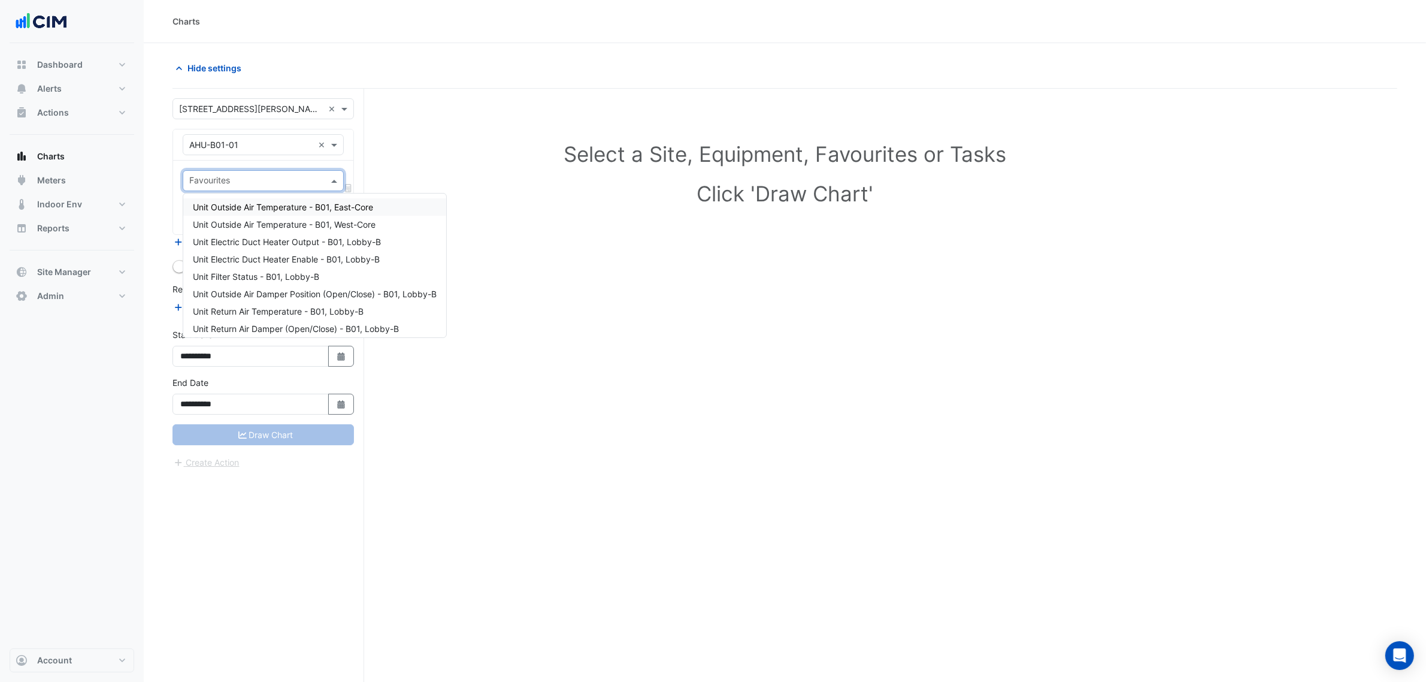
click at [240, 202] on span "Unit Outside Air Temperature - B01, East-Core" at bounding box center [283, 207] width 180 height 10
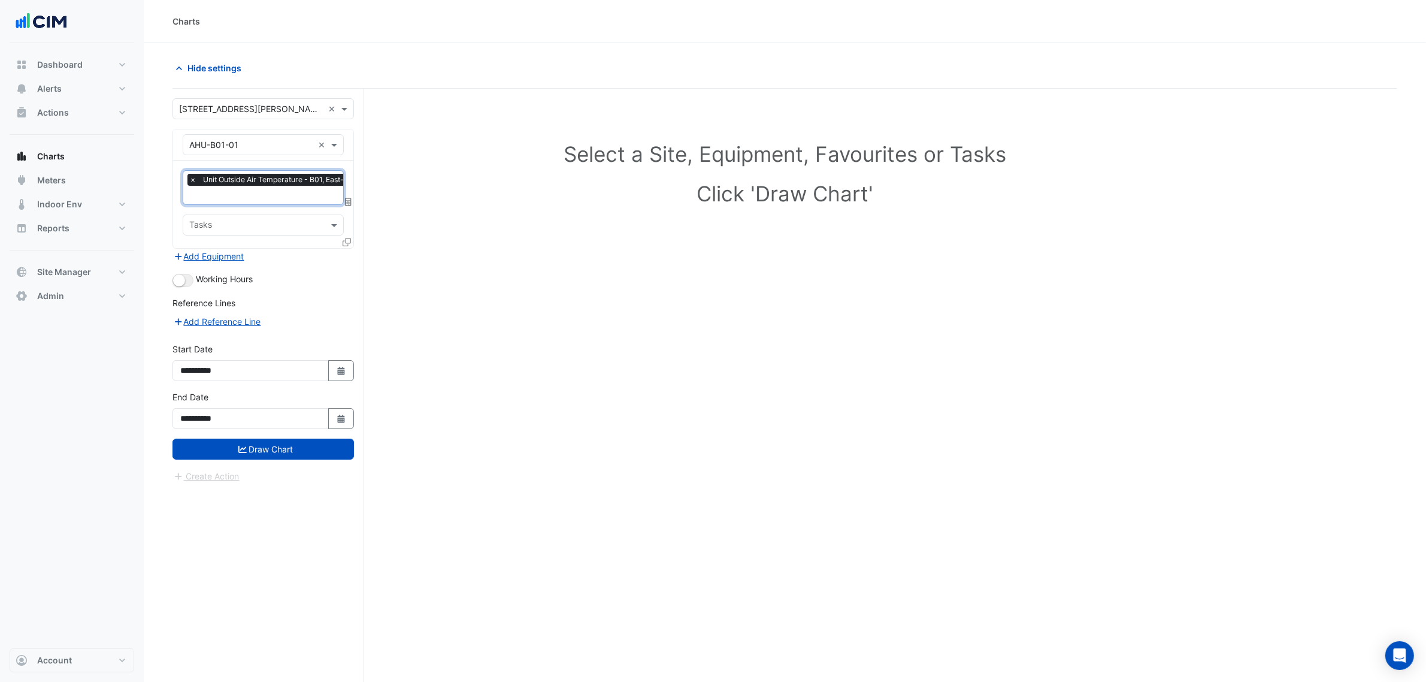
click at [234, 198] on input "text" at bounding box center [277, 196] width 177 height 13
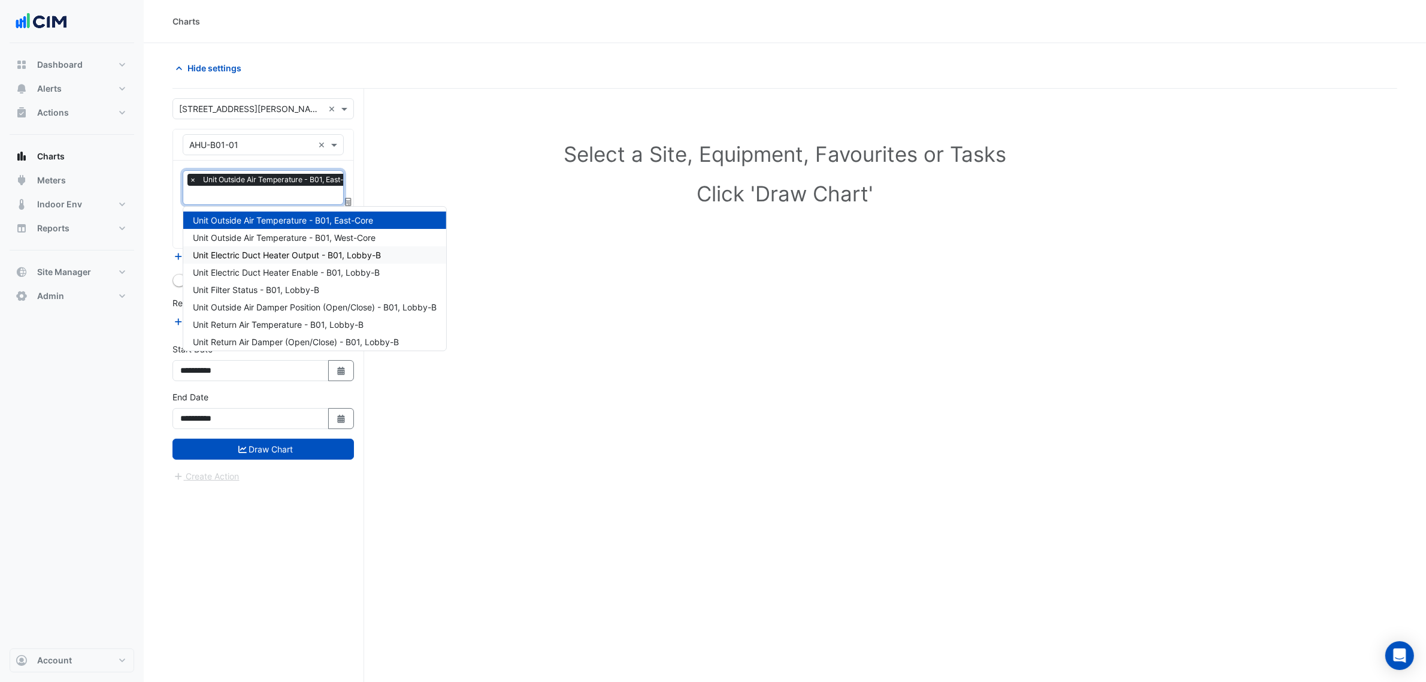
click at [237, 252] on span "Unit Electric Duct Heater Output - B01, Lobby-B" at bounding box center [287, 255] width 188 height 10
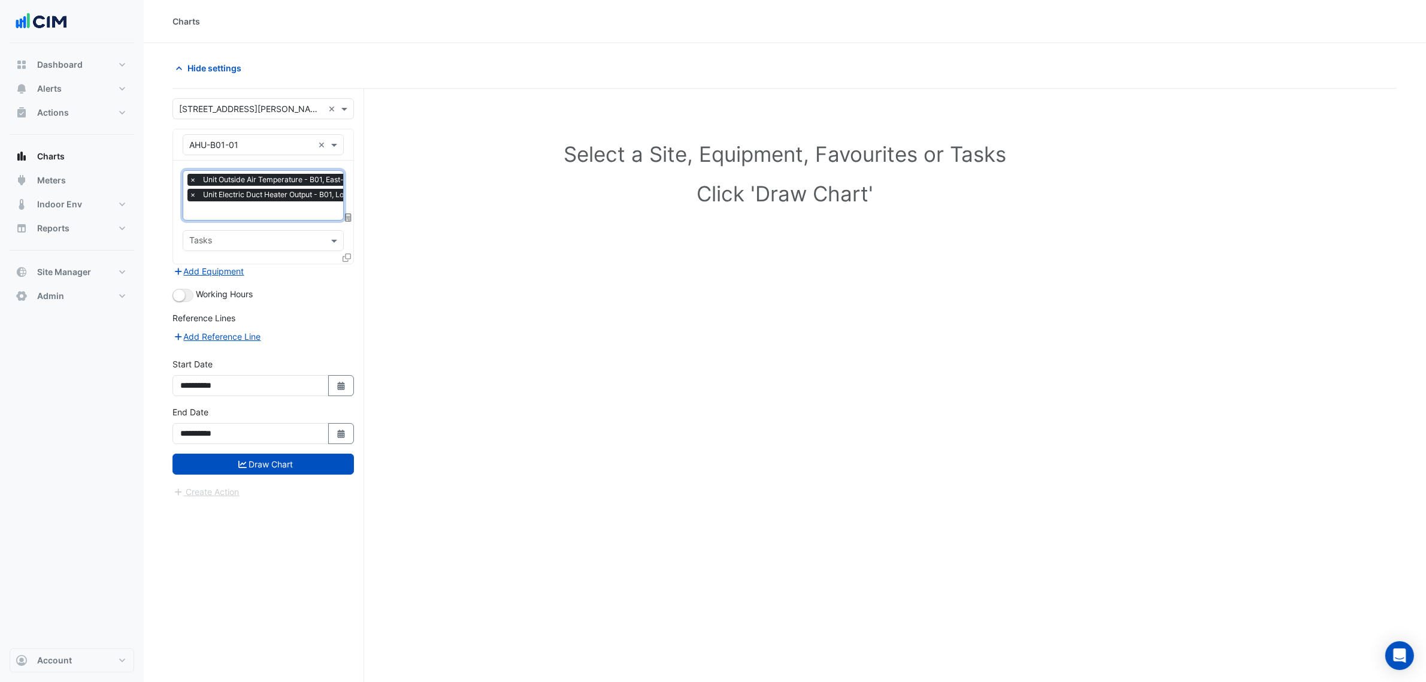
drag, startPoint x: 244, startPoint y: 211, endPoint x: 246, endPoint y: 217, distance: 6.3
click at [247, 216] on input "text" at bounding box center [280, 211] width 183 height 13
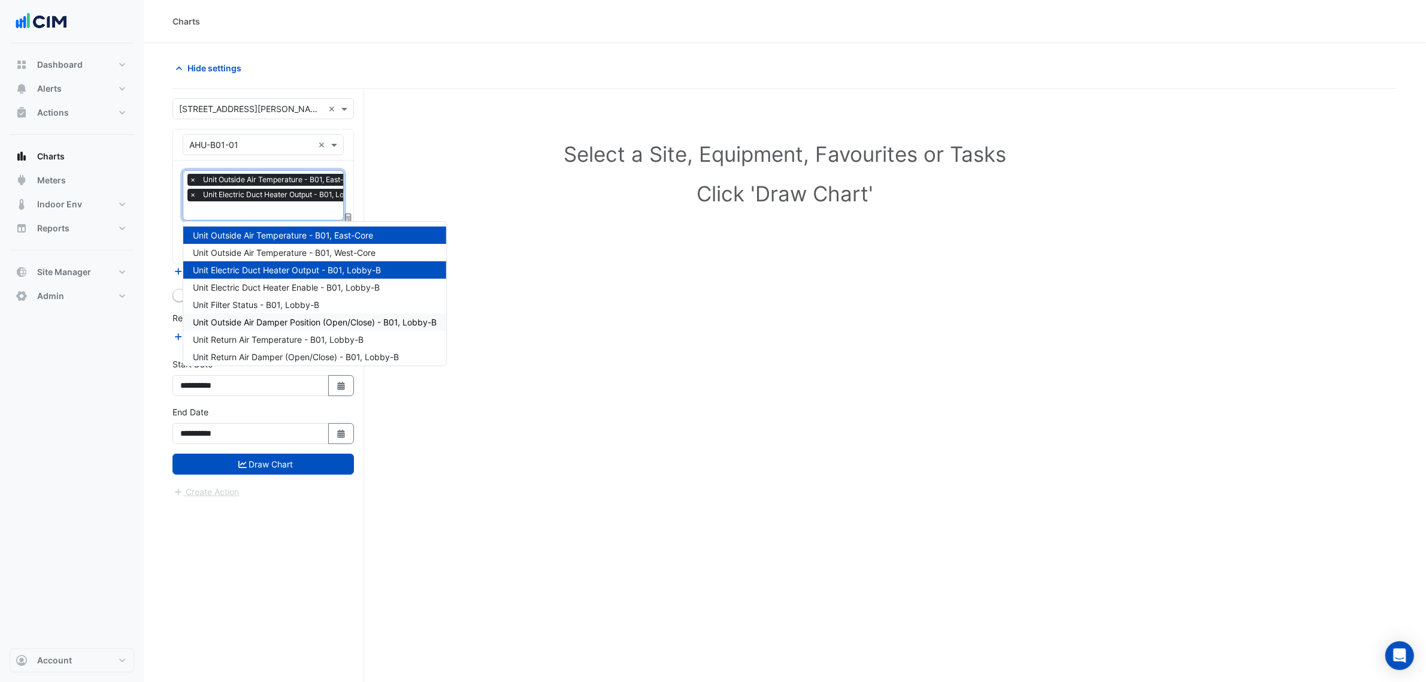
click at [238, 324] on span "Unit Outside Air Damper Position (Open/Close) - B01, Lobby-B" at bounding box center [315, 322] width 244 height 10
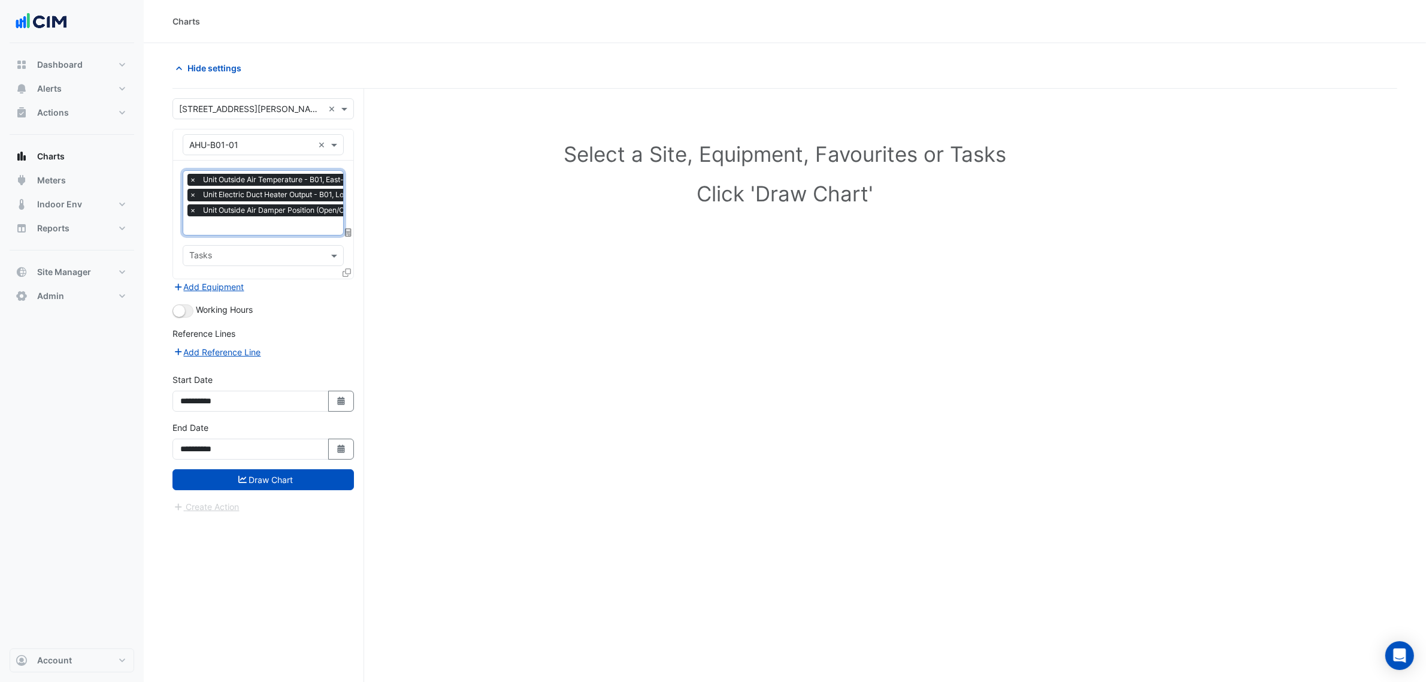
click at [246, 229] on input "text" at bounding box center [304, 226] width 231 height 13
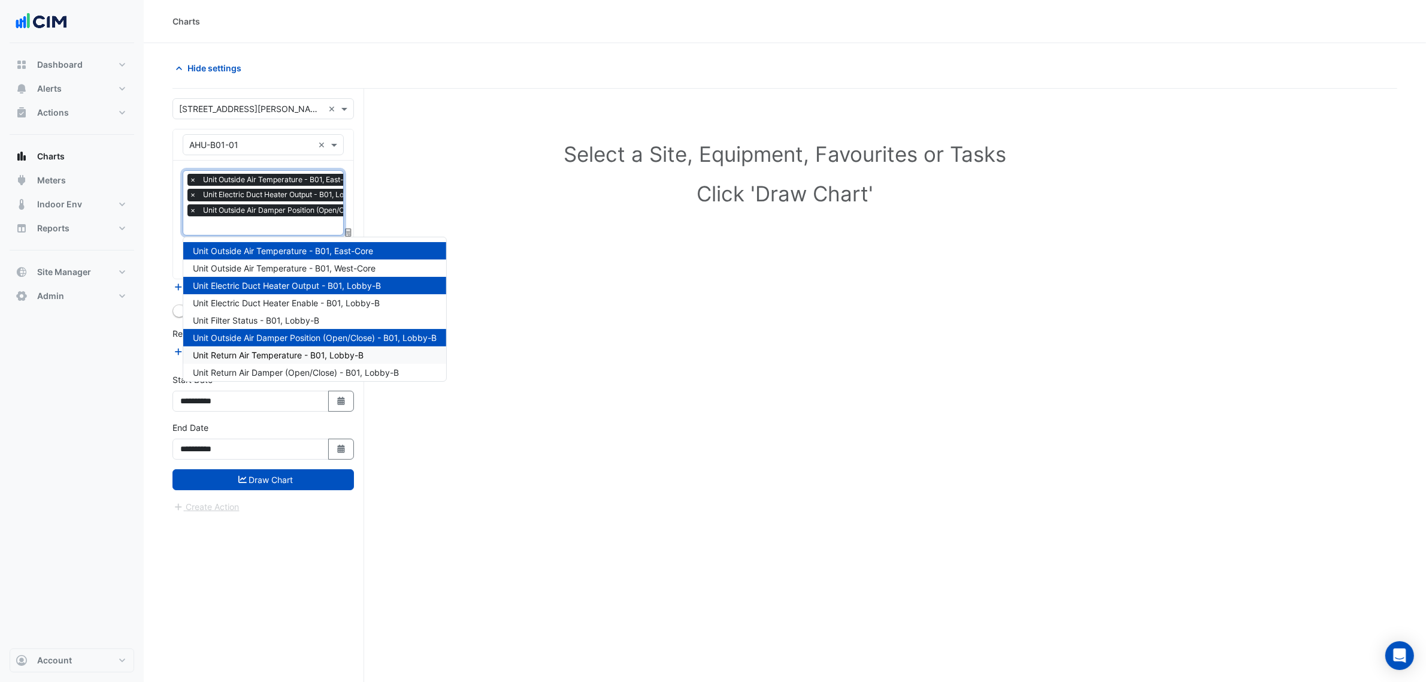
drag, startPoint x: 255, startPoint y: 349, endPoint x: 255, endPoint y: 328, distance: 21.0
click at [255, 350] on span "Unit Return Air Temperature - B01, Lobby-B" at bounding box center [278, 355] width 171 height 10
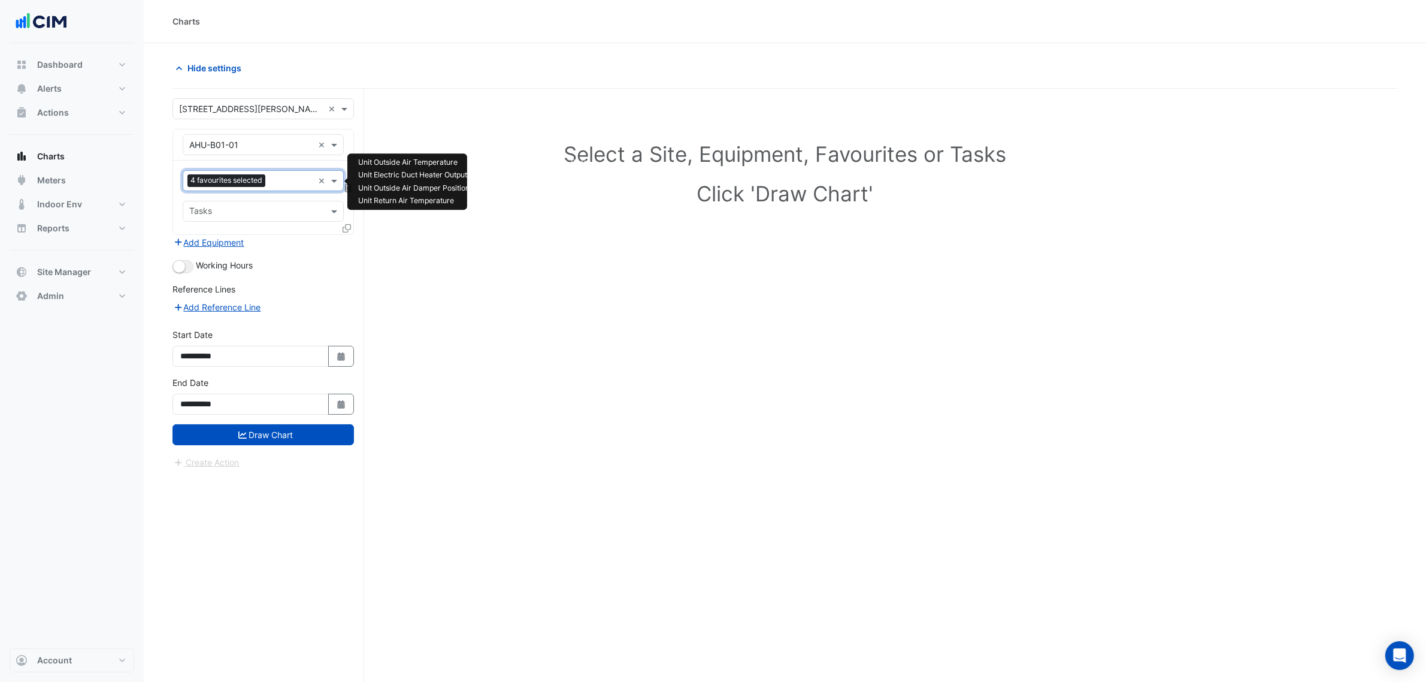
click at [274, 183] on input "text" at bounding box center [291, 182] width 43 height 13
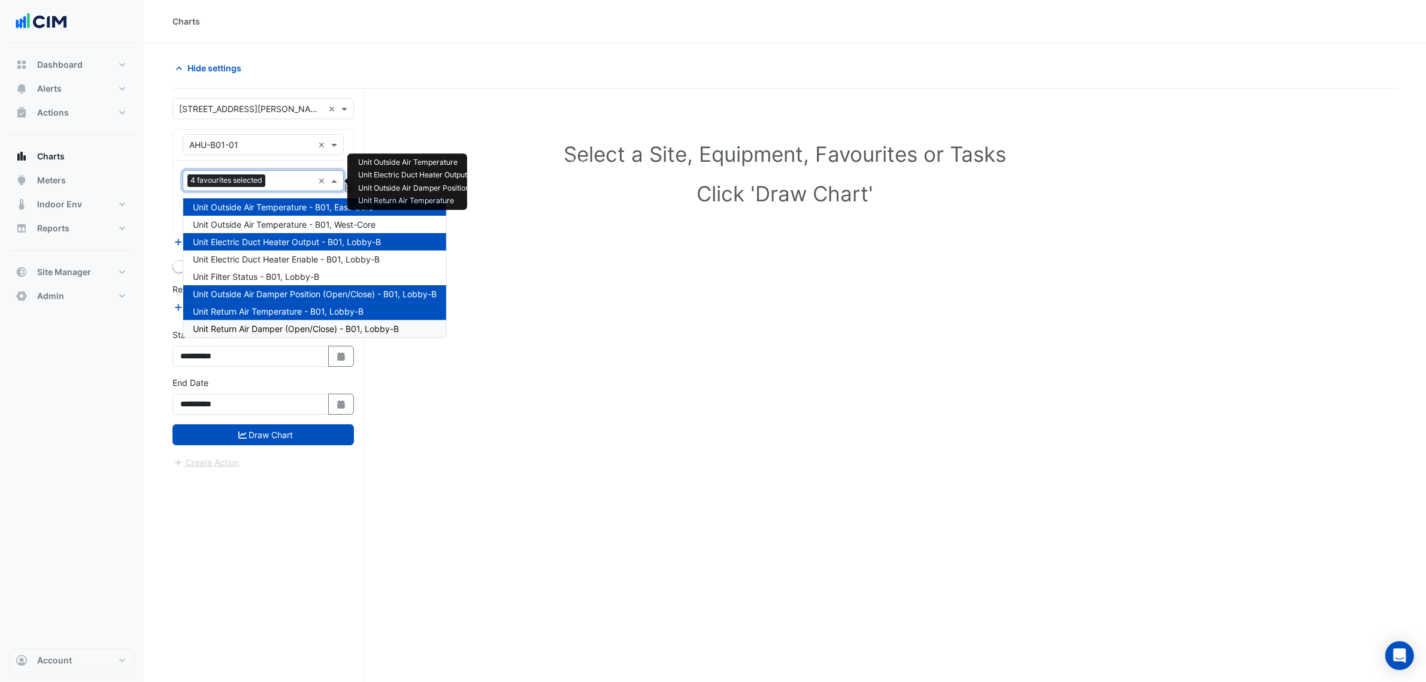
drag, startPoint x: 273, startPoint y: 323, endPoint x: 285, endPoint y: 232, distance: 92.4
click at [273, 323] on span "Unit Return Air Damper (Open/Close) - B01, Lobby-B" at bounding box center [296, 328] width 206 height 10
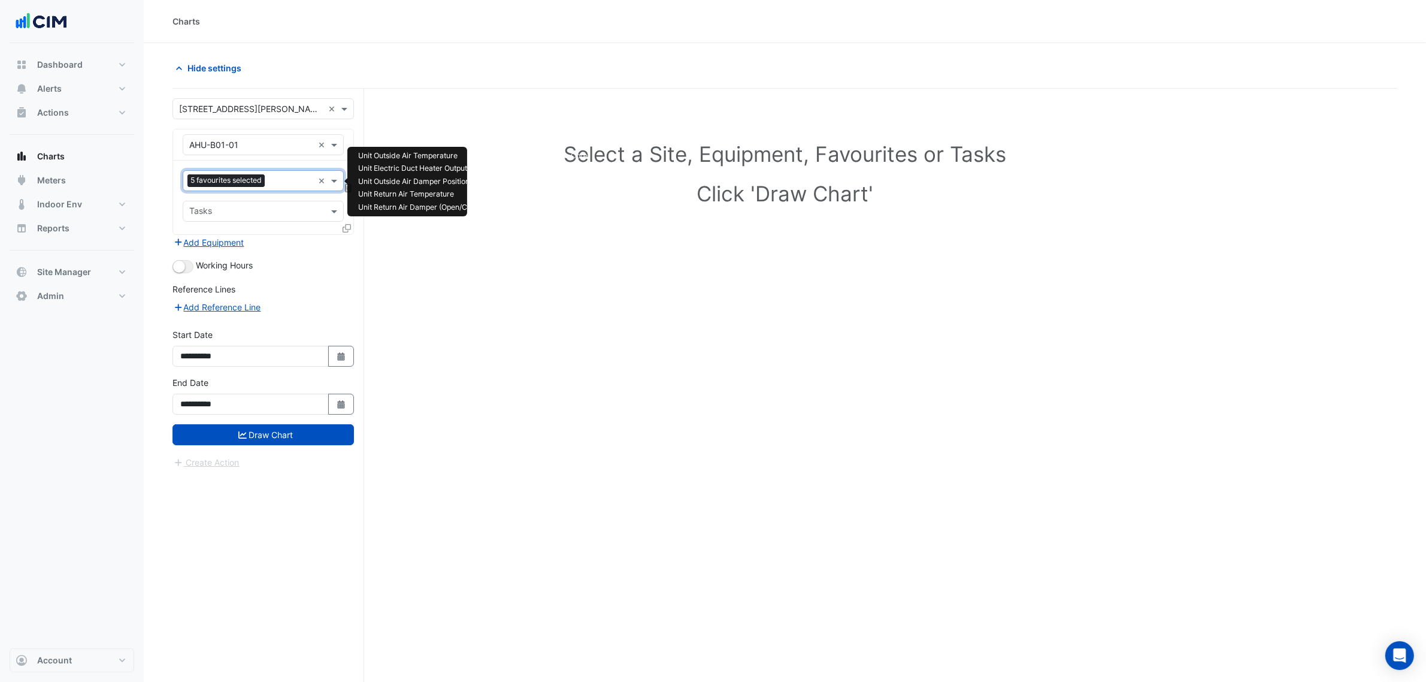
click at [279, 182] on input "text" at bounding box center [292, 182] width 44 height 13
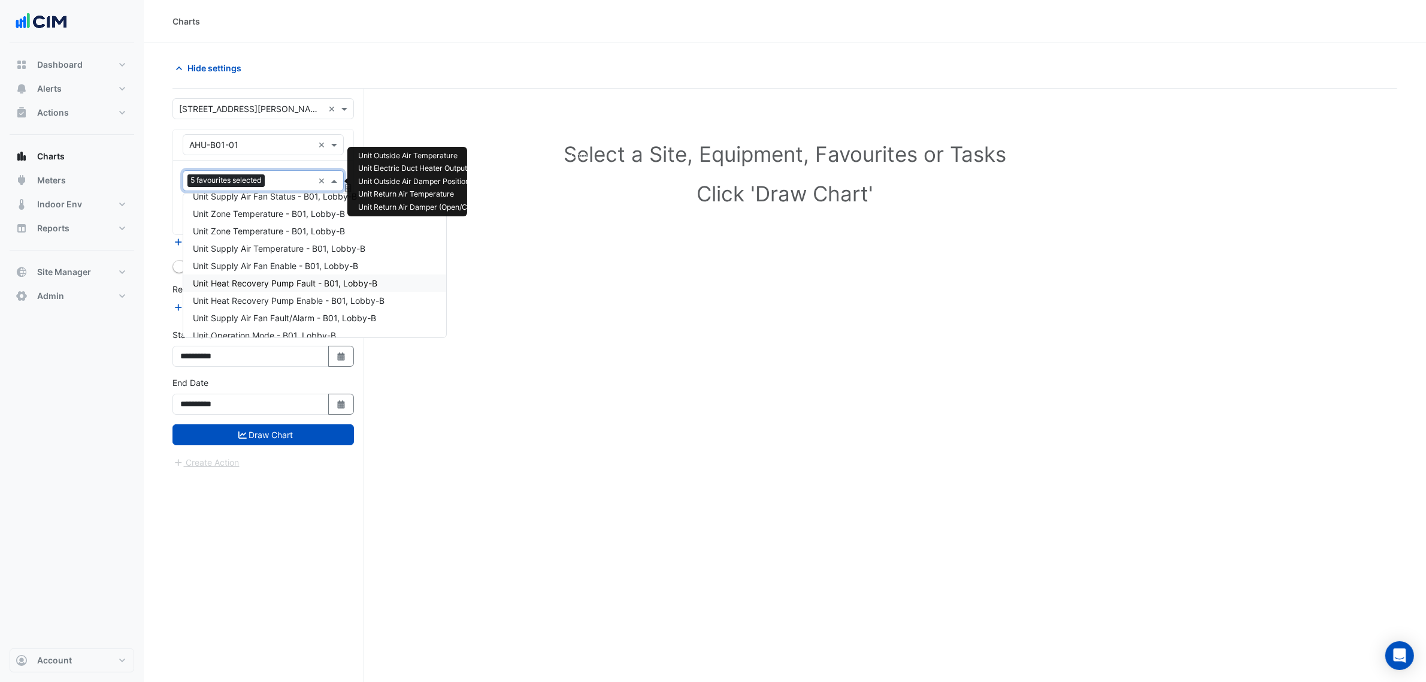
scroll to position [75, 0]
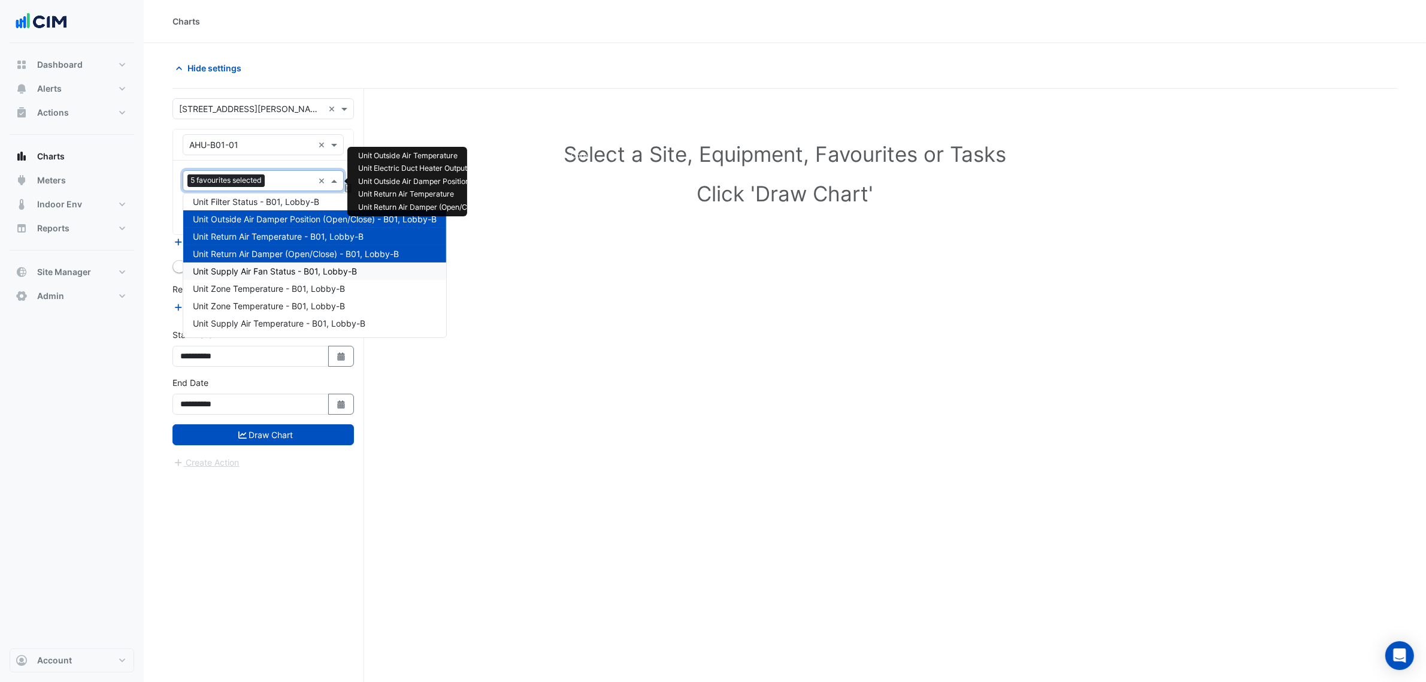
click at [244, 273] on span "Unit Supply Air Fan Status - B01, Lobby-B" at bounding box center [275, 271] width 164 height 10
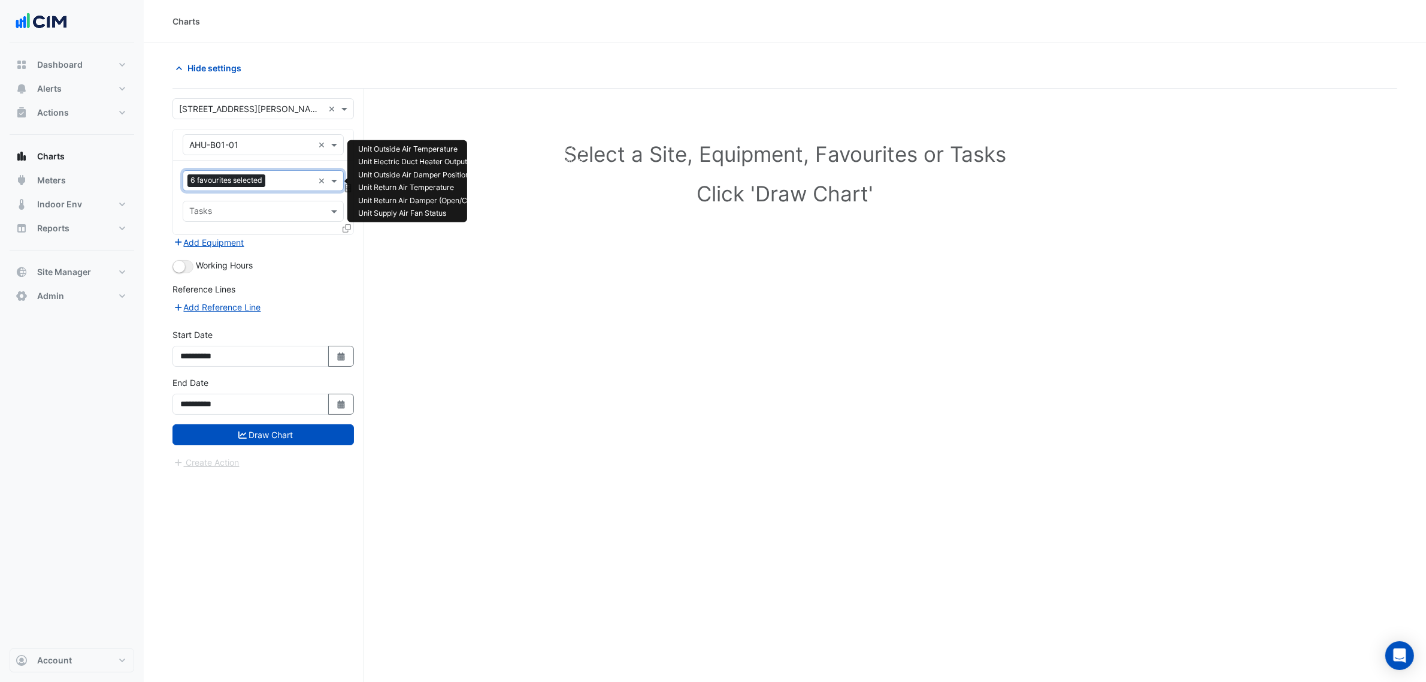
click at [280, 185] on input "text" at bounding box center [291, 182] width 43 height 13
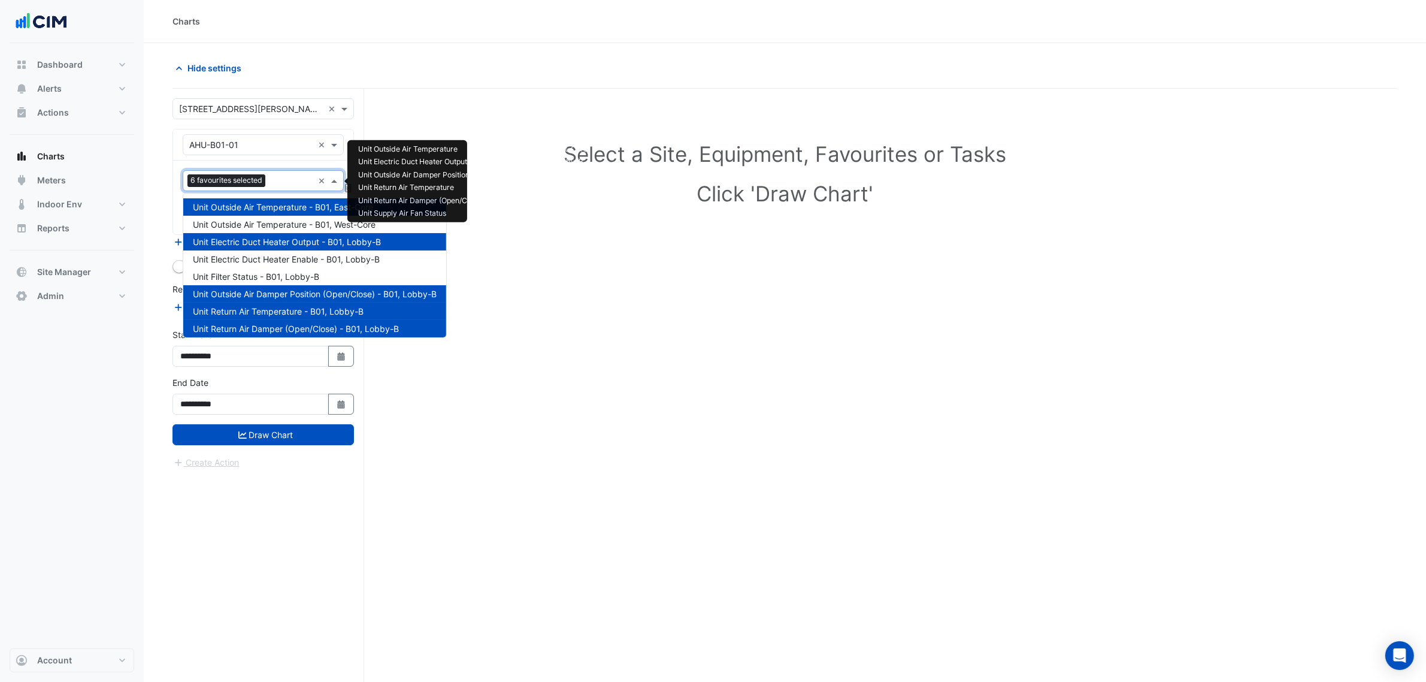
scroll to position [144, 0]
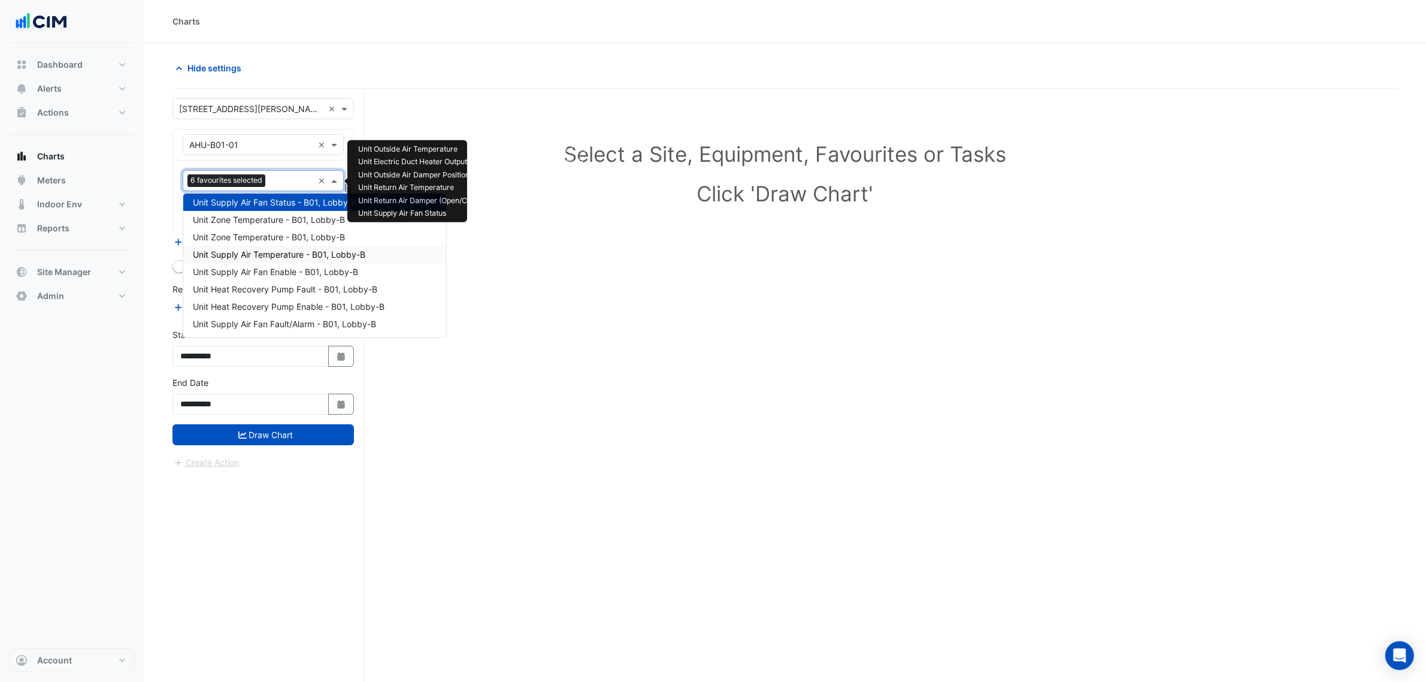
click at [243, 253] on span "Unit Supply Air Temperature - B01, Lobby-B" at bounding box center [279, 254] width 173 height 10
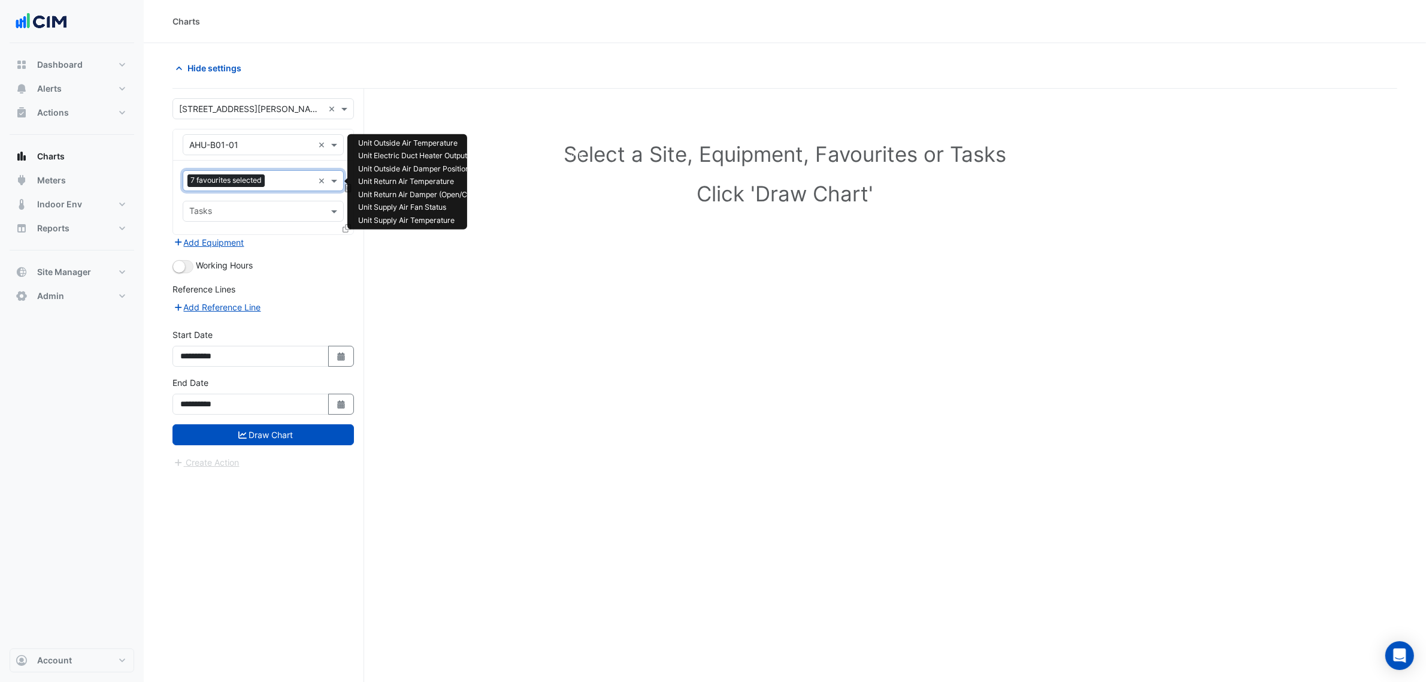
click at [280, 184] on input "text" at bounding box center [292, 182] width 44 height 13
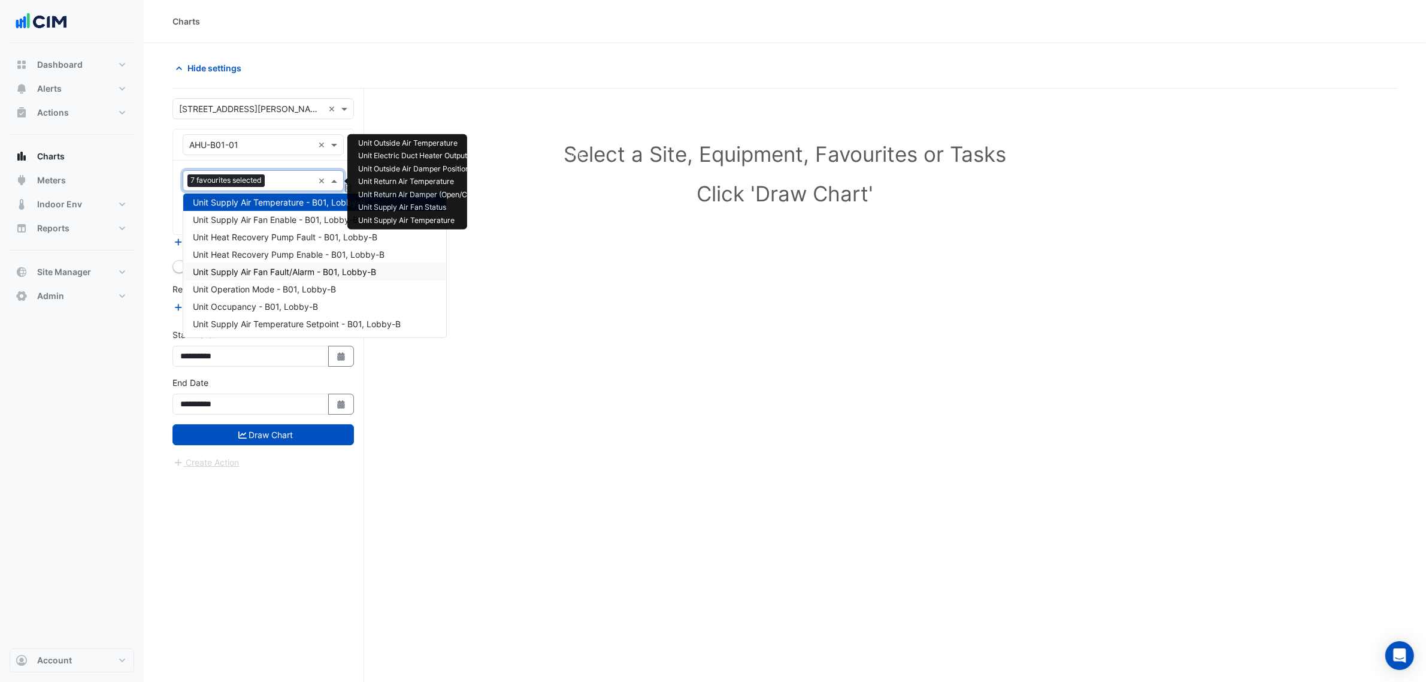
scroll to position [213, 0]
click at [271, 306] on span "Unit Supply Air Temperature Setpoint - B01, Lobby-B" at bounding box center [297, 307] width 208 height 10
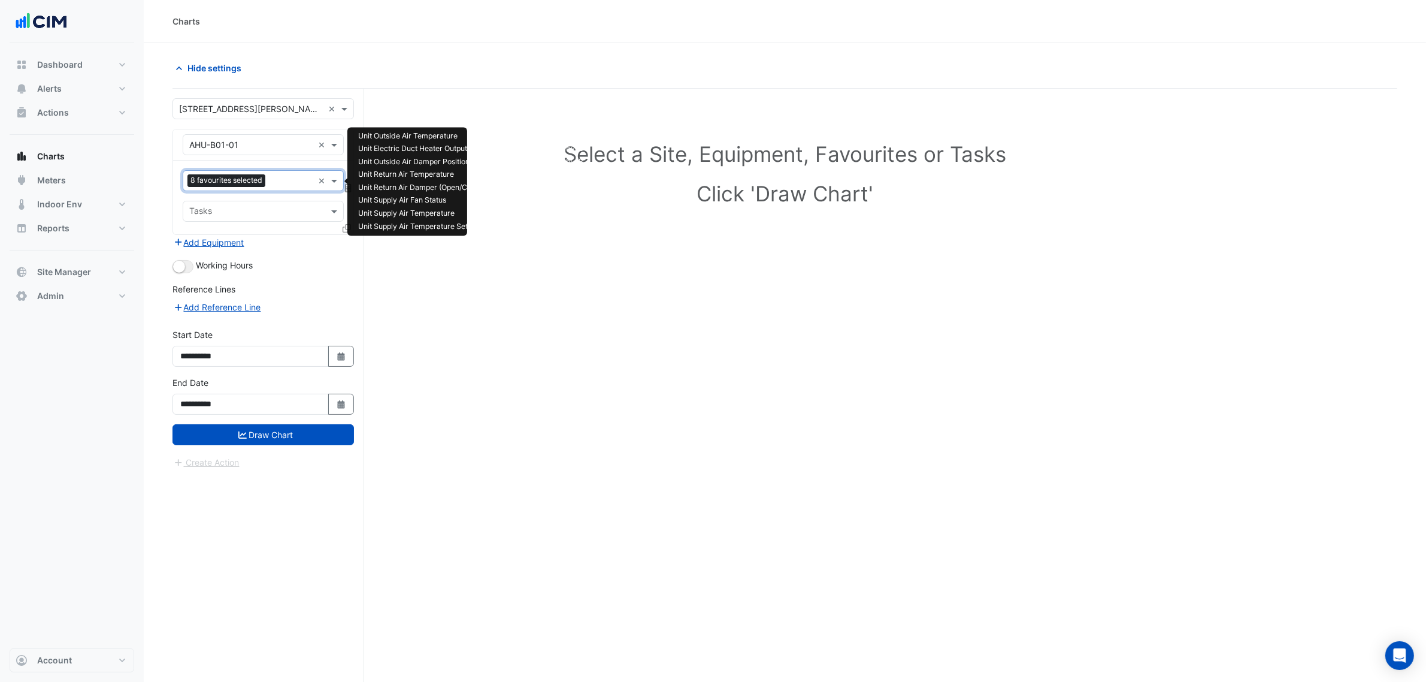
click at [277, 178] on input "text" at bounding box center [291, 182] width 43 height 13
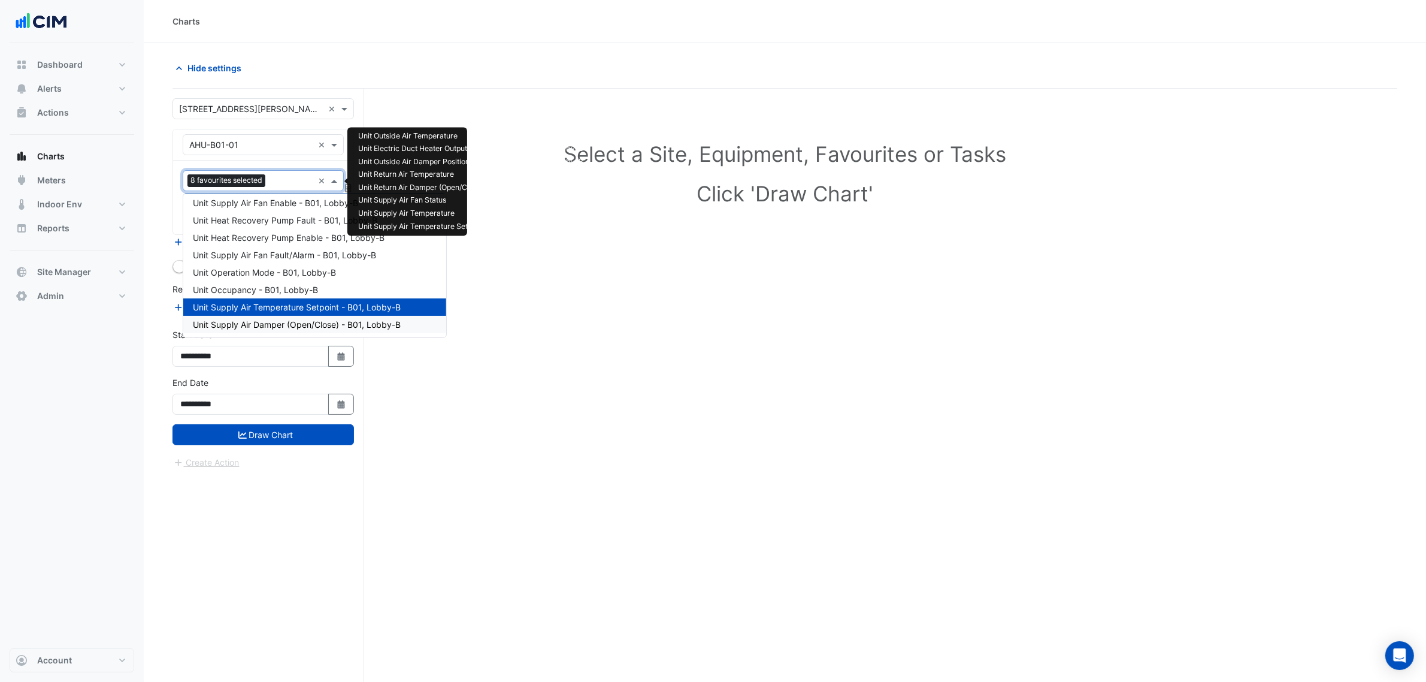
click at [270, 324] on span "Unit Supply Air Damper (Open/Close) - B01, Lobby-B" at bounding box center [297, 324] width 208 height 10
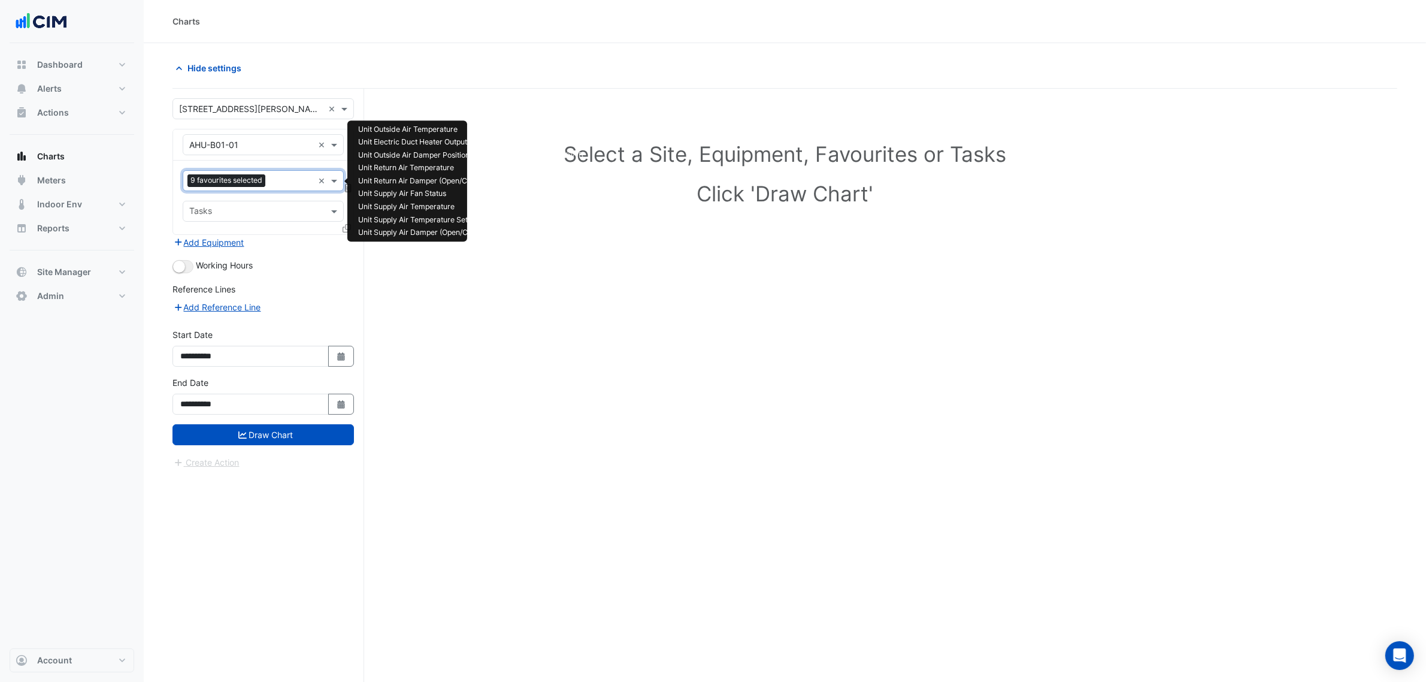
click at [283, 180] on input "text" at bounding box center [291, 182] width 43 height 13
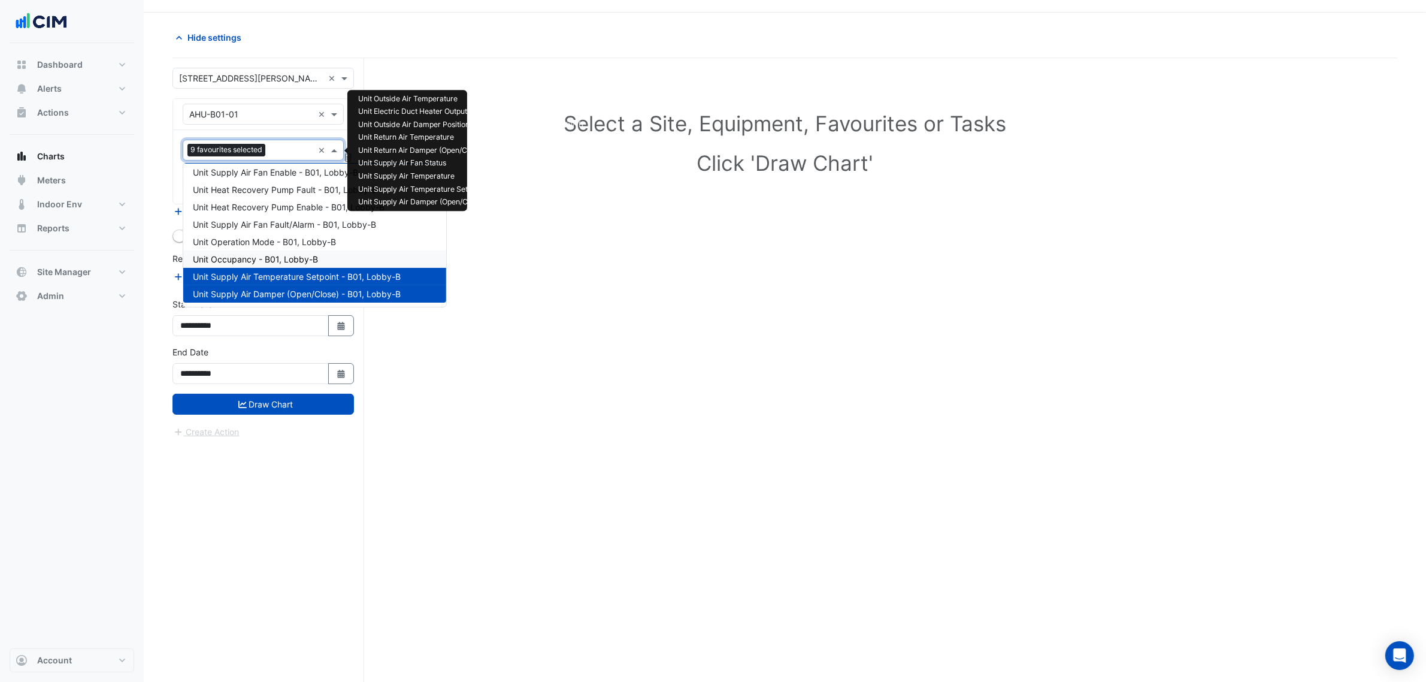
scroll to position [46, 0]
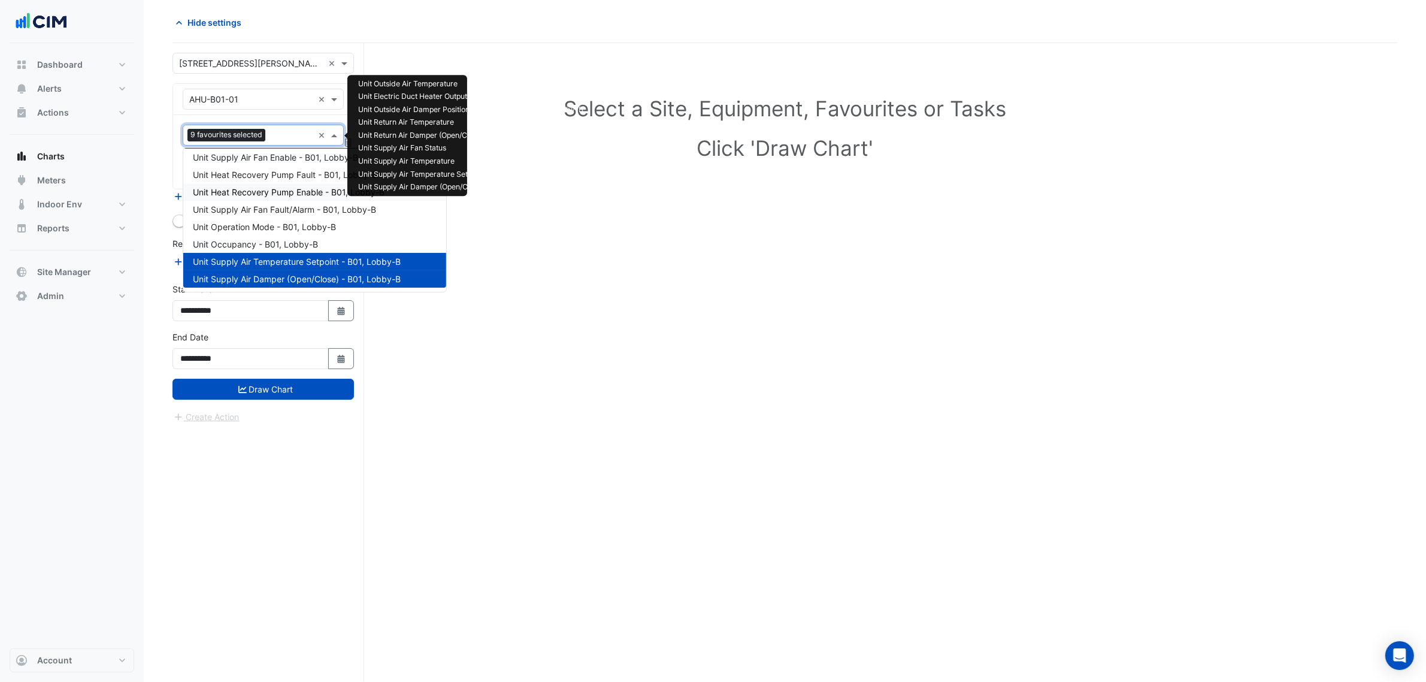
click at [249, 189] on span "Unit Heat Recovery Pump Enable - B01, Lobby-B" at bounding box center [289, 192] width 192 height 10
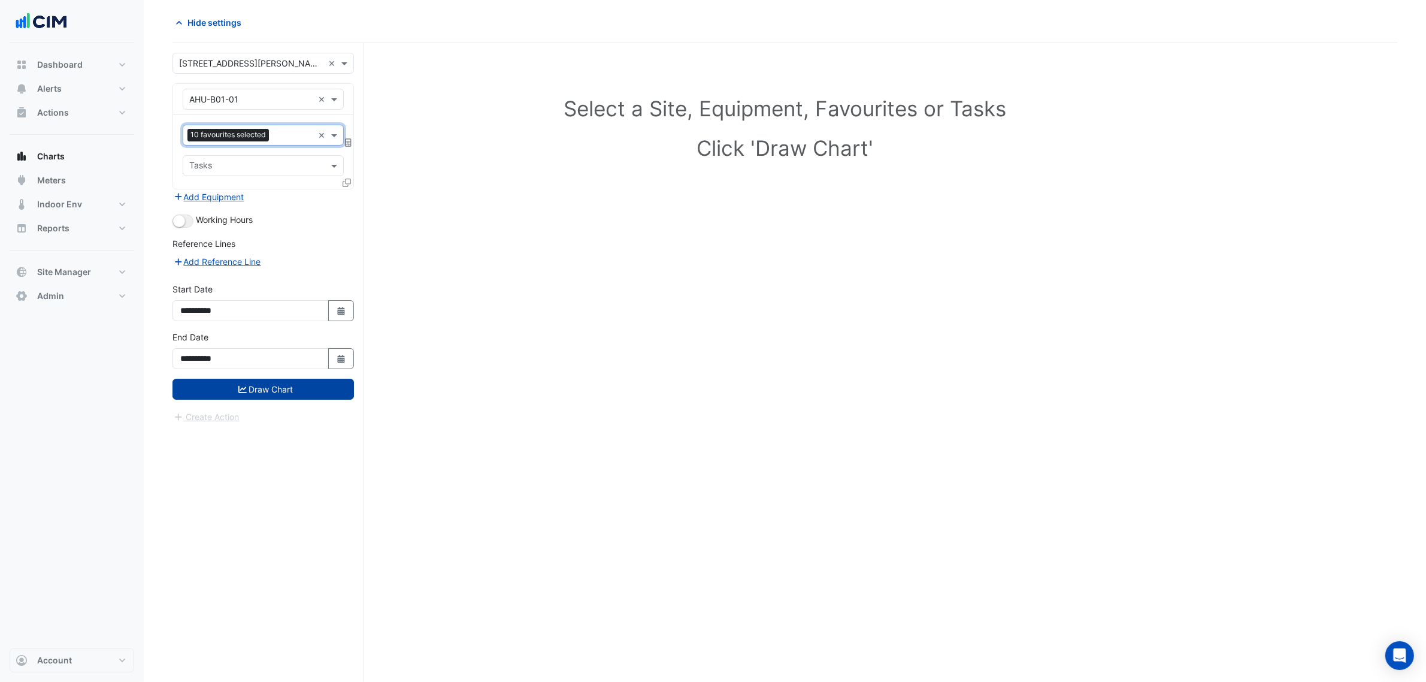
click at [286, 387] on button "Draw Chart" at bounding box center [264, 389] width 182 height 21
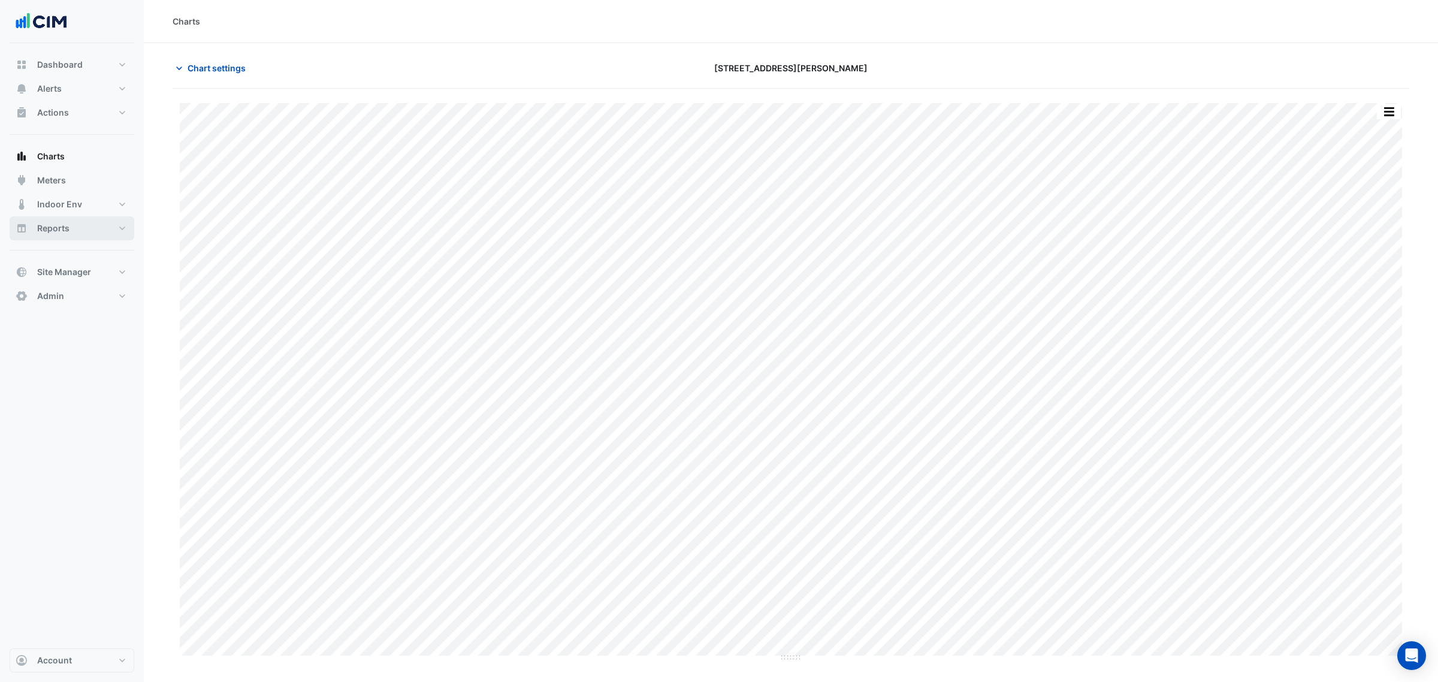
click at [52, 226] on span "Reports" at bounding box center [53, 228] width 32 height 12
select select "***"
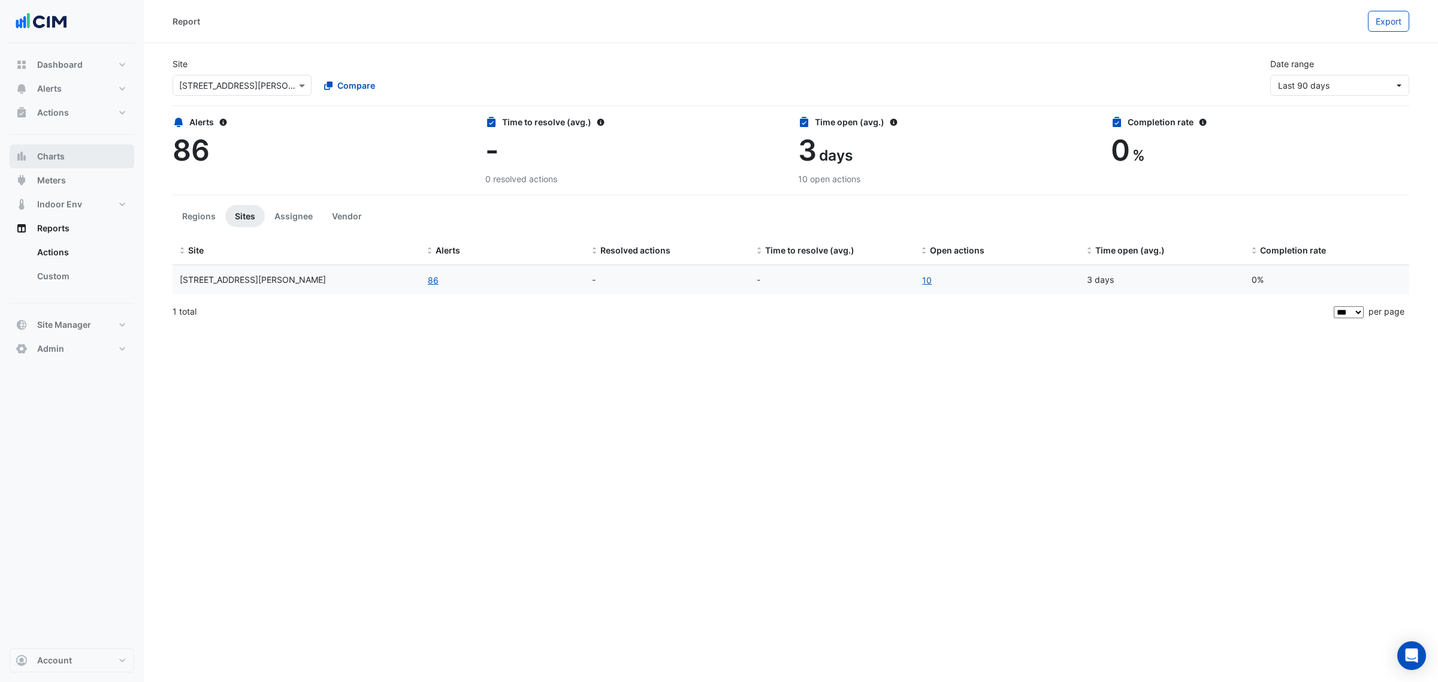
click at [49, 152] on span "Charts" at bounding box center [51, 156] width 28 height 12
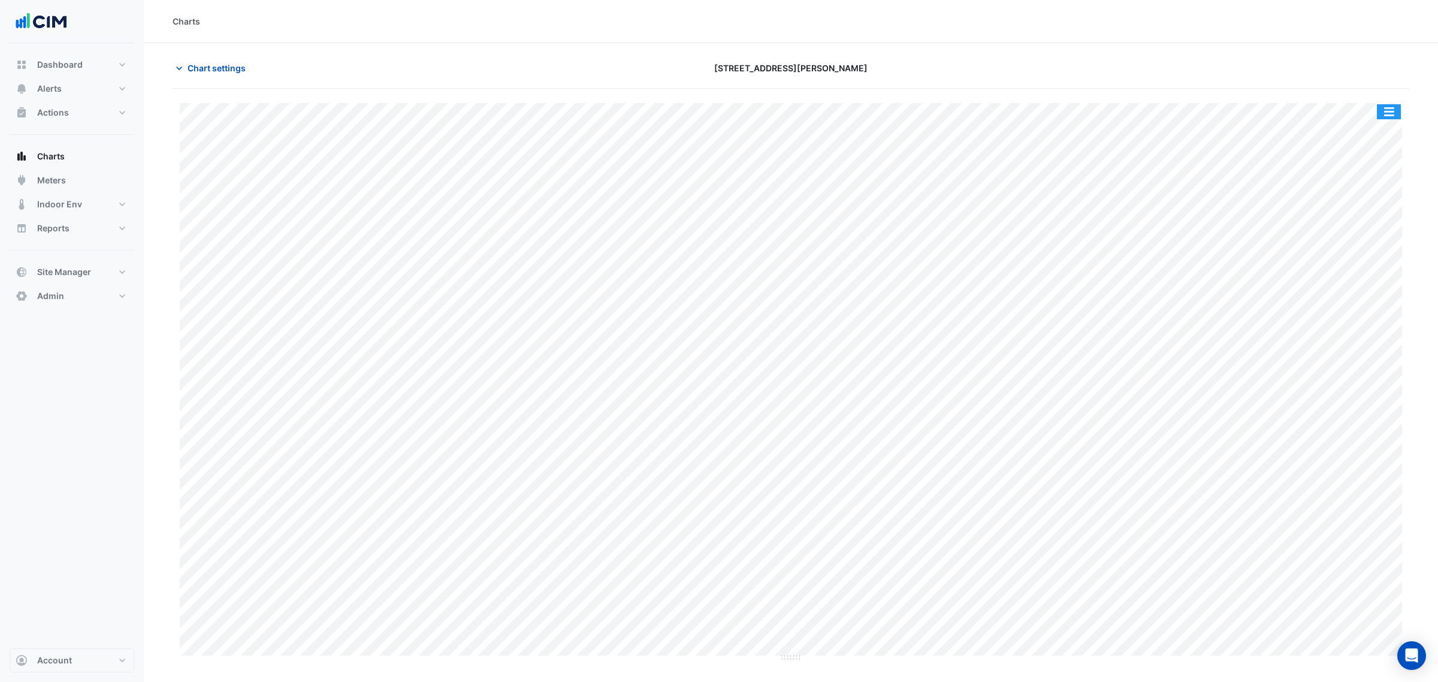
click at [1390, 115] on button "button" at bounding box center [1389, 111] width 24 height 15
click at [1365, 136] on div "Split by Unit" at bounding box center [1365, 133] width 72 height 22
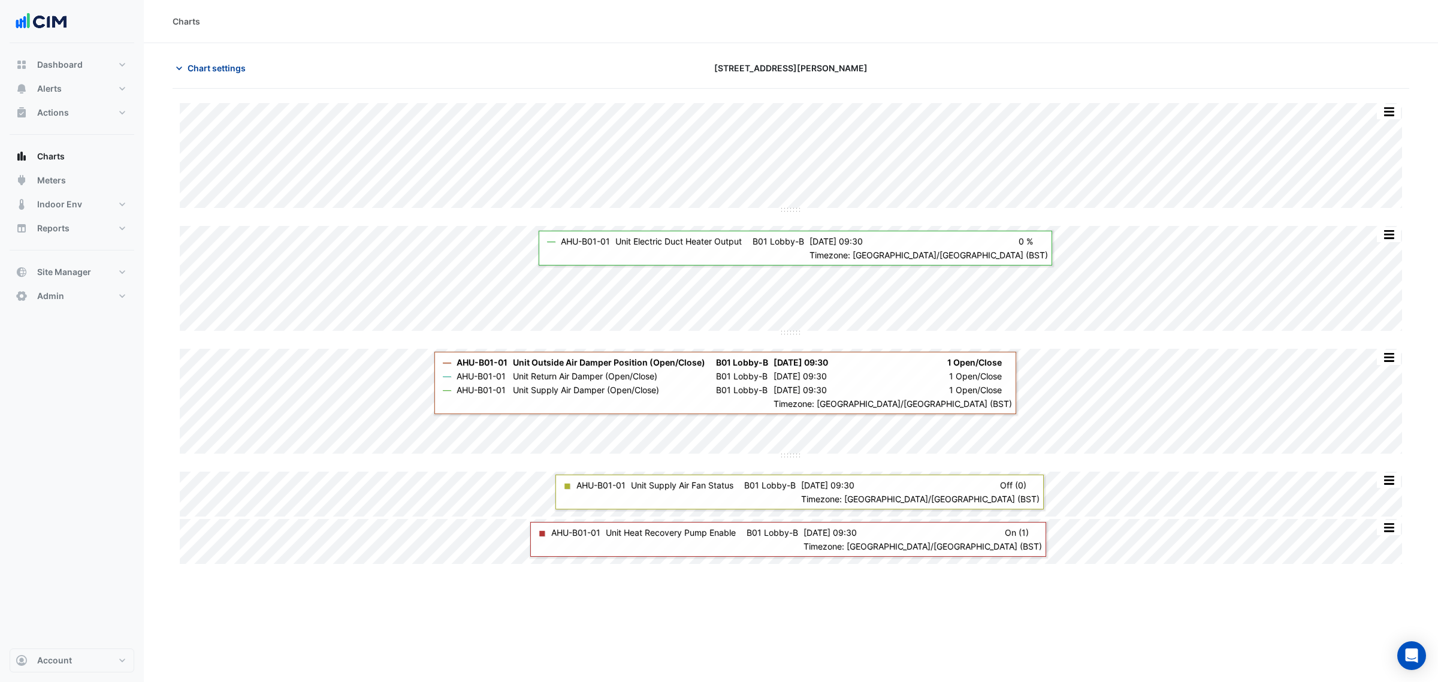
drag, startPoint x: 796, startPoint y: 210, endPoint x: 216, endPoint y: 63, distance: 597.8
click at [216, 63] on span "Chart settings" at bounding box center [217, 68] width 58 height 13
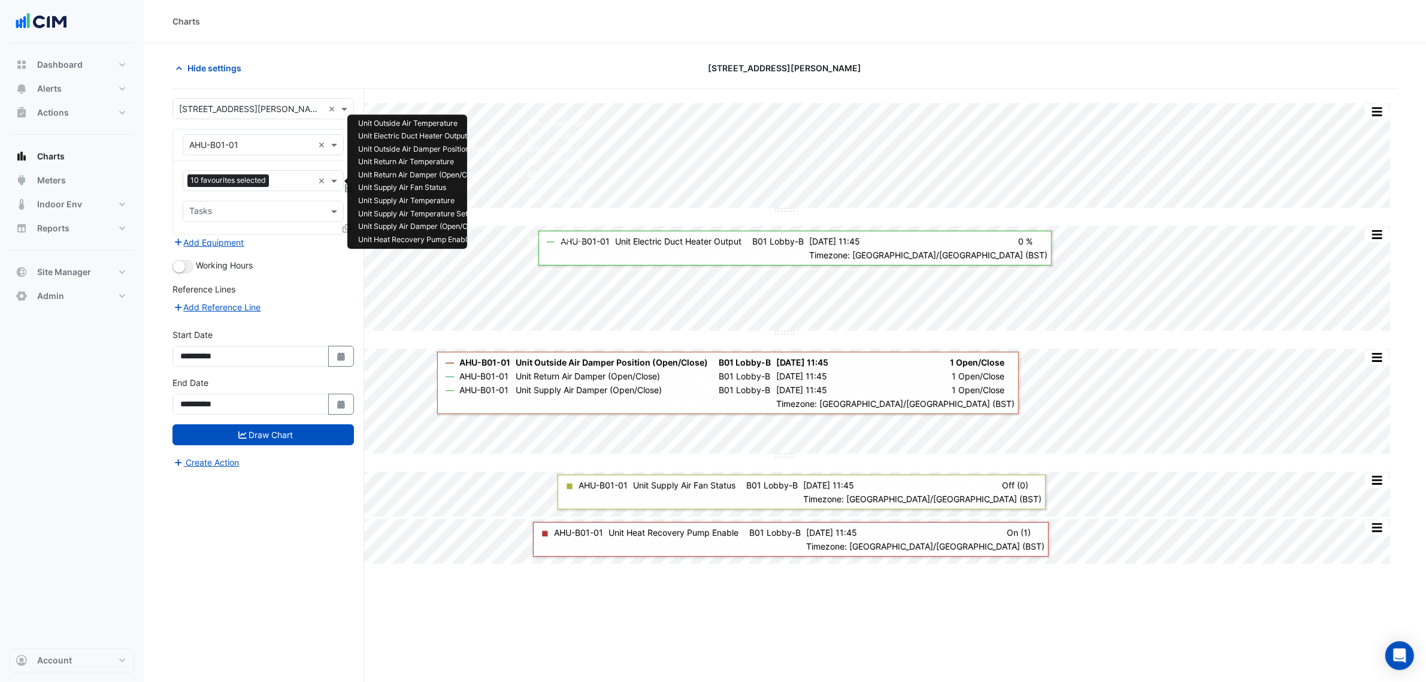
click at [291, 186] on input "text" at bounding box center [294, 182] width 40 height 13
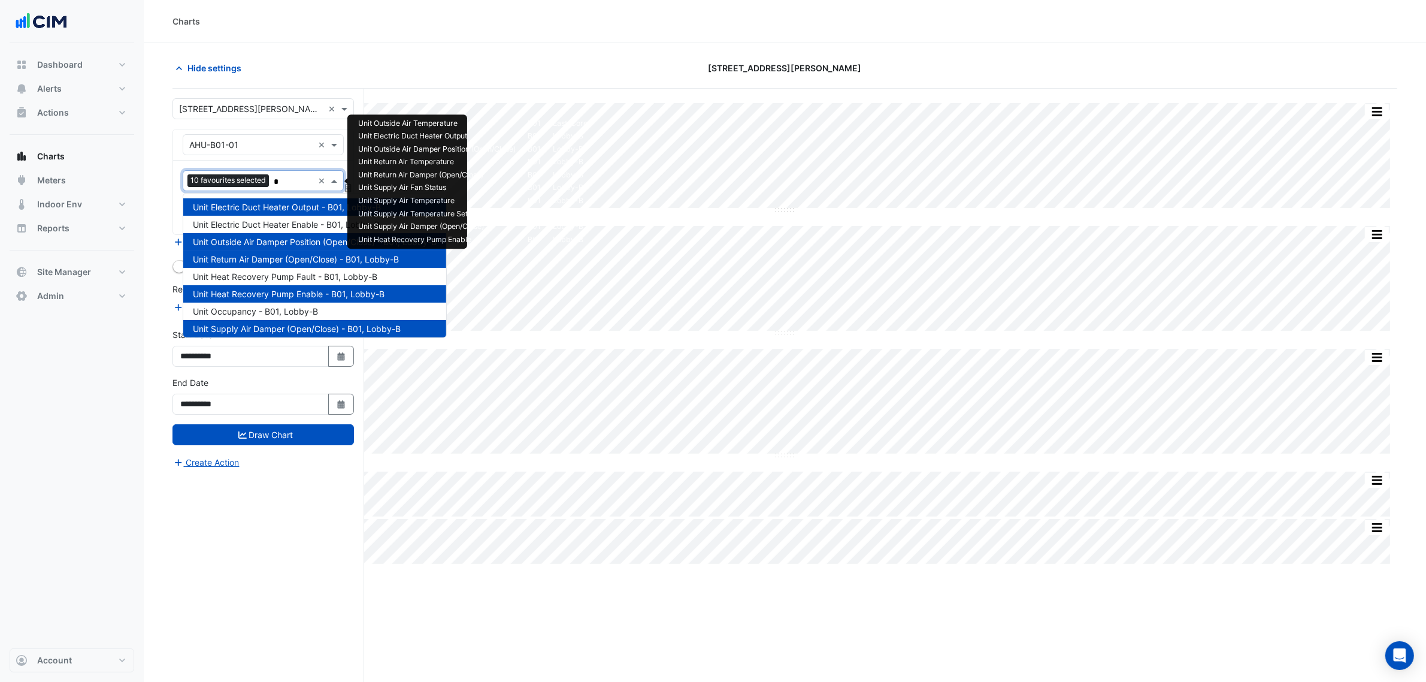
type input "*"
click at [519, 67] on div "Hide settings" at bounding box center [371, 68] width 413 height 21
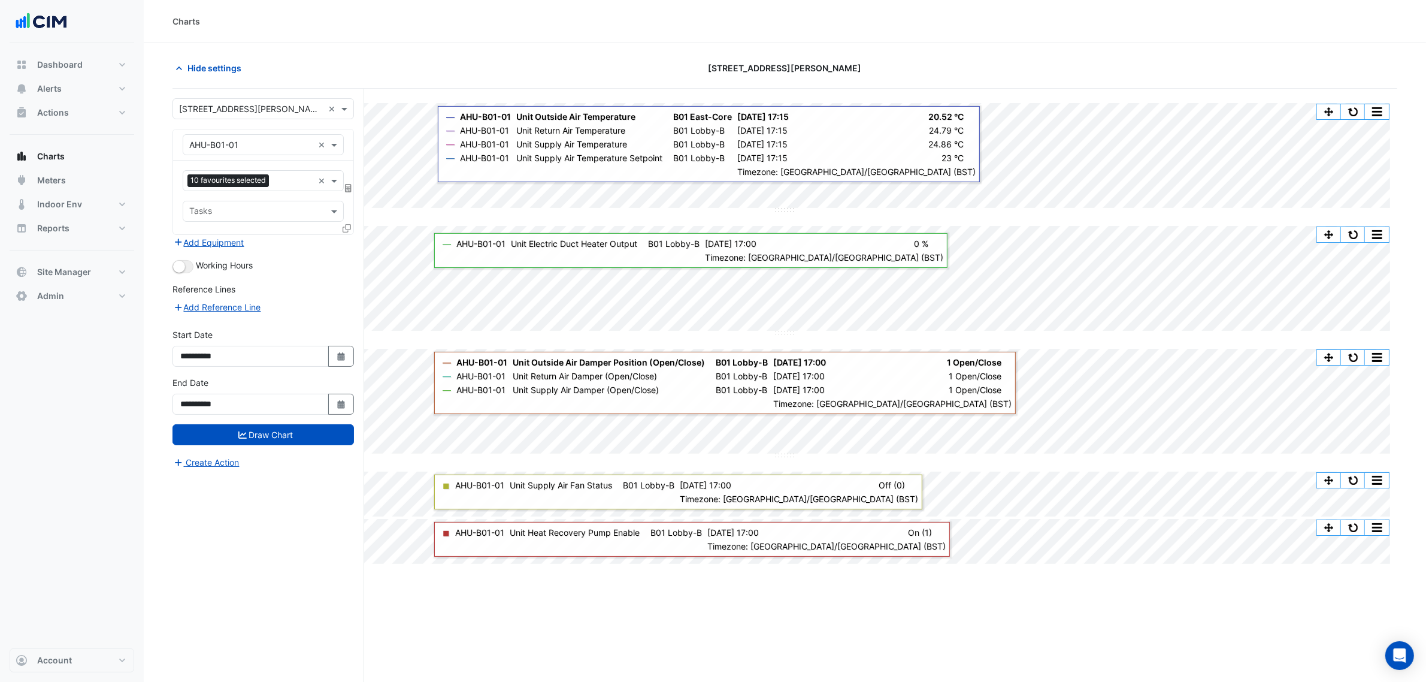
click at [344, 229] on icon at bounding box center [347, 228] width 8 height 8
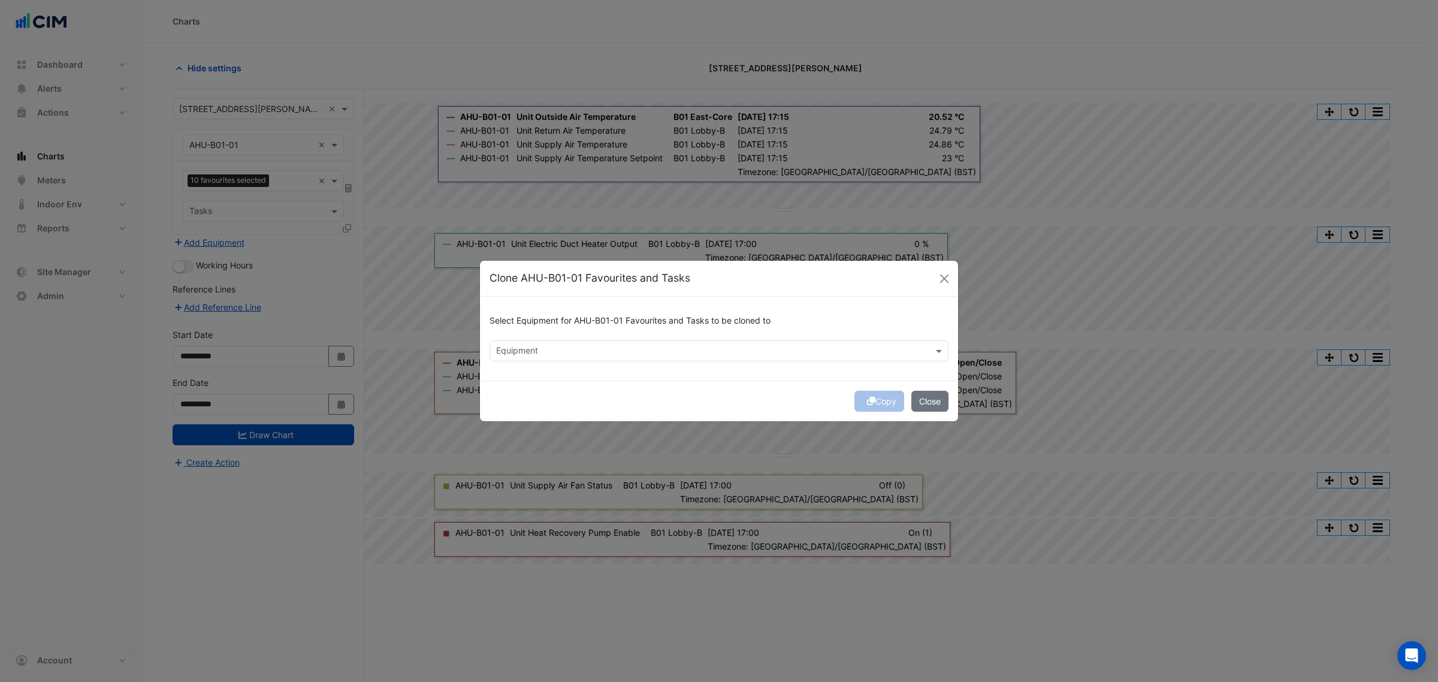
click at [531, 355] on input "text" at bounding box center [712, 352] width 432 height 13
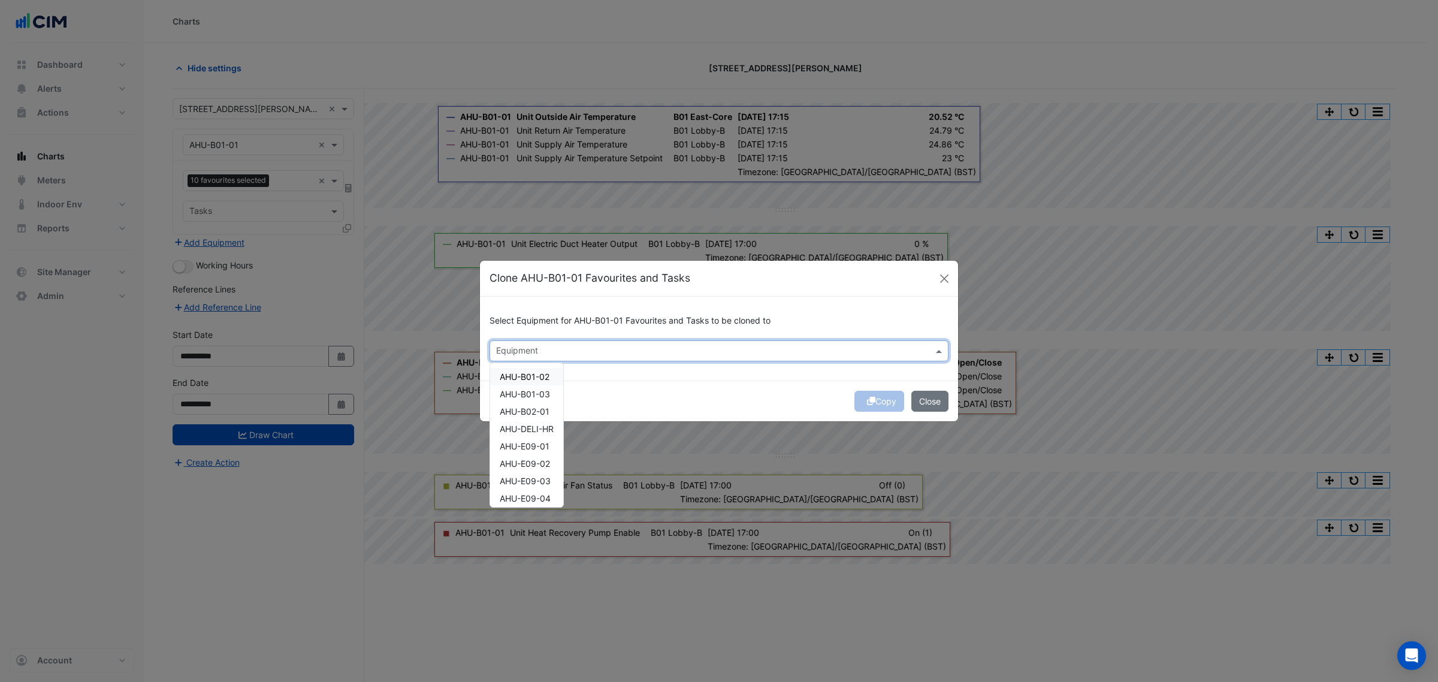
drag, startPoint x: 534, startPoint y: 373, endPoint x: 547, endPoint y: 395, distance: 26.0
click at [535, 373] on span "AHU-B01-02" at bounding box center [525, 376] width 50 height 10
click at [546, 396] on span "AHU-B01-03" at bounding box center [525, 394] width 50 height 10
click at [534, 407] on span "AHU-B02-01" at bounding box center [525, 411] width 50 height 10
click at [861, 396] on button "Copy" at bounding box center [879, 401] width 50 height 21
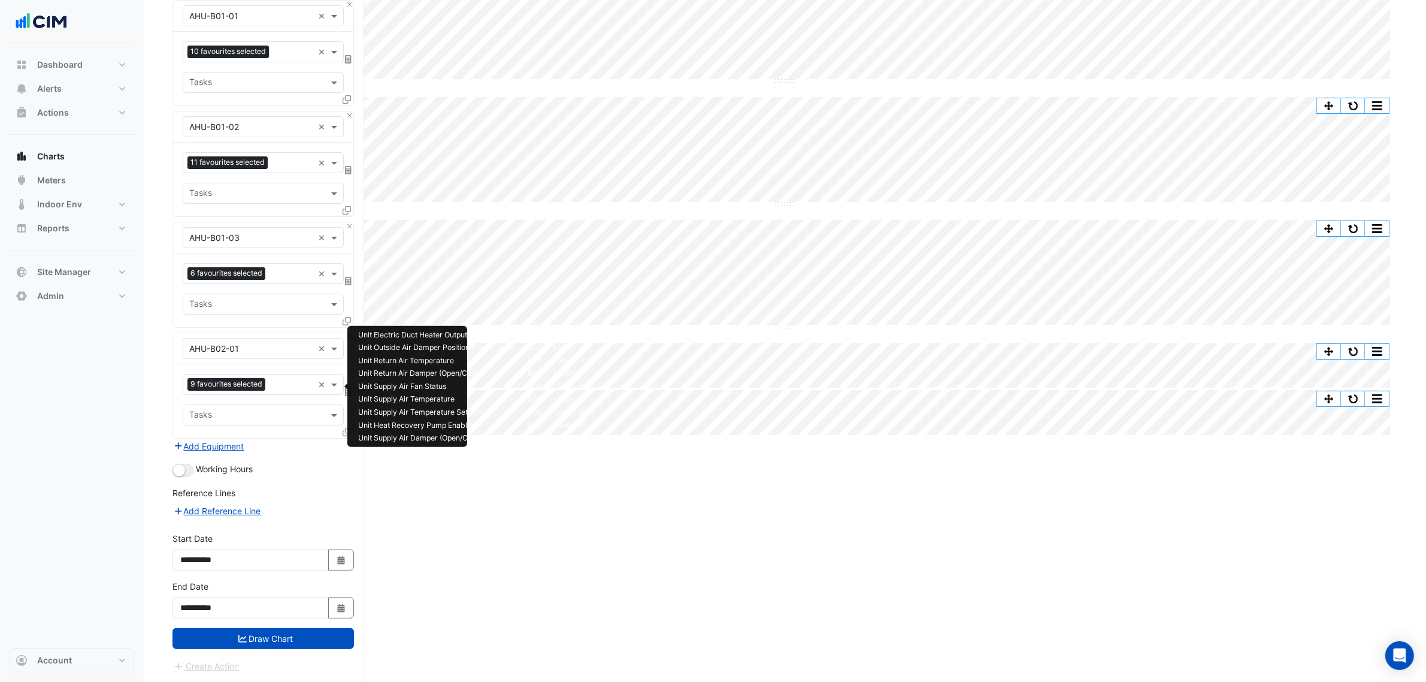
scroll to position [132, 0]
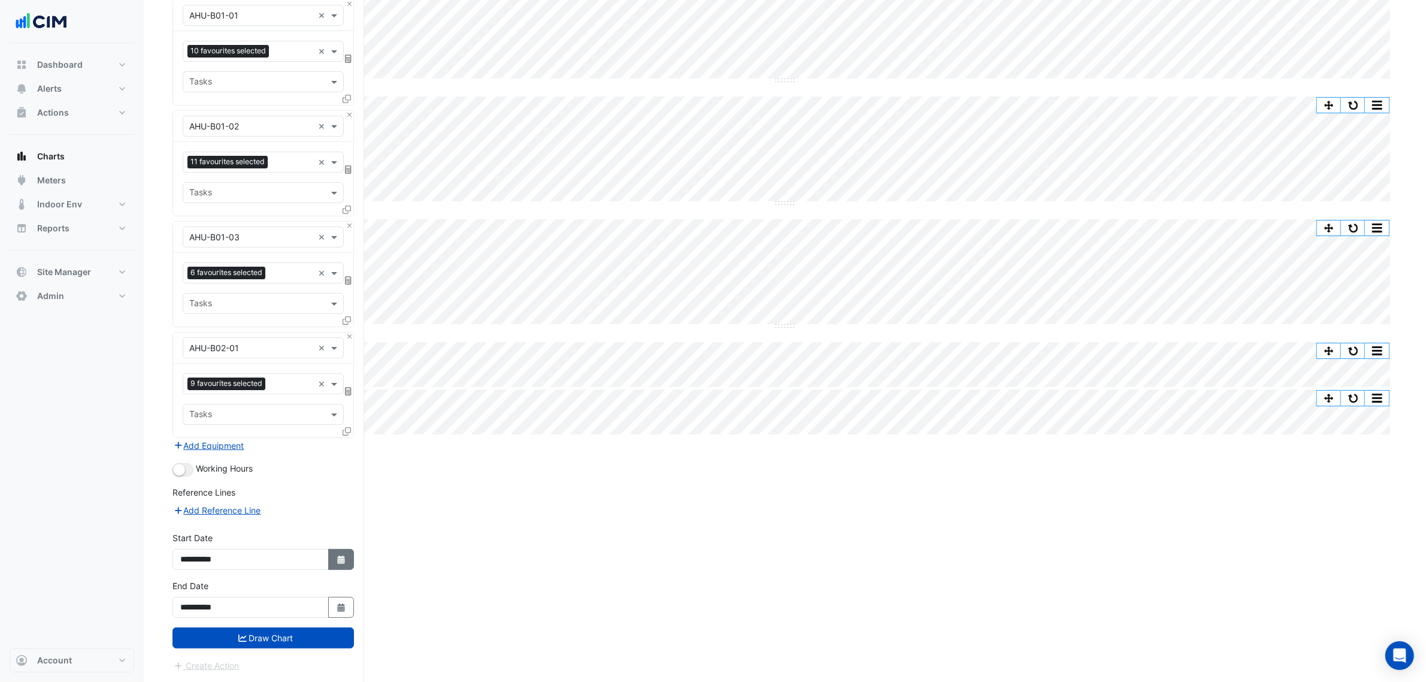
click at [334, 561] on button "Select Date" at bounding box center [341, 559] width 26 height 21
select select "*"
select select "****"
click at [193, 511] on div "25" at bounding box center [192, 517] width 19 height 19
type input "**********"
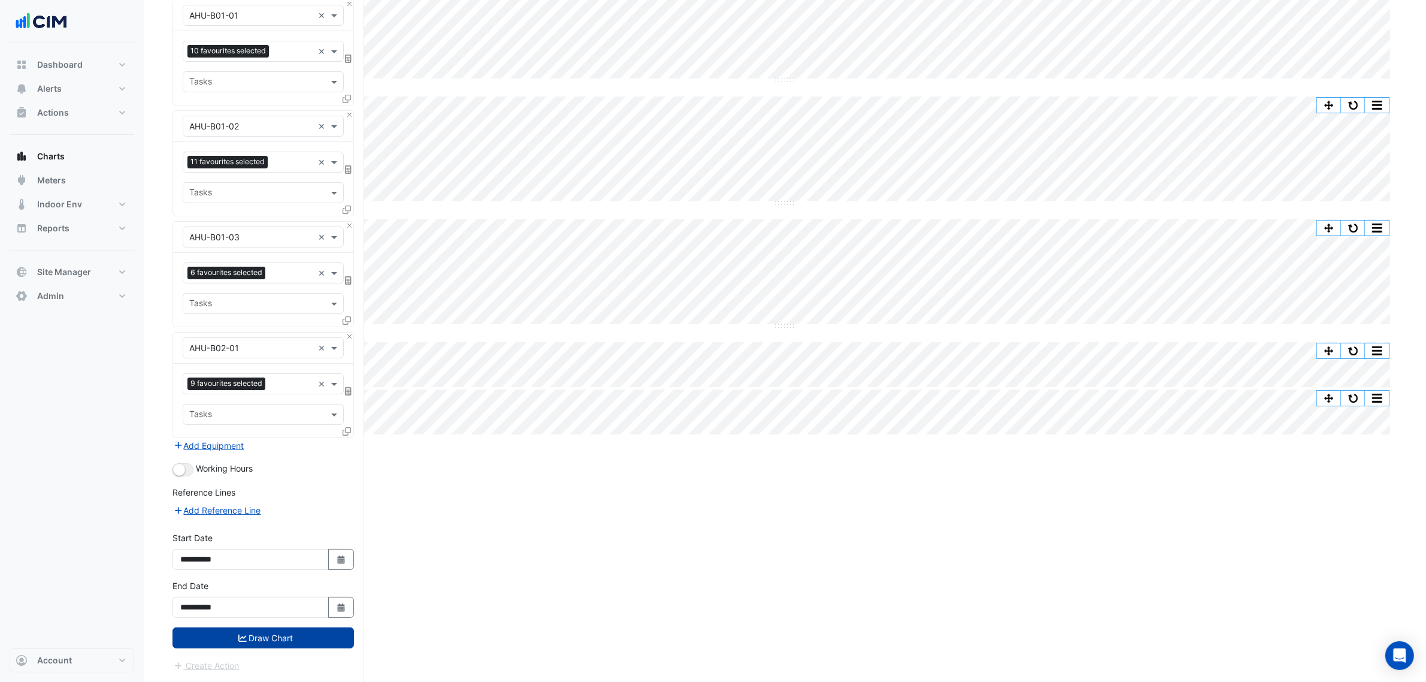
click at [268, 640] on button "Draw Chart" at bounding box center [264, 637] width 182 height 21
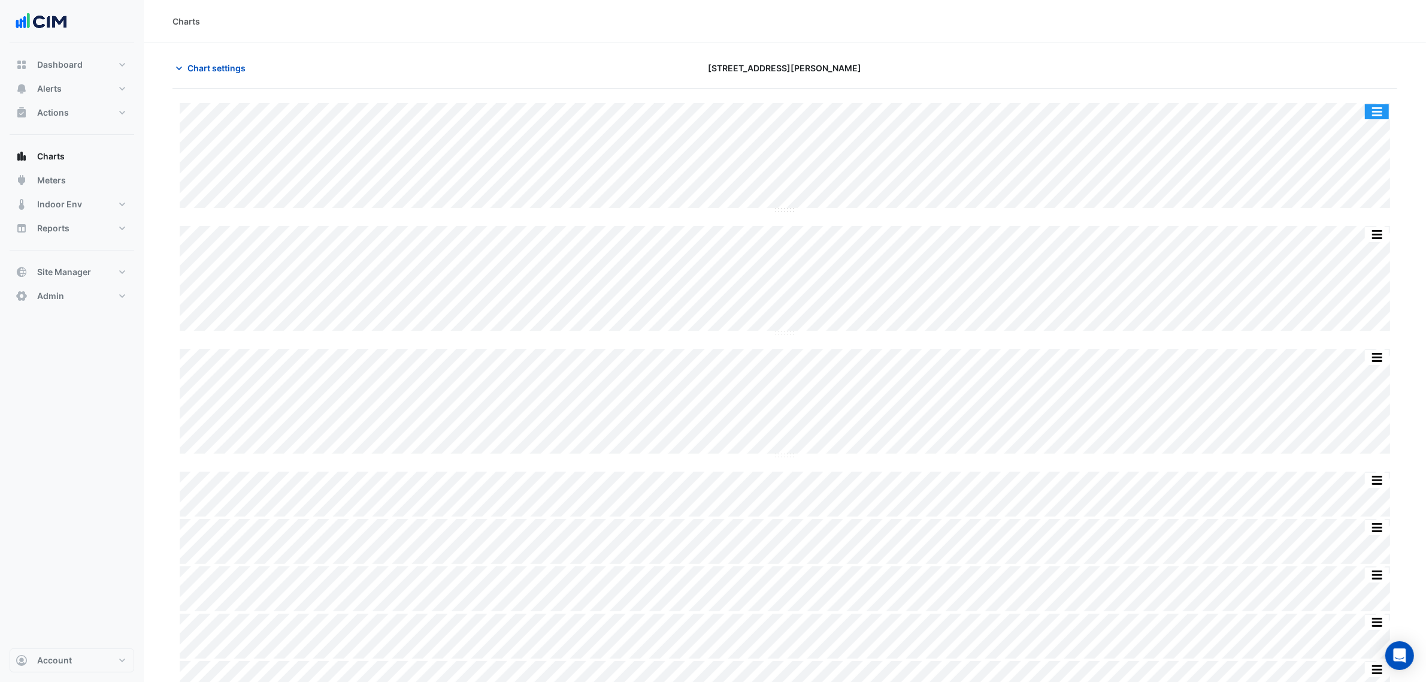
click at [1374, 113] on button "button" at bounding box center [1377, 111] width 24 height 15
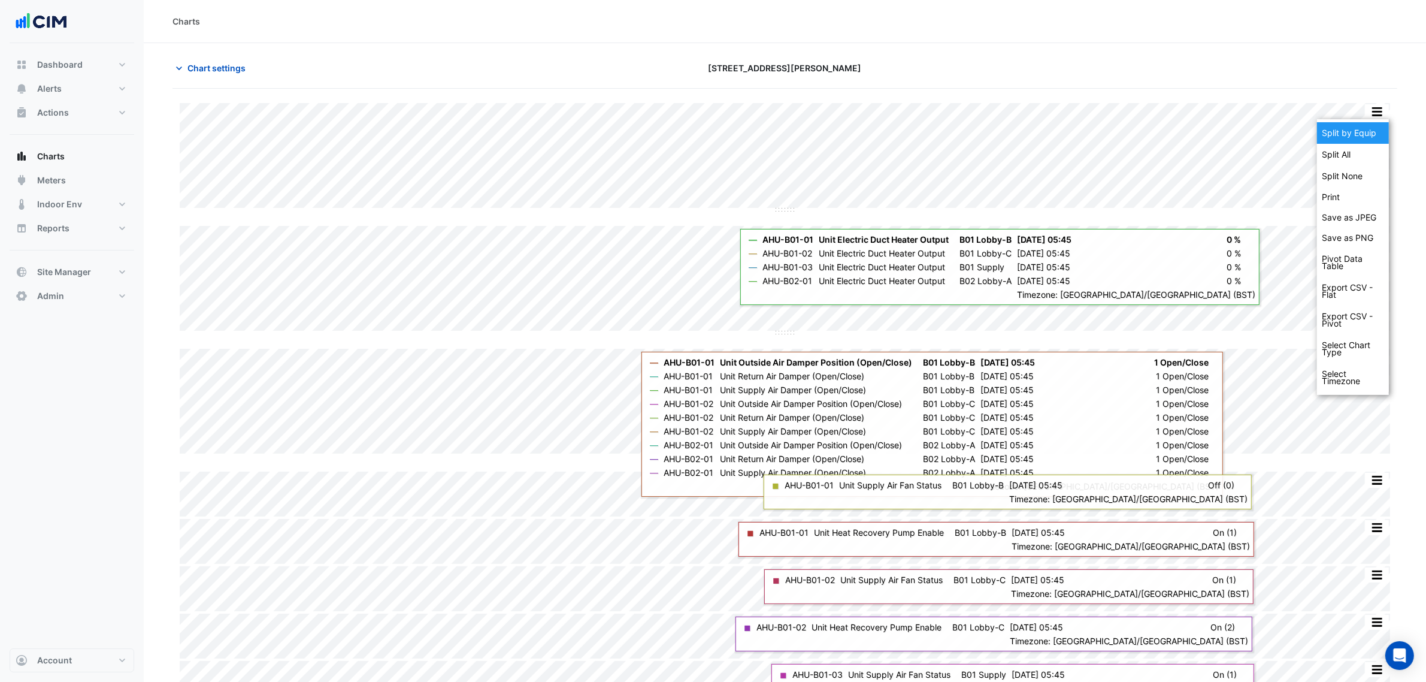
click at [1356, 135] on div "Split by Equip" at bounding box center [1353, 133] width 72 height 22
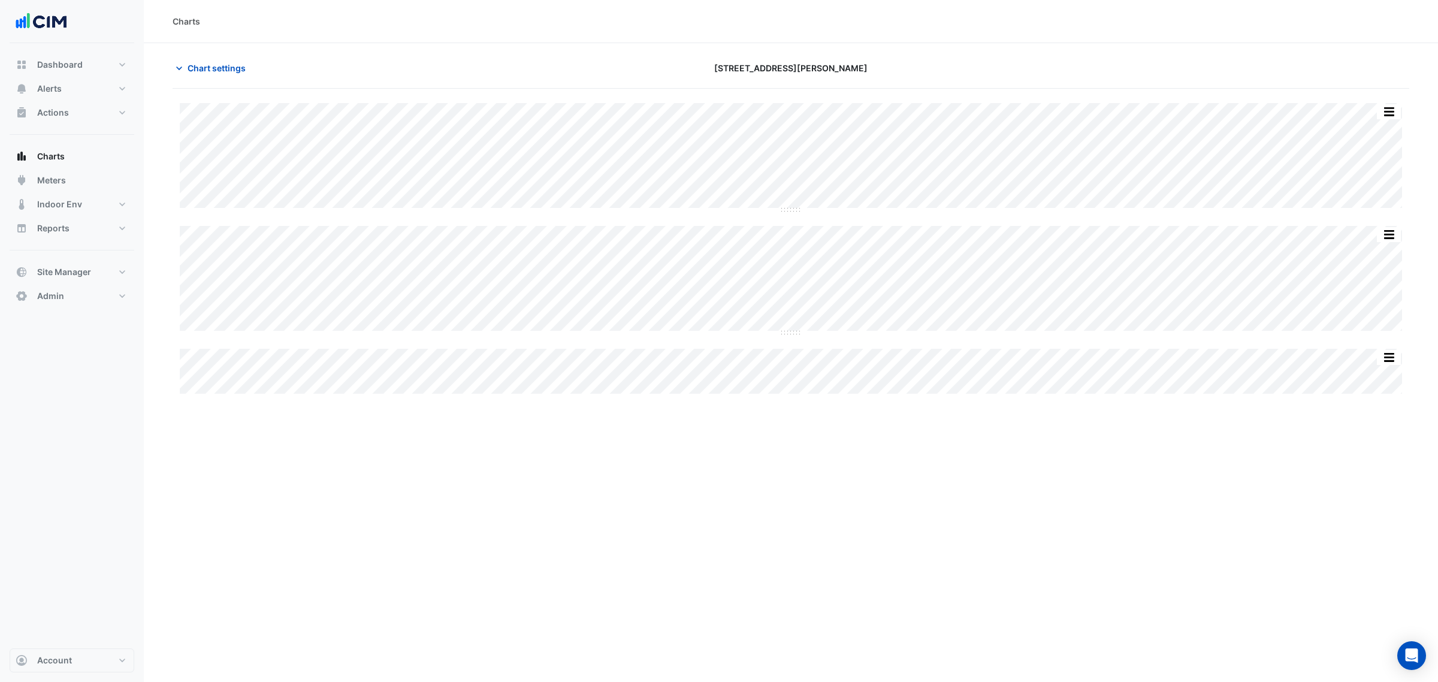
click at [790, 344] on div "Split All Split None Print Save as JPEG Save as PNG Pivot Data Table Export CSV…" at bounding box center [791, 248] width 1236 height 291
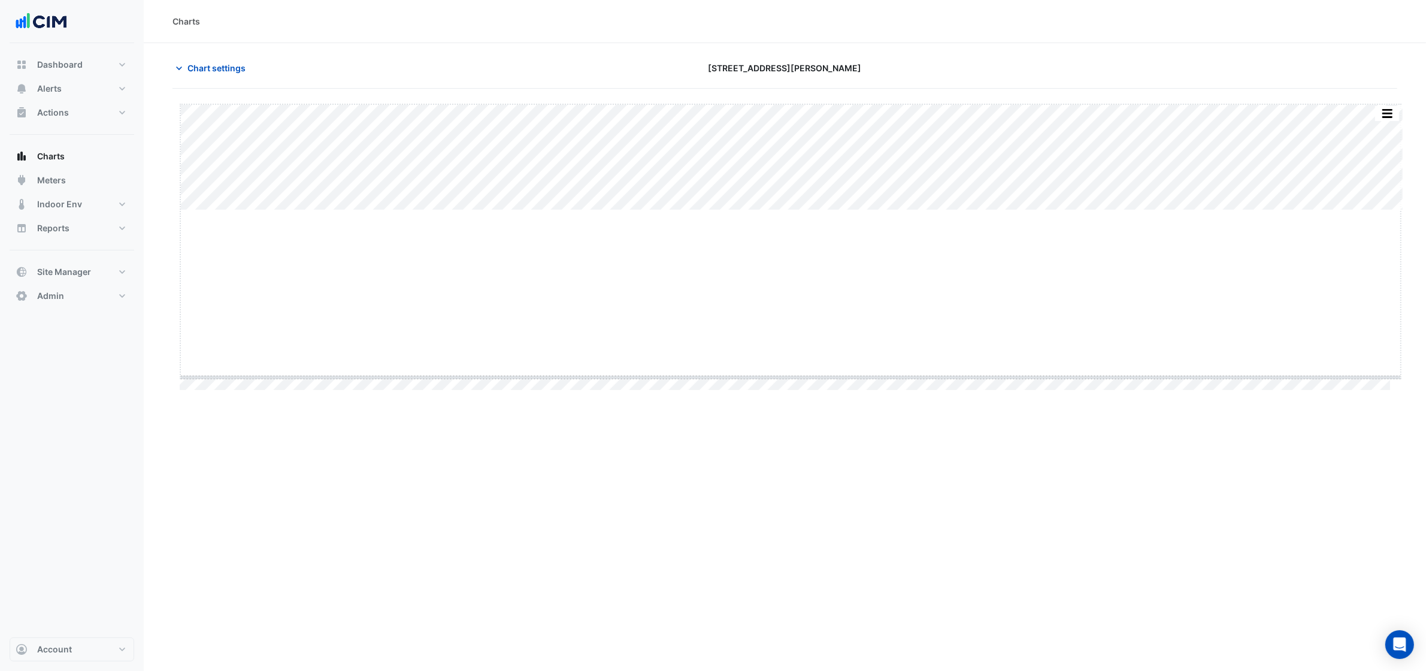
drag, startPoint x: 790, startPoint y: 210, endPoint x: 797, endPoint y: 376, distance: 165.5
